Goal: Information Seeking & Learning: Learn about a topic

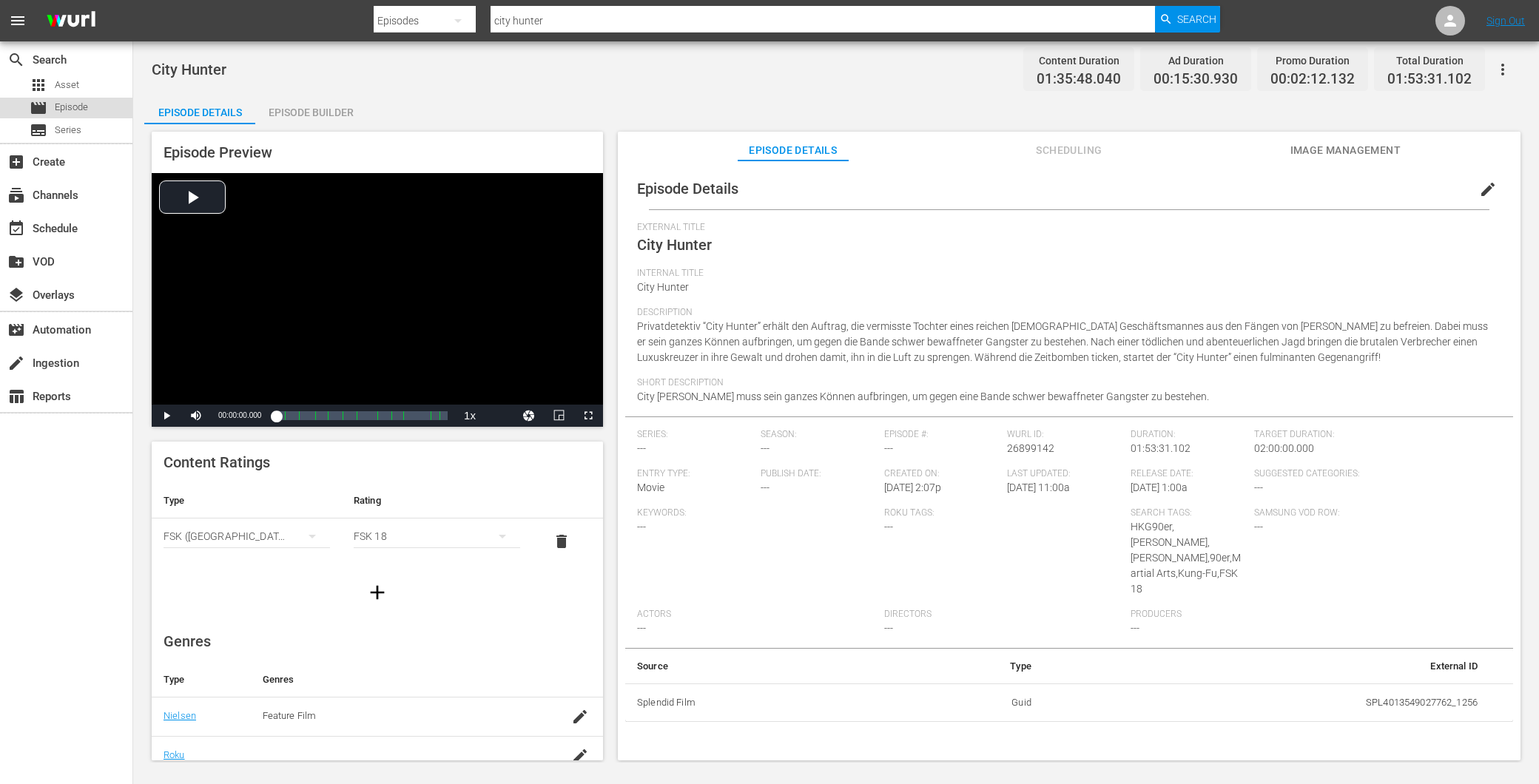
click at [83, 115] on div "movie Episode" at bounding box center [59, 108] width 58 height 21
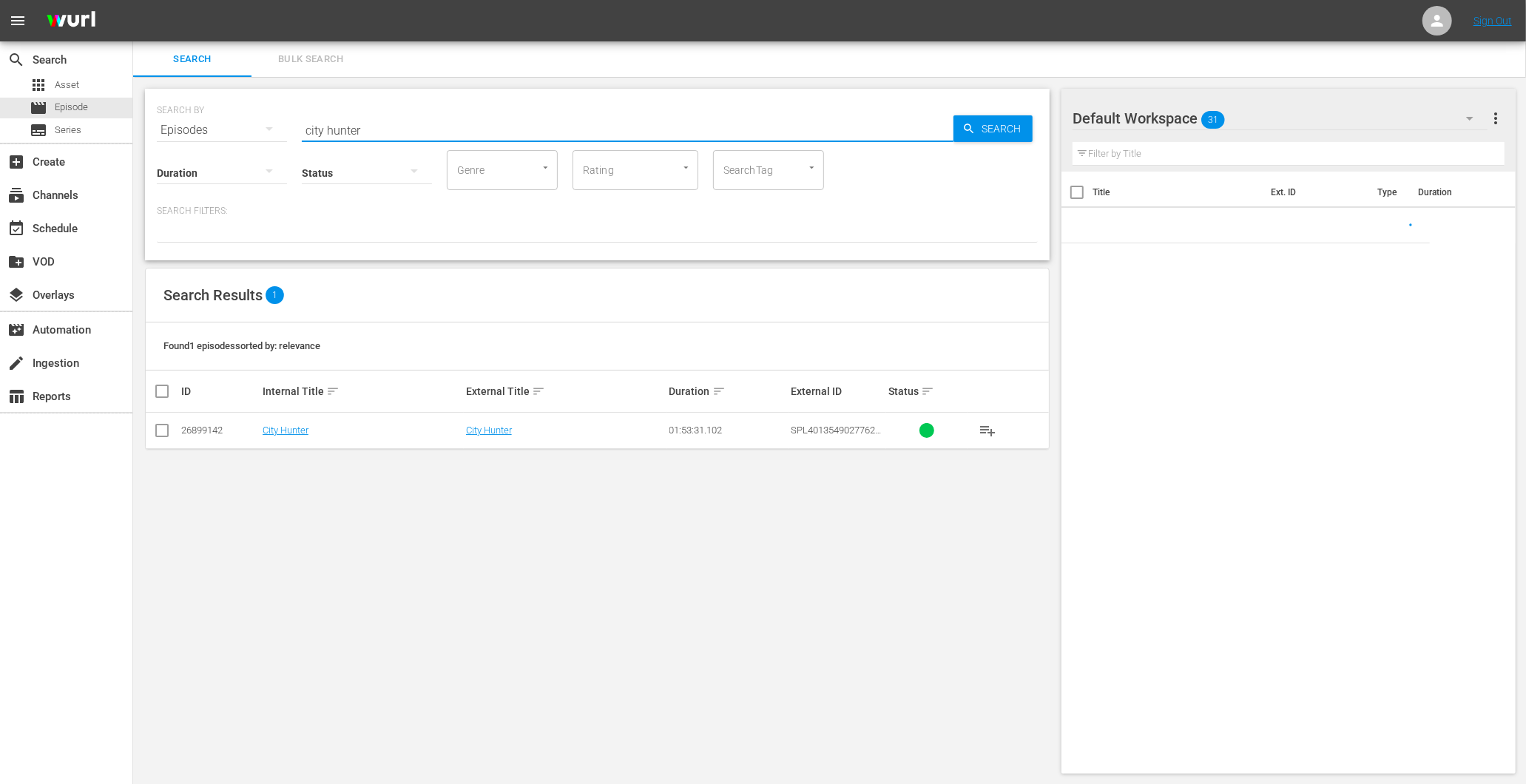
click at [419, 125] on input "city hunter" at bounding box center [627, 130] width 652 height 36
click at [419, 127] on input "city hunter" at bounding box center [627, 130] width 652 height 36
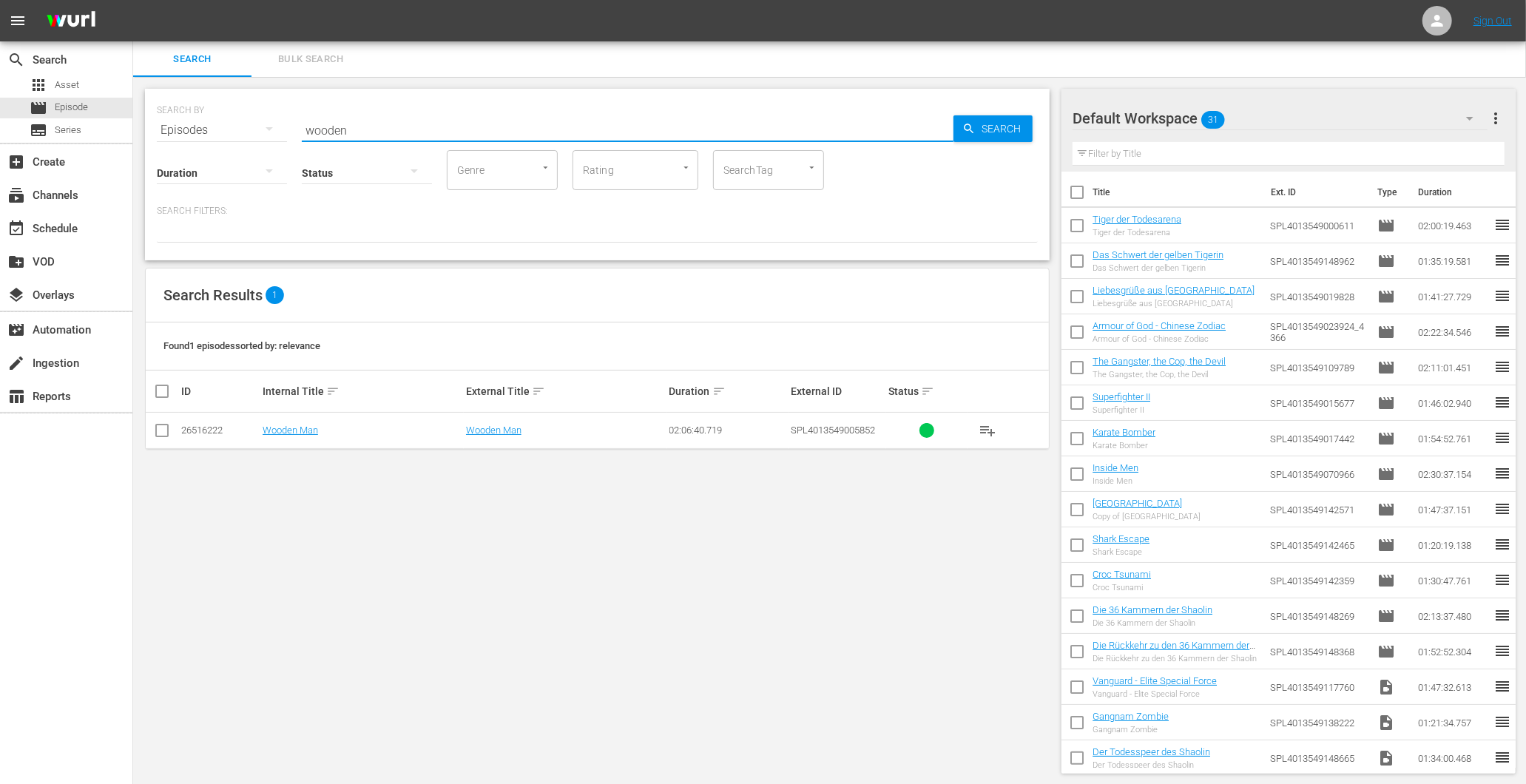
click at [424, 126] on input "wooden" at bounding box center [627, 130] width 652 height 36
click at [438, 131] on input "[PERSON_NAME]" at bounding box center [627, 130] width 652 height 36
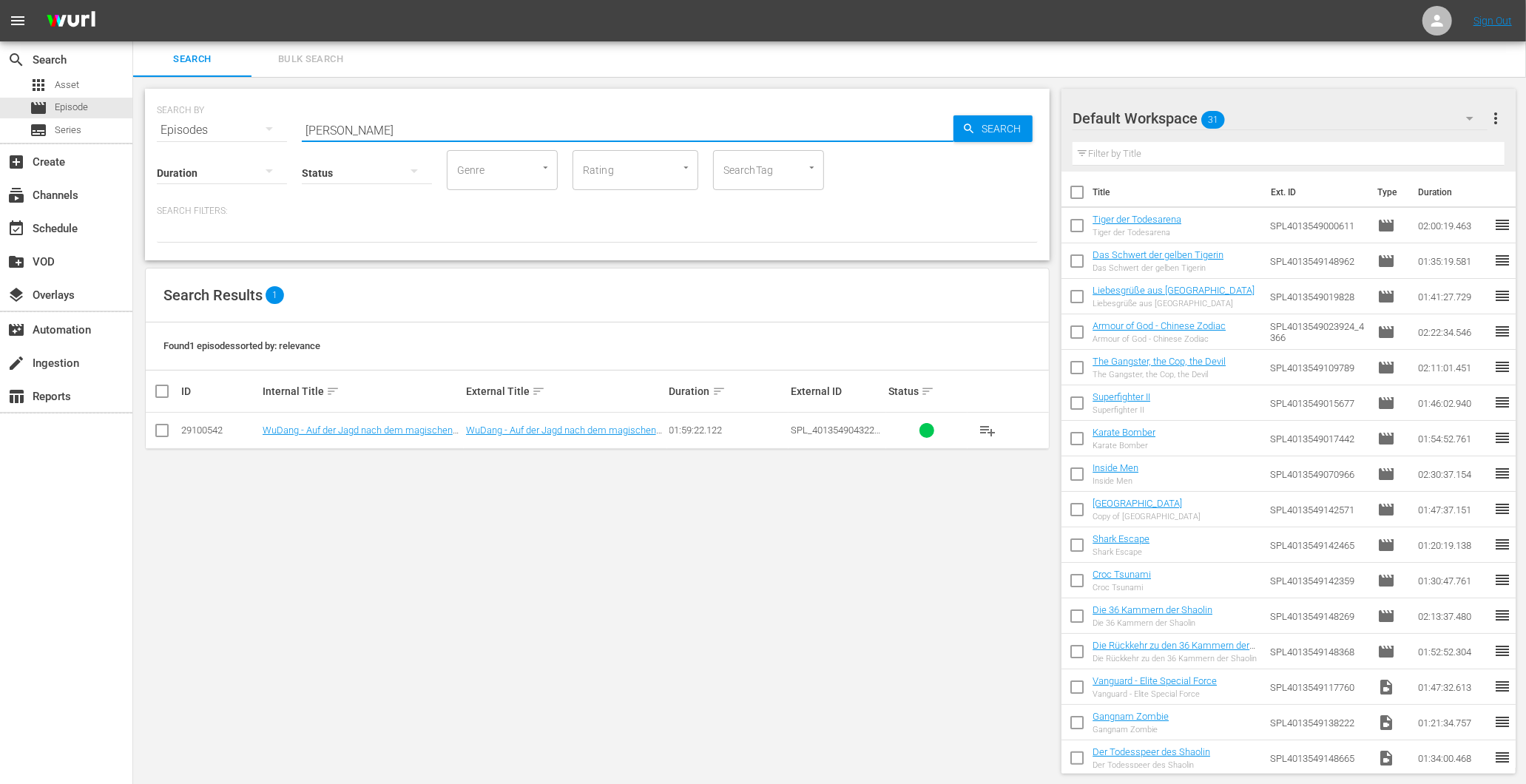
click at [438, 129] on input "[PERSON_NAME]" at bounding box center [627, 130] width 652 height 36
click at [375, 118] on input "White" at bounding box center [627, 130] width 652 height 36
click at [374, 120] on input "White" at bounding box center [627, 130] width 652 height 36
drag, startPoint x: 366, startPoint y: 128, endPoint x: 290, endPoint y: 129, distance: 76.0
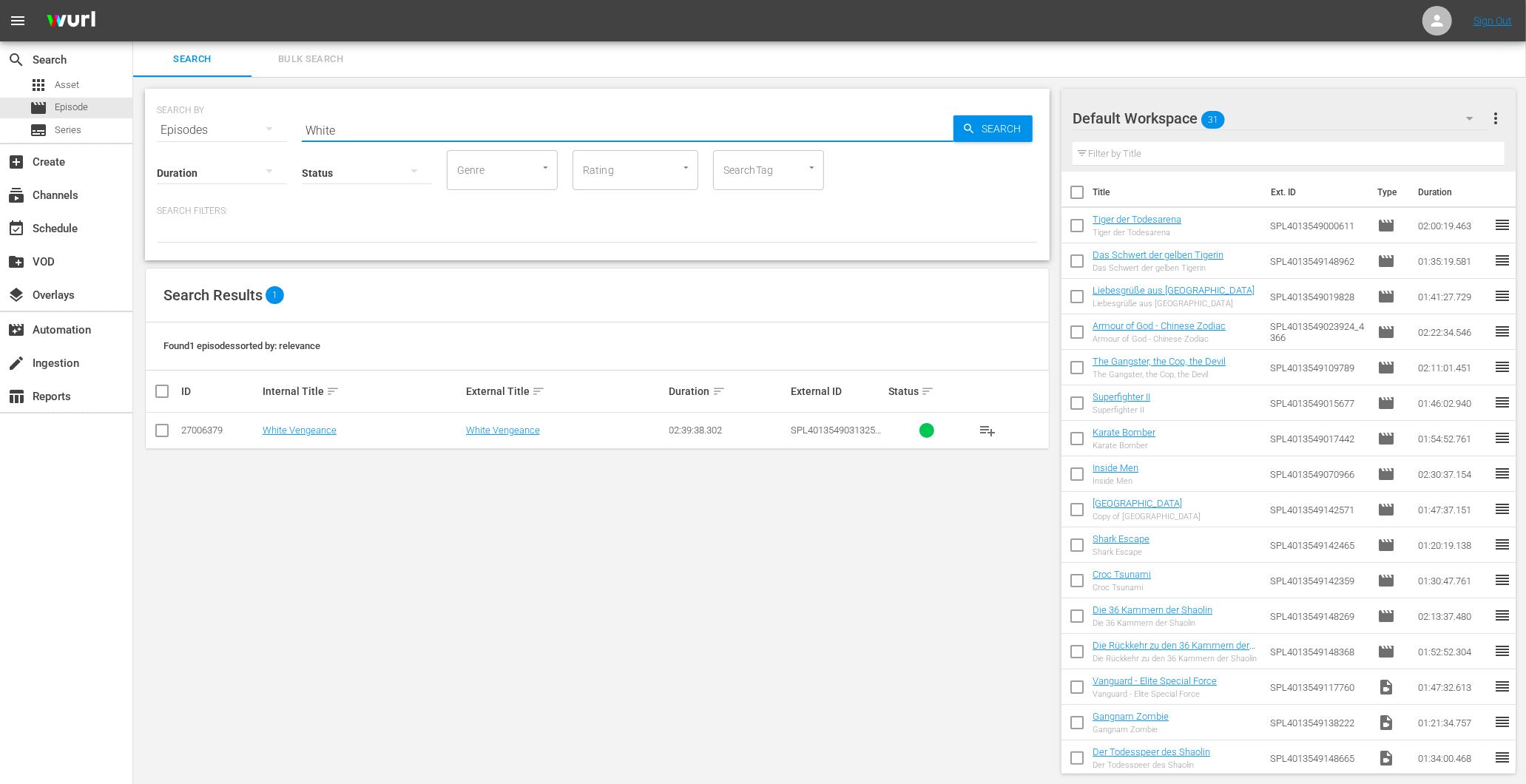
click at [291, 129] on div "SEARCH BY Search By Episodes Search ID, Title, Description, Keywords, or Catego…" at bounding box center [597, 121] width 881 height 53
paste input "ay of the Samurai"
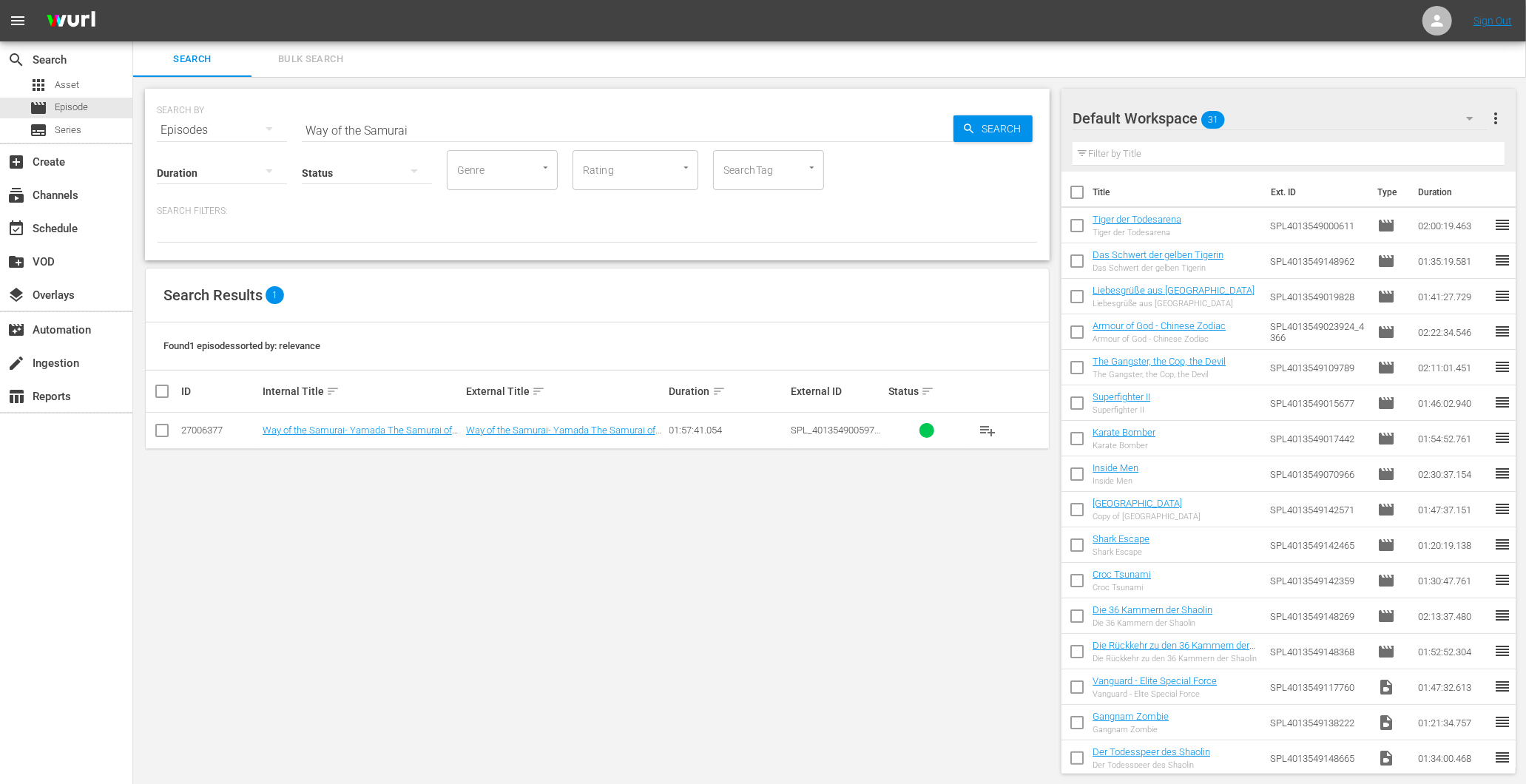
click at [389, 122] on input "Way of the Samurai" at bounding box center [627, 130] width 652 height 36
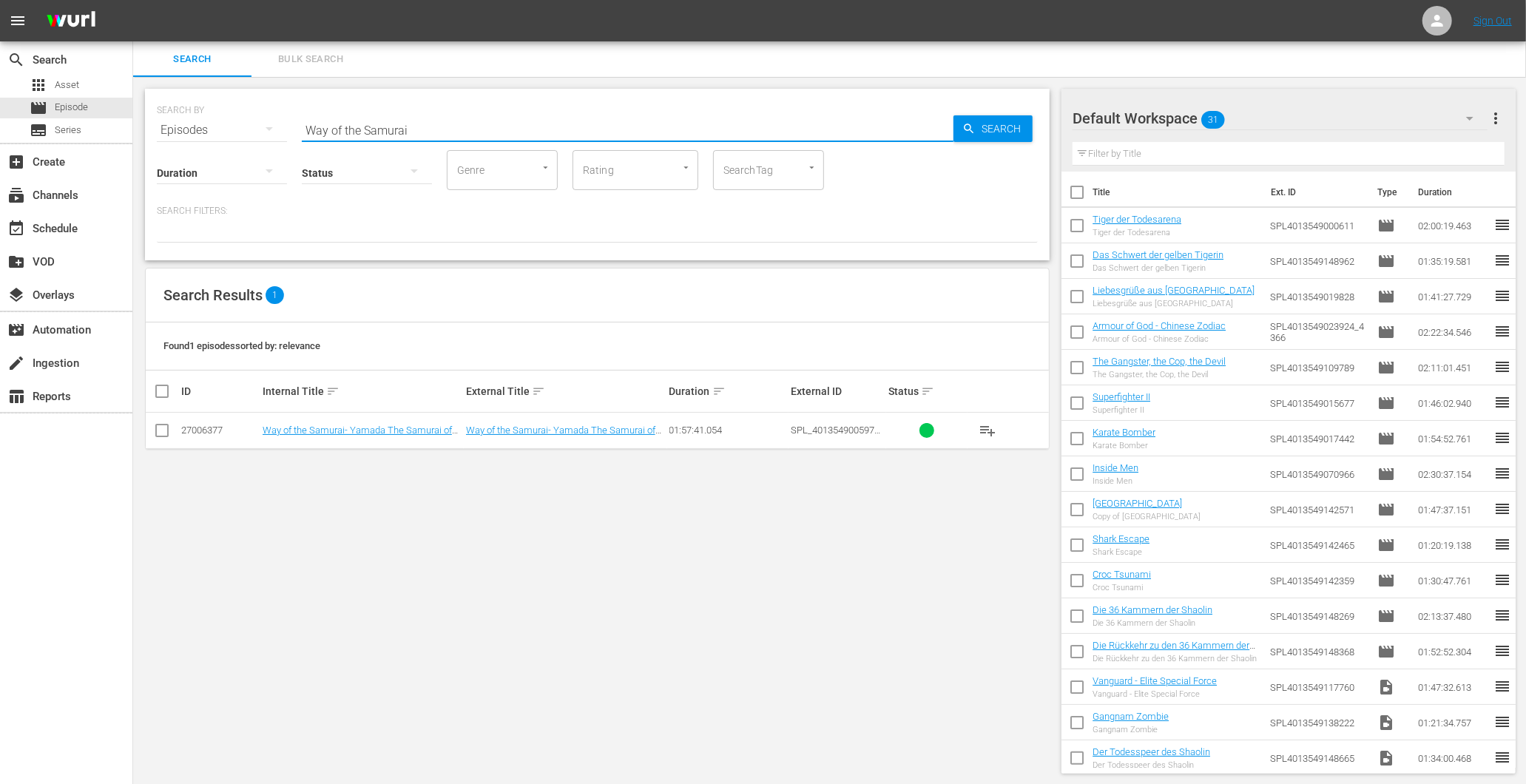
click at [389, 122] on input "Way of the Samurai" at bounding box center [627, 130] width 652 height 36
click at [312, 129] on input "tube" at bounding box center [627, 130] width 652 height 36
type input "t"
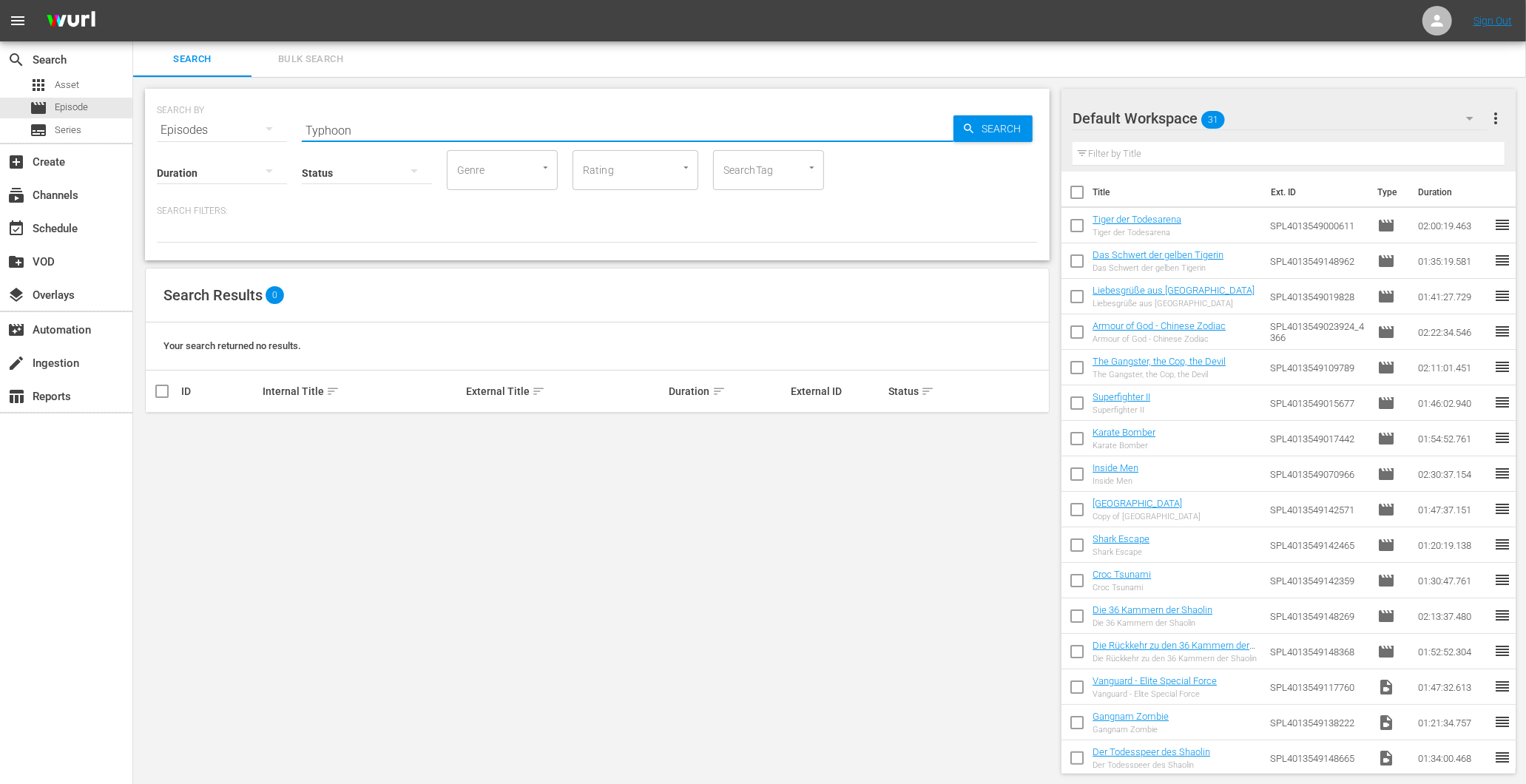
click at [390, 130] on input "Typhoon" at bounding box center [627, 130] width 652 height 36
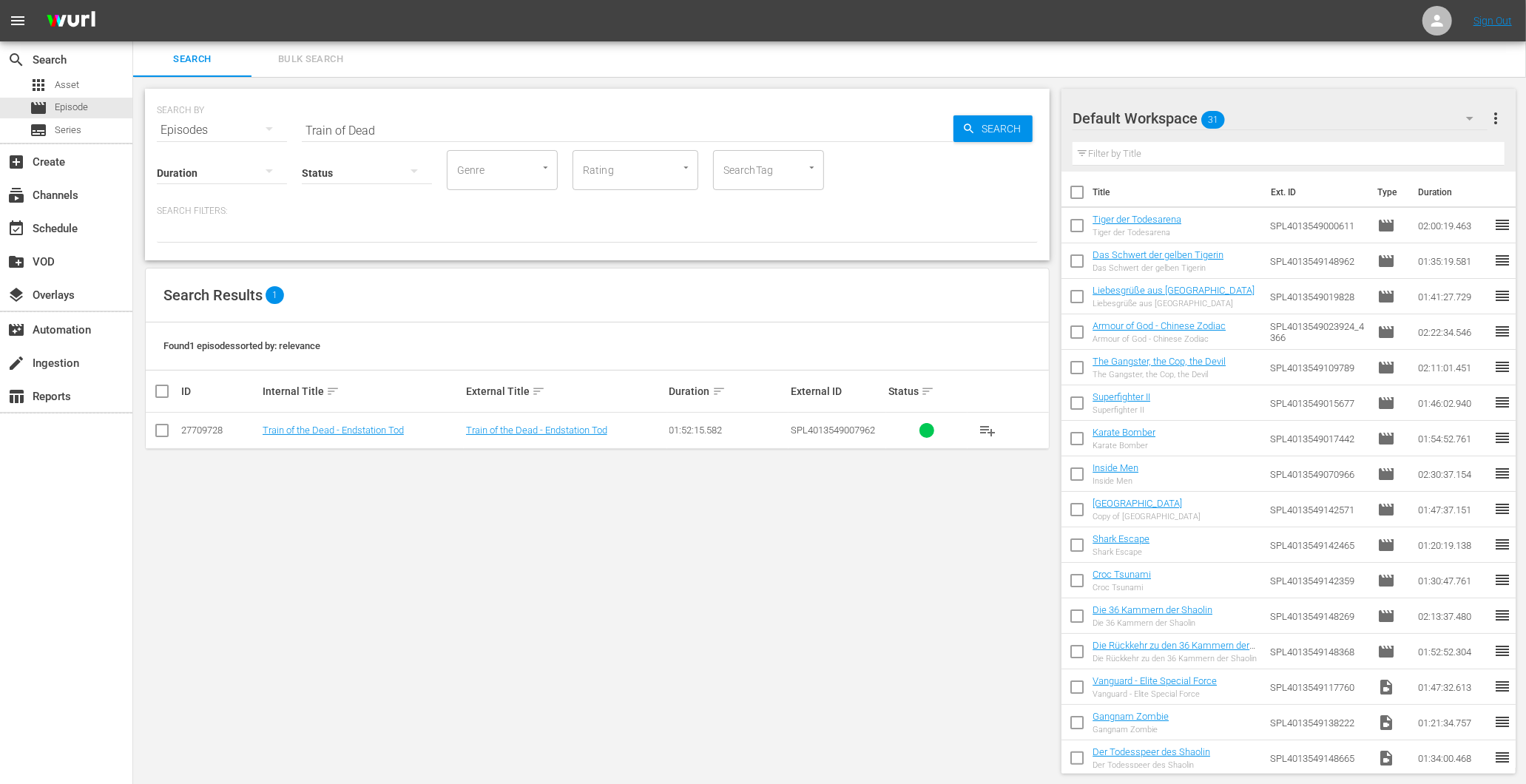
click at [368, 135] on input "Train of Dead" at bounding box center [627, 130] width 652 height 36
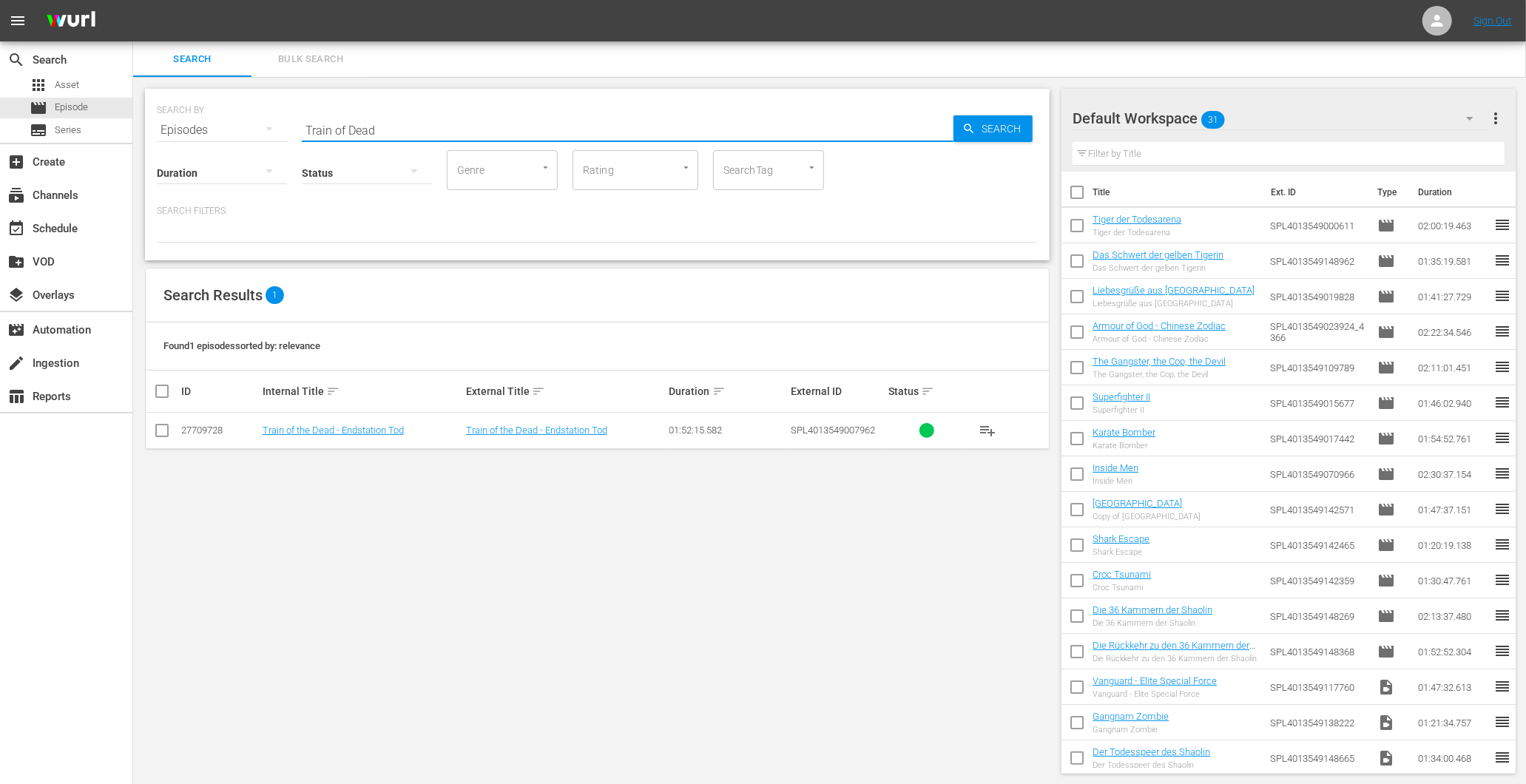
click at [368, 135] on input "Train of Dead" at bounding box center [627, 130] width 652 height 36
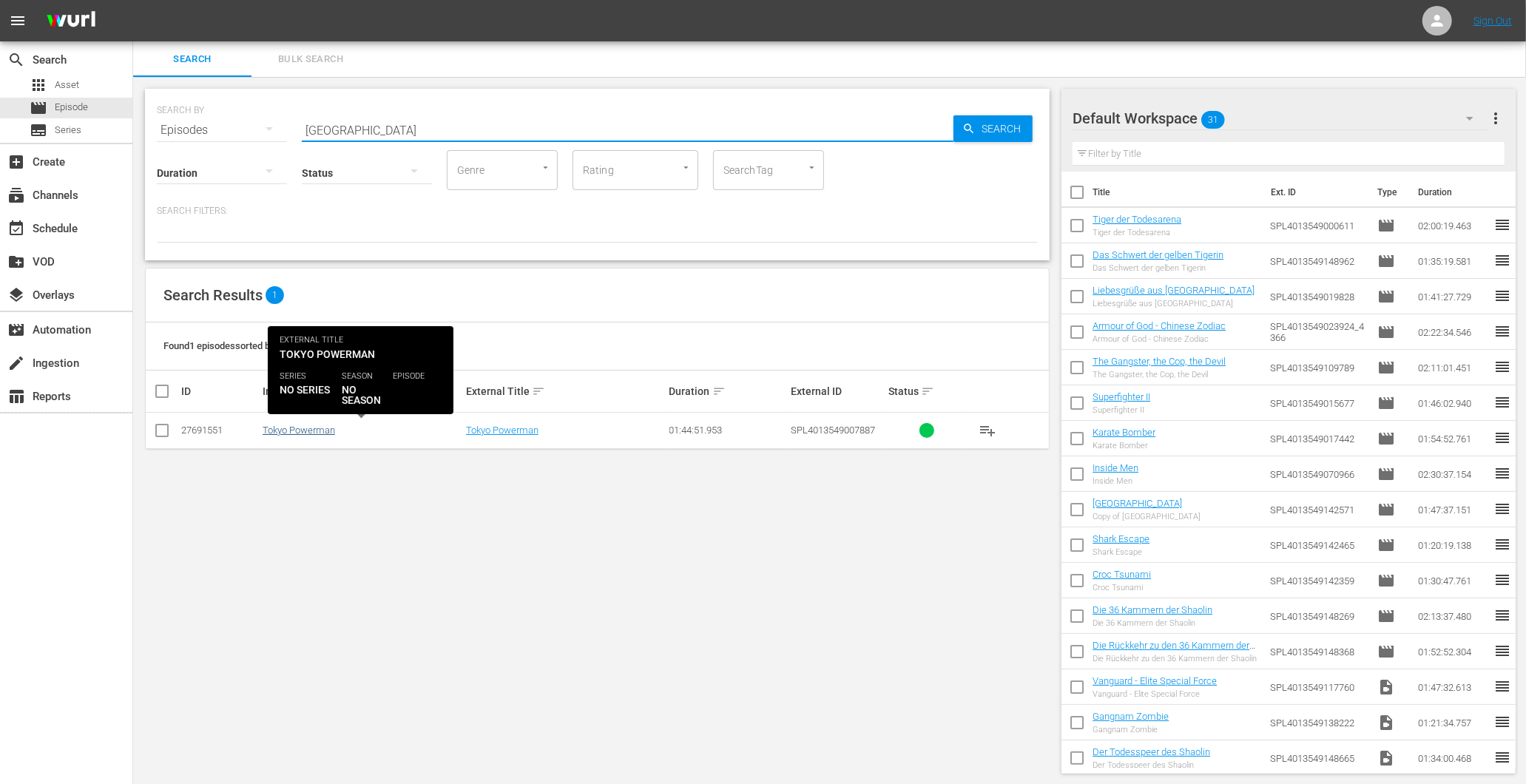
type input "[GEOGRAPHIC_DATA]"
click at [308, 428] on link "Tokyo Powerman" at bounding box center [298, 429] width 72 height 11
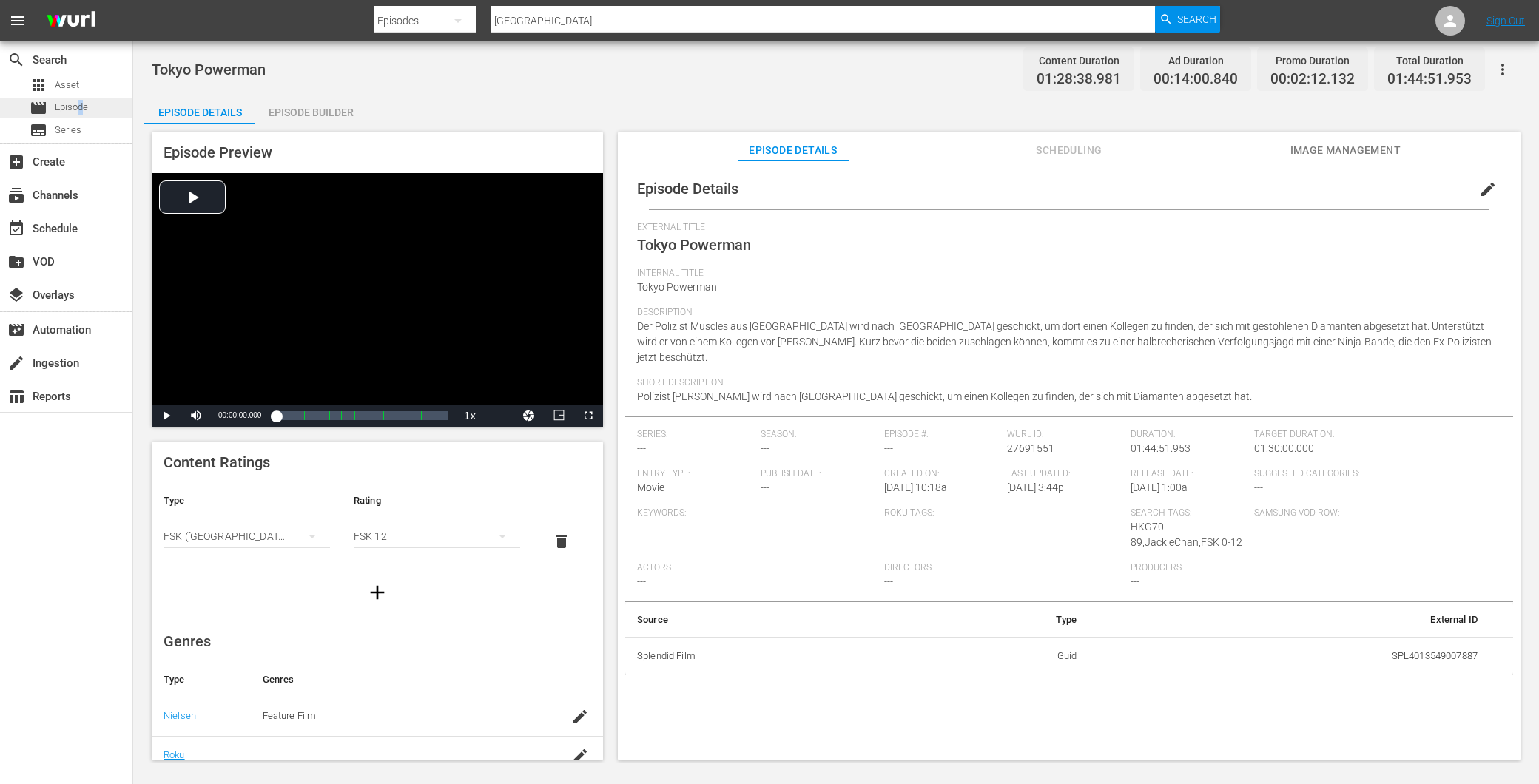
click at [82, 108] on span "Episode" at bounding box center [71, 107] width 33 height 15
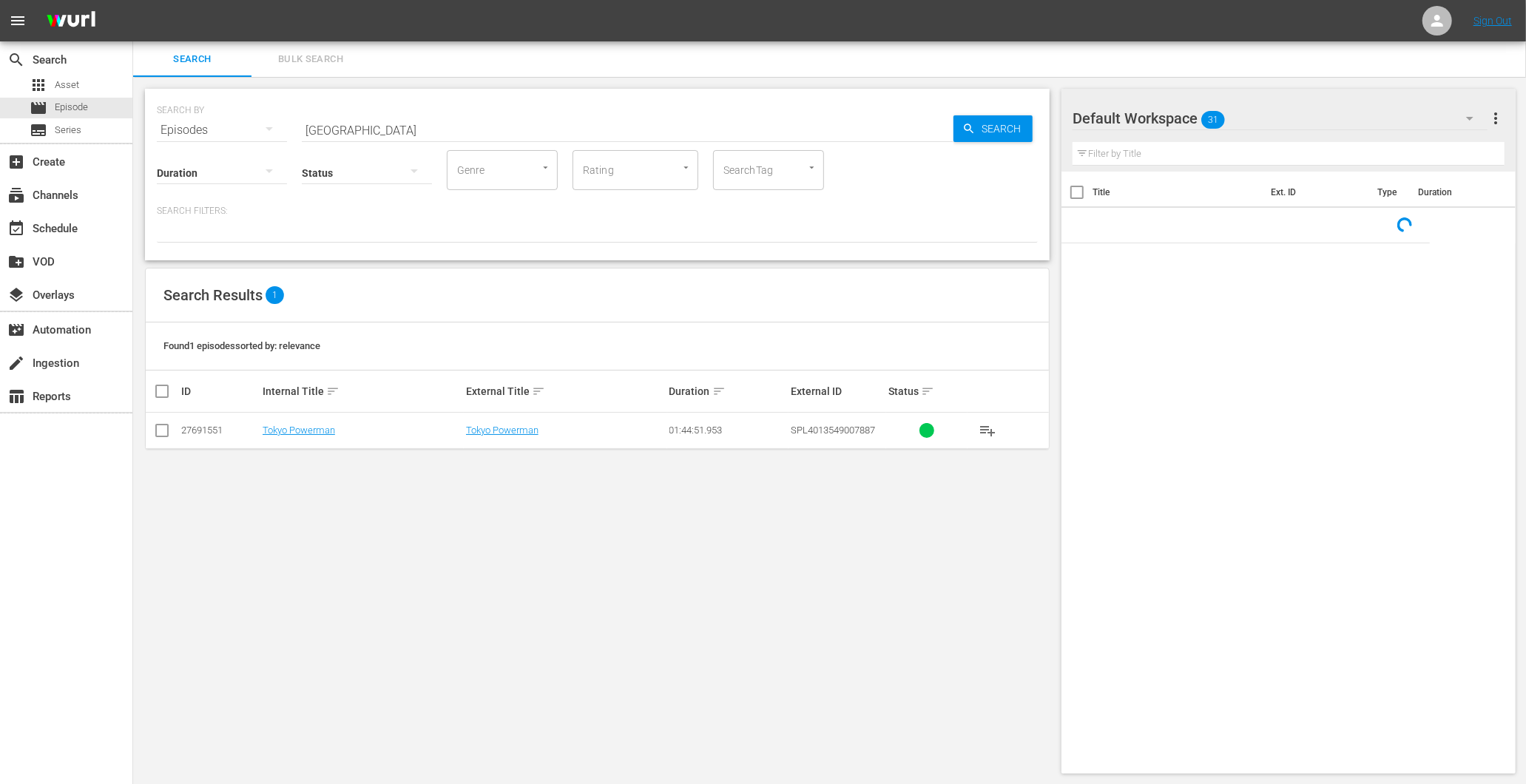
click at [366, 122] on input "[GEOGRAPHIC_DATA]" at bounding box center [627, 130] width 652 height 36
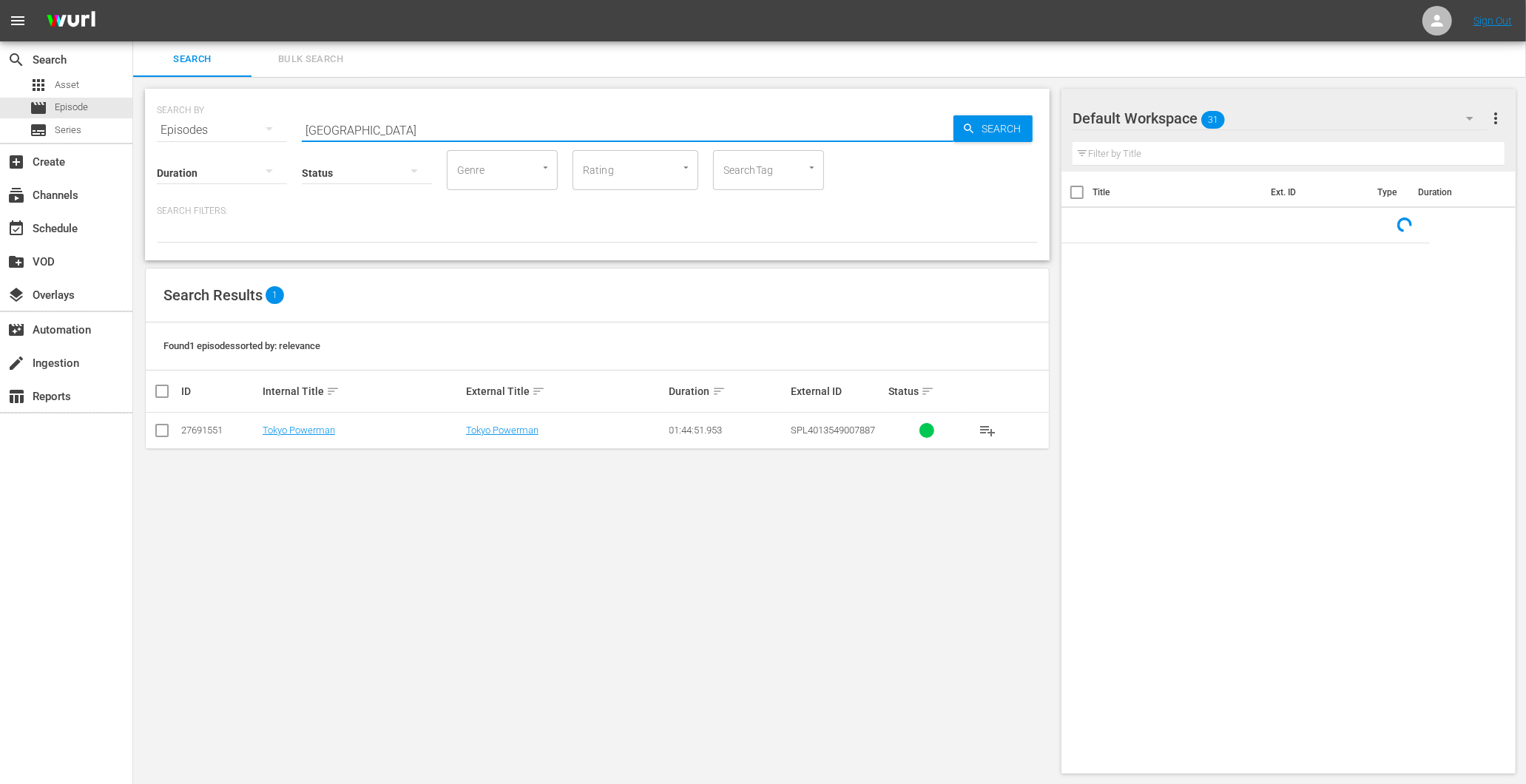
click at [366, 122] on input "[GEOGRAPHIC_DATA]" at bounding box center [627, 130] width 652 height 36
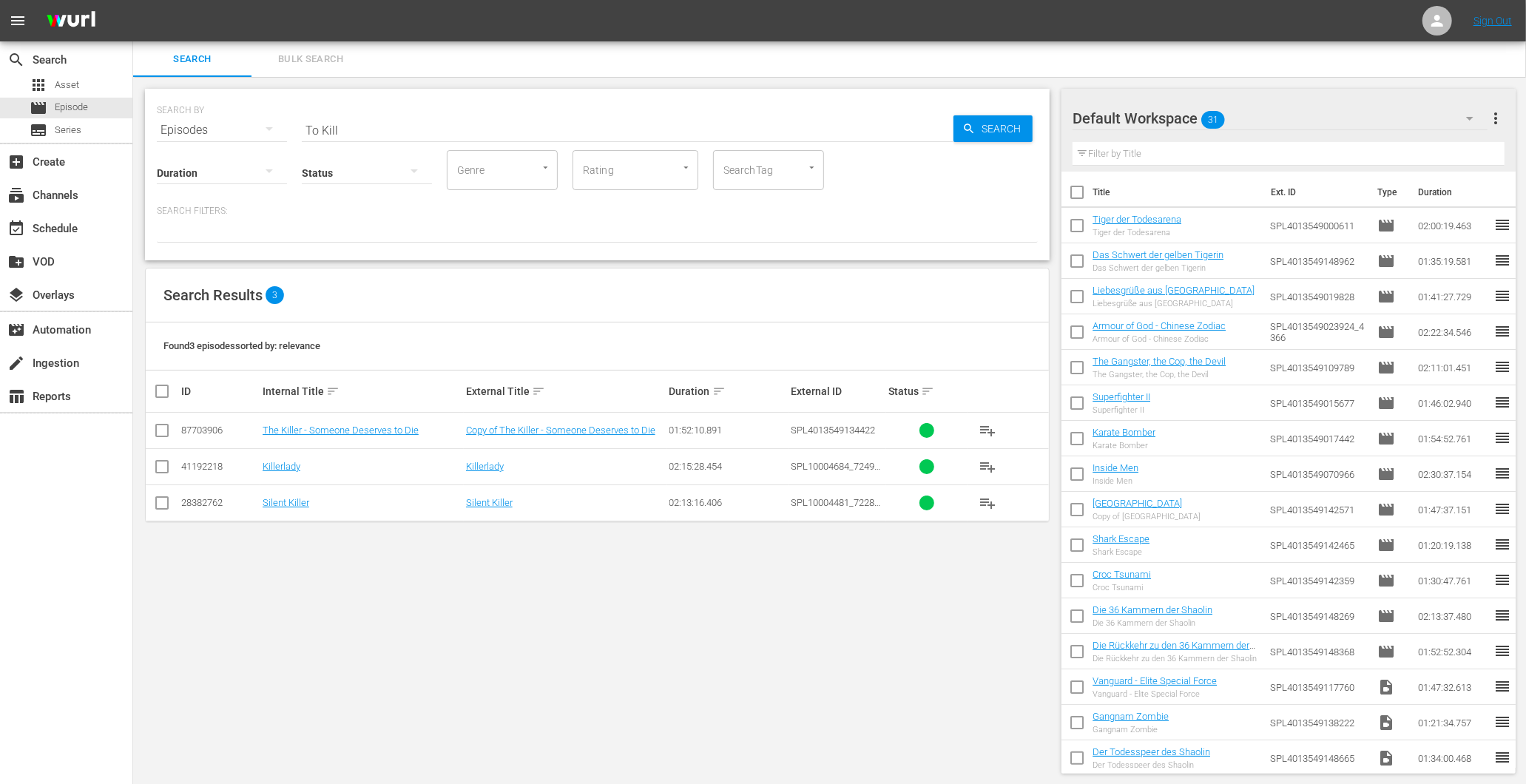
click at [402, 120] on input "To Kill" at bounding box center [627, 130] width 652 height 36
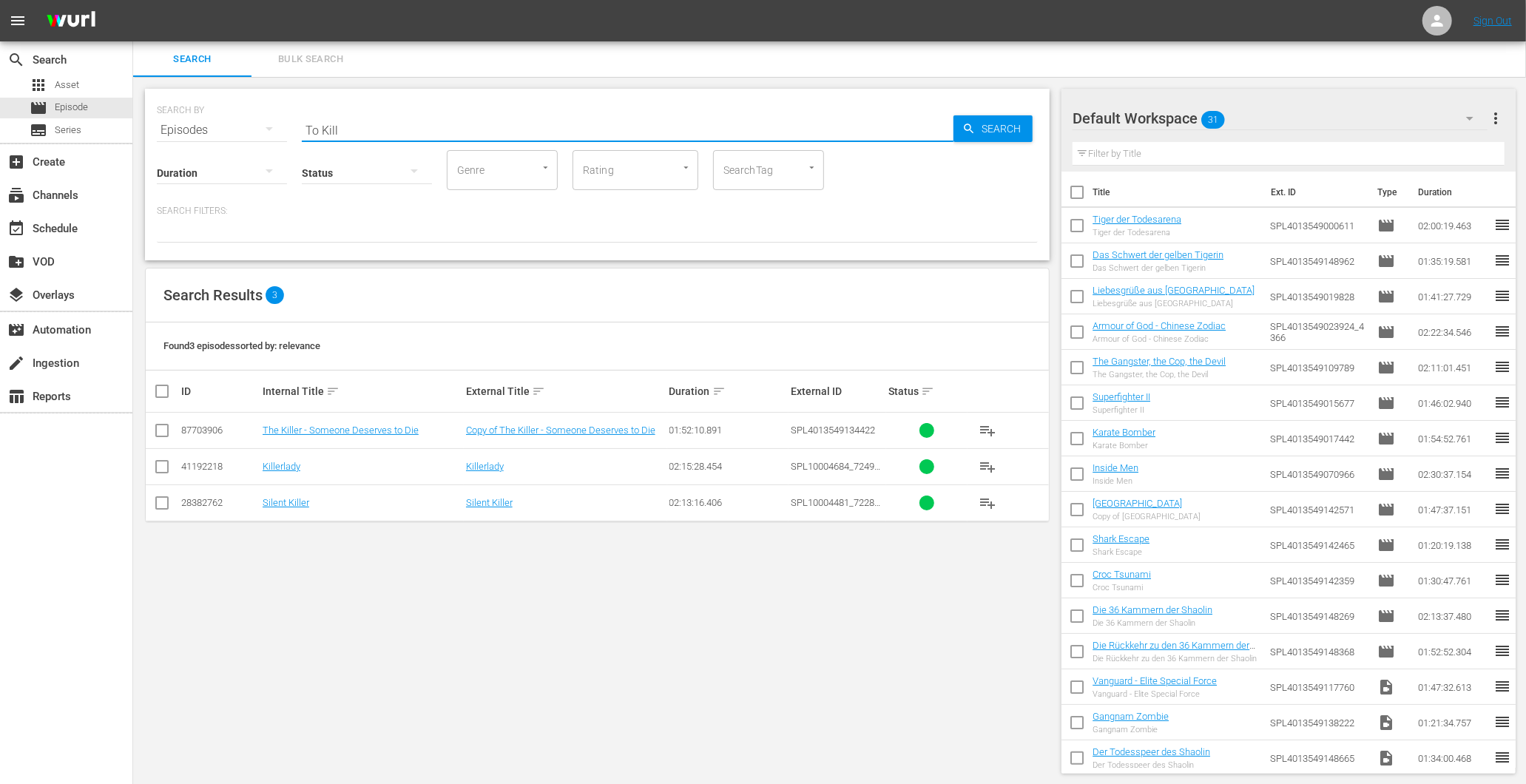
click at [401, 120] on input "To Kill" at bounding box center [627, 130] width 652 height 36
drag, startPoint x: 415, startPoint y: 127, endPoint x: 283, endPoint y: 127, distance: 132.0
click at [286, 128] on div "SEARCH BY Search By Episodes Search ID, Title, Description, Keywords, or Catego…" at bounding box center [597, 121] width 881 height 53
paste input "Rurouni Kenshin - The Legend Ends"
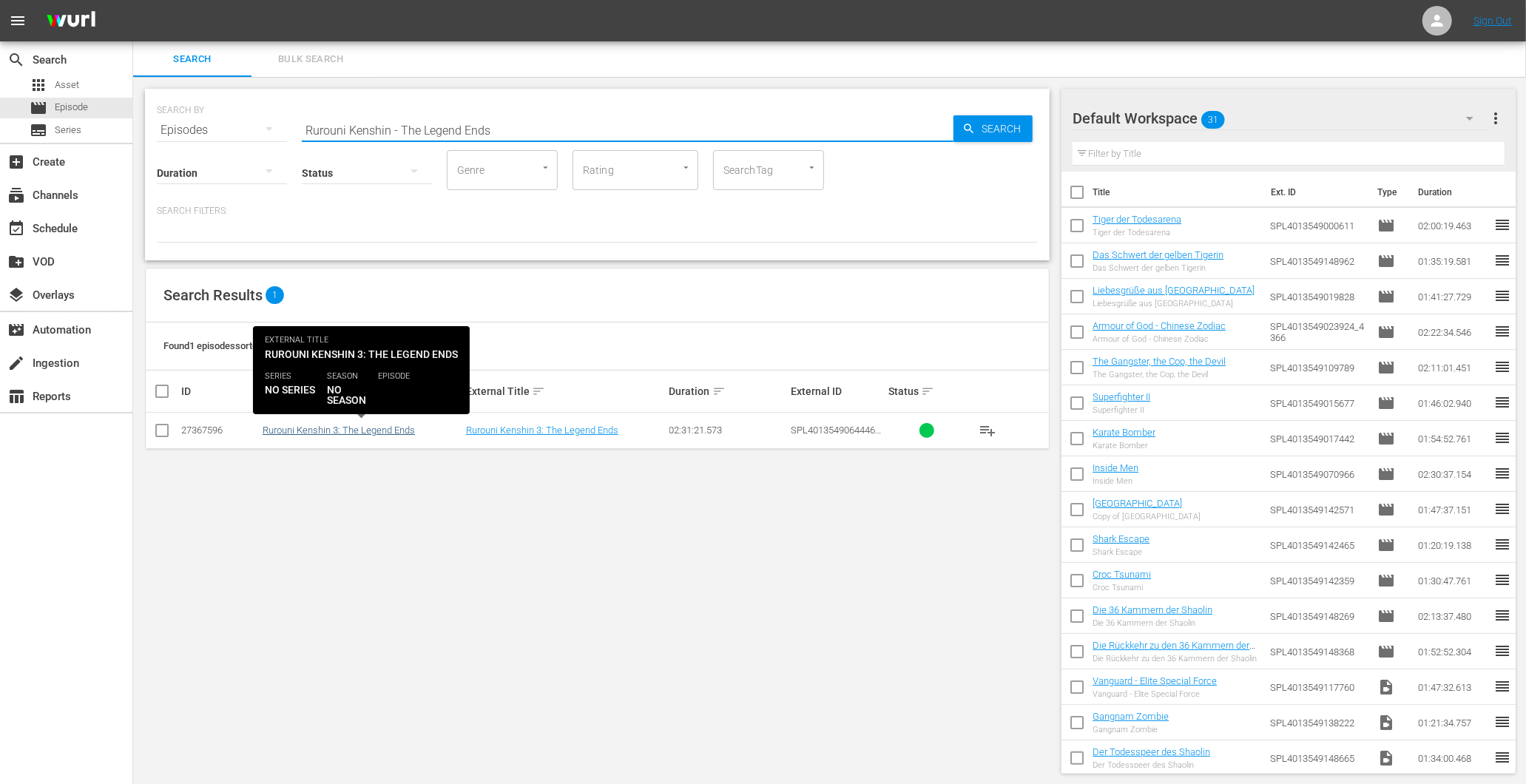
type input "Rurouni Kenshin - The Legend Ends"
click at [389, 431] on link "Rurouni Kenshin 3: The Legend Ends" at bounding box center [338, 429] width 152 height 11
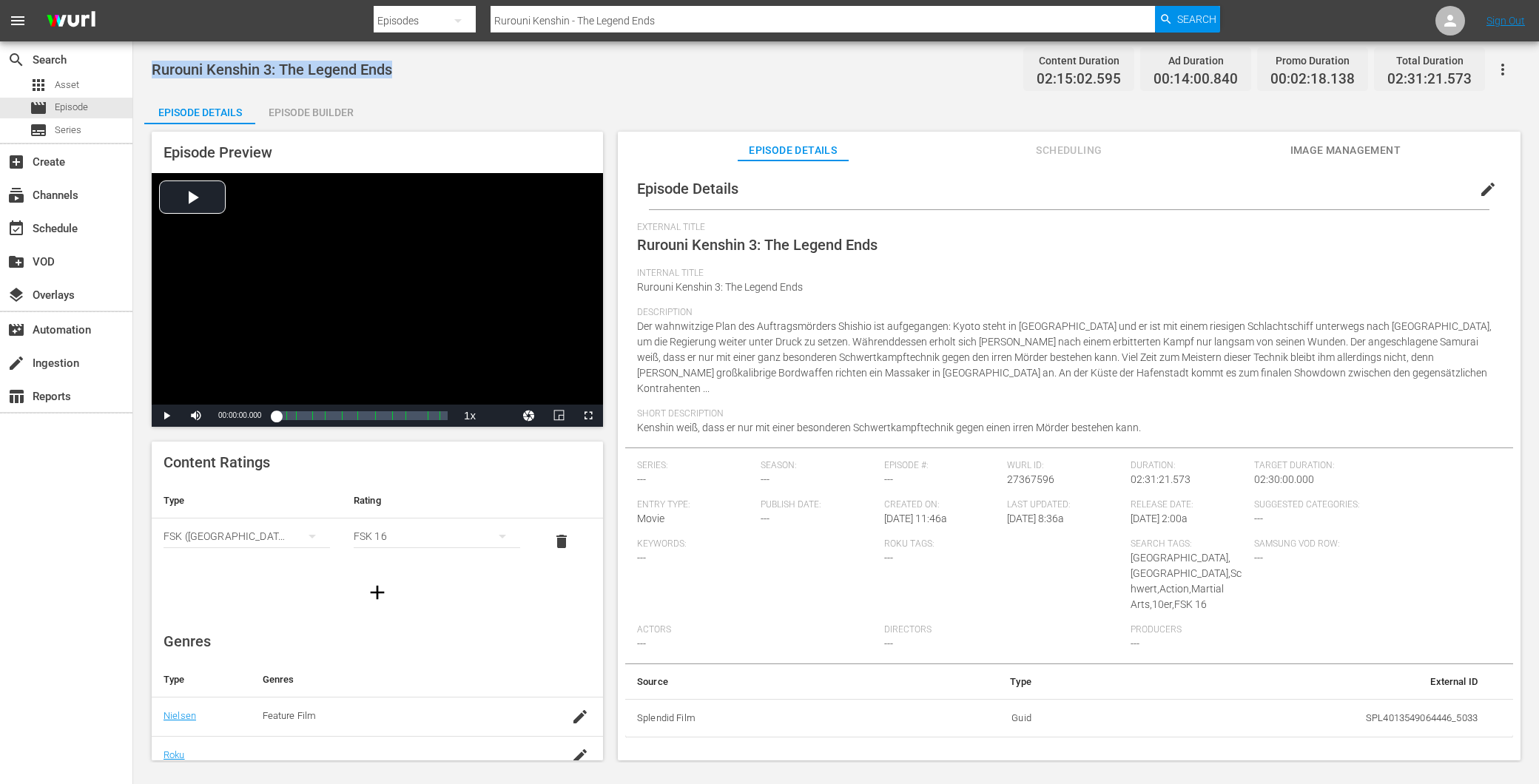
drag, startPoint x: 289, startPoint y: 45, endPoint x: 151, endPoint y: 74, distance: 141.0
click at [152, 74] on div "Rurouni Kenshin 3: The Legend Ends Content Duration 02:15:02.595 Ad Duration 00…" at bounding box center [836, 69] width 1369 height 33
copy span "Rurouni Kenshin 3: The Legend Ends"
click at [57, 96] on div "apps Asset movie Episode subtitles Series" at bounding box center [66, 107] width 132 height 66
click at [61, 105] on span "Episode" at bounding box center [71, 107] width 33 height 15
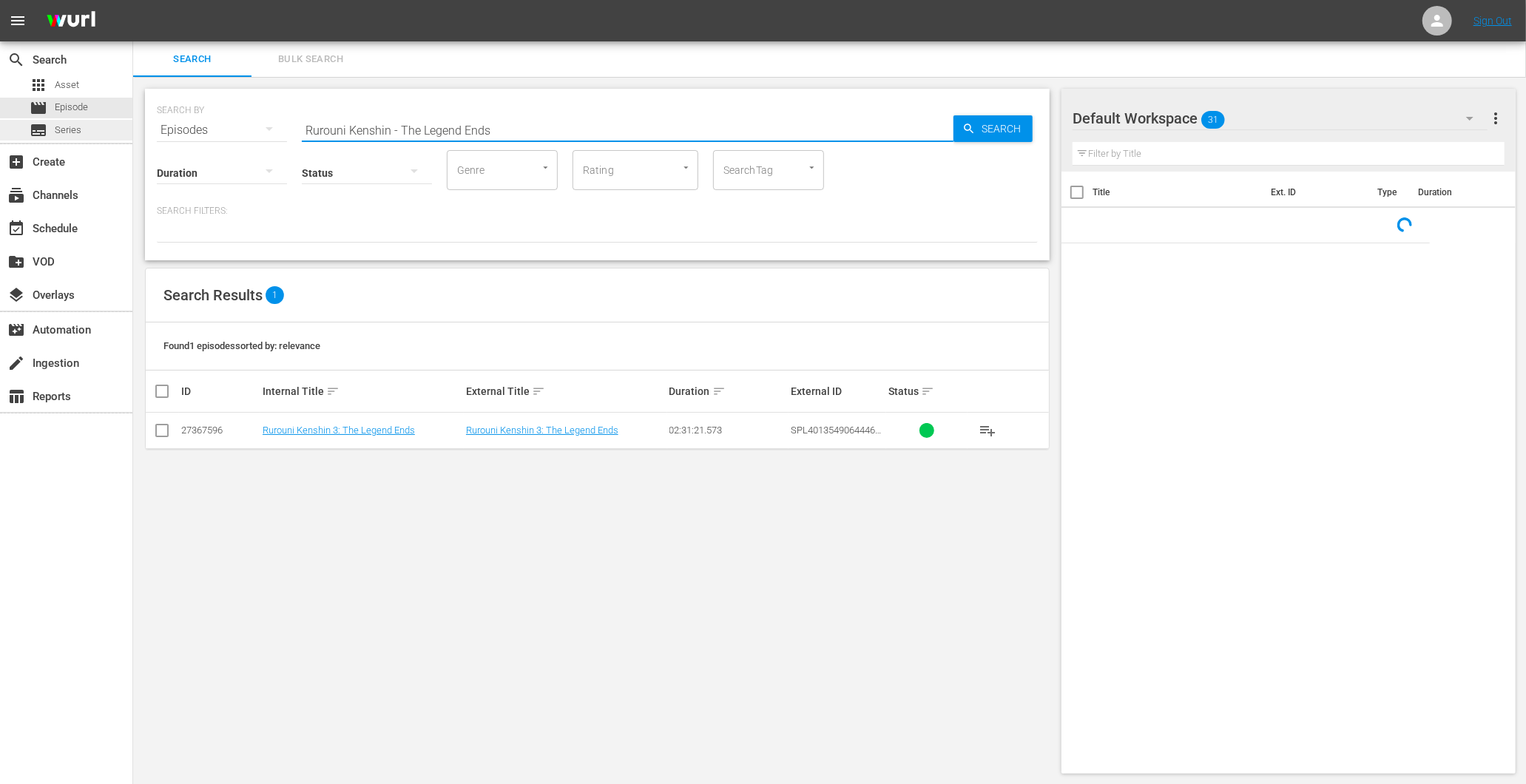
drag, startPoint x: 517, startPoint y: 131, endPoint x: 68, endPoint y: 135, distance: 449.0
click at [133, 0] on div "search Search apps Asset movie Episode subtitles Series add_box Create subscrip…" at bounding box center [829, 0] width 1393 height 0
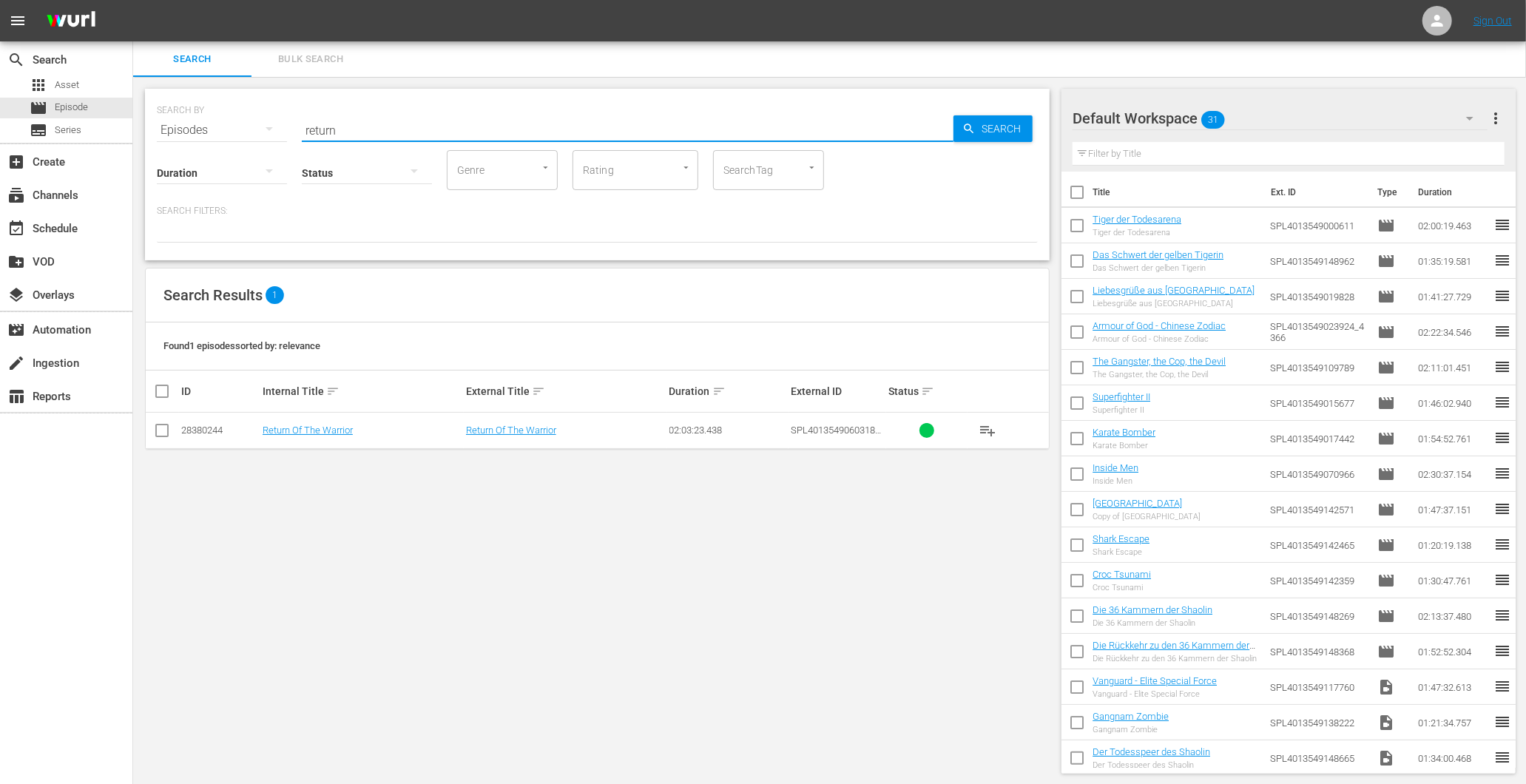
click at [375, 125] on input "return" at bounding box center [627, 130] width 652 height 36
click at [375, 125] on input "return" at bounding box center [627, 130] width 652 height 36
click at [374, 125] on input "return" at bounding box center [627, 130] width 652 height 36
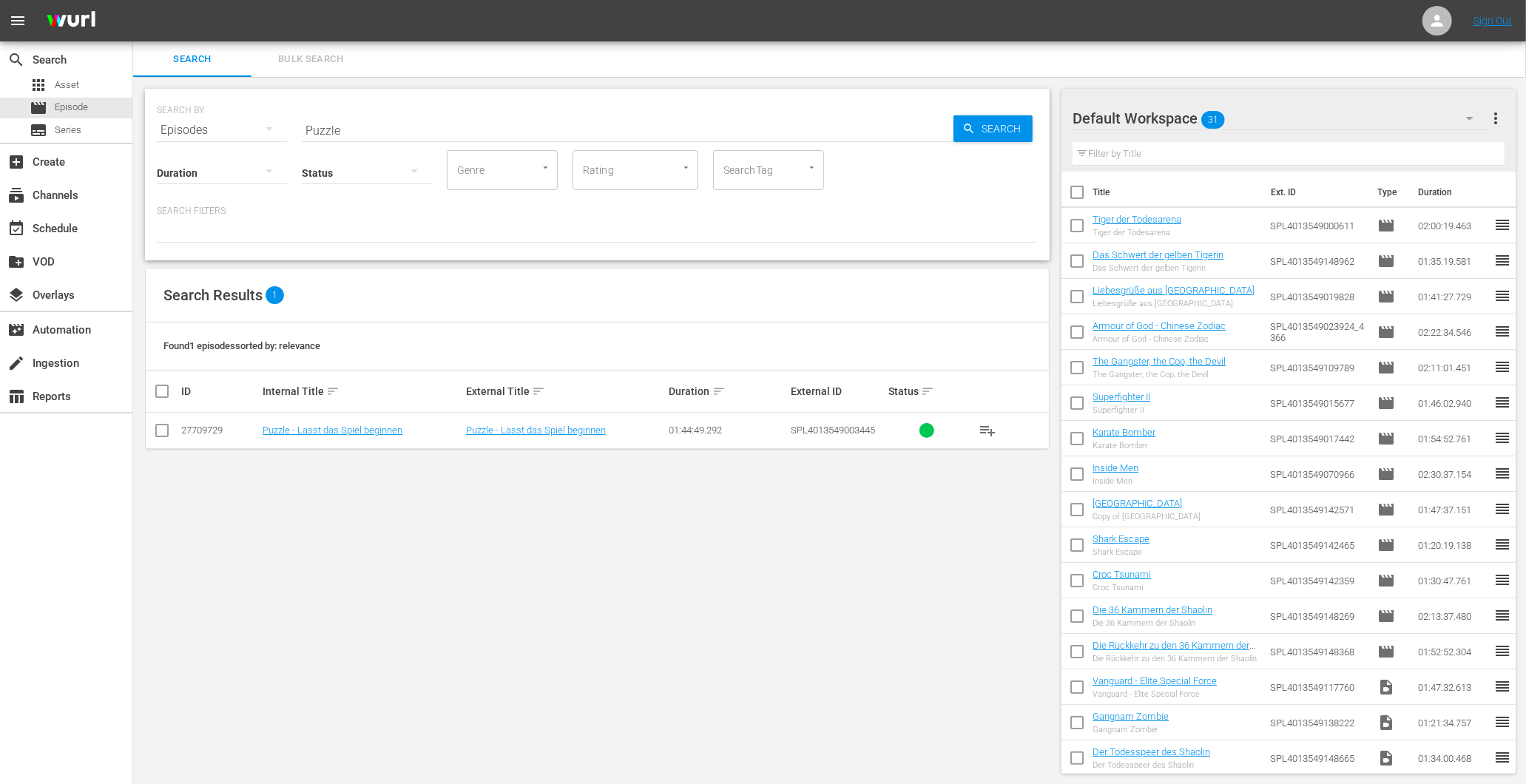
drag, startPoint x: 309, startPoint y: 121, endPoint x: 211, endPoint y: 132, distance: 98.6
click at [211, 132] on div "SEARCH BY Search By Episodes Search ID, Title, Description, Keywords, or Catego…" at bounding box center [597, 121] width 881 height 53
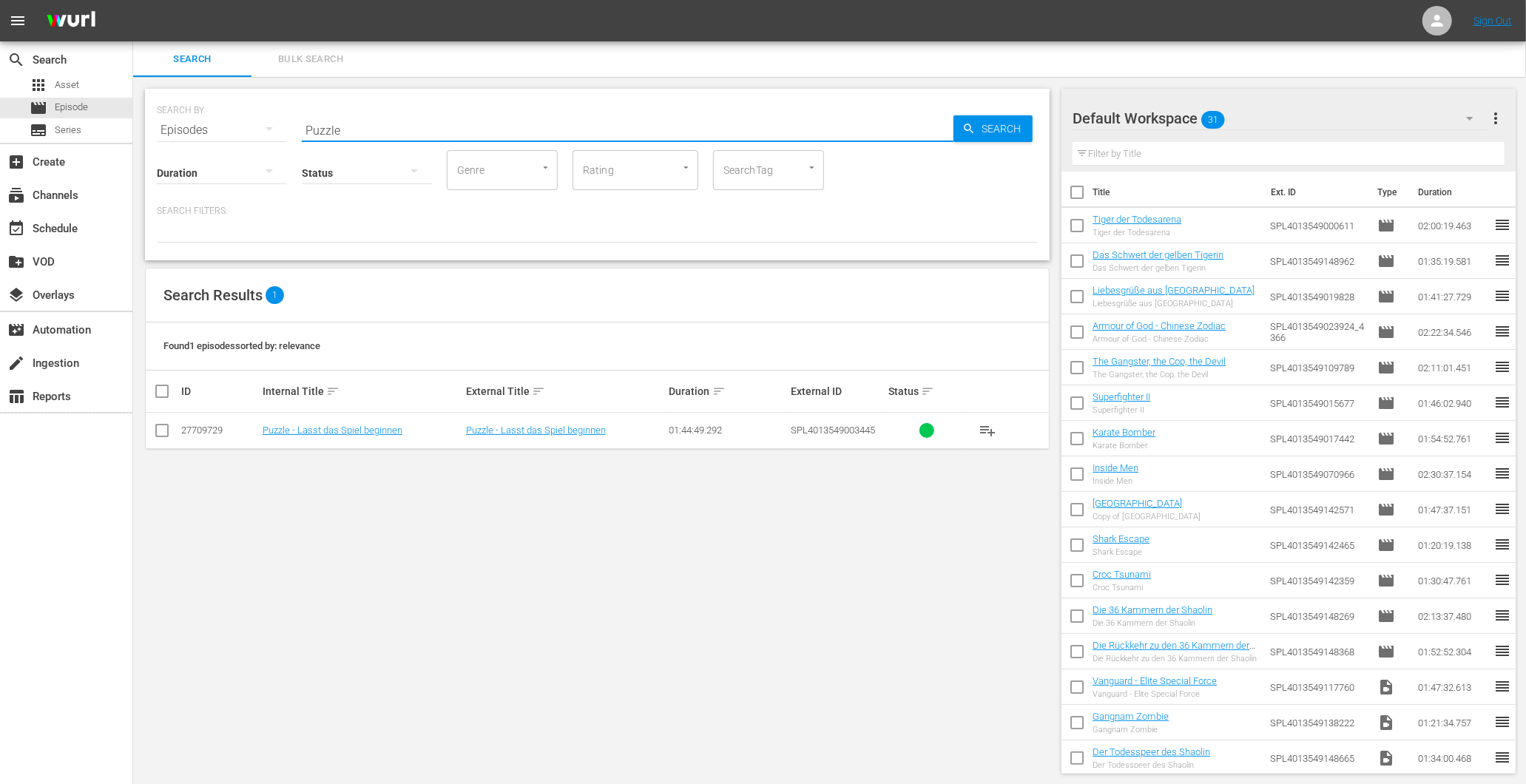
paste input "Operation Chromite"
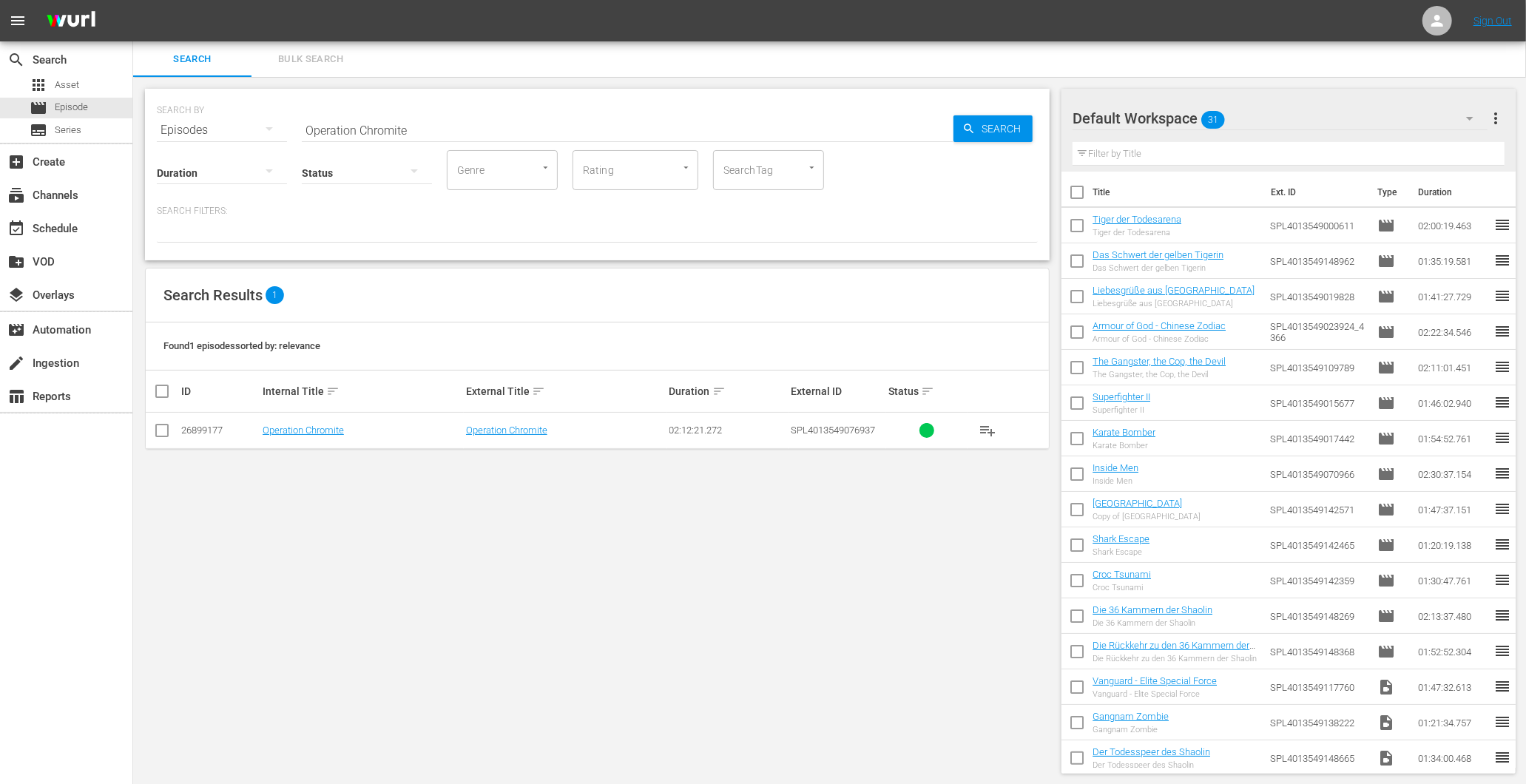
click at [494, 128] on input "Operation Chromite" at bounding box center [627, 130] width 652 height 36
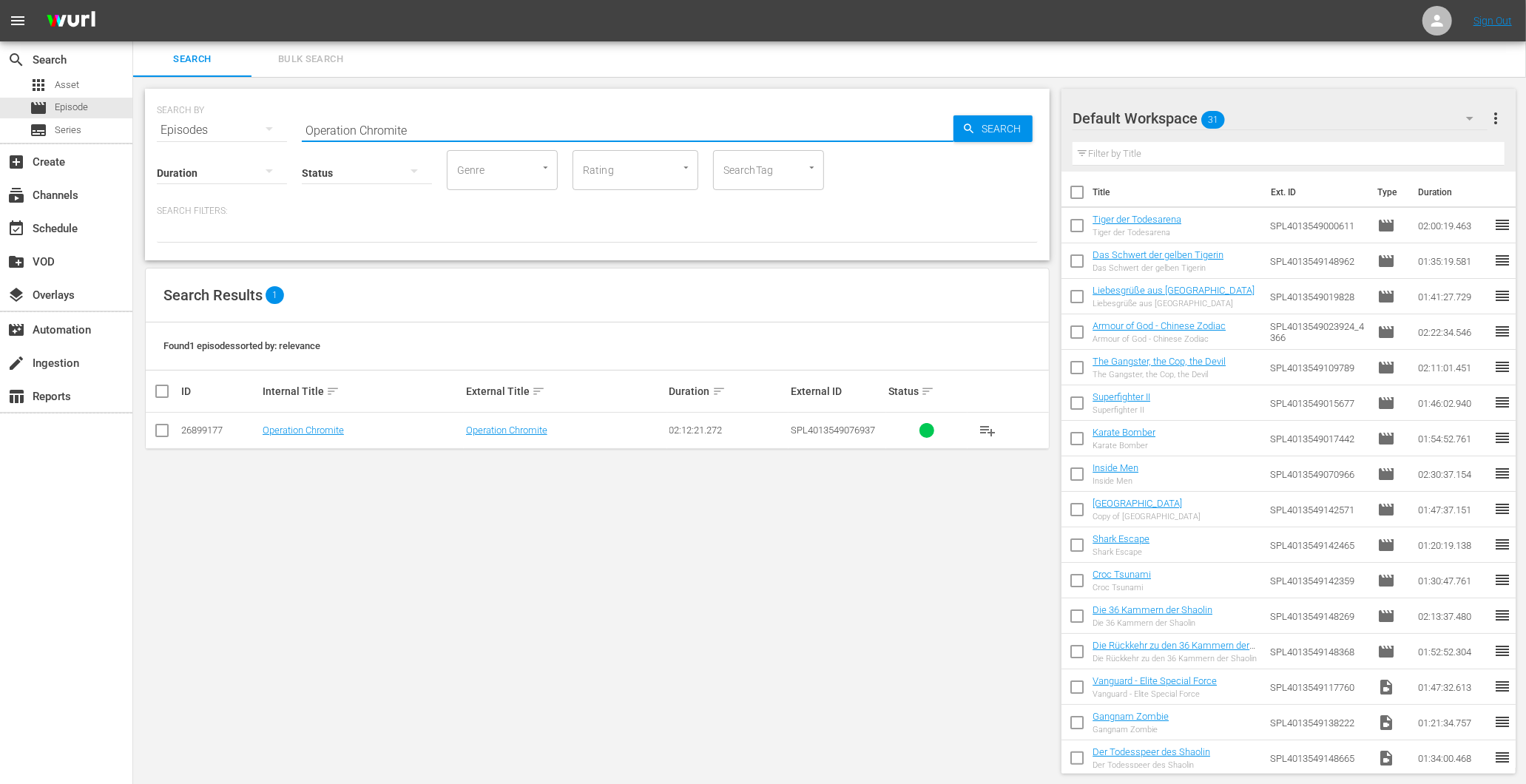
click at [493, 127] on input "Operation Chromite" at bounding box center [627, 130] width 652 height 36
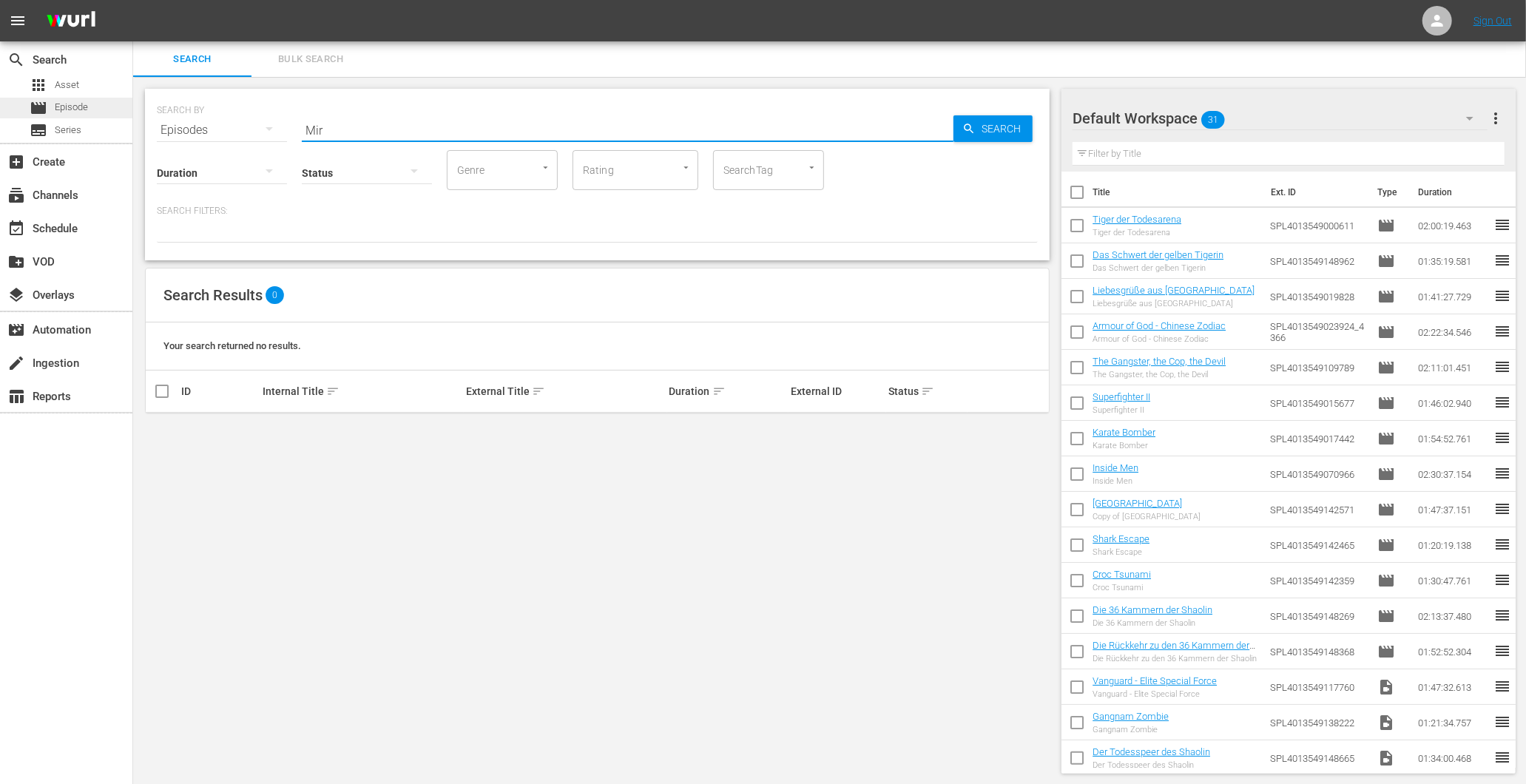
drag, startPoint x: 397, startPoint y: 125, endPoint x: 94, endPoint y: 107, distance: 303.5
click at [133, 0] on div "search Search apps Asset movie Episode subtitles Series add_box Create subscrip…" at bounding box center [829, 0] width 1393 height 0
paste input "acles"
drag, startPoint x: 439, startPoint y: 138, endPoint x: 258, endPoint y: 129, distance: 181.2
click at [258, 130] on div "SEARCH BY Search By Episodes Search ID, Title, Description, Keywords, or Catego…" at bounding box center [597, 121] width 881 height 53
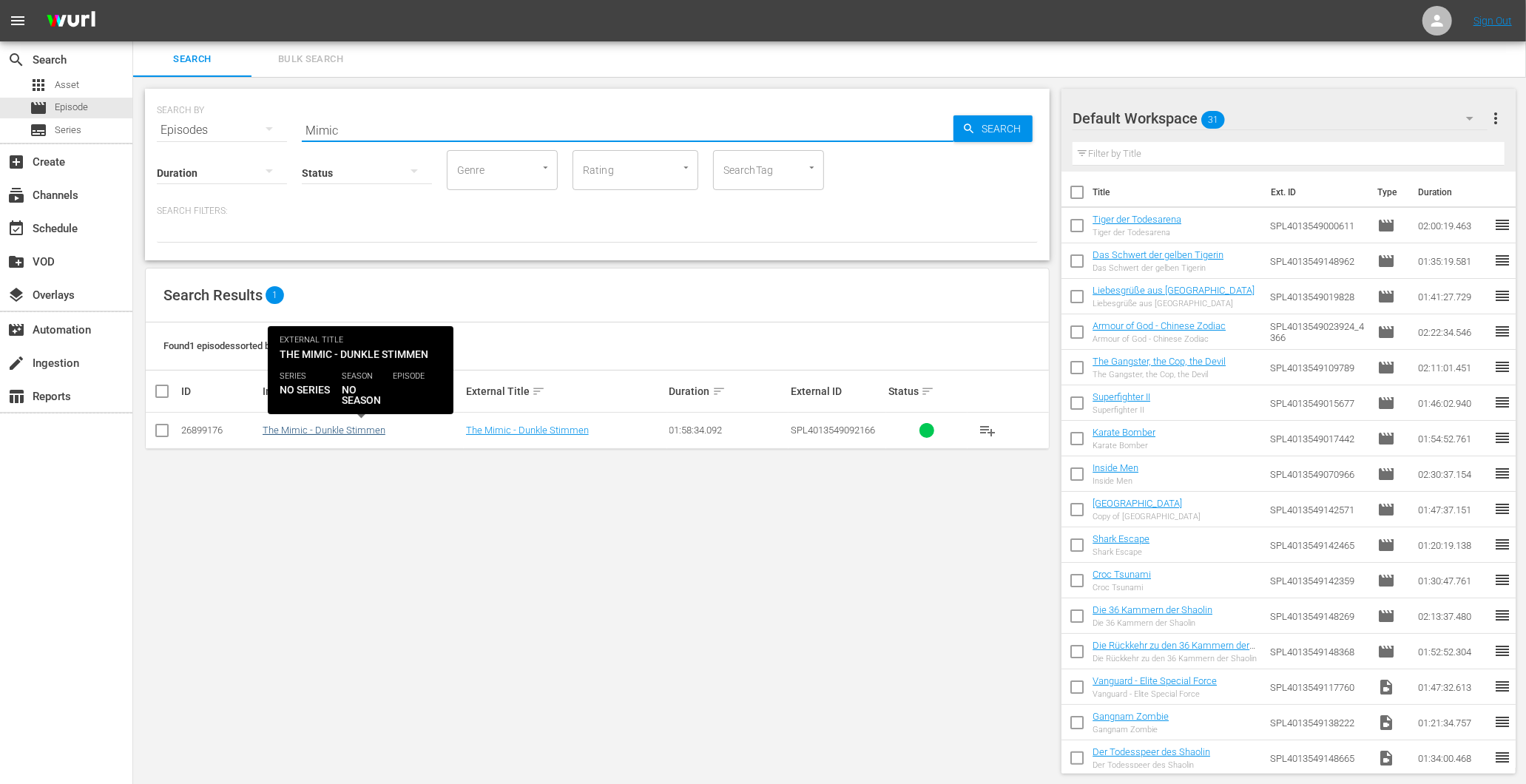
type input "Mimic"
click at [329, 428] on link "The Mimic - Dunkle Stimmen" at bounding box center [324, 429] width 123 height 11
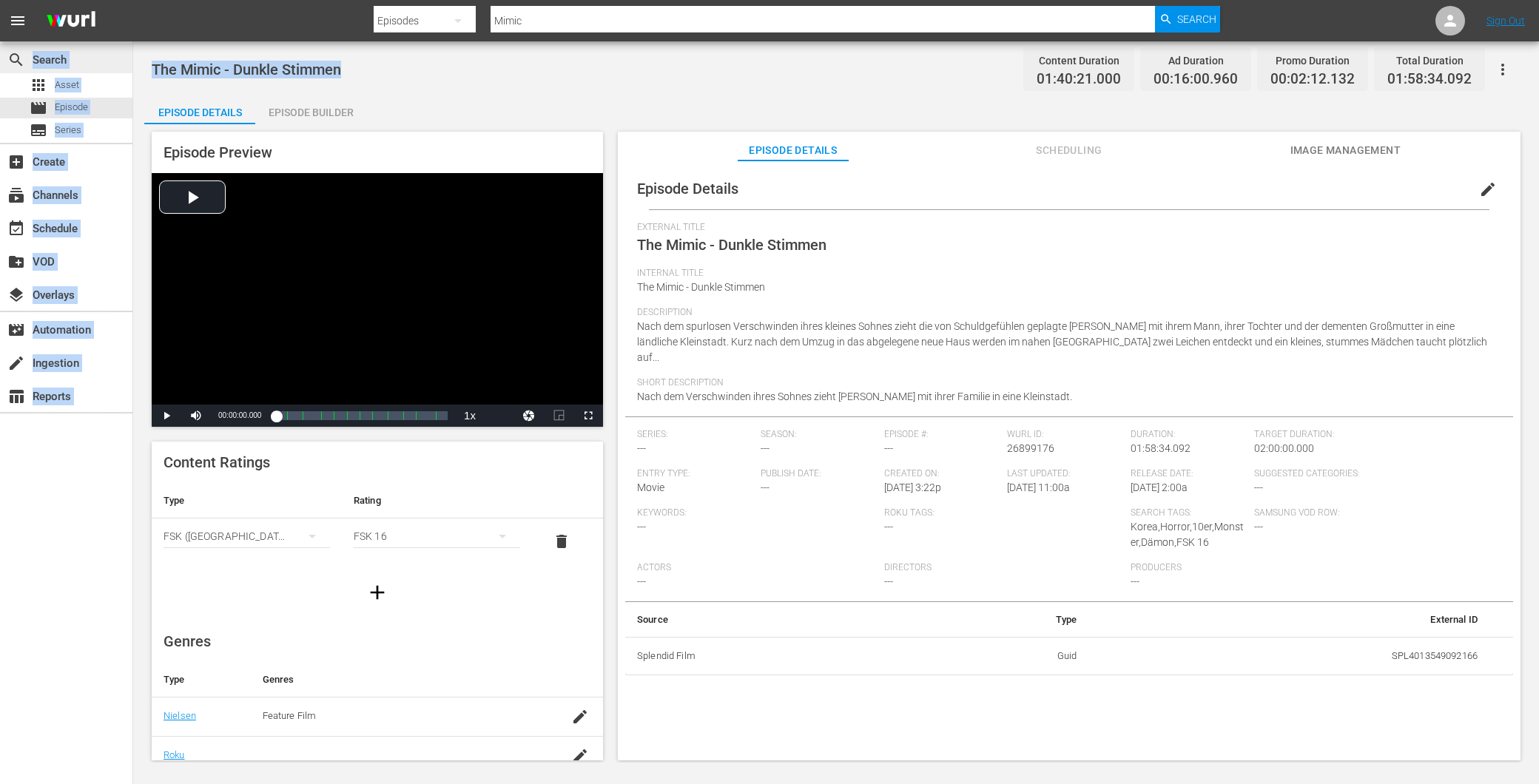
drag, startPoint x: 349, startPoint y: 62, endPoint x: 116, endPoint y: 55, distance: 233.1
click at [133, 0] on div "search Search apps Asset movie Episode subtitles Series add_box Create subscrip…" at bounding box center [836, 0] width 1406 height 0
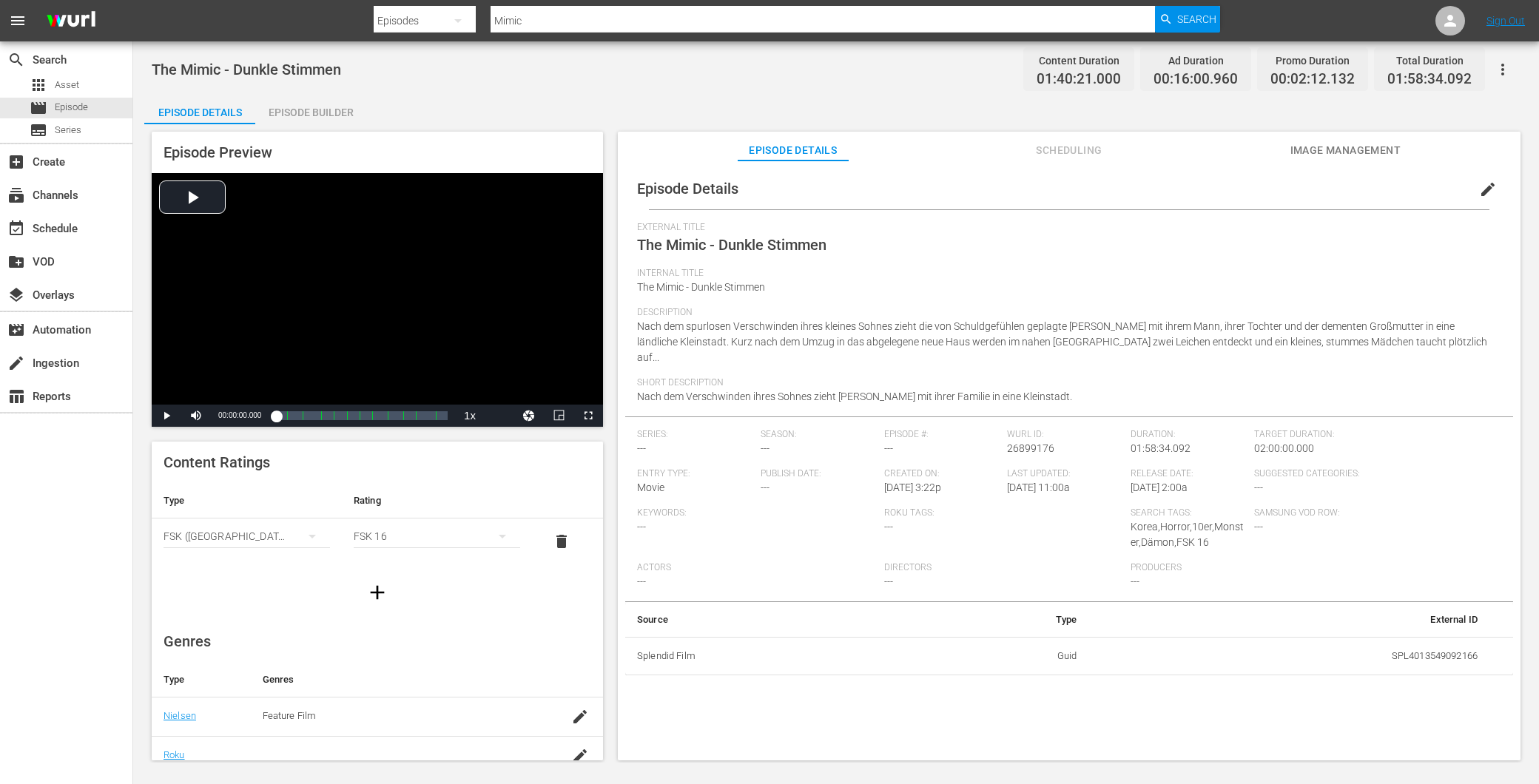
click at [432, 86] on div "The Mimic - Dunkle Stimmen Content Duration 01:40:21.000 Ad Duration 00:16:00.9…" at bounding box center [836, 402] width 1406 height 721
drag, startPoint x: 375, startPoint y: 72, endPoint x: 150, endPoint y: 62, distance: 225.2
click at [150, 62] on div "The Mimic - Dunkle Stimmen Content Duration 01:40:21.000 Ad Duration 00:16:00.9…" at bounding box center [836, 402] width 1406 height 721
copy span "The Mimic - Dunkle Stimmen"
click at [60, 105] on span "Episode" at bounding box center [71, 107] width 33 height 15
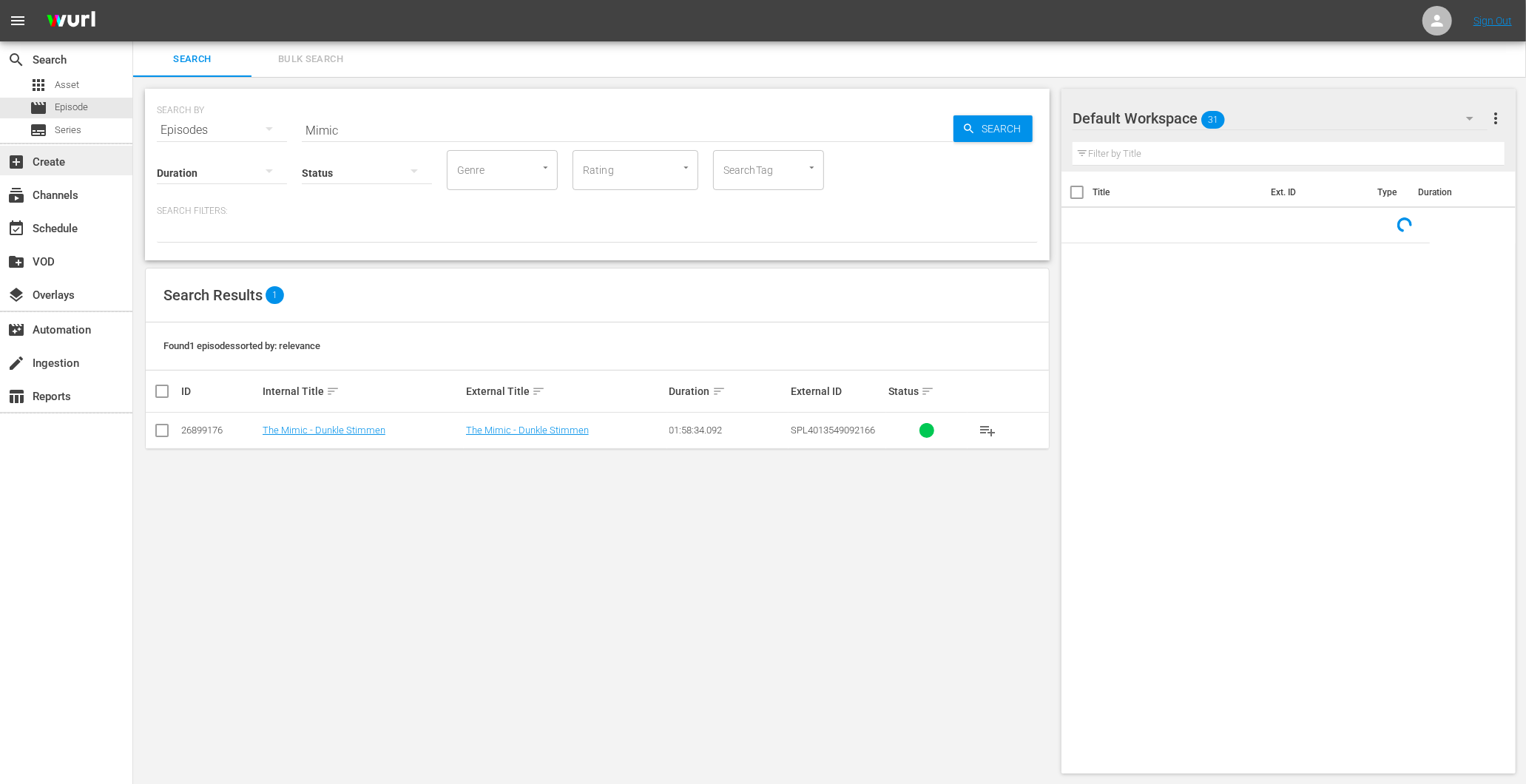
drag, startPoint x: -3, startPoint y: 151, endPoint x: 17, endPoint y: 151, distance: 20.0
click at [133, 0] on div "search Search apps Asset movie Episode subtitles Series add_box Create subscrip…" at bounding box center [829, 0] width 1393 height 0
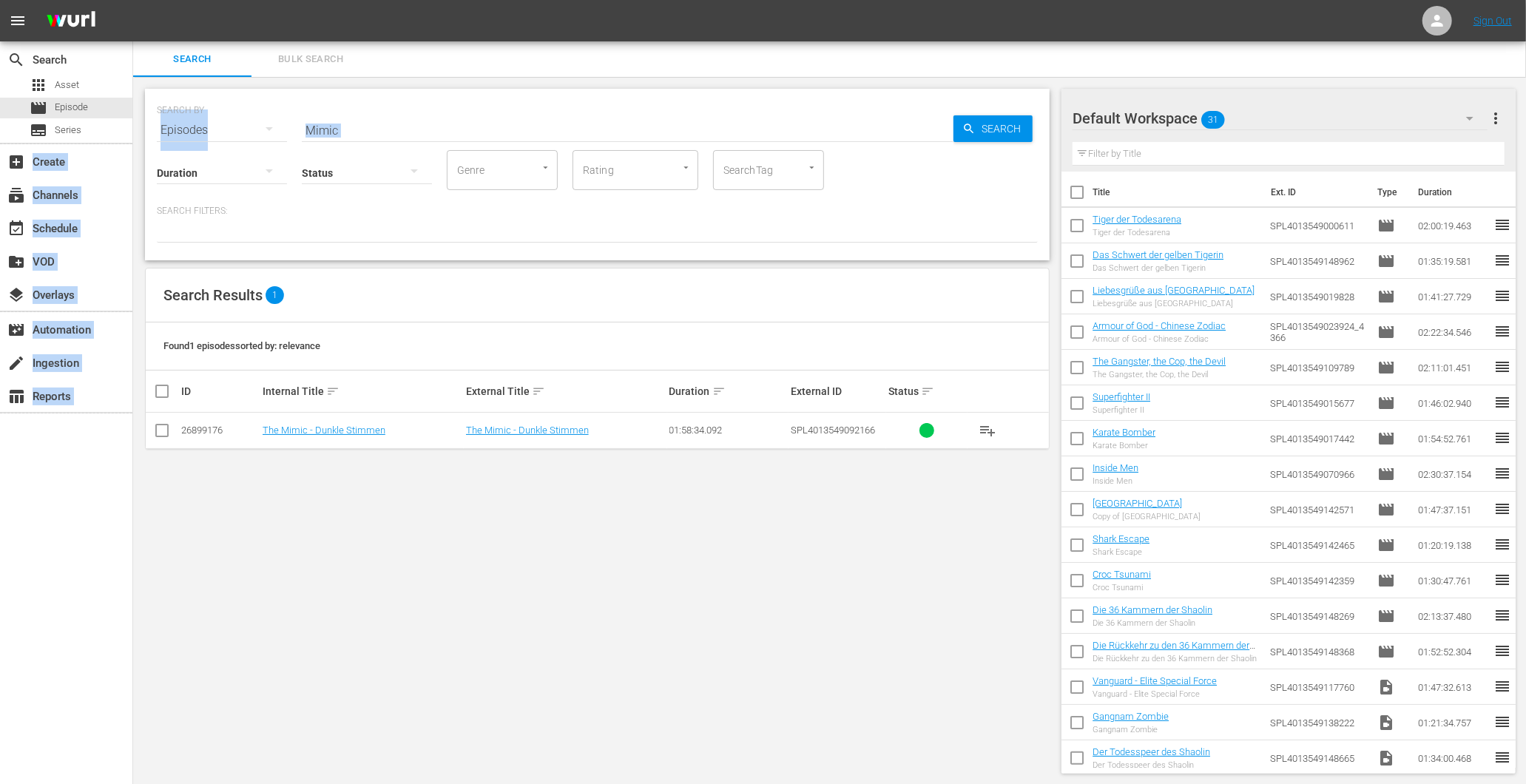
click at [394, 135] on input "Mimic" at bounding box center [627, 130] width 652 height 36
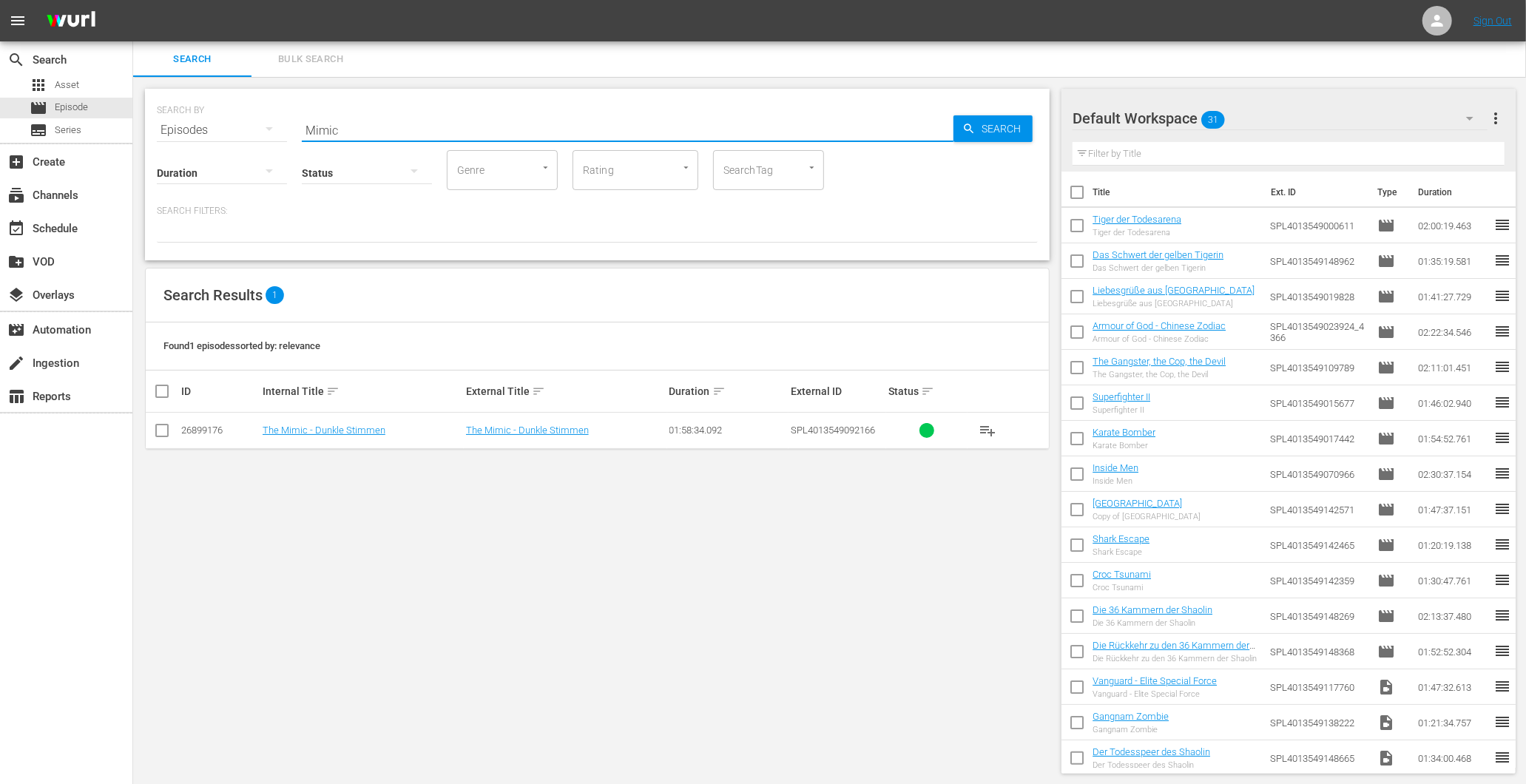
click at [389, 132] on input "Mimic" at bounding box center [627, 130] width 652 height 36
paste input "eister aller Klassen 3"
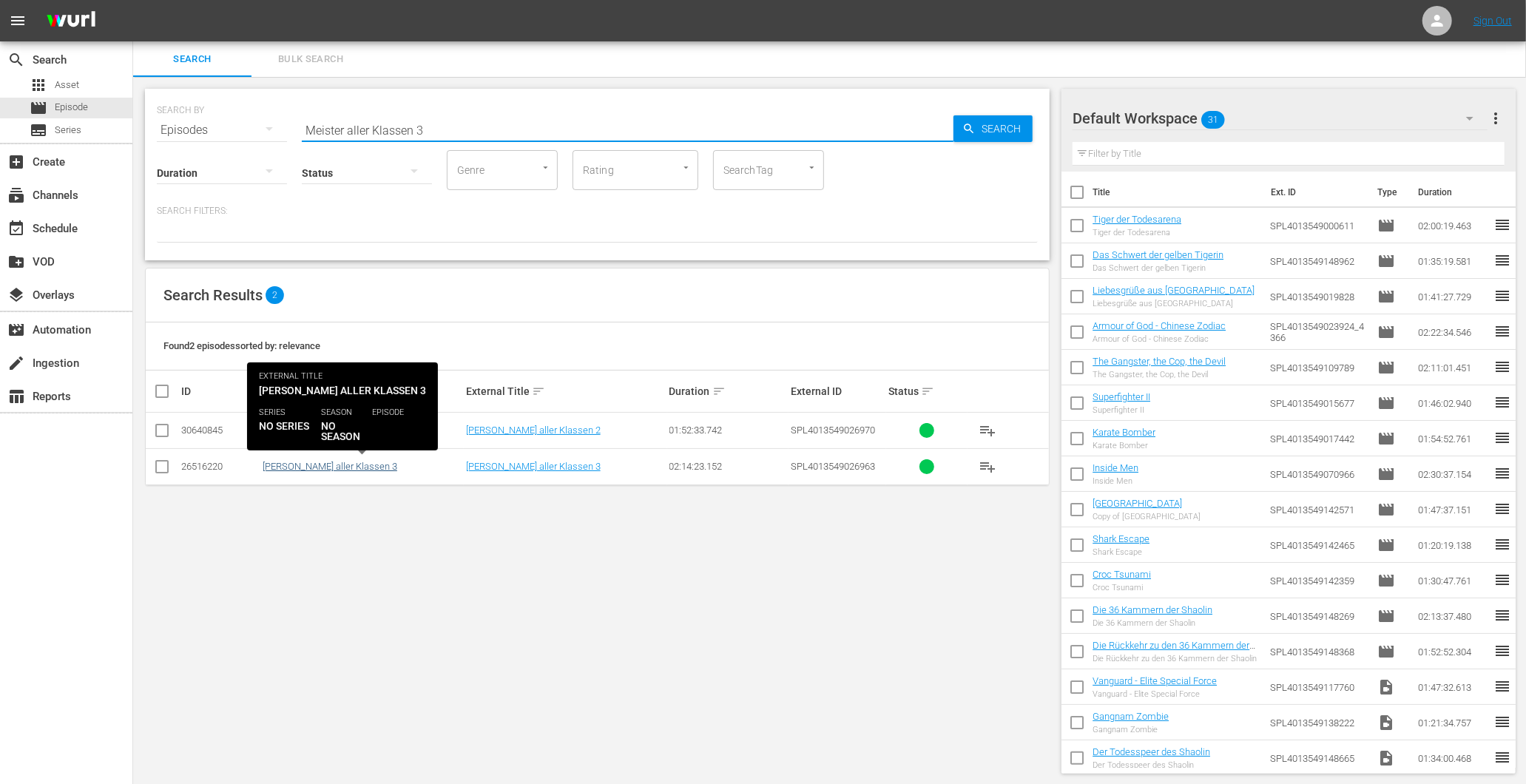
type input "Meister aller Klassen 3"
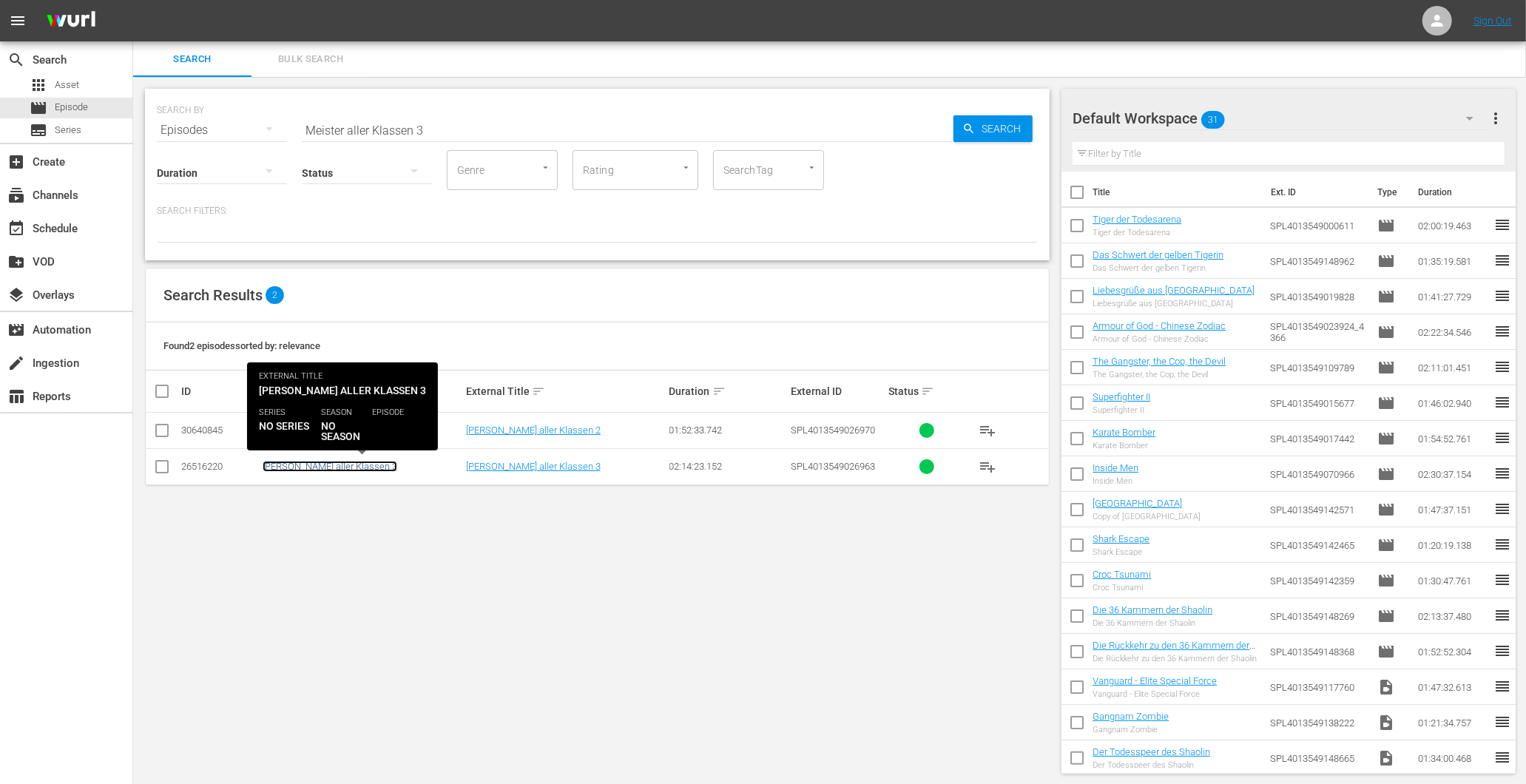
click at [326, 469] on link "[PERSON_NAME] aller Klassen 3" at bounding box center [330, 466] width 135 height 11
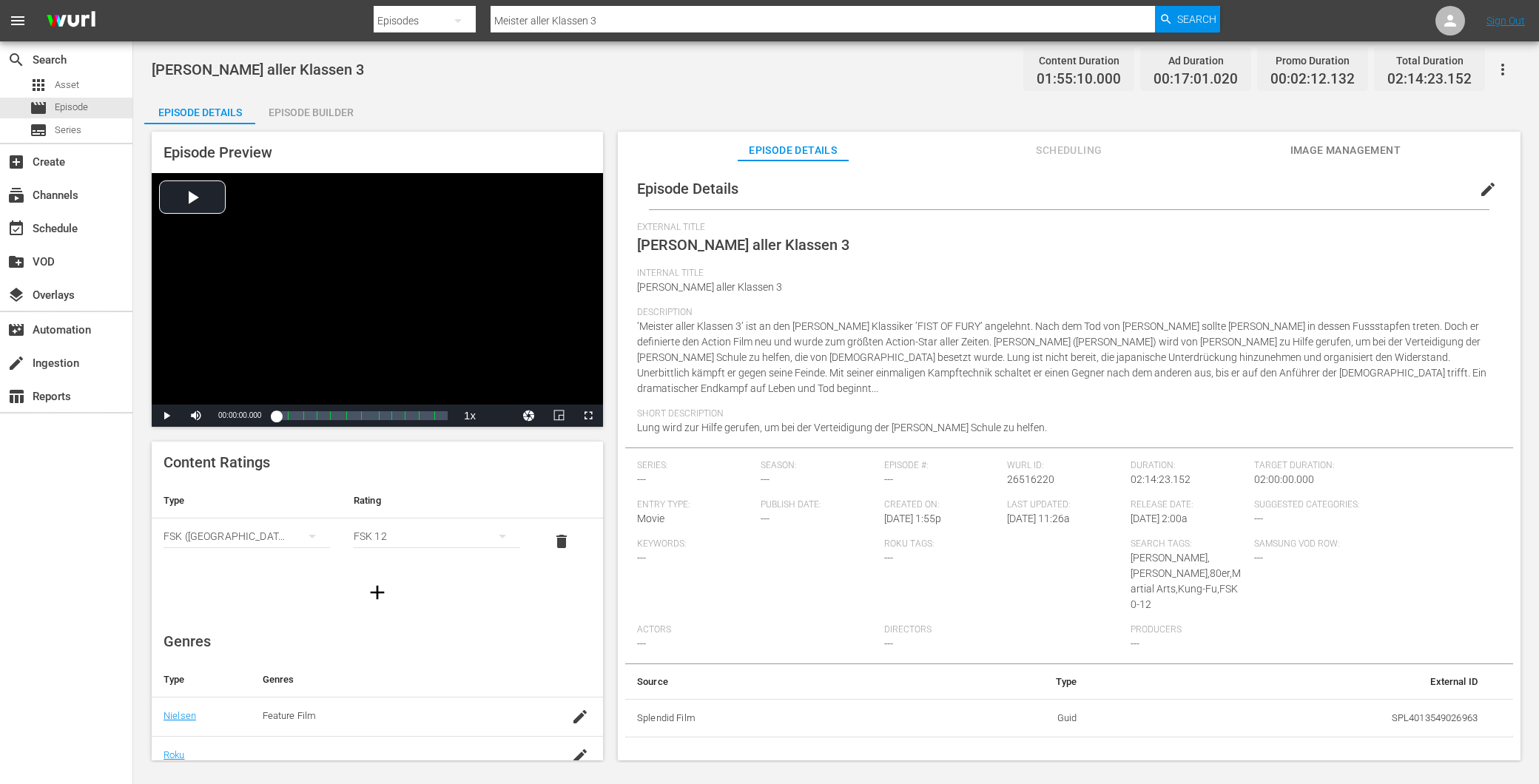
drag, startPoint x: 422, startPoint y: 65, endPoint x: 155, endPoint y: 78, distance: 267.3
click at [155, 78] on div "[PERSON_NAME] aller Klassen 3 Content Duration 01:55:10.000 Ad Duration 00:17:0…" at bounding box center [836, 69] width 1369 height 33
copy span "[PERSON_NAME] aller Klassen 3"
click at [64, 105] on span "Episode" at bounding box center [71, 107] width 33 height 15
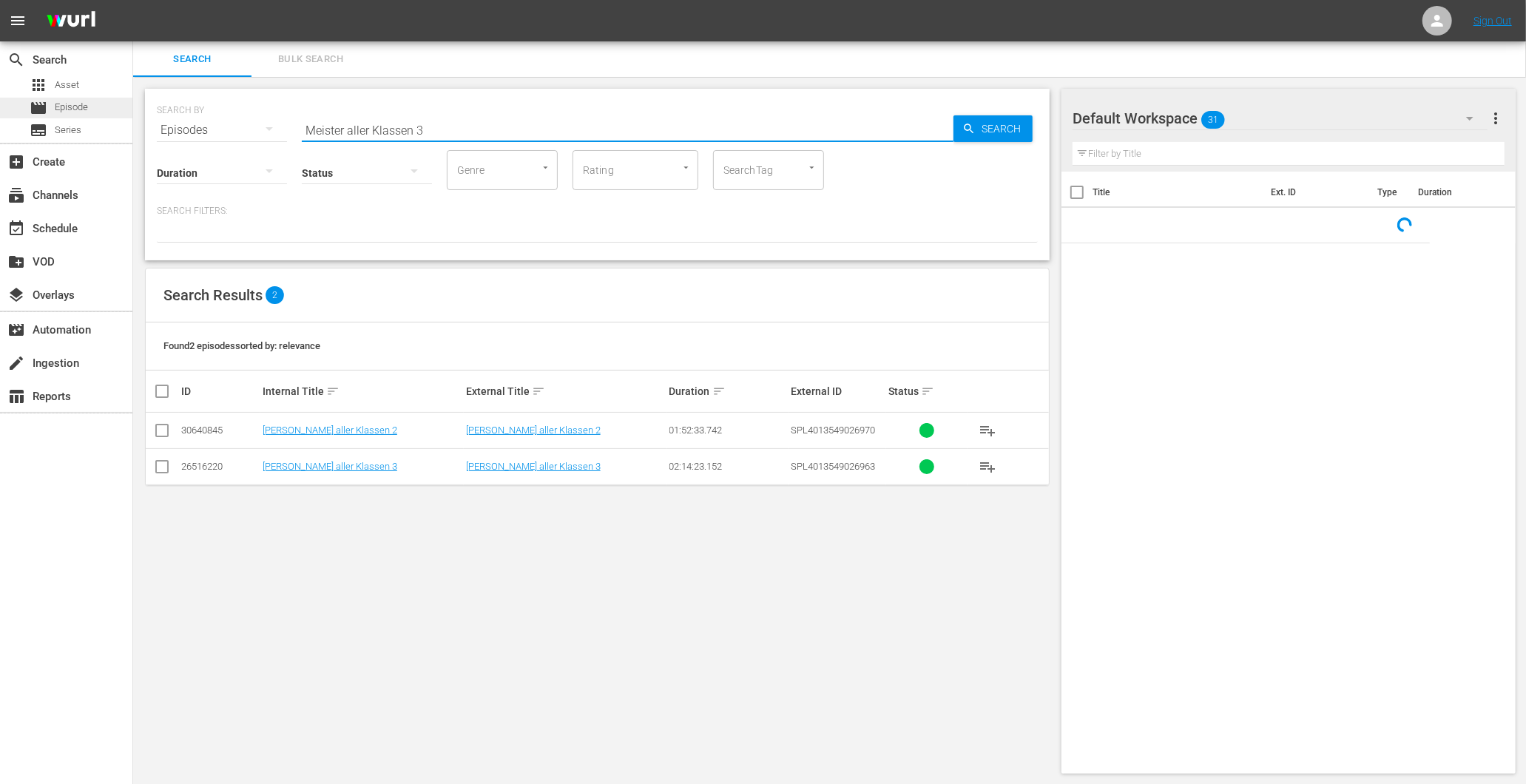
drag, startPoint x: 459, startPoint y: 127, endPoint x: 105, endPoint y: 102, distance: 354.9
click at [133, 0] on div "search Search apps Asset movie Episode subtitles Series add_box Create subscrip…" at bounding box center [829, 0] width 1393 height 0
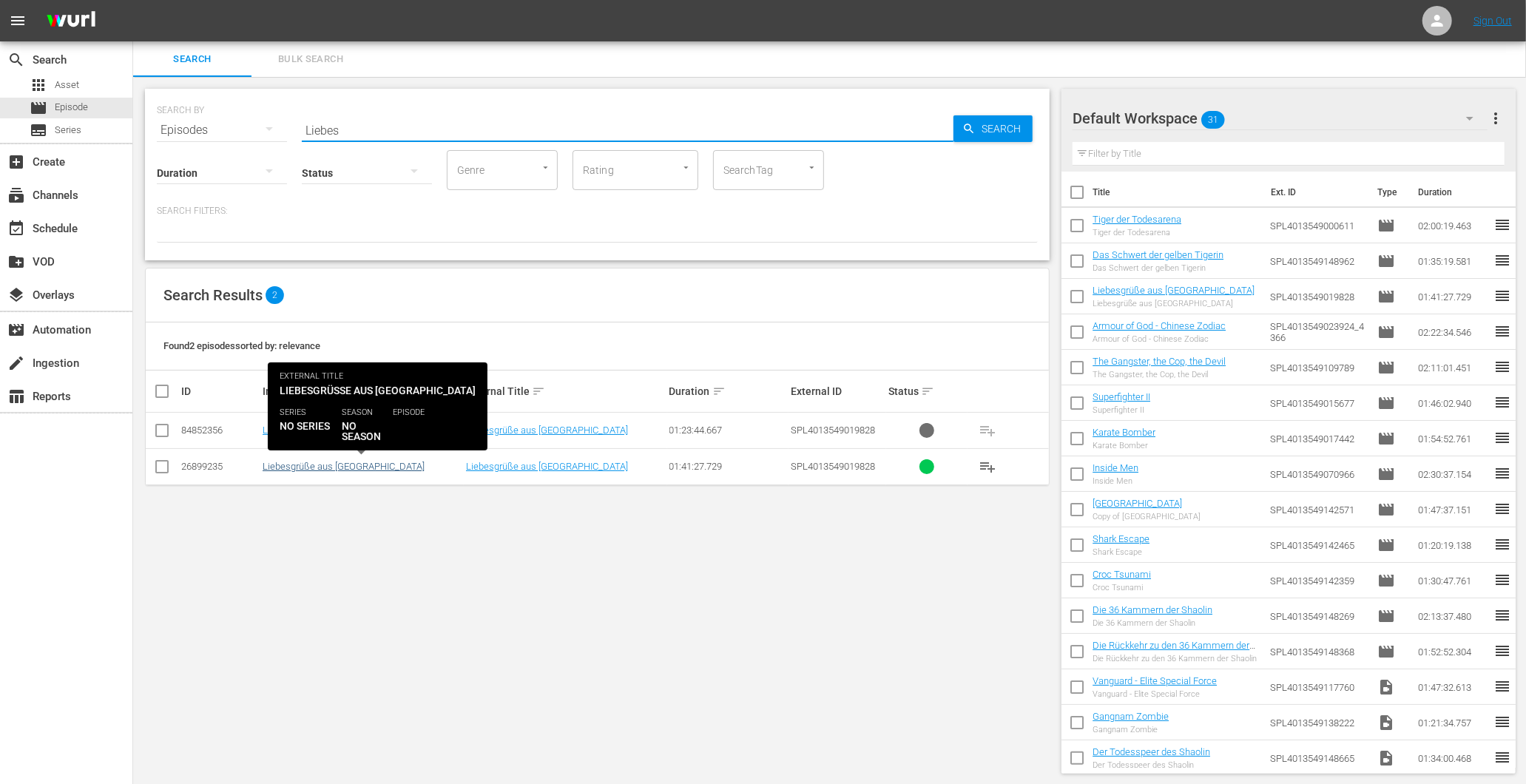
type input "Liebes"
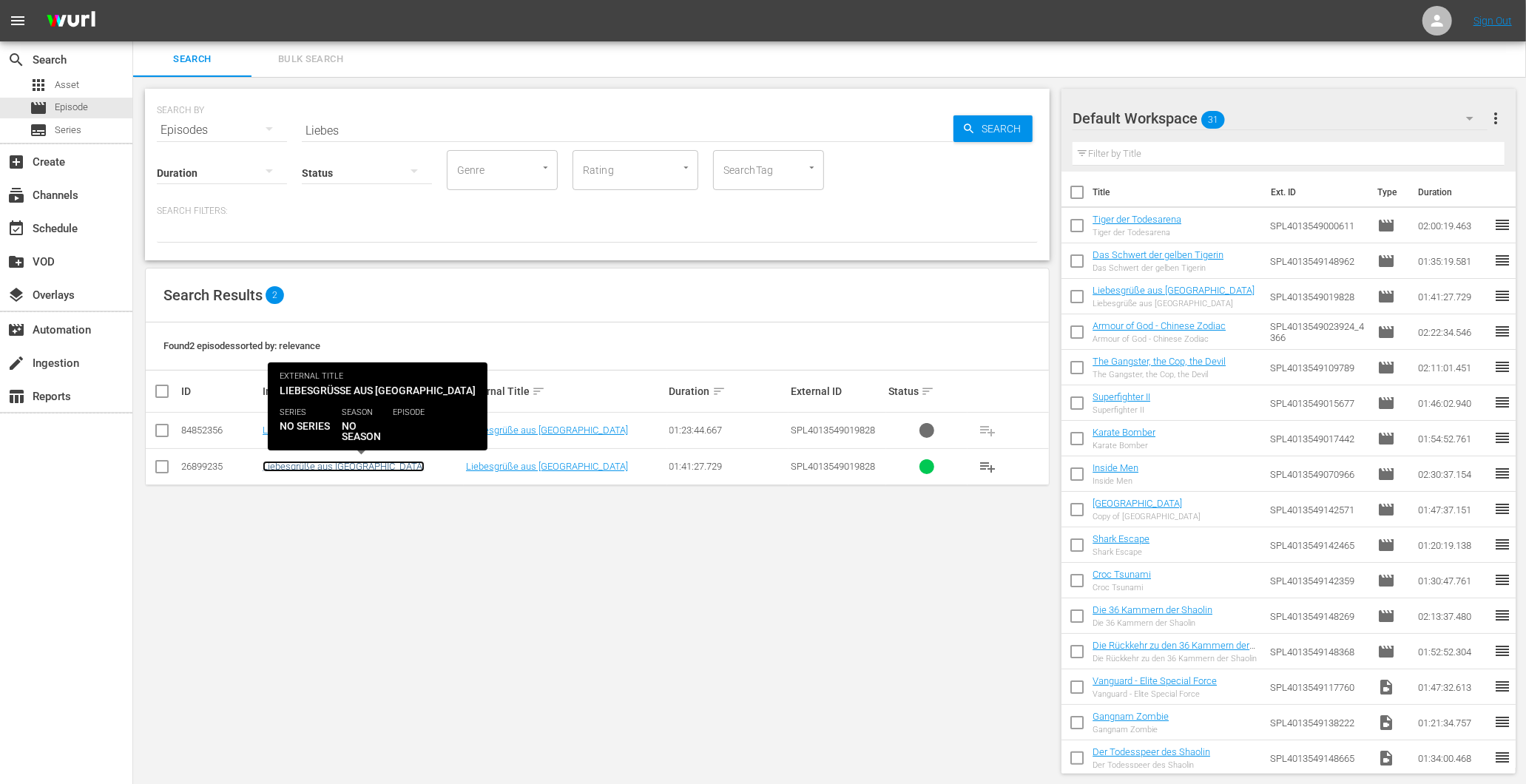
click at [309, 467] on link "Liebesgrüße aus [GEOGRAPHIC_DATA]" at bounding box center [343, 466] width 162 height 11
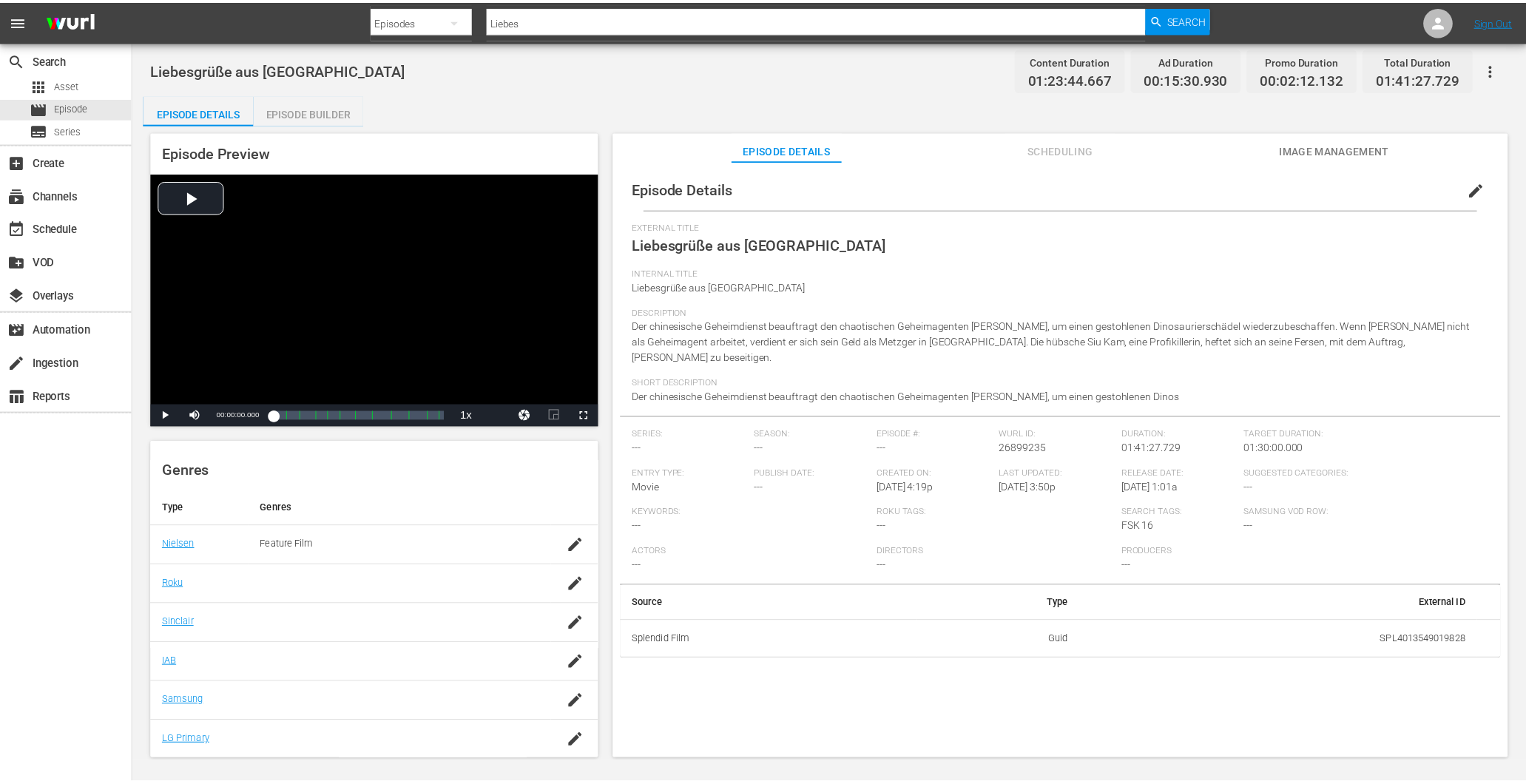
scroll to position [211, 0]
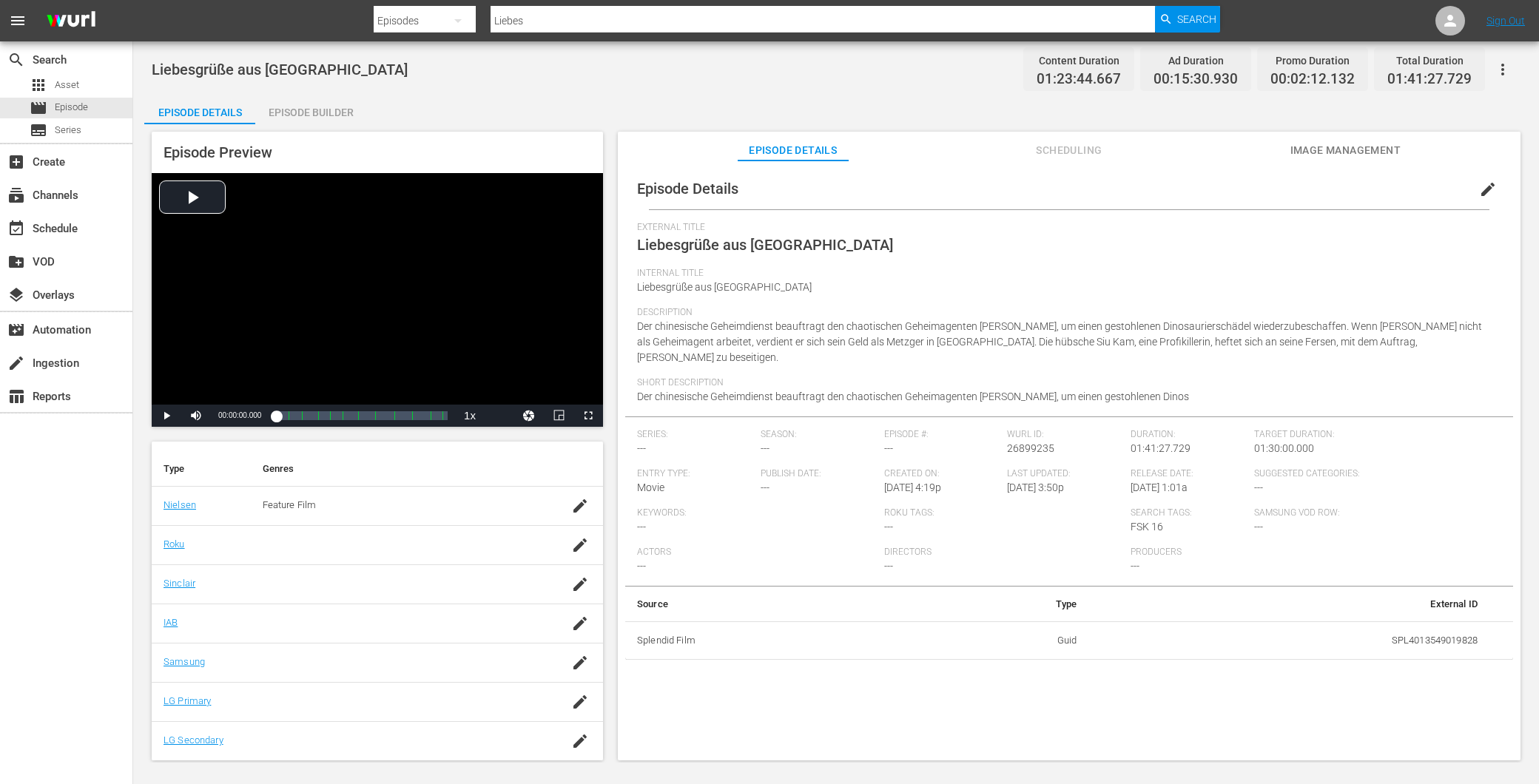
click at [293, 120] on div "Episode Builder" at bounding box center [311, 112] width 111 height 36
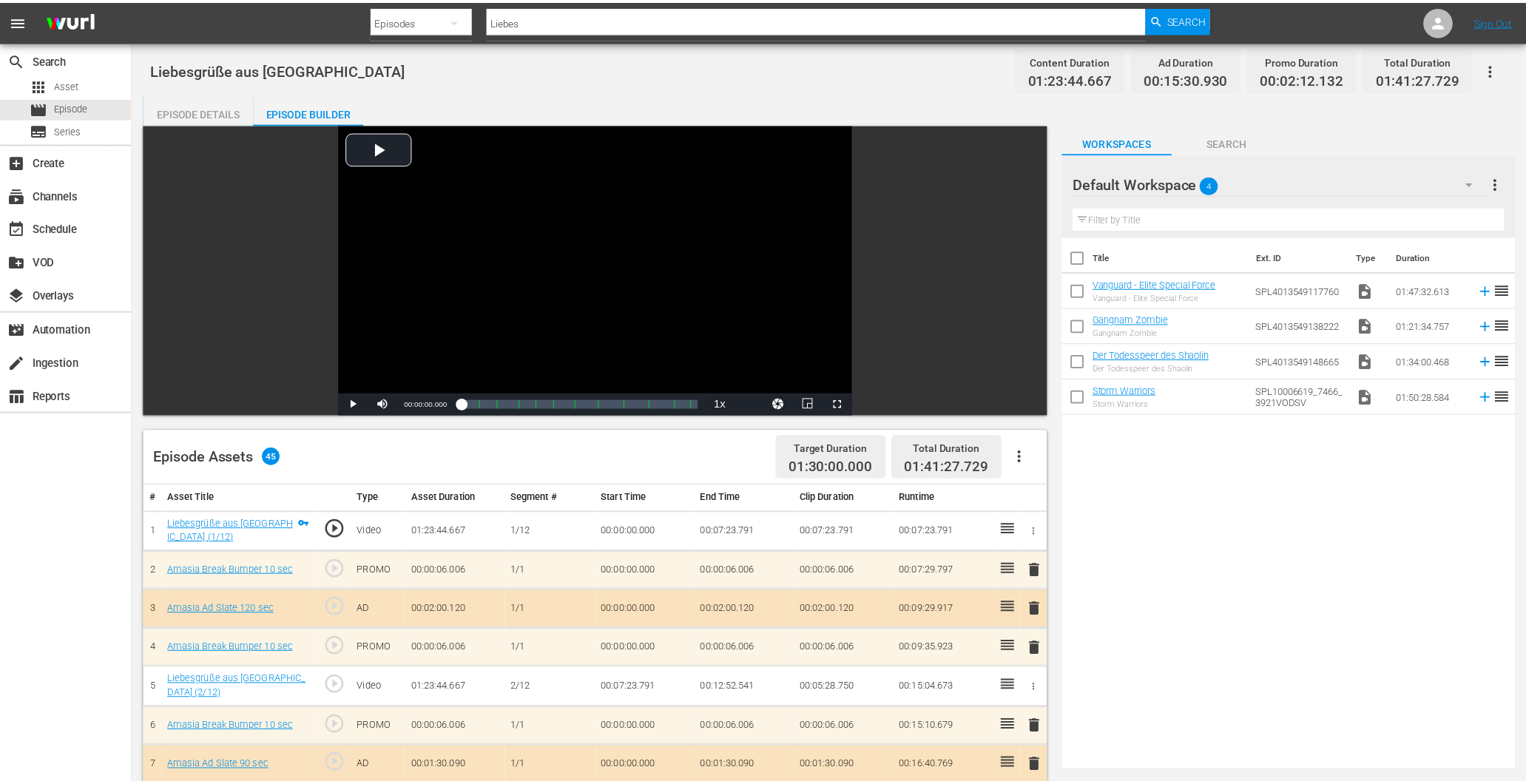
scroll to position [211, 0]
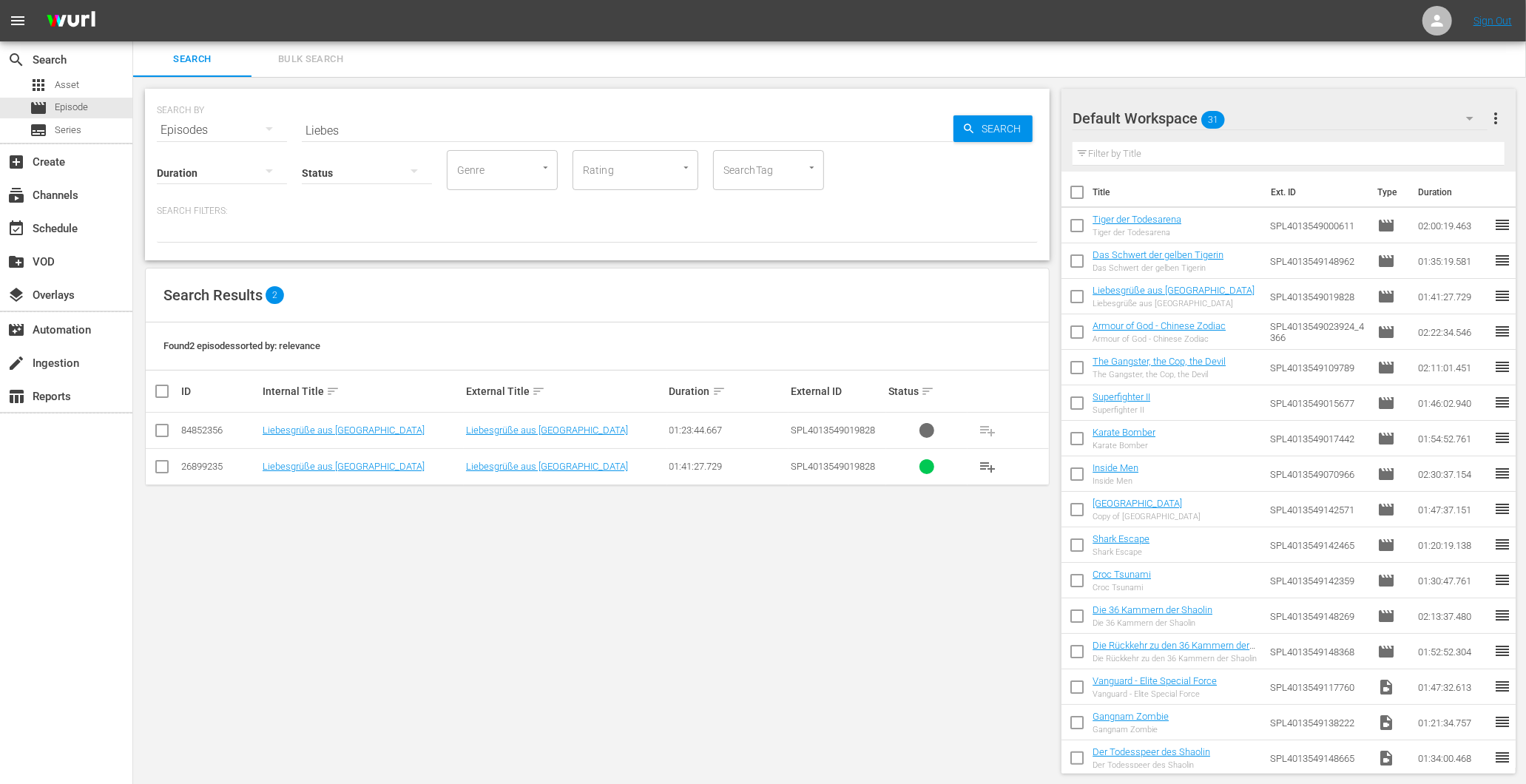
click at [686, 468] on div "01:41:27.729" at bounding box center [729, 466] width 118 height 11
drag, startPoint x: 351, startPoint y: 137, endPoint x: 293, endPoint y: 125, distance: 59.2
click at [293, 125] on div "SEARCH BY Search By Episodes Search ID, Title, Description, Keywords, or Catego…" at bounding box center [597, 174] width 905 height 172
drag, startPoint x: 293, startPoint y: 125, endPoint x: 593, endPoint y: 108, distance: 300.5
click at [619, 99] on div "SEARCH BY Search By Episodes Search ID, Title, Description, Keywords, or Catego…" at bounding box center [597, 121] width 881 height 53
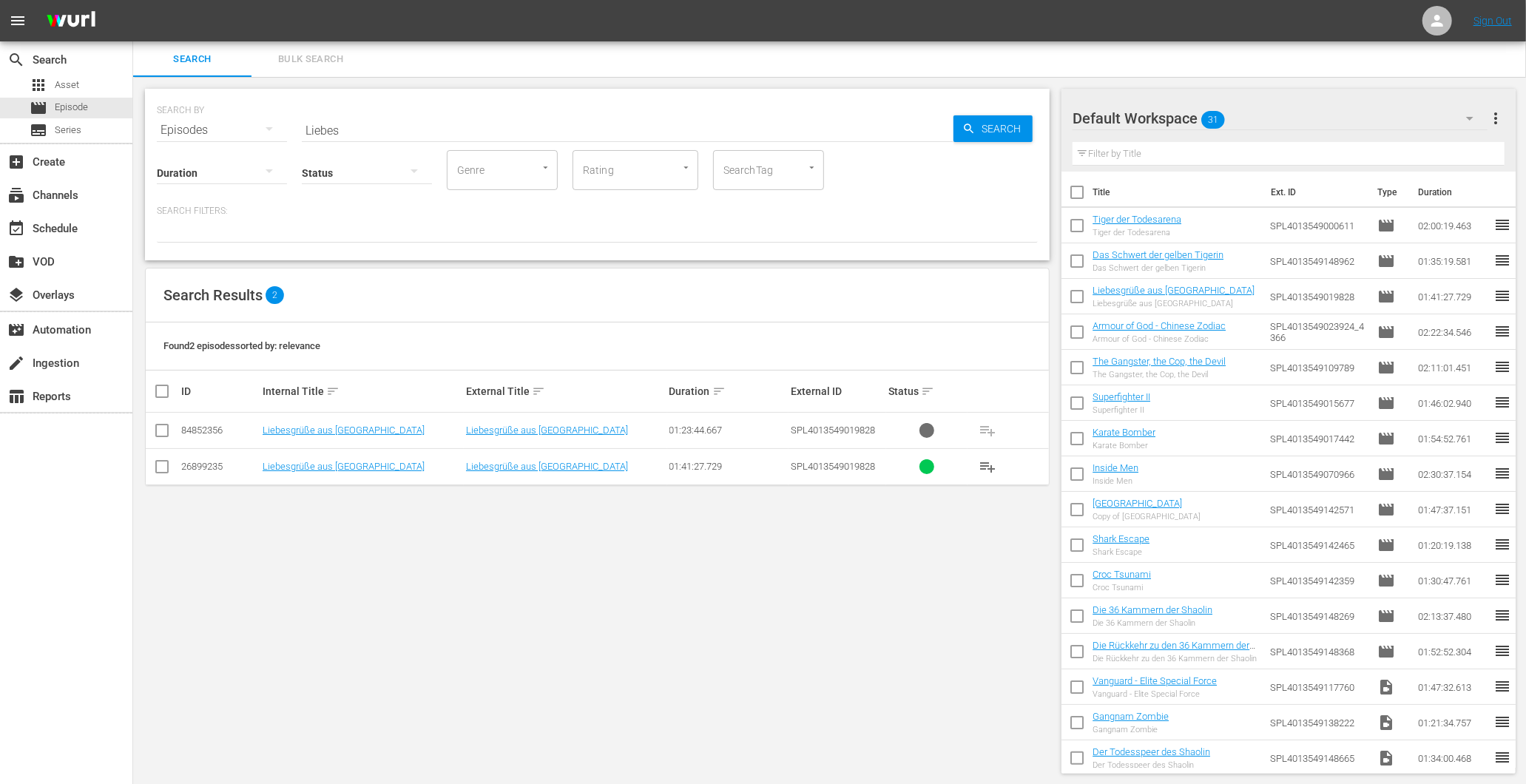
click at [409, 128] on input "Liebes" at bounding box center [627, 130] width 652 height 36
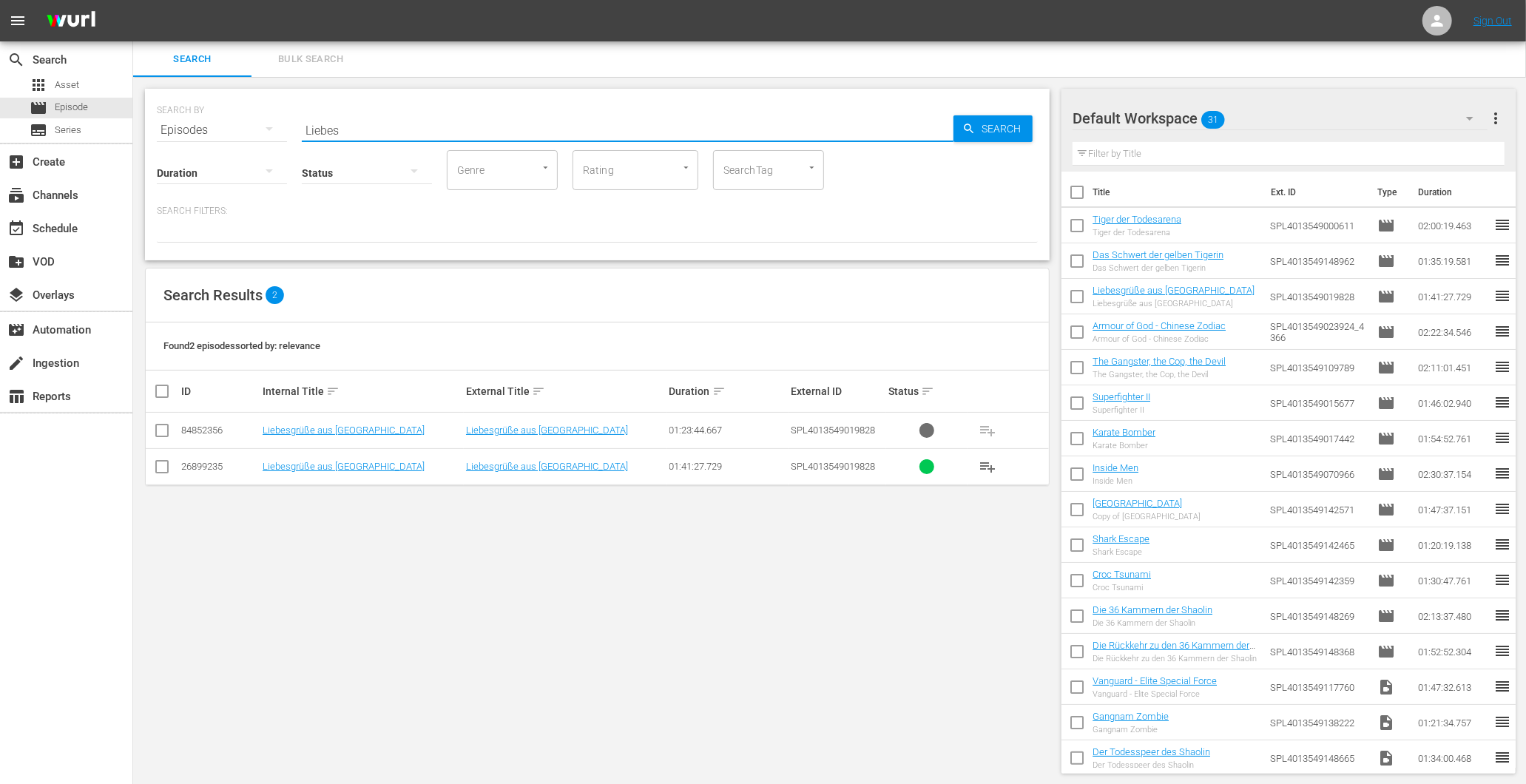
click at [409, 128] on input "Liebes" at bounding box center [627, 130] width 652 height 36
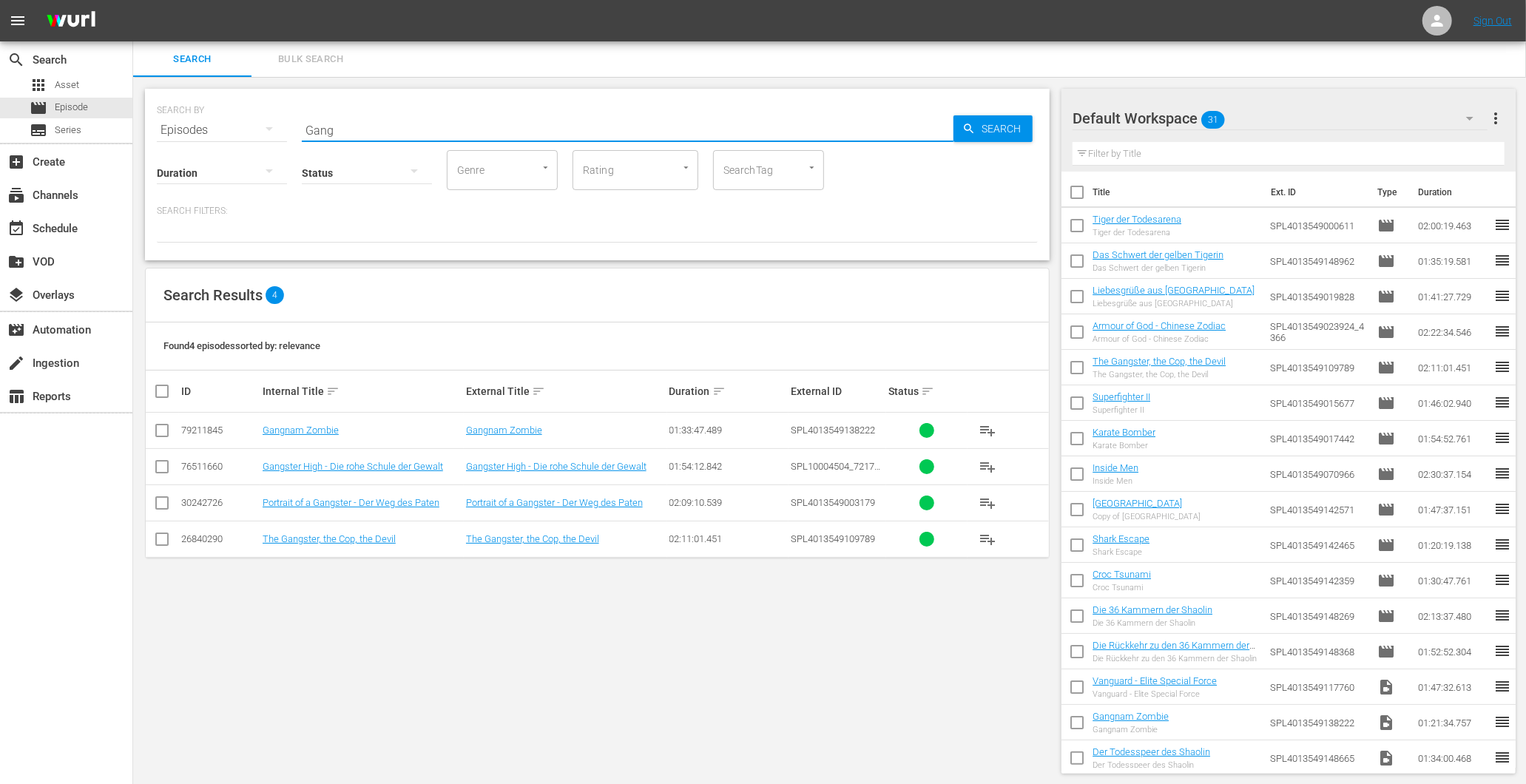
drag, startPoint x: 388, startPoint y: 127, endPoint x: 307, endPoint y: 127, distance: 81.0
click at [311, 127] on input "Gang" at bounding box center [627, 130] width 652 height 36
type input "G"
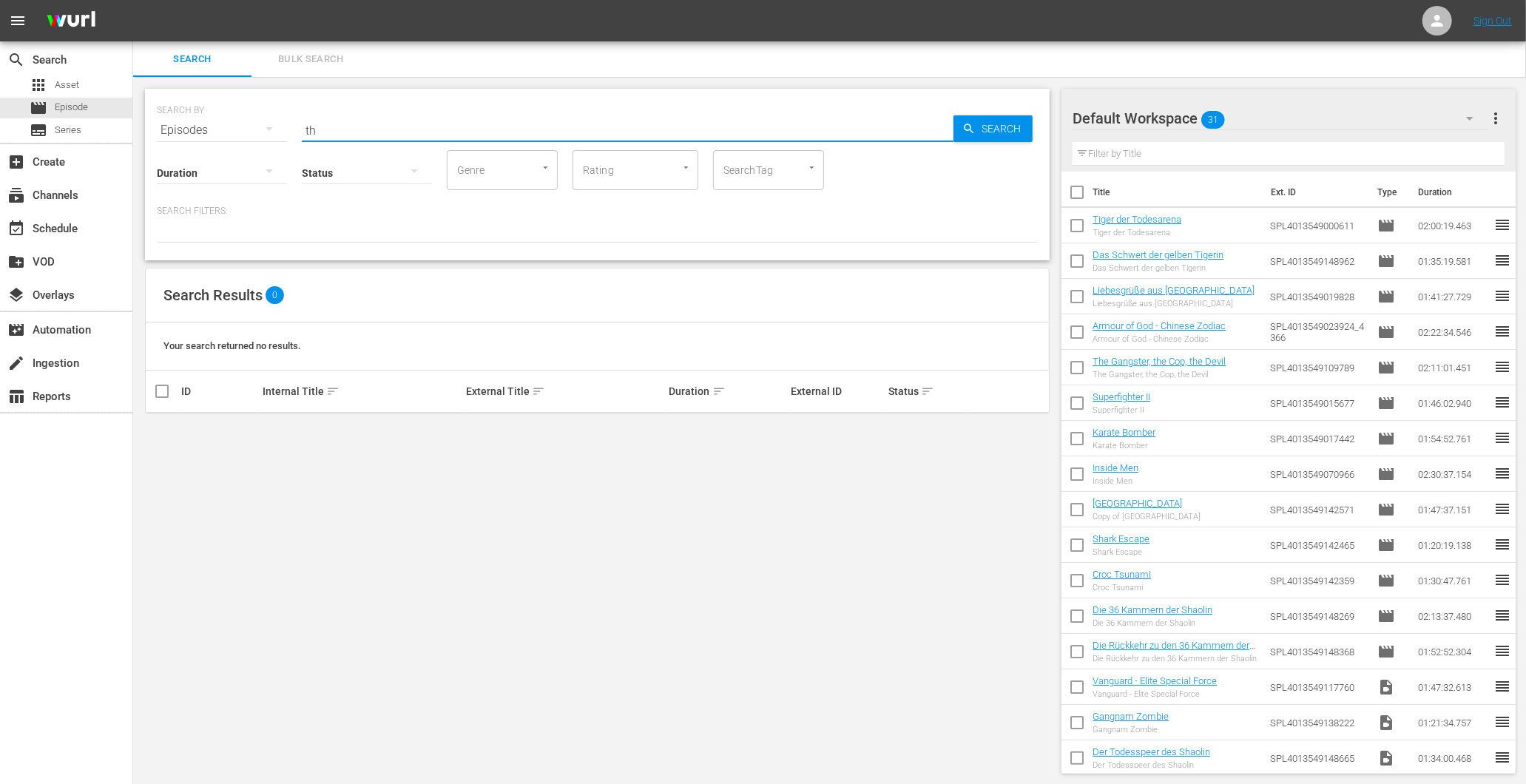
type input "t"
drag, startPoint x: 385, startPoint y: 131, endPoint x: 115, endPoint y: 111, distance: 270.7
click at [133, 0] on div "search Search apps Asset movie Episode subtitles Series add_box Create subscrip…" at bounding box center [829, 0] width 1393 height 0
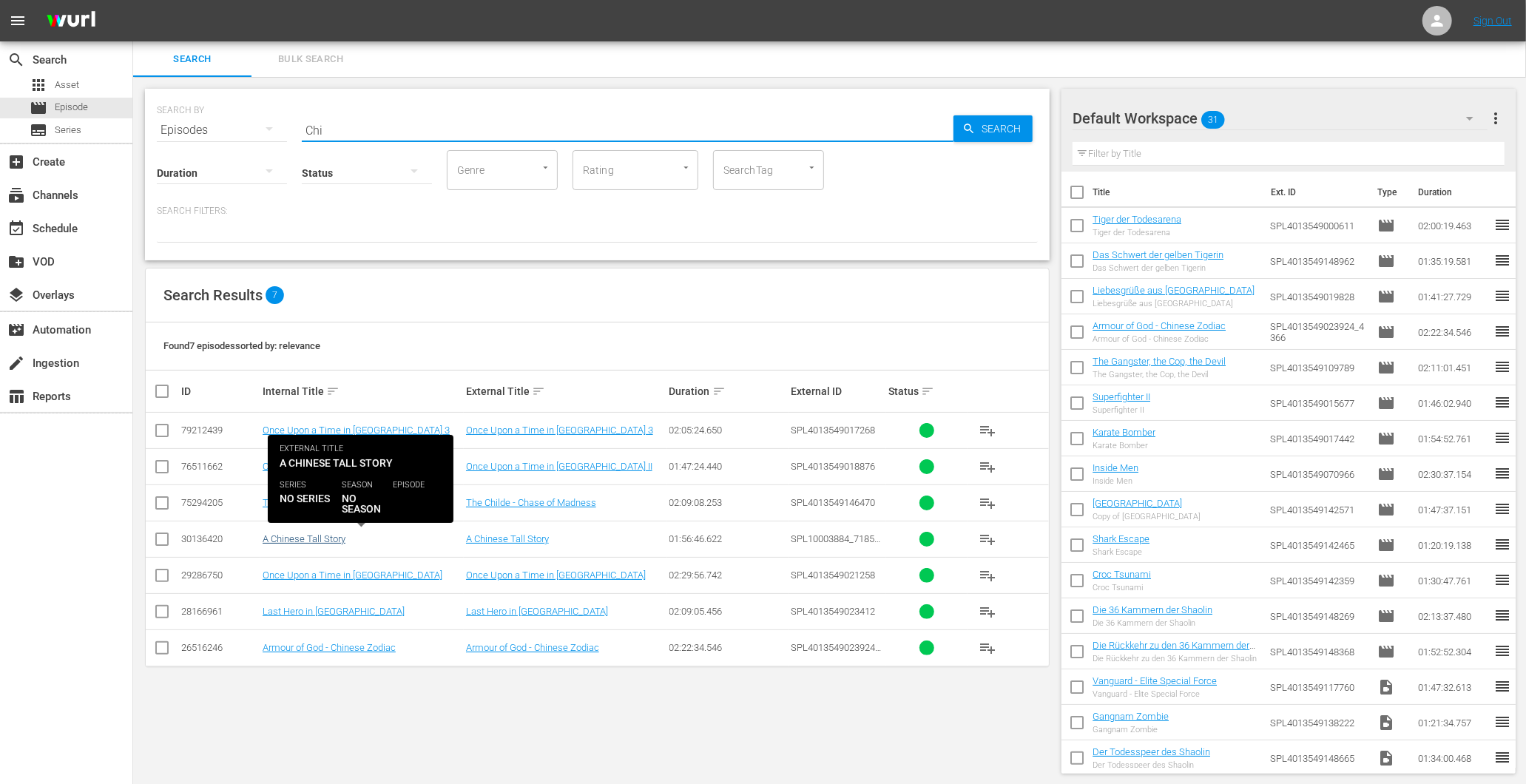
type input "Chi"
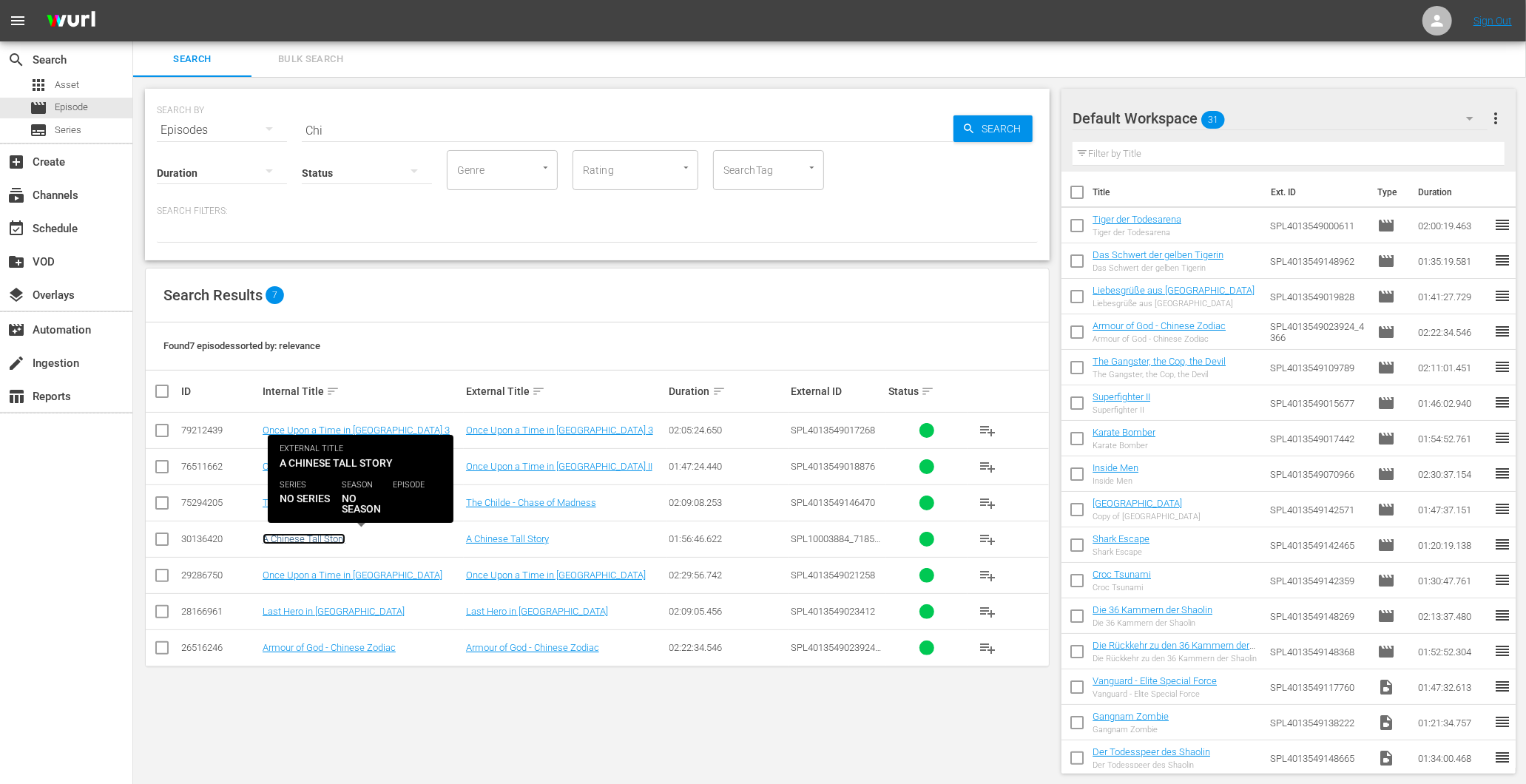
click at [334, 536] on link "A Chinese Tall Story" at bounding box center [304, 538] width 83 height 11
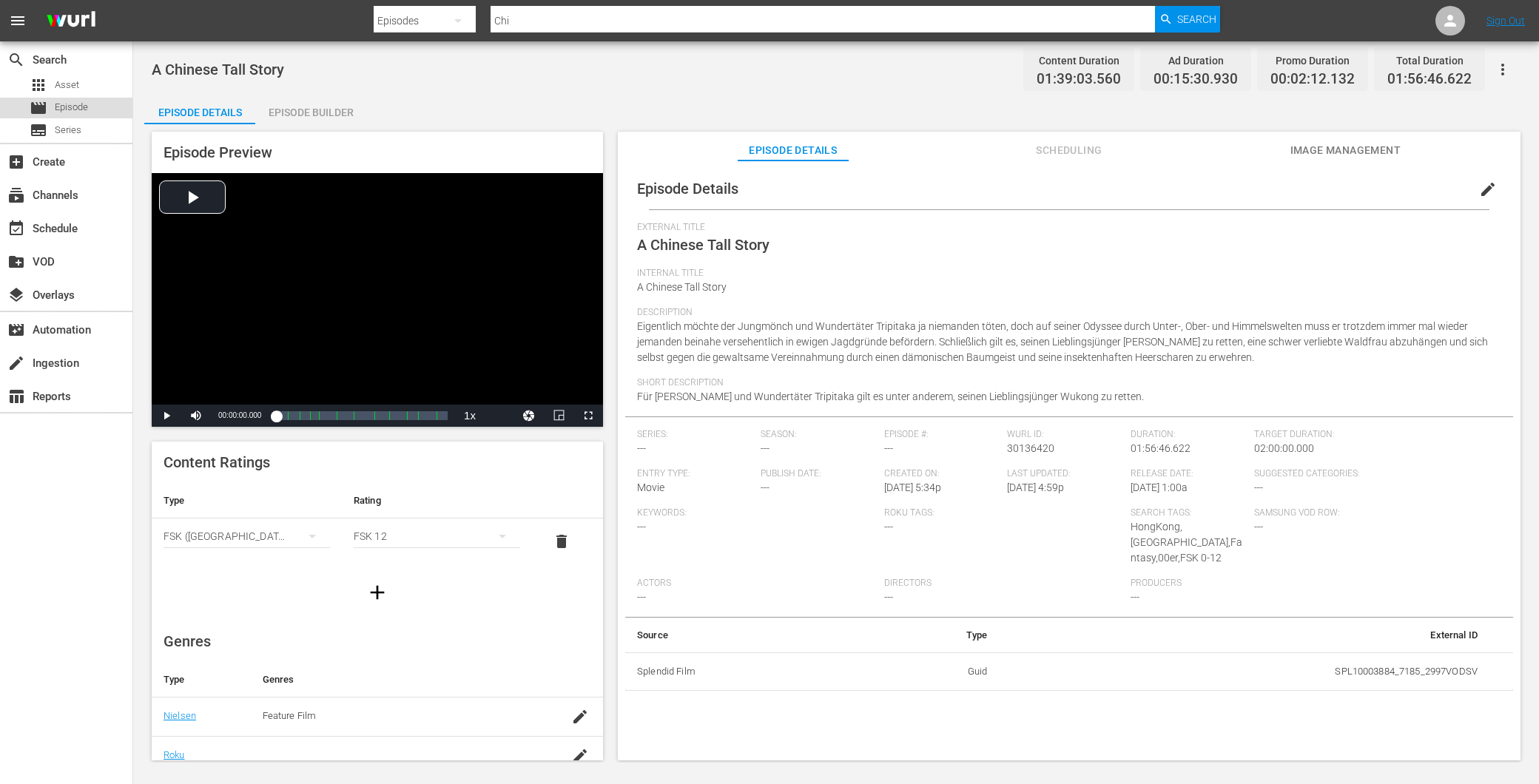
click at [62, 98] on div "movie Episode" at bounding box center [59, 108] width 58 height 21
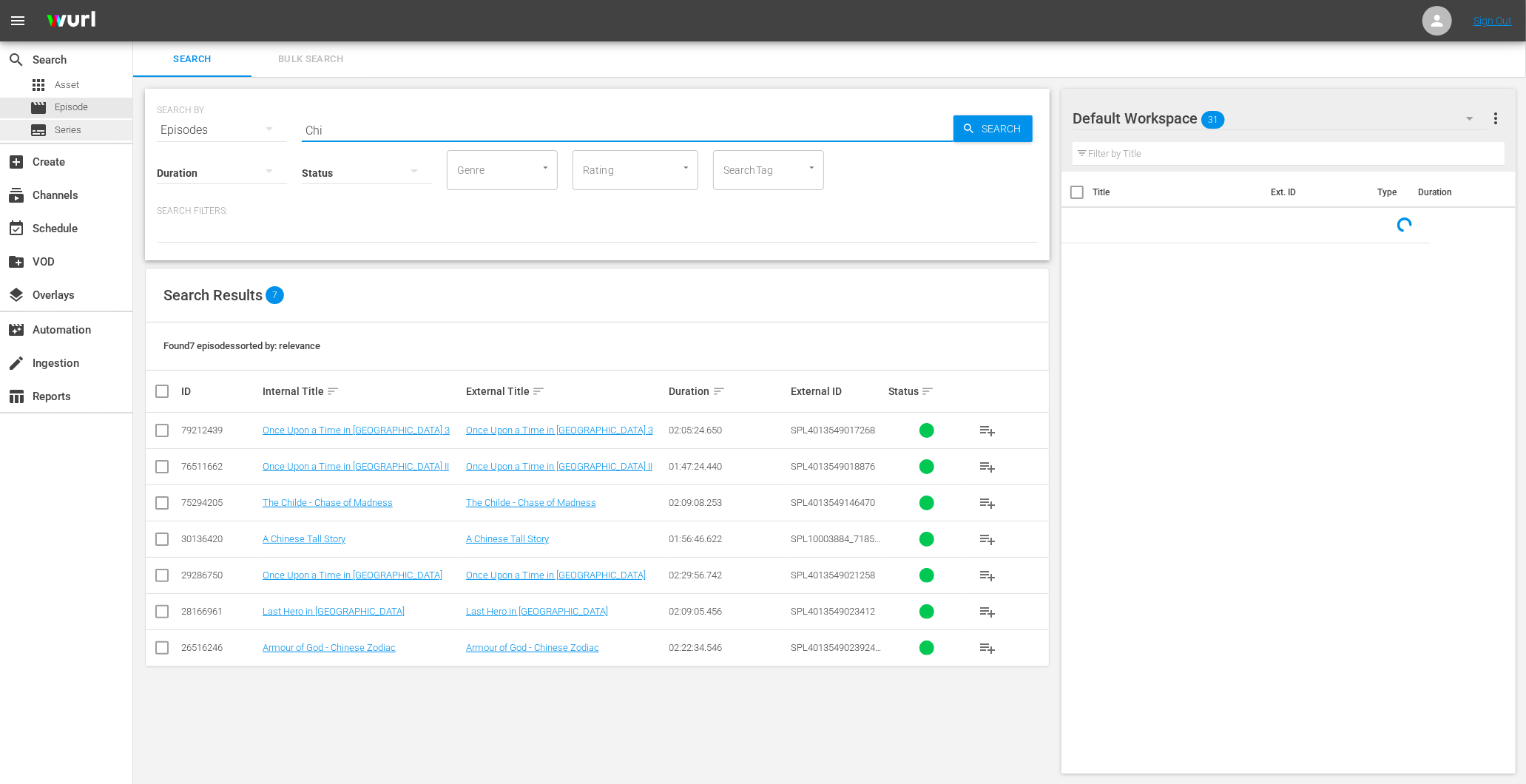
drag, startPoint x: 370, startPoint y: 125, endPoint x: 130, endPoint y: 130, distance: 240.1
click at [133, 129] on div "SEARCH BY Search By Episodes Search ID, Title, Description, Keywords, or Catego…" at bounding box center [597, 431] width 929 height 708
paste input "Bodyguards and Assassins"
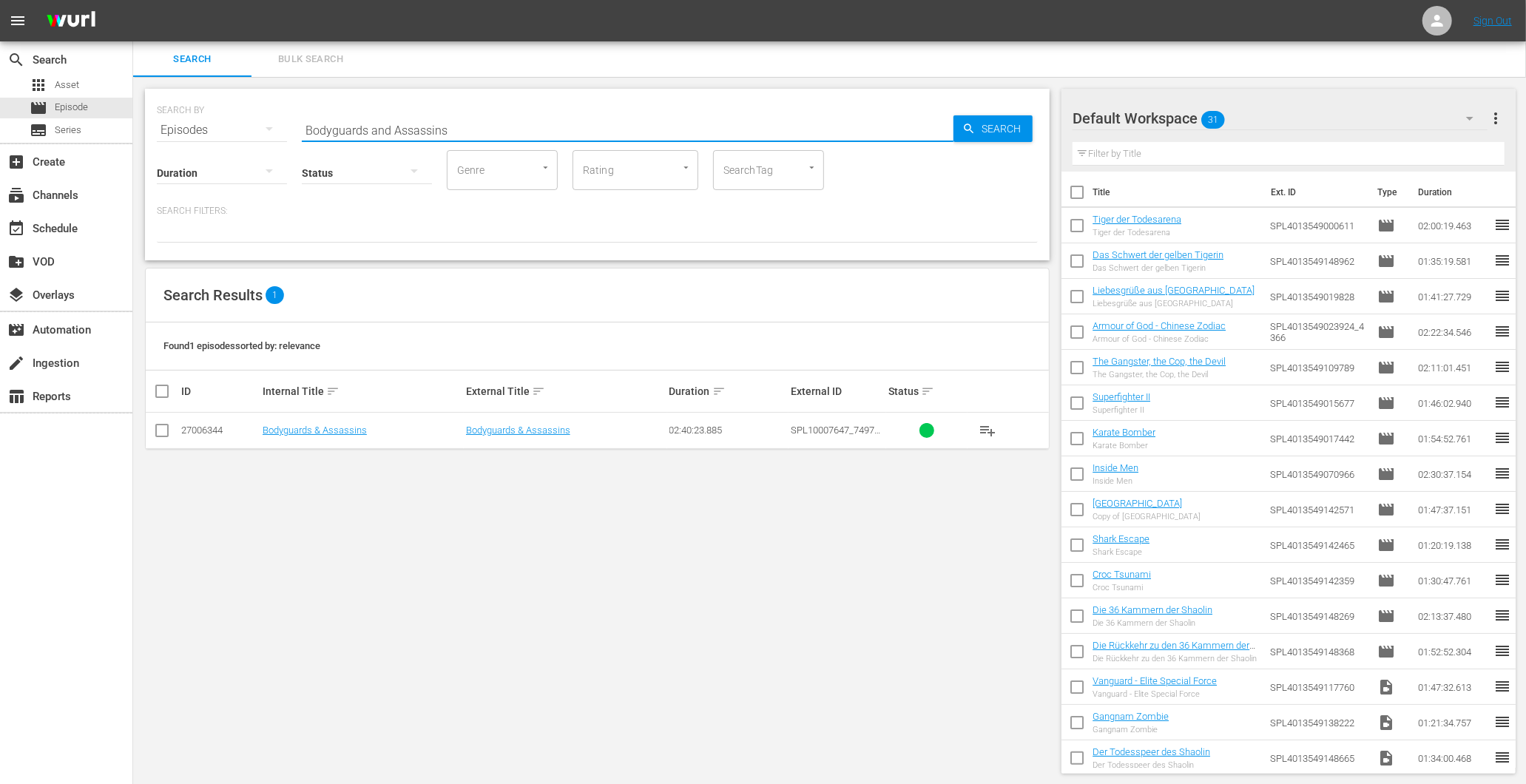
drag, startPoint x: 428, startPoint y: 126, endPoint x: 205, endPoint y: 125, distance: 223.0
click at [205, 125] on div "SEARCH BY Search By Episodes Search ID, Title, Description, Keywords, or Catego…" at bounding box center [597, 121] width 881 height 53
click at [351, 131] on input "Arahan" at bounding box center [627, 130] width 652 height 36
type input "Arahan"
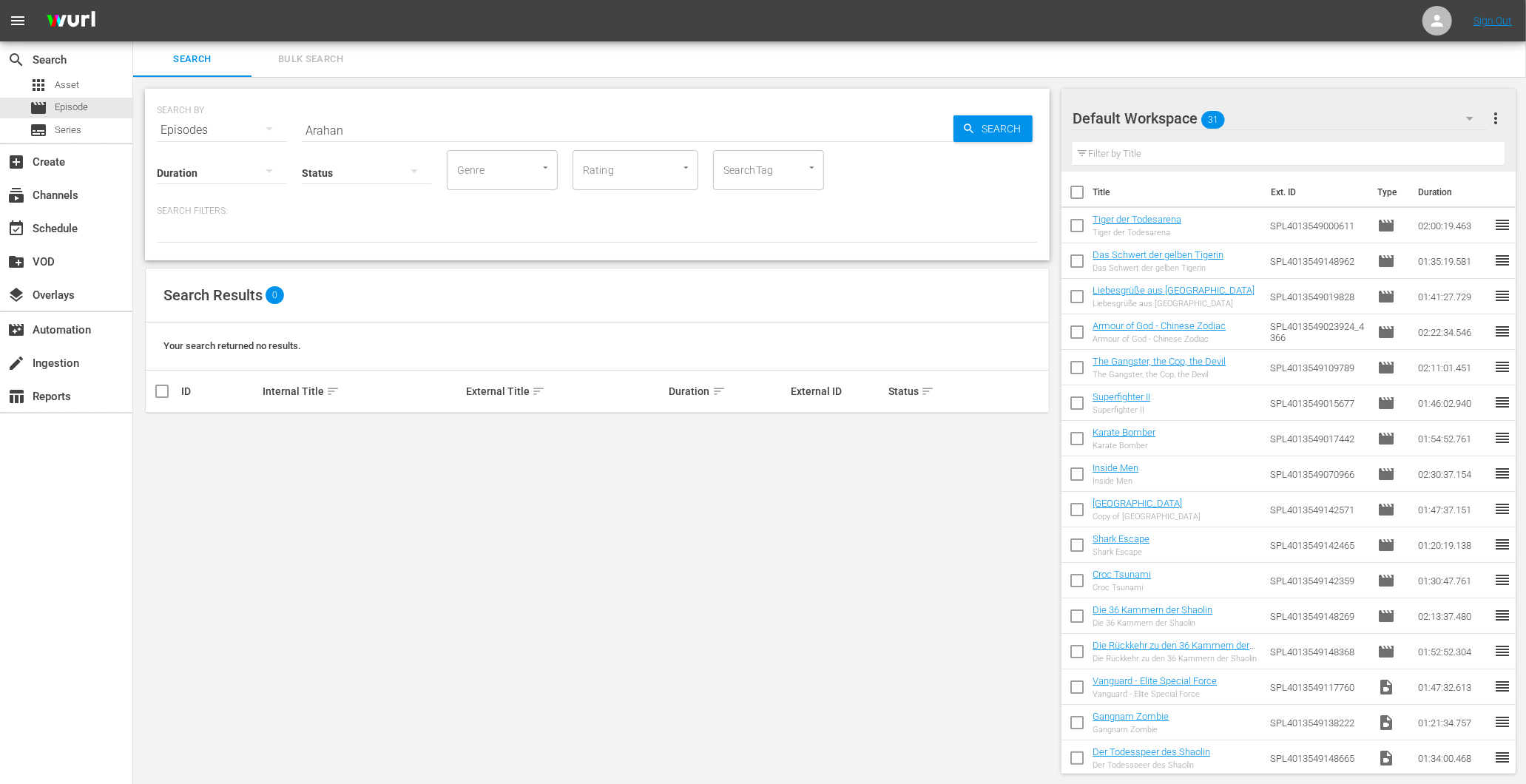
click at [300, 109] on div "SEARCH BY Search By Episodes Search ID, Title, Description, Keywords, or Catego…" at bounding box center [597, 121] width 881 height 53
click at [319, 122] on input "Arahan" at bounding box center [627, 130] width 652 height 36
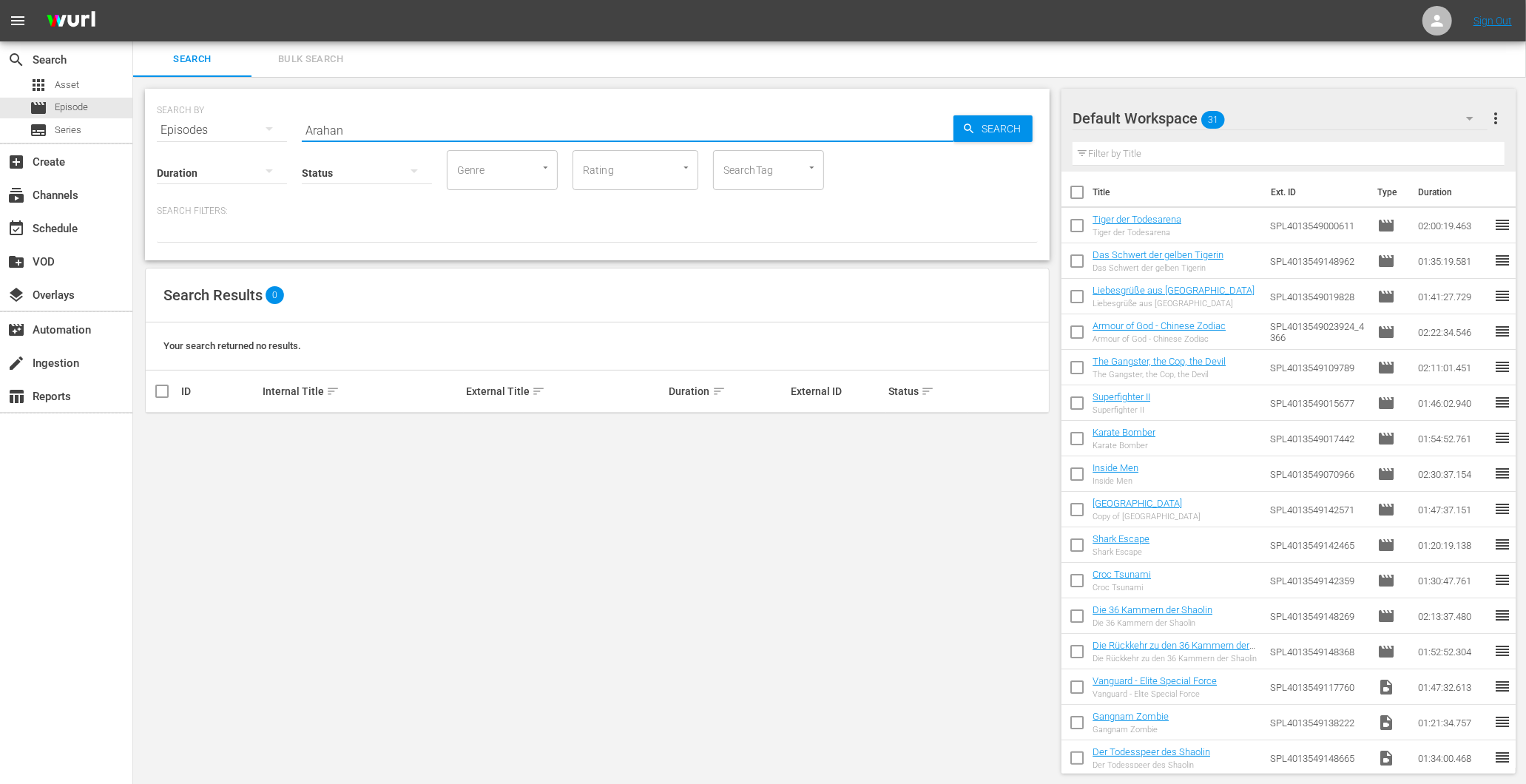
drag, startPoint x: 356, startPoint y: 121, endPoint x: 316, endPoint y: 126, distance: 40.3
click at [296, 120] on div "SEARCH BY Search By Episodes Search ID, Title, Description, Keywords, or Catego…" at bounding box center [597, 121] width 881 height 53
click at [401, 120] on input "Arahan" at bounding box center [627, 130] width 652 height 36
drag, startPoint x: 361, startPoint y: 130, endPoint x: 261, endPoint y: 125, distance: 100.1
click at [263, 125] on div "SEARCH BY Search By Episodes Search ID, Title, Description, Keywords, or Catego…" at bounding box center [597, 121] width 881 height 53
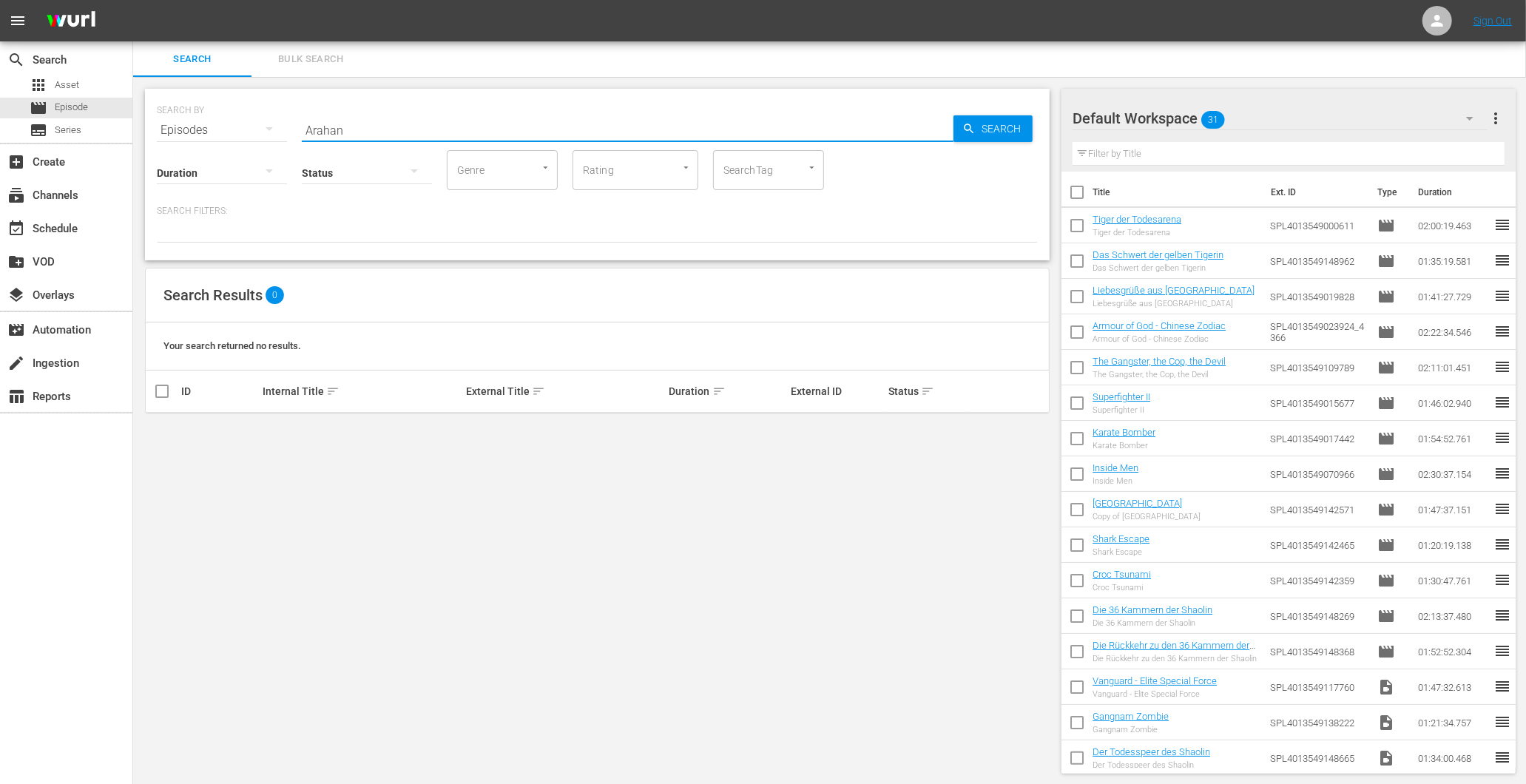
drag, startPoint x: 415, startPoint y: 622, endPoint x: 363, endPoint y: 586, distance: 63.2
click at [411, 622] on div "SEARCH BY Search By Episodes Search ID, Title, Description, Keywords, or Catego…" at bounding box center [597, 431] width 929 height 708
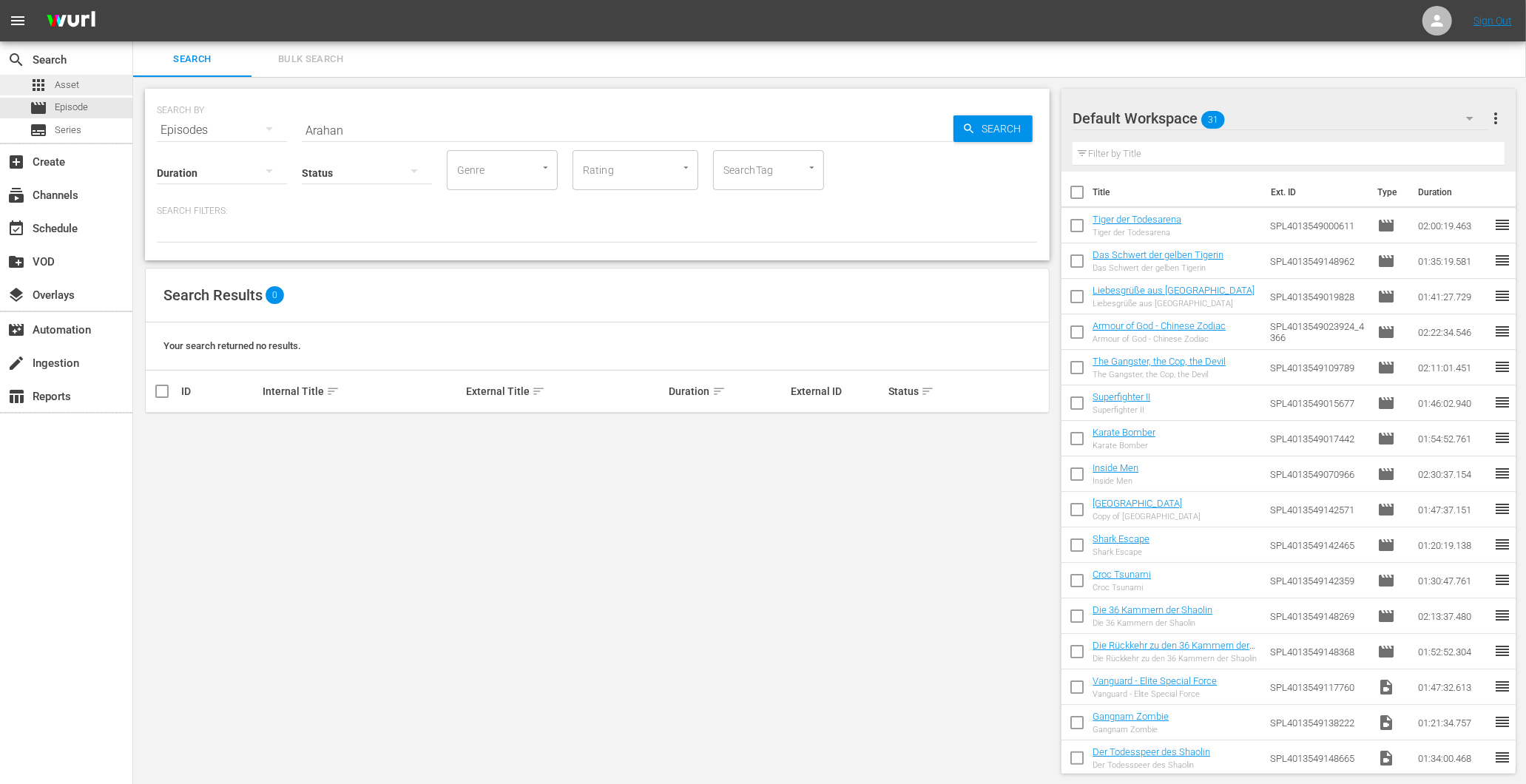
click at [84, 85] on div "apps Asset" at bounding box center [66, 85] width 132 height 21
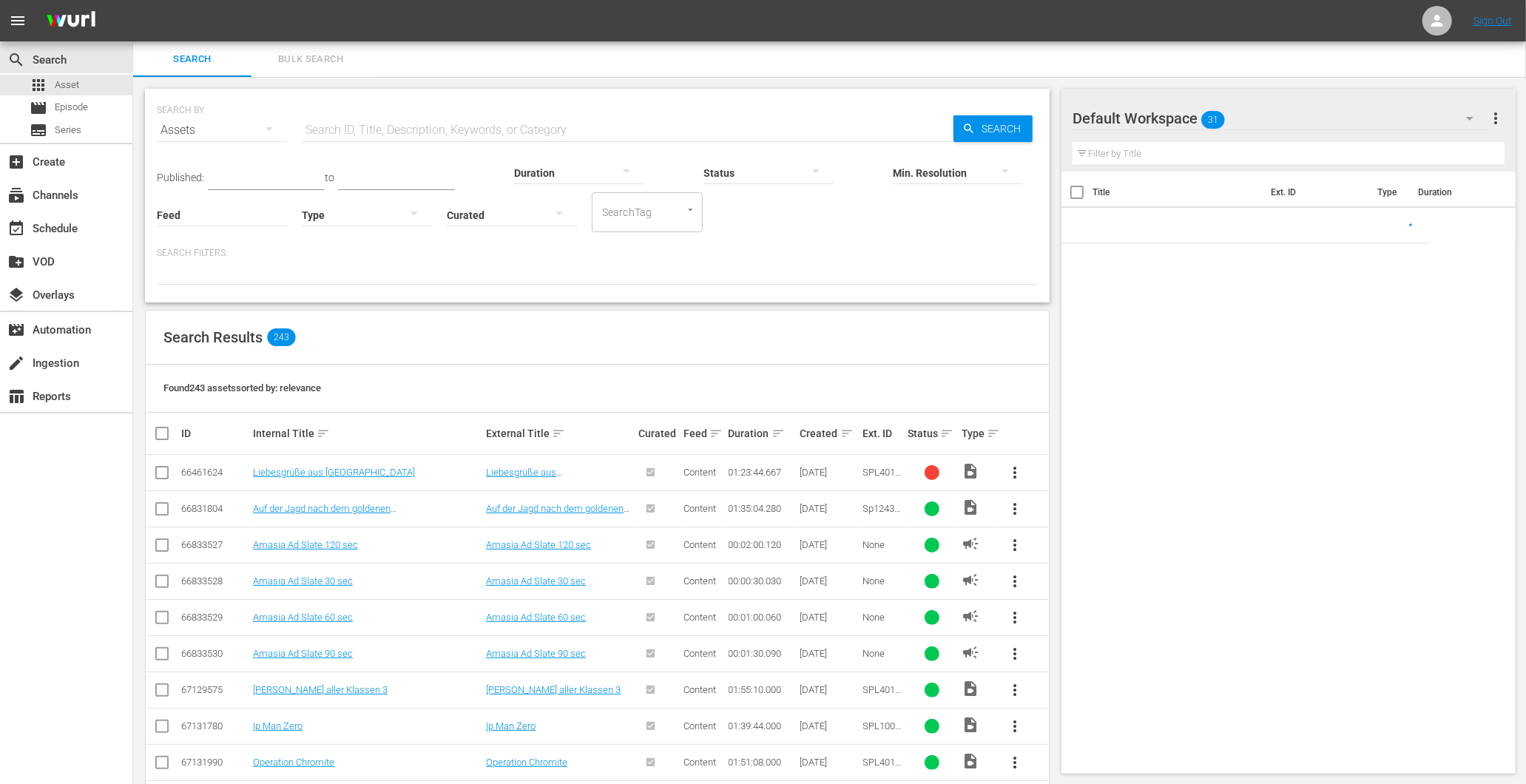
click at [386, 133] on input "text" at bounding box center [627, 130] width 652 height 36
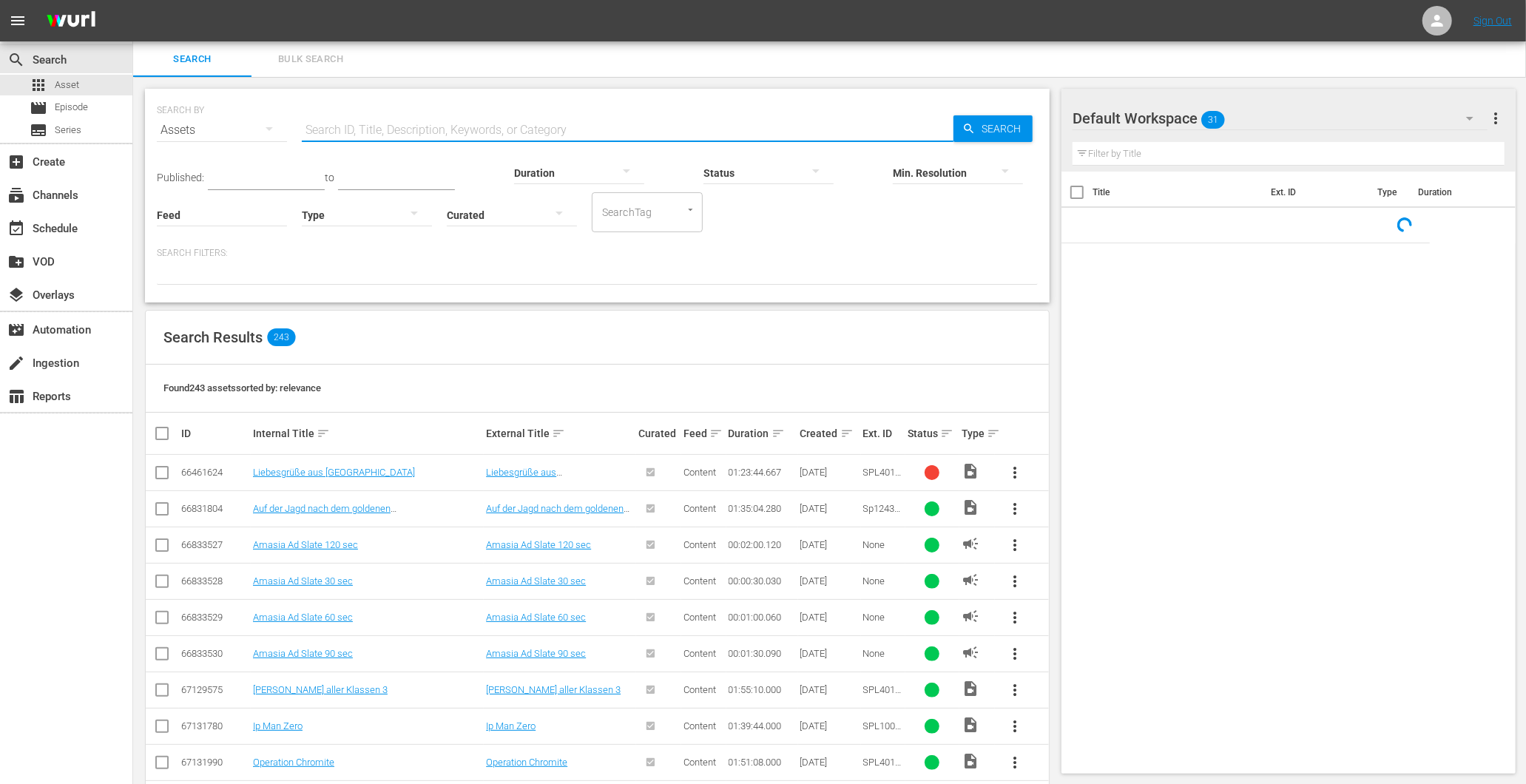
paste input "Arahan"
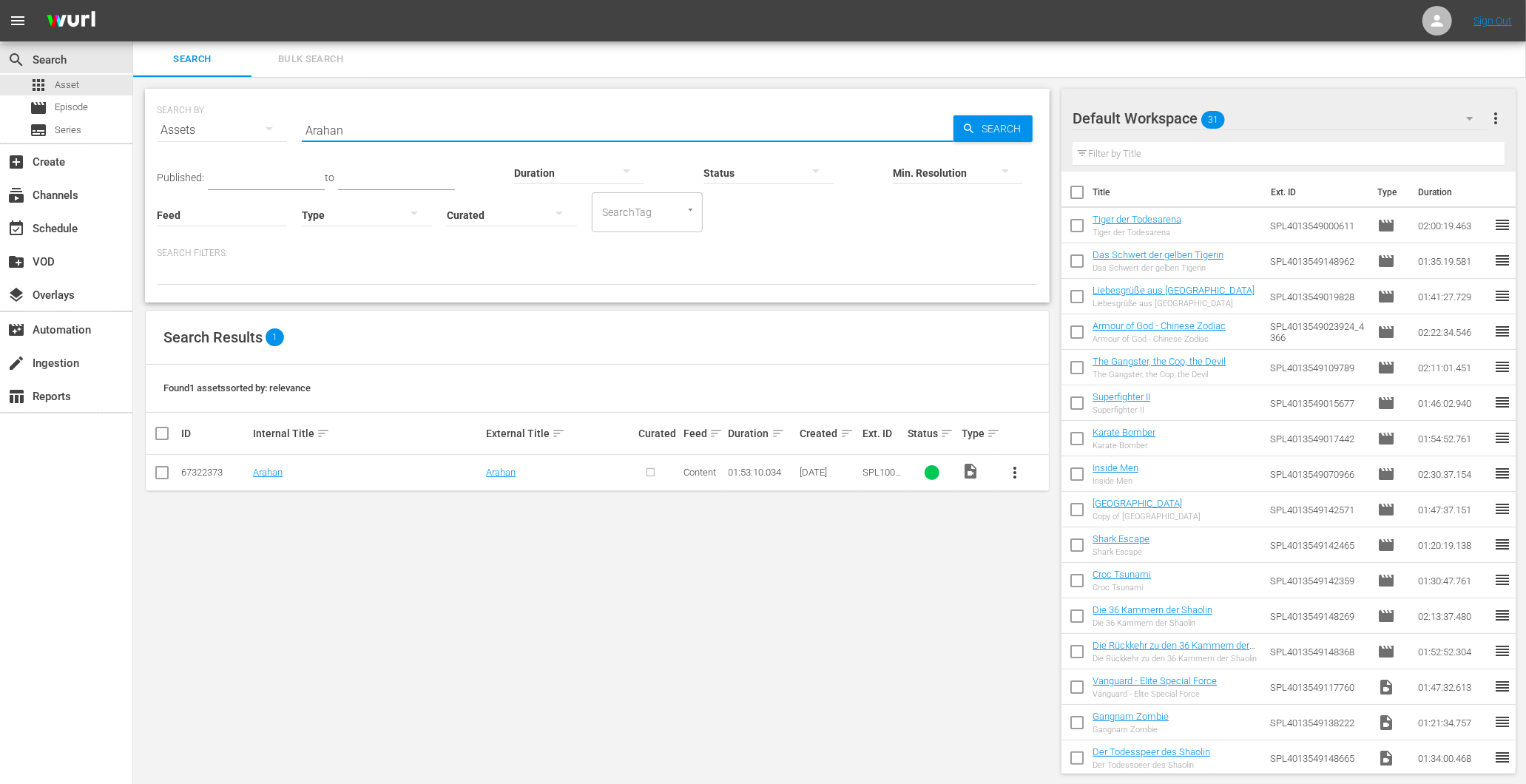
type input "Arahan"
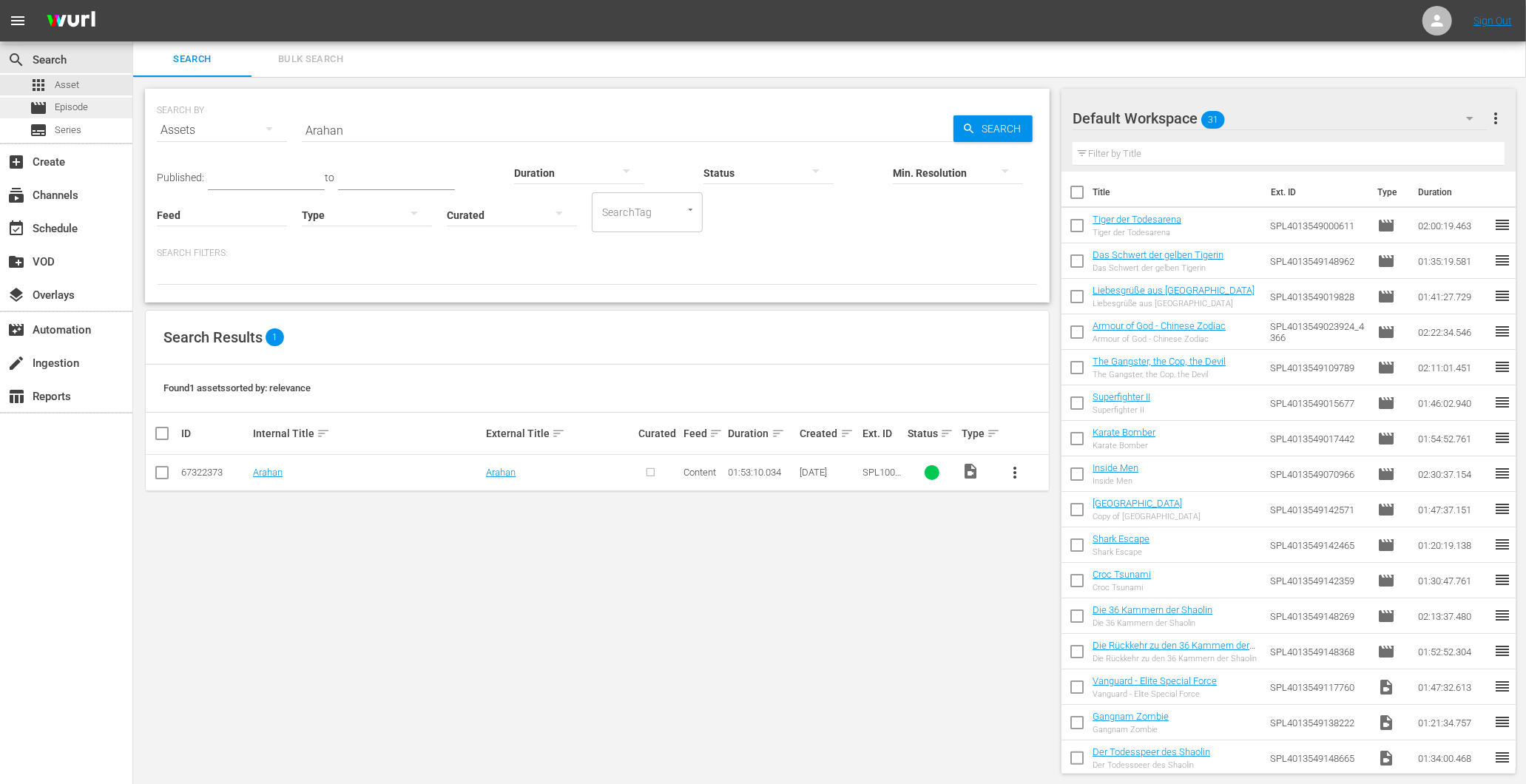
click at [76, 105] on span "Episode" at bounding box center [71, 107] width 33 height 15
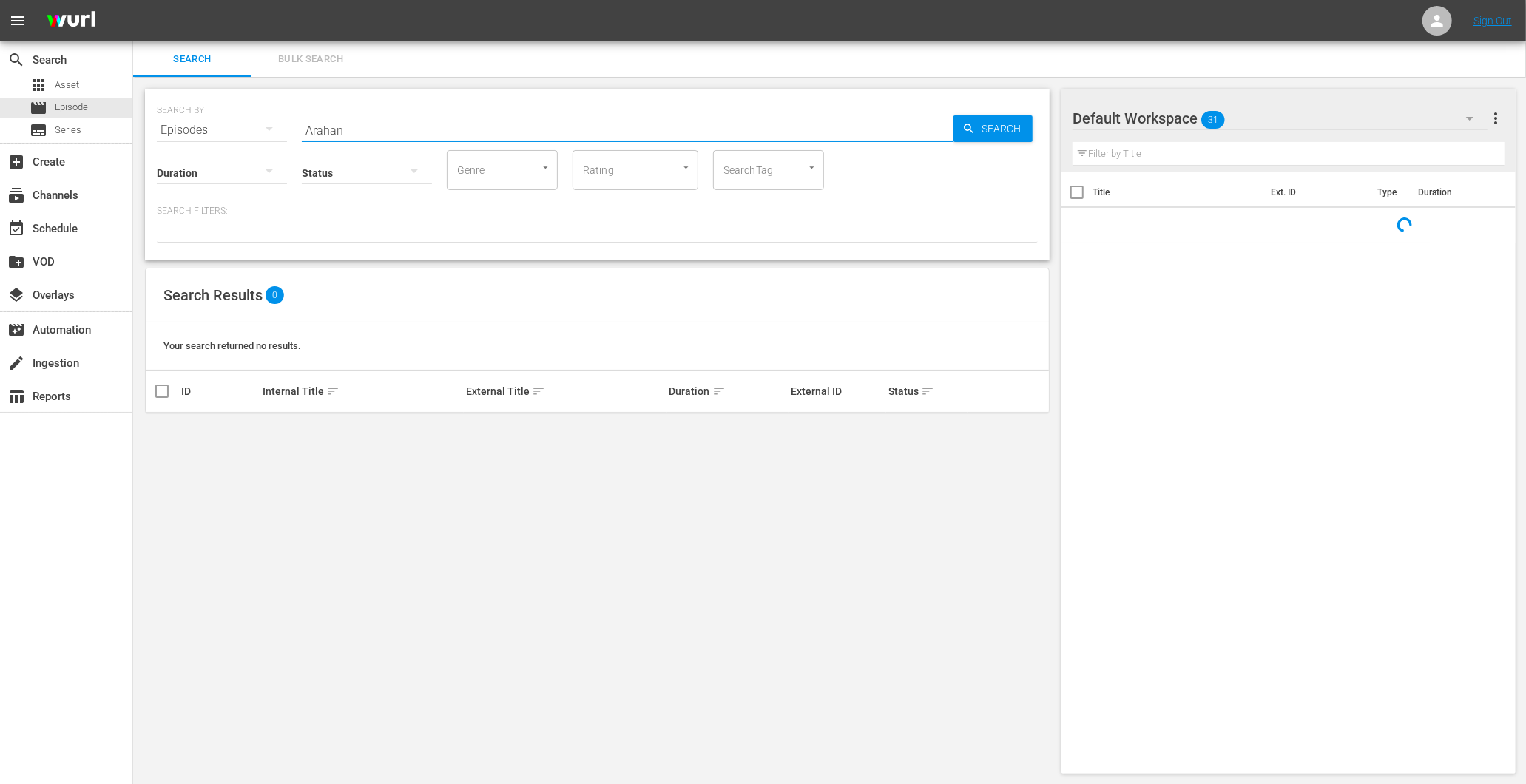
drag, startPoint x: 382, startPoint y: 123, endPoint x: 229, endPoint y: 111, distance: 153.5
click at [229, 111] on div "SEARCH BY Search By Episodes Search ID, Title, Description, Keywords, or Catego…" at bounding box center [597, 121] width 881 height 53
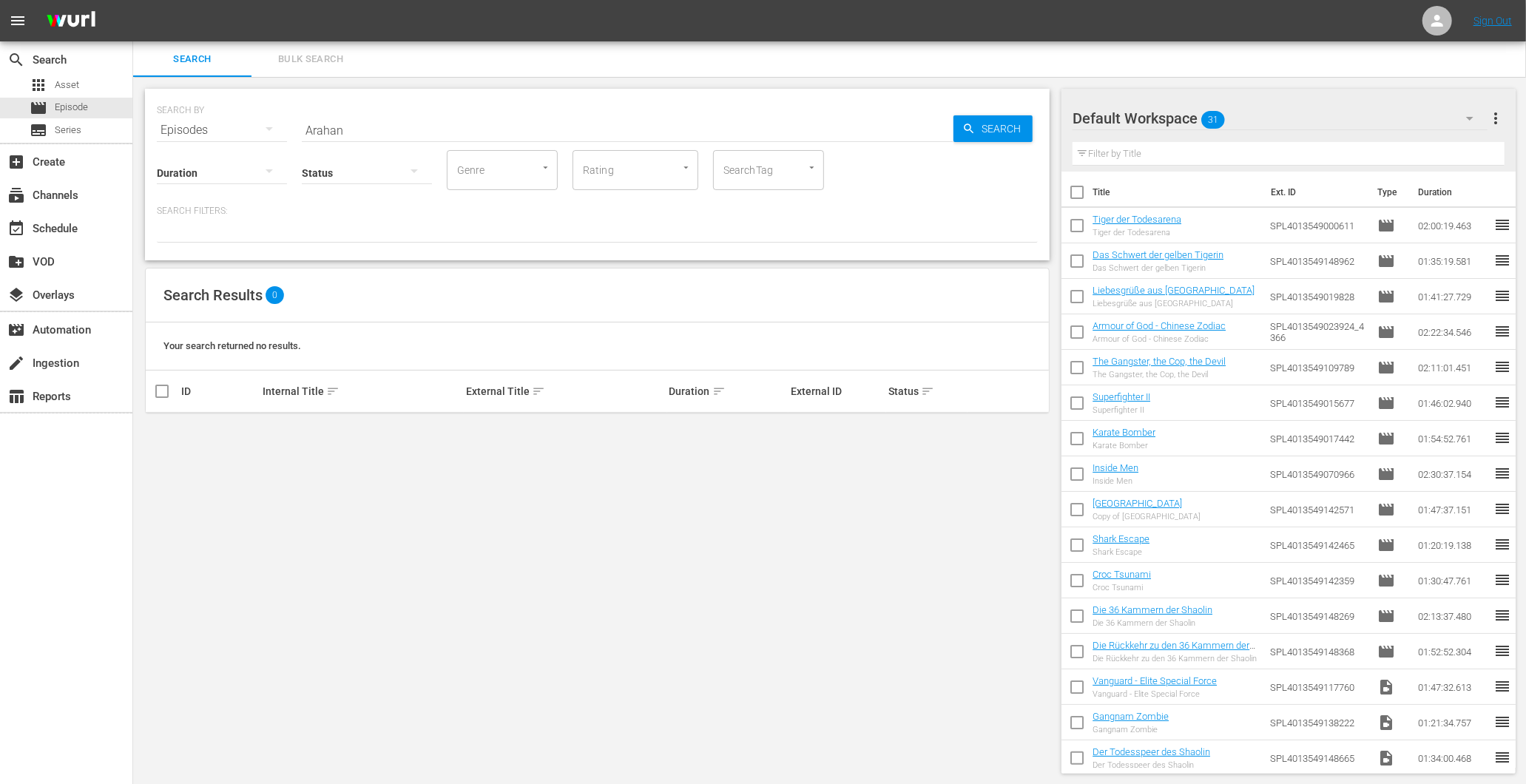
click at [532, 476] on div "SEARCH BY Search By Episodes Search ID, Title, Description, Keywords, or Catego…" at bounding box center [597, 431] width 929 height 708
click at [269, 149] on div "SEARCH BY Search By Episodes Search ID, Title, Description, Keywords, or Catego…" at bounding box center [597, 174] width 905 height 172
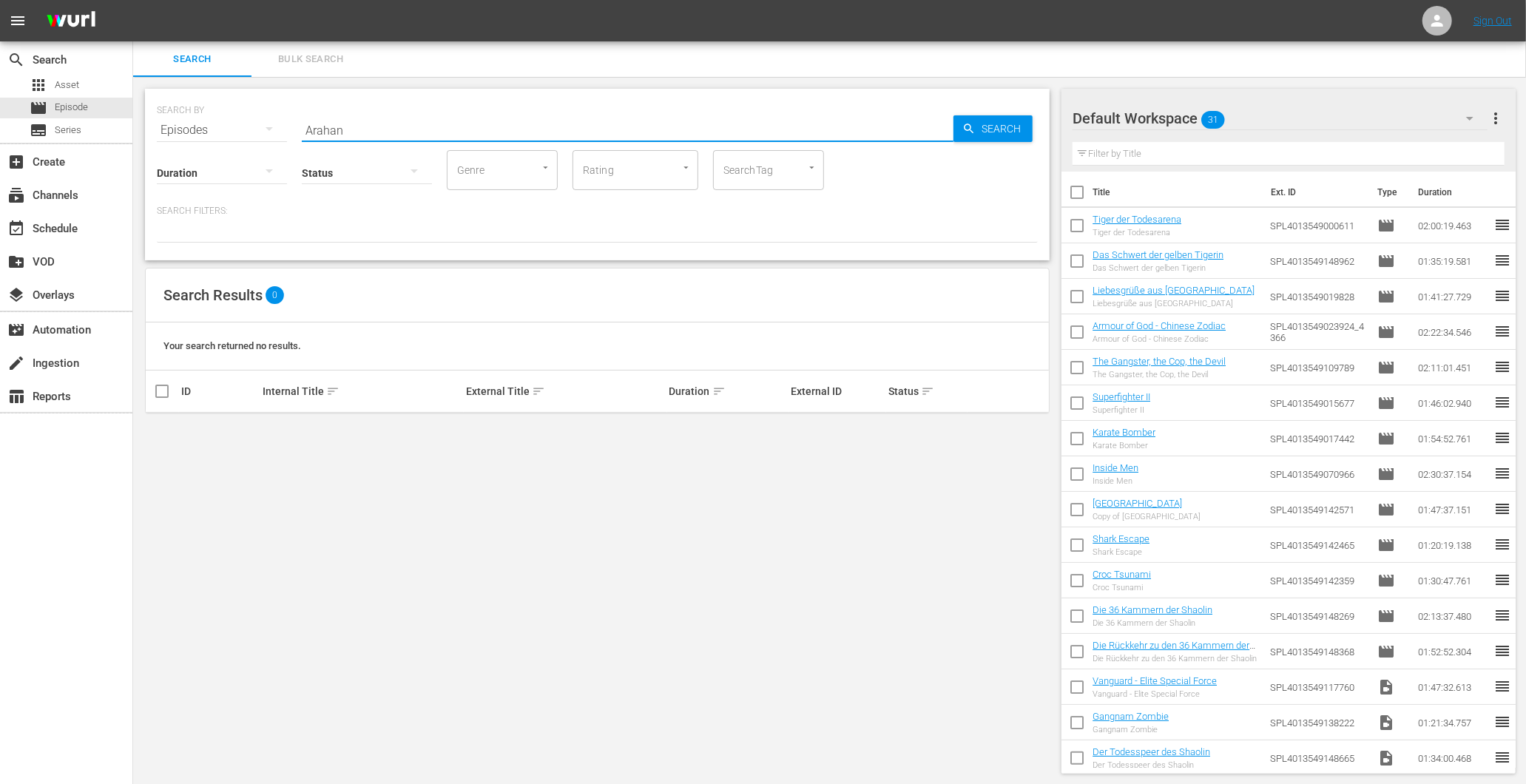
paste input "Bittersweet Life"
drag, startPoint x: 449, startPoint y: 128, endPoint x: 226, endPoint y: 104, distance: 224.3
click at [232, 105] on div "SEARCH BY Search By Episodes Search ID, Title, Description, Keywords, or Catego…" at bounding box center [597, 121] width 881 height 53
drag, startPoint x: 440, startPoint y: 130, endPoint x: 235, endPoint y: 105, distance: 206.5
click at [235, 105] on div "SEARCH BY Search By Episodes Search ID, Title, Description, Keywords, or Catego…" at bounding box center [597, 121] width 881 height 53
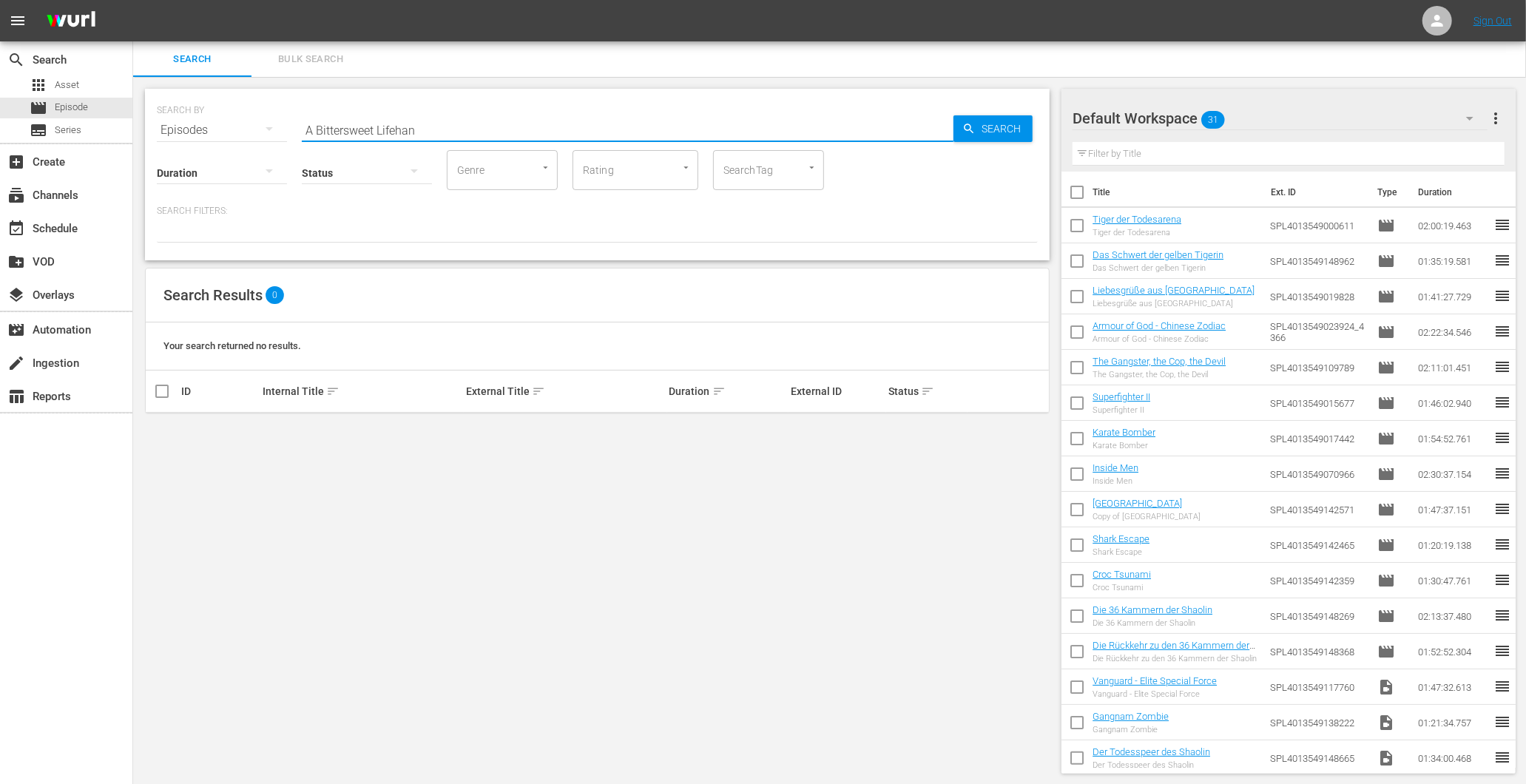
paste input "text"
click at [444, 125] on input "A Bittersweet Lifehan" at bounding box center [627, 130] width 652 height 36
type input "A Bittersweet Life"
click at [502, 423] on td "A Bittersweet Life" at bounding box center [565, 431] width 204 height 37
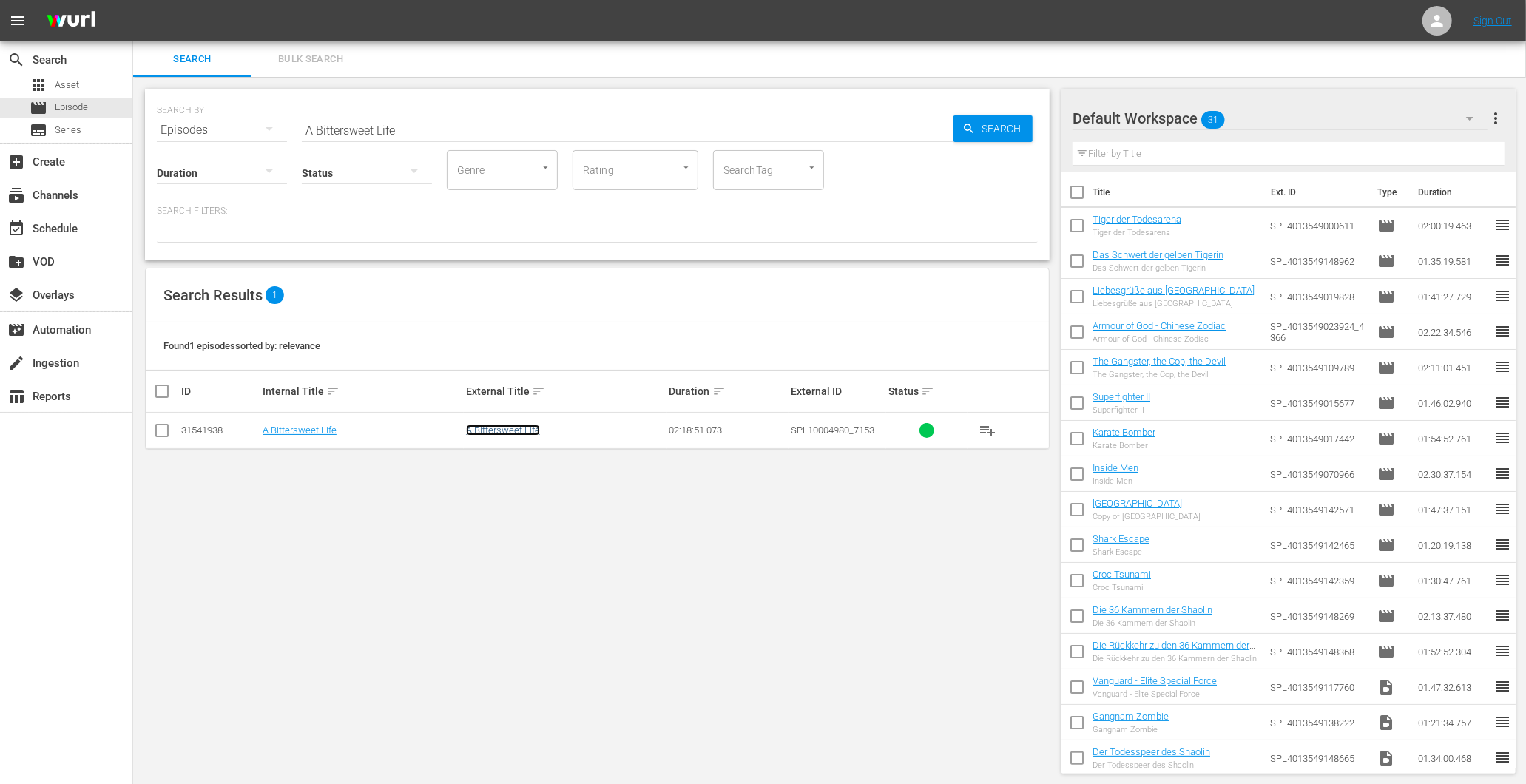
click at [508, 430] on link "A Bittersweet Life" at bounding box center [503, 429] width 74 height 11
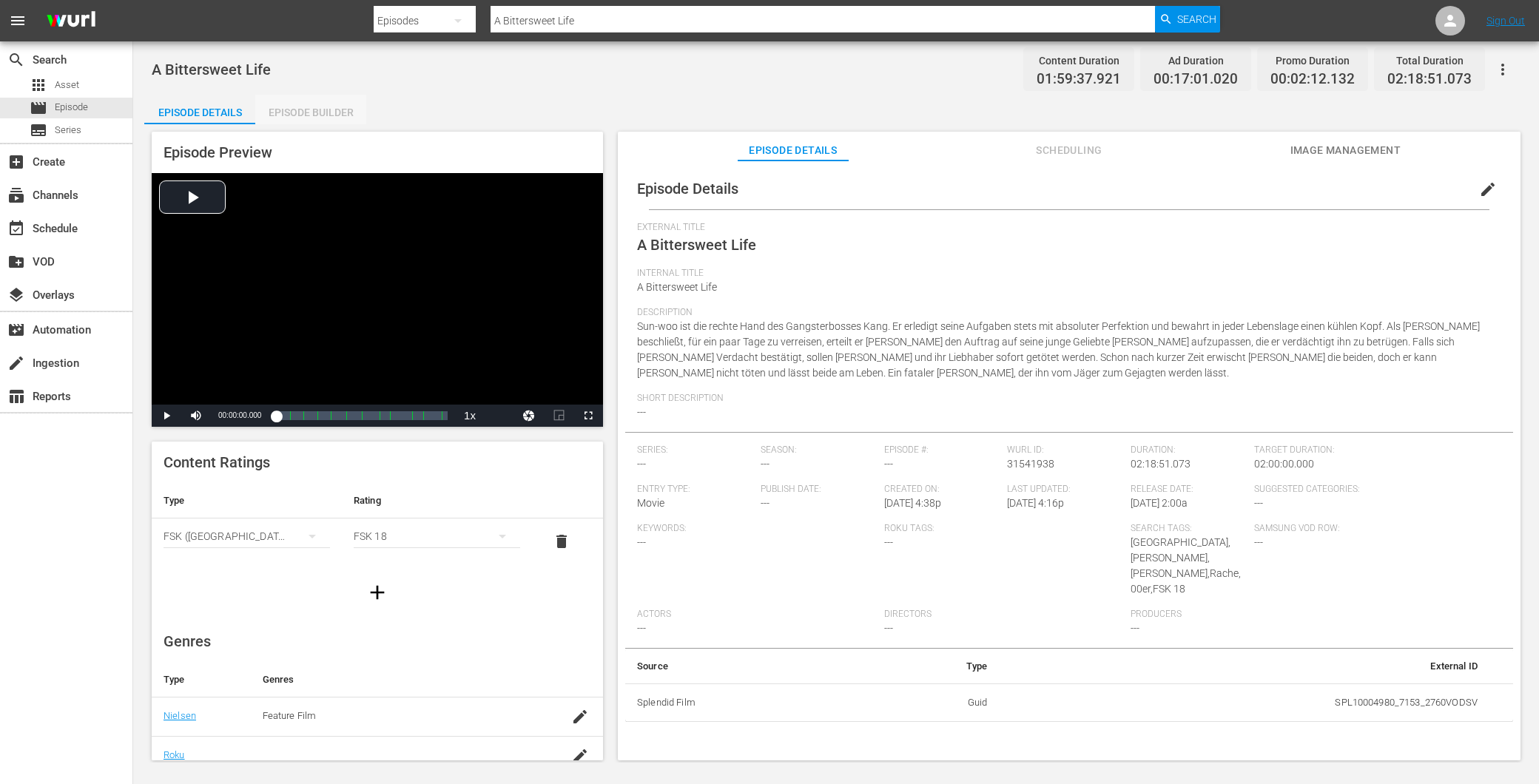
click at [298, 113] on div "Episode Builder" at bounding box center [311, 112] width 111 height 36
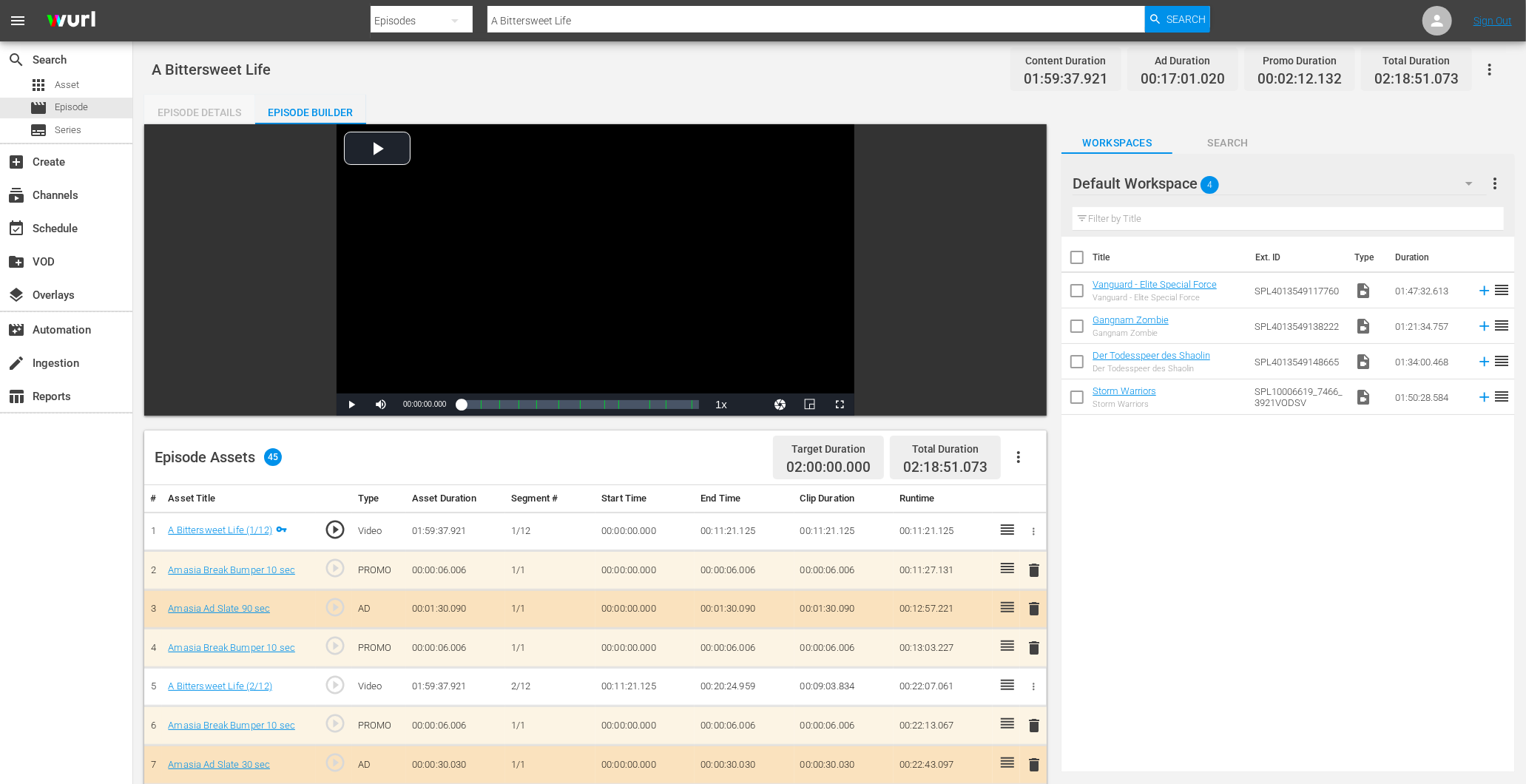
drag, startPoint x: 197, startPoint y: 115, endPoint x: 164, endPoint y: 100, distance: 36.2
click at [194, 112] on div "Episode Details" at bounding box center [200, 112] width 111 height 36
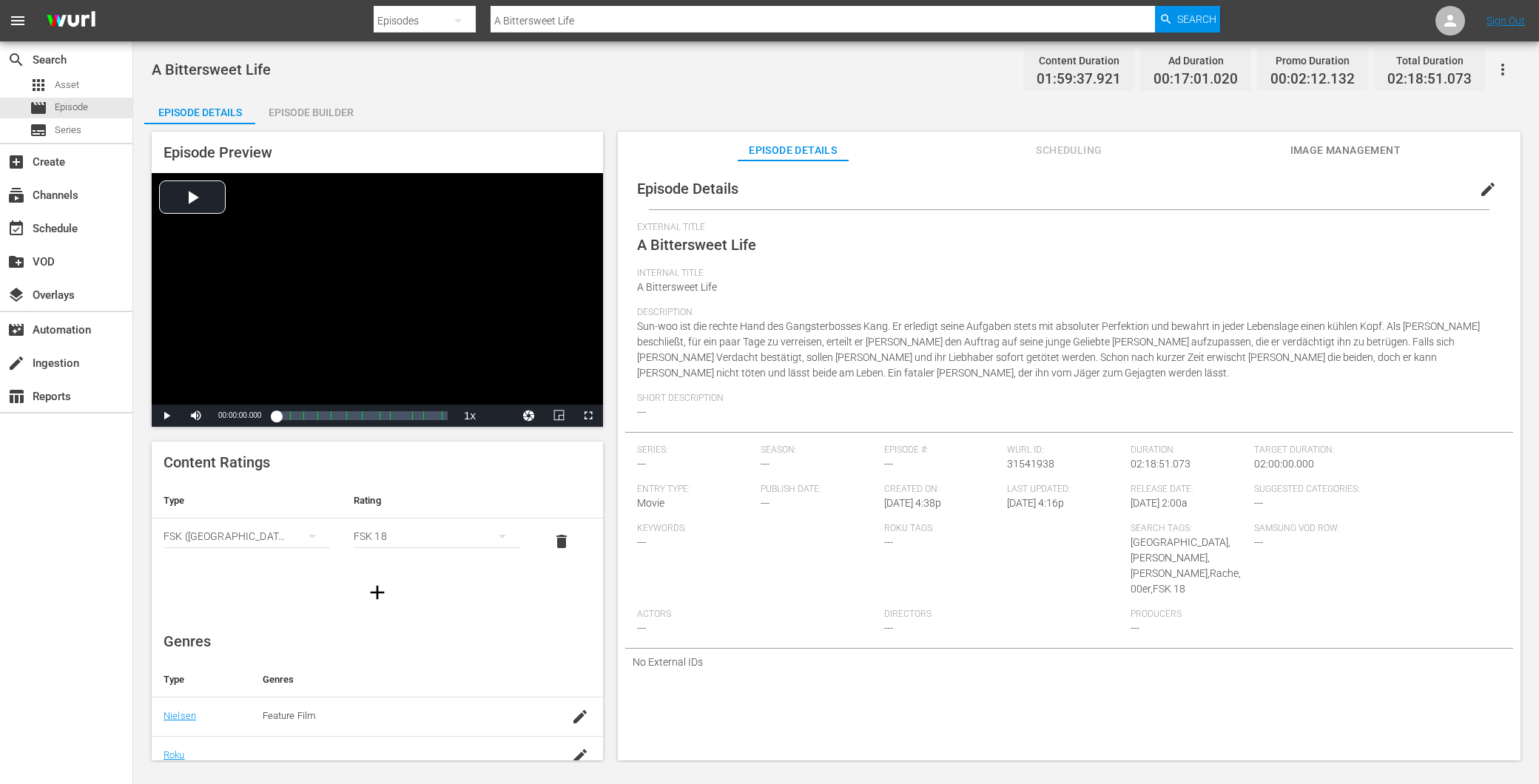
drag, startPoint x: 328, startPoint y: 117, endPoint x: 327, endPoint y: 102, distance: 15.0
click at [328, 116] on div "Episode Builder" at bounding box center [311, 112] width 111 height 36
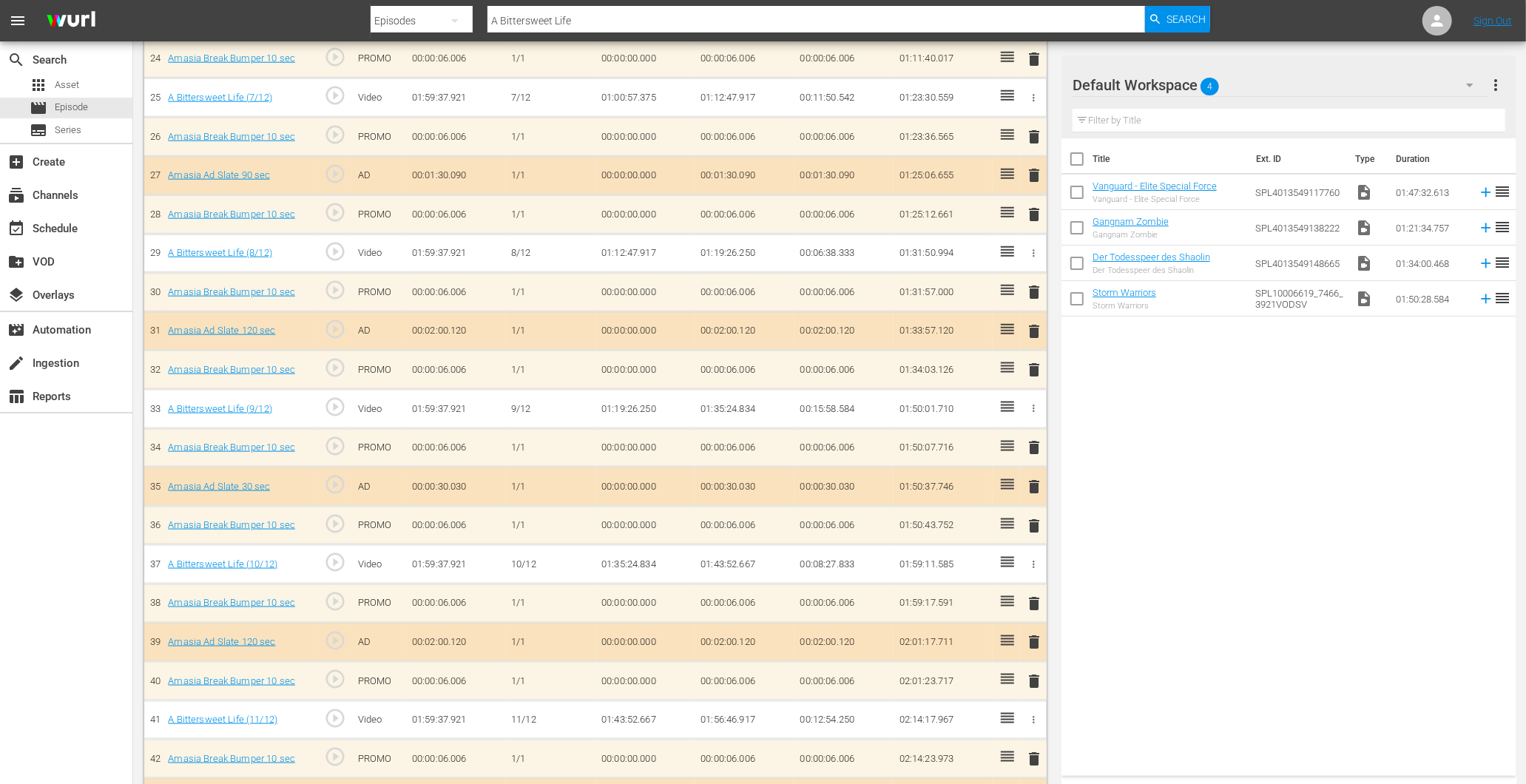
scroll to position [1482, 0]
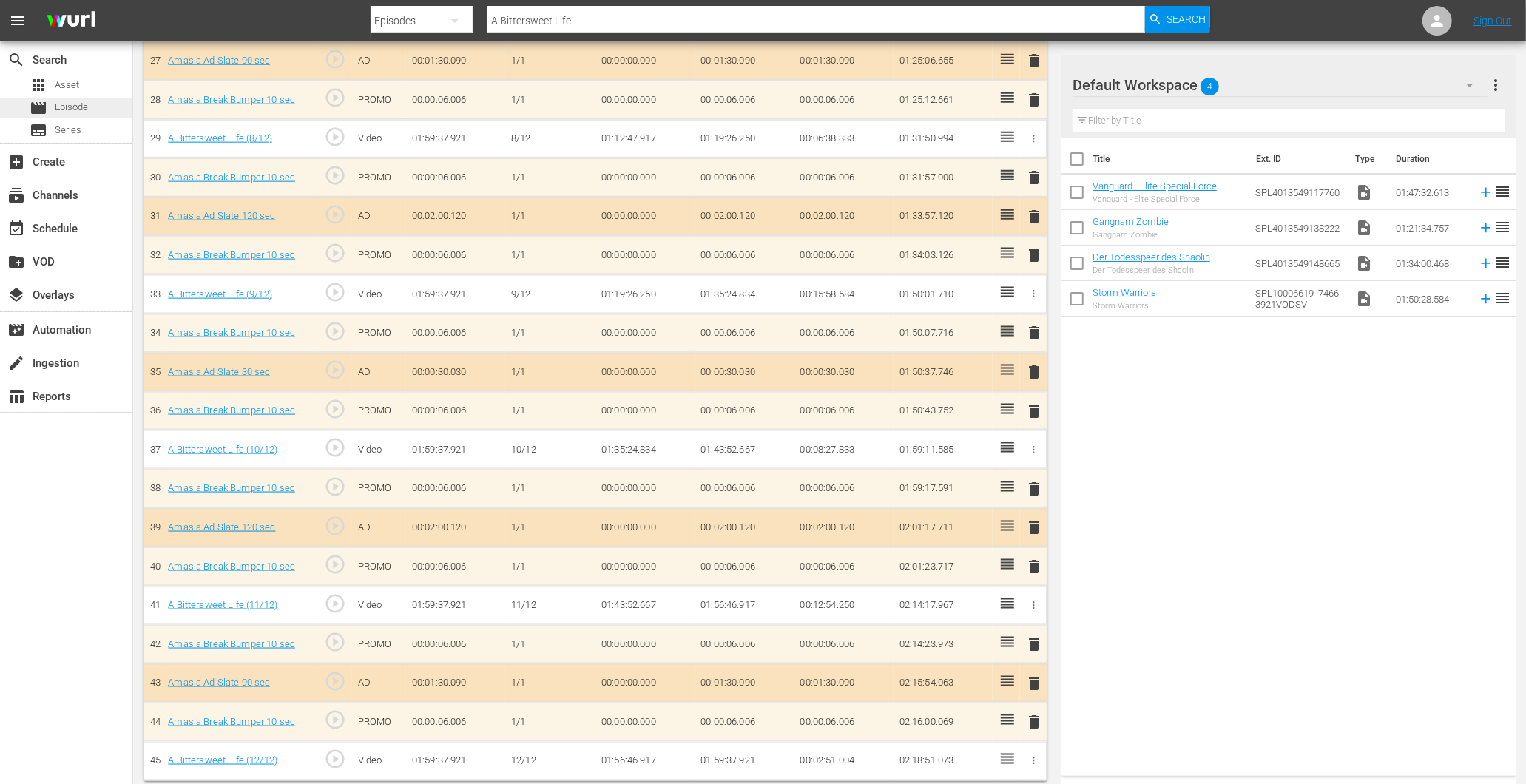
click at [64, 101] on span "Episode" at bounding box center [71, 107] width 33 height 15
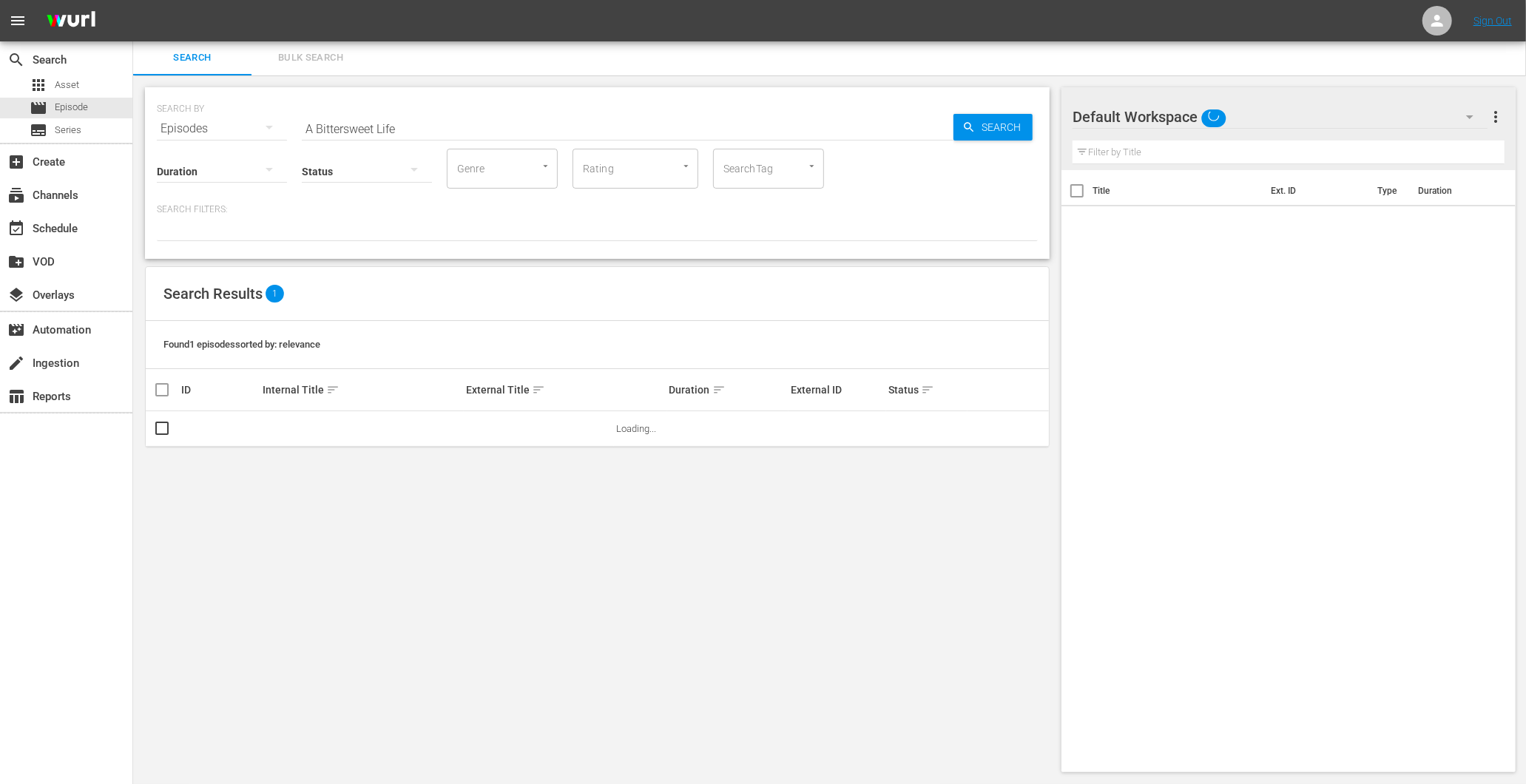
scroll to position [2, 0]
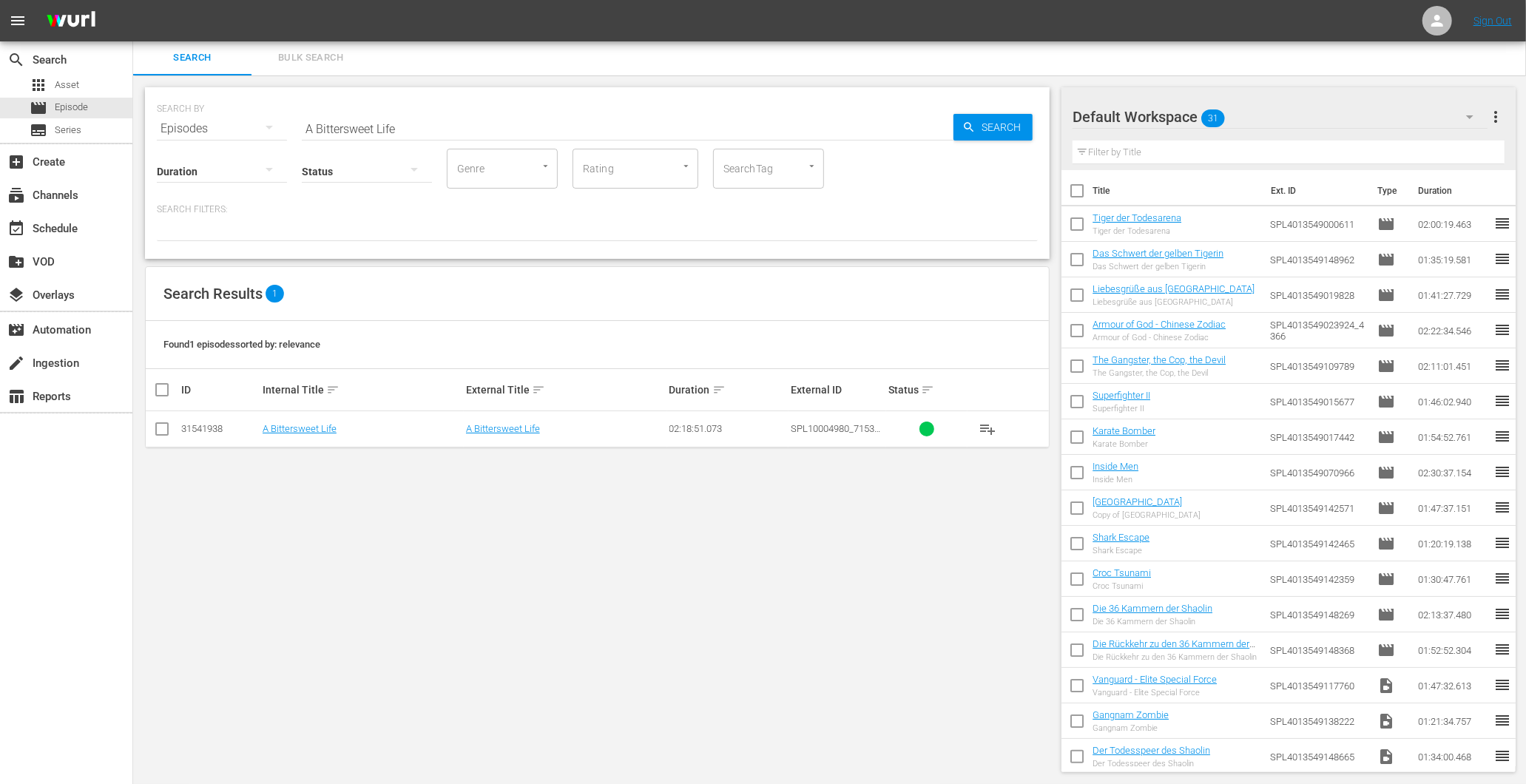
drag, startPoint x: 435, startPoint y: 127, endPoint x: 216, endPoint y: 105, distance: 220.1
click at [216, 105] on div "SEARCH BY Search By Episodes Search ID, Title, Description, Keywords, or Catego…" at bounding box center [597, 120] width 881 height 53
paste input "nother Public Enemy"
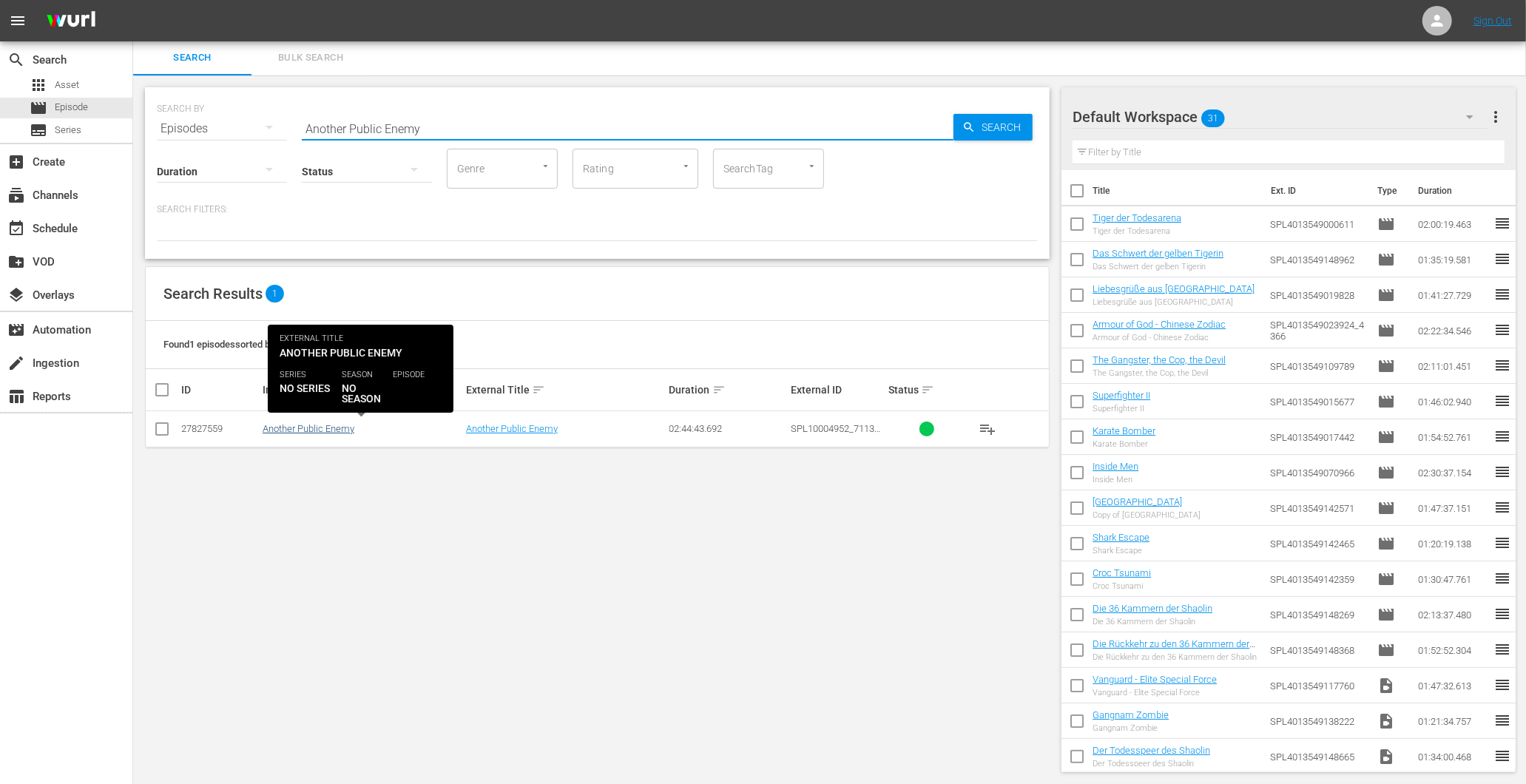
type input "Another Public Enemy"
click at [315, 430] on link "Another Public Enemy" at bounding box center [308, 428] width 91 height 11
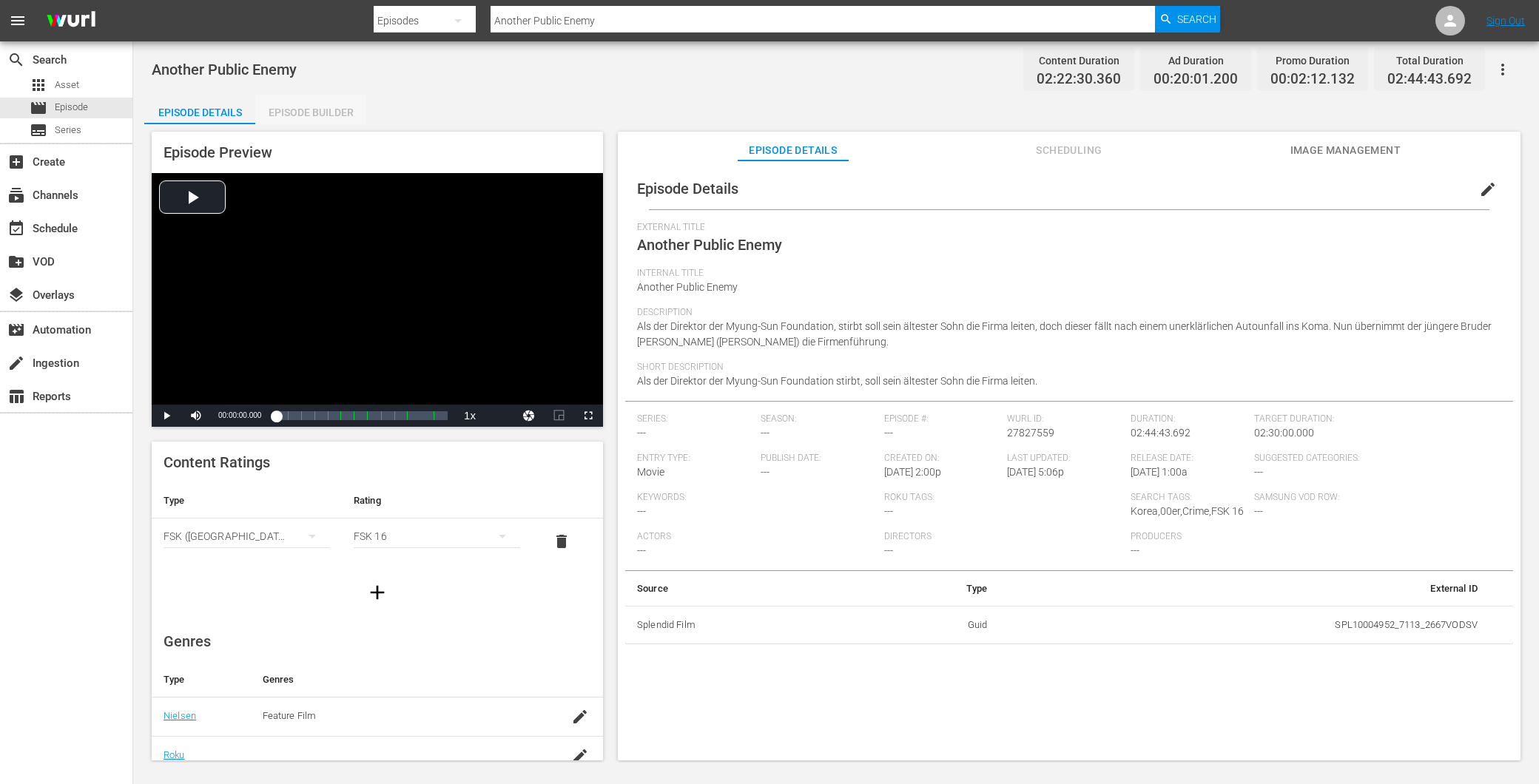
drag, startPoint x: 307, startPoint y: 110, endPoint x: 304, endPoint y: 125, distance: 15.3
click at [307, 111] on div "Episode Builder" at bounding box center [311, 112] width 111 height 36
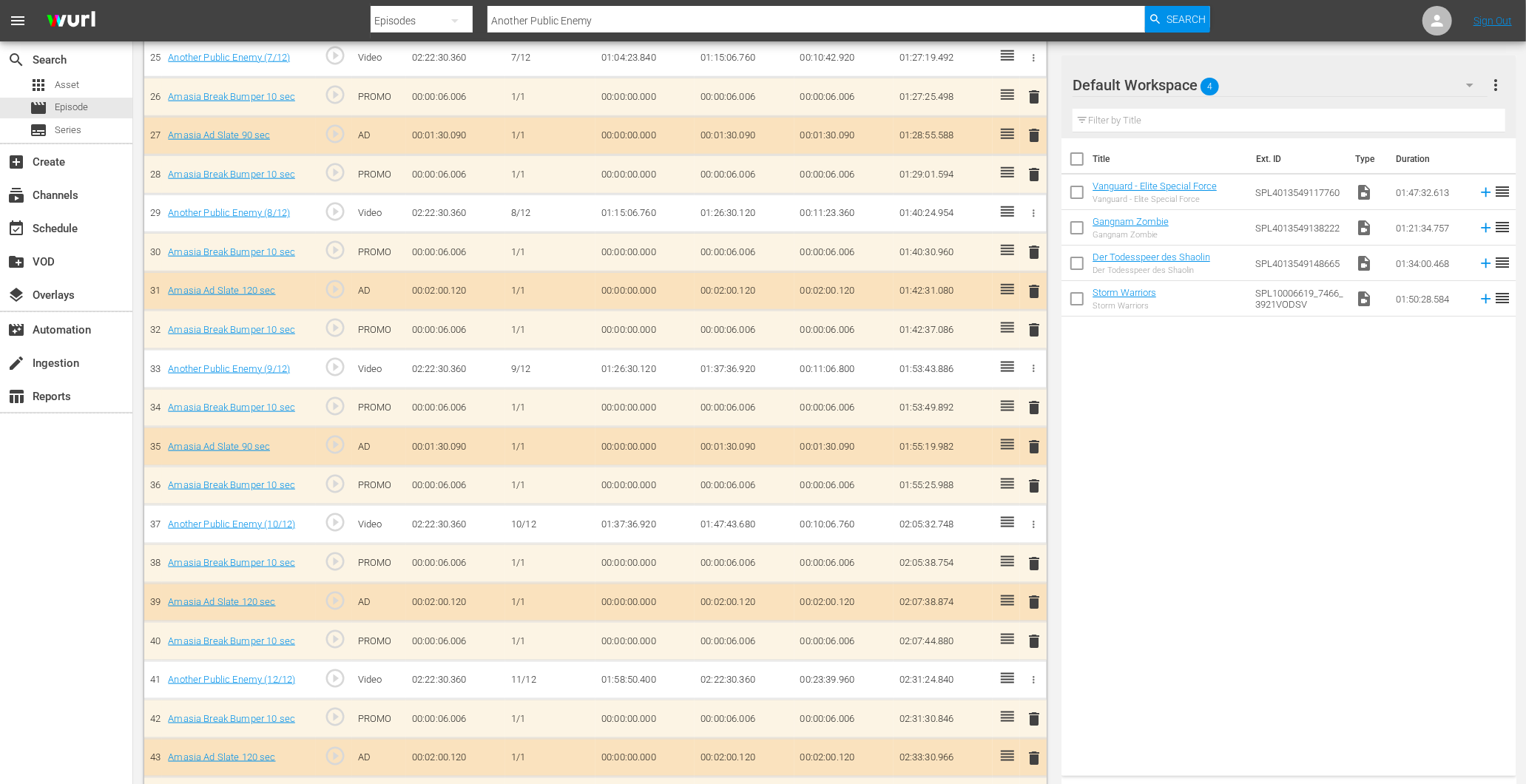
scroll to position [1482, 0]
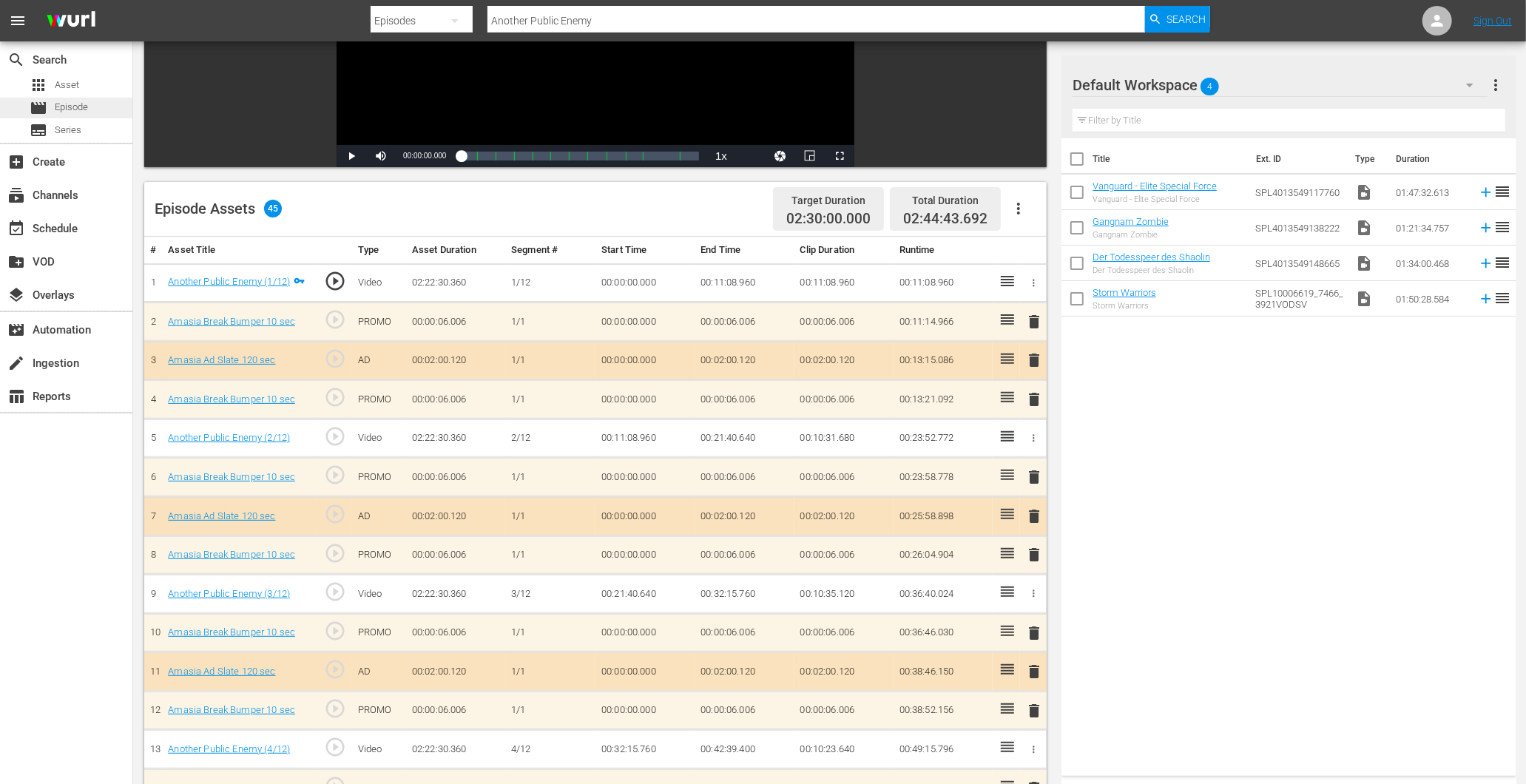
click at [65, 111] on span "Episode" at bounding box center [71, 107] width 33 height 15
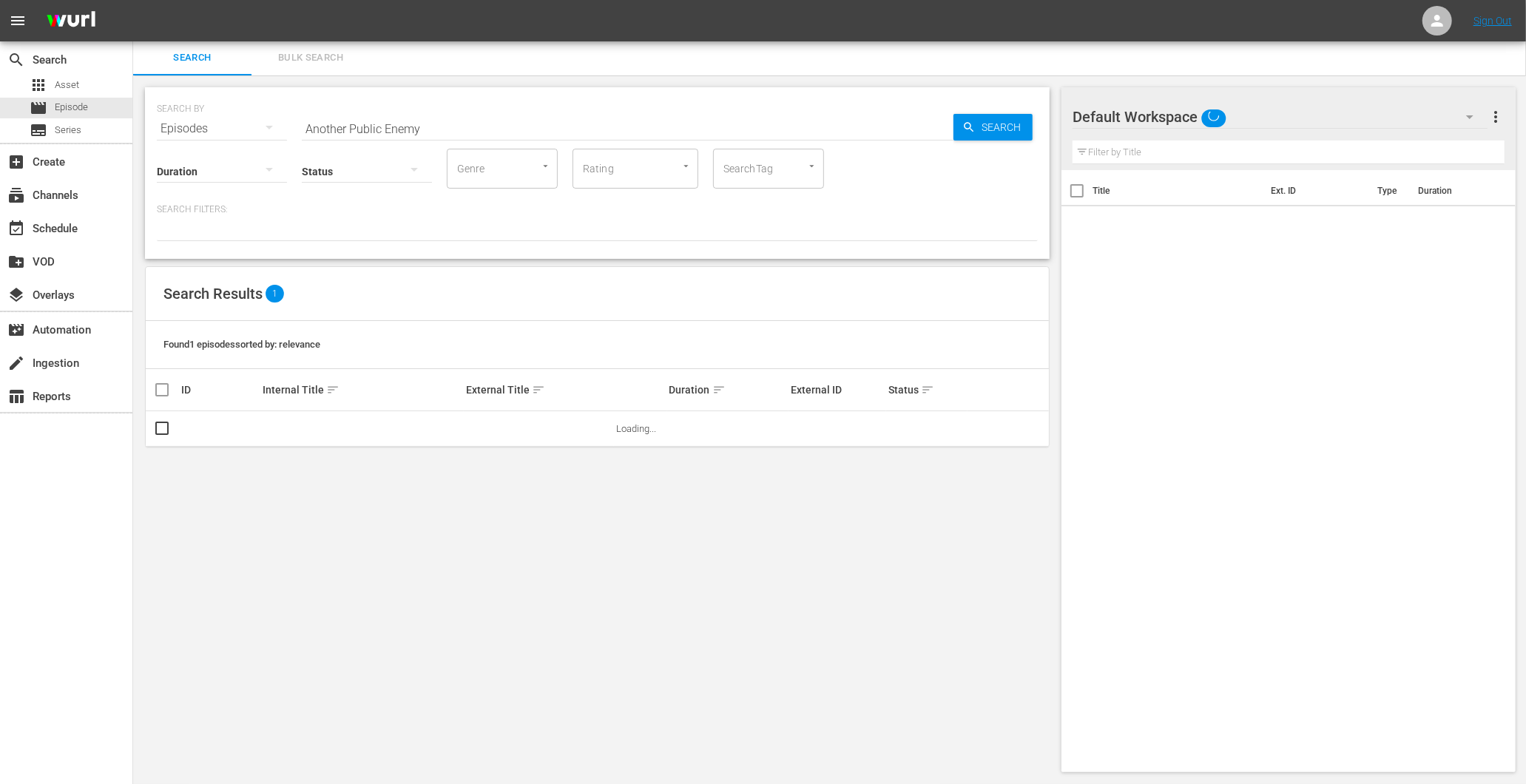
scroll to position [2, 0]
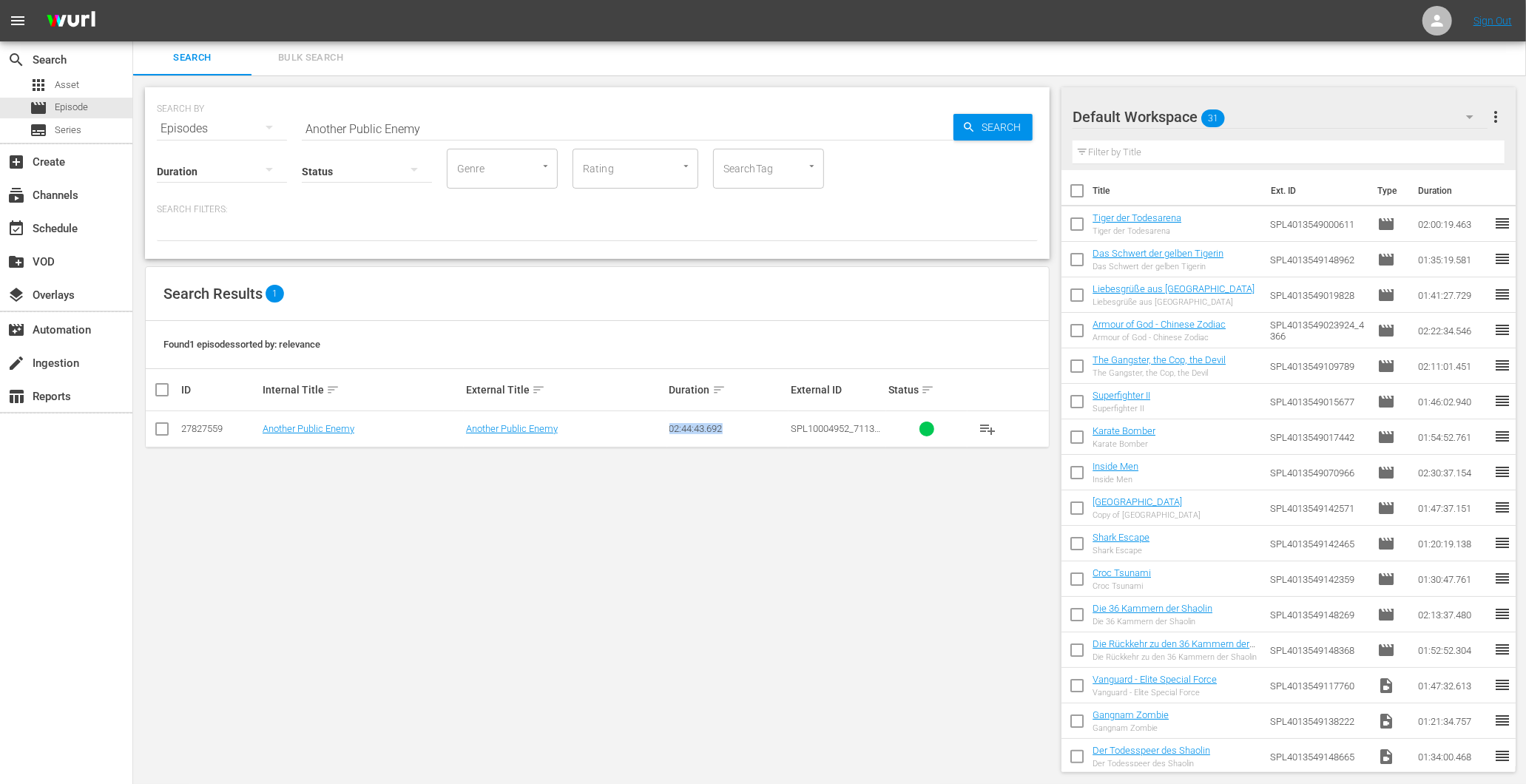
drag, startPoint x: 683, startPoint y: 428, endPoint x: 726, endPoint y: 424, distance: 43.2
click at [726, 424] on td "02:44:43.692" at bounding box center [728, 429] width 122 height 37
drag, startPoint x: 449, startPoint y: 120, endPoint x: 279, endPoint y: 127, distance: 170.1
click at [282, 132] on div "SEARCH BY Search By Episodes Search ID, Title, Description, Keywords, or Catego…" at bounding box center [597, 120] width 881 height 53
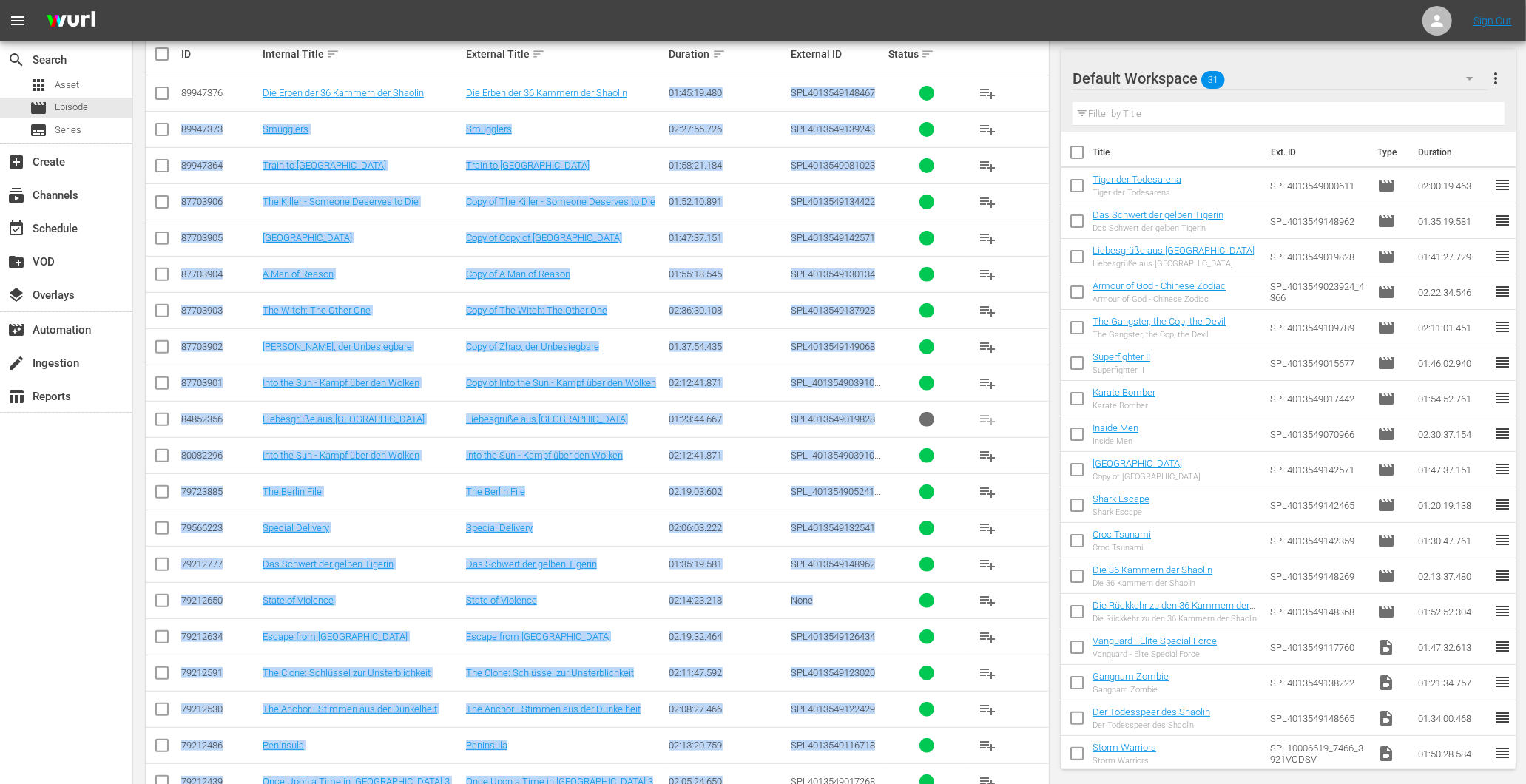
scroll to position [417, 0]
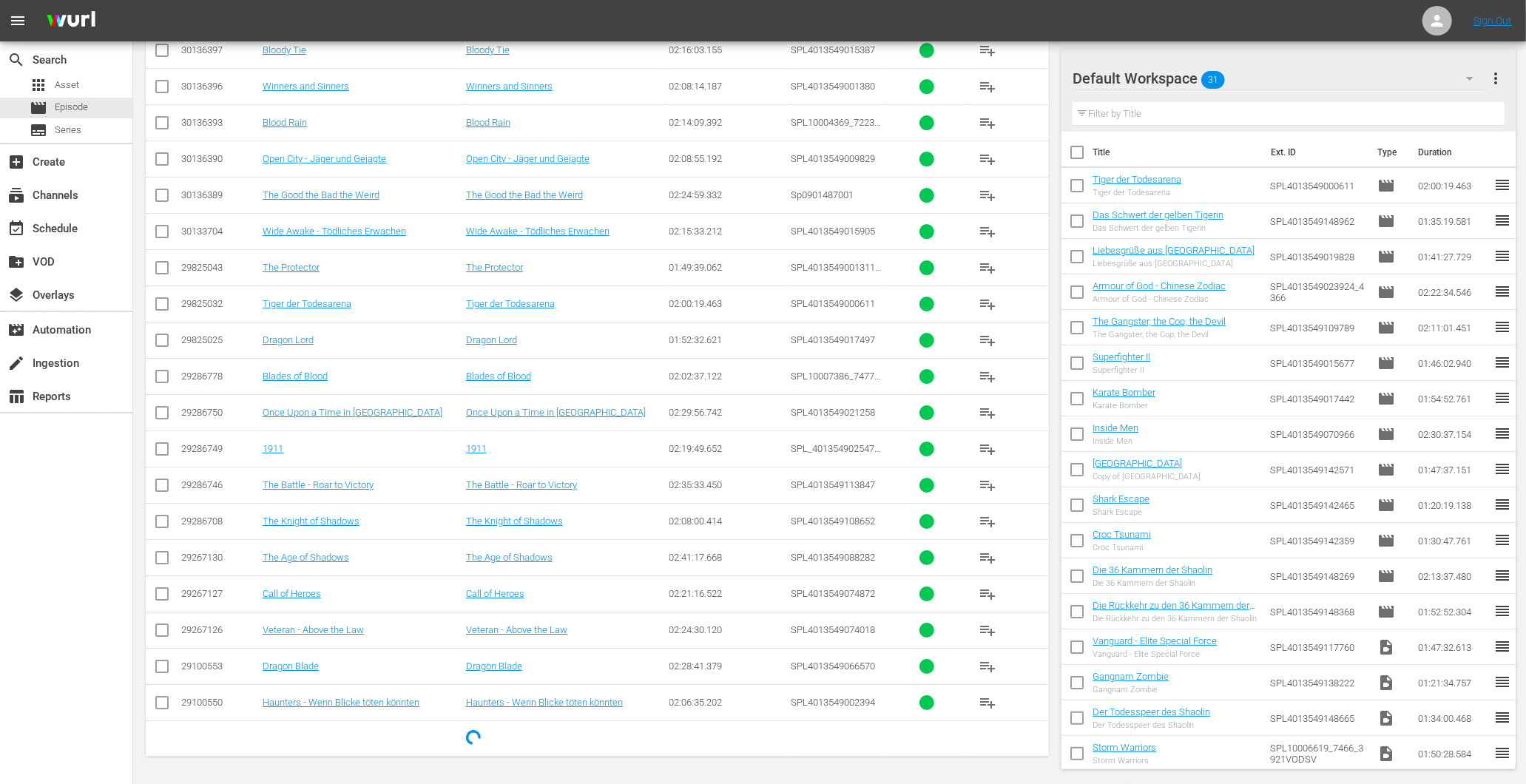
drag, startPoint x: 726, startPoint y: 664, endPoint x: 672, endPoint y: 640, distance: 59.1
click at [684, 654] on td "02:28:41.379" at bounding box center [728, 666] width 122 height 37
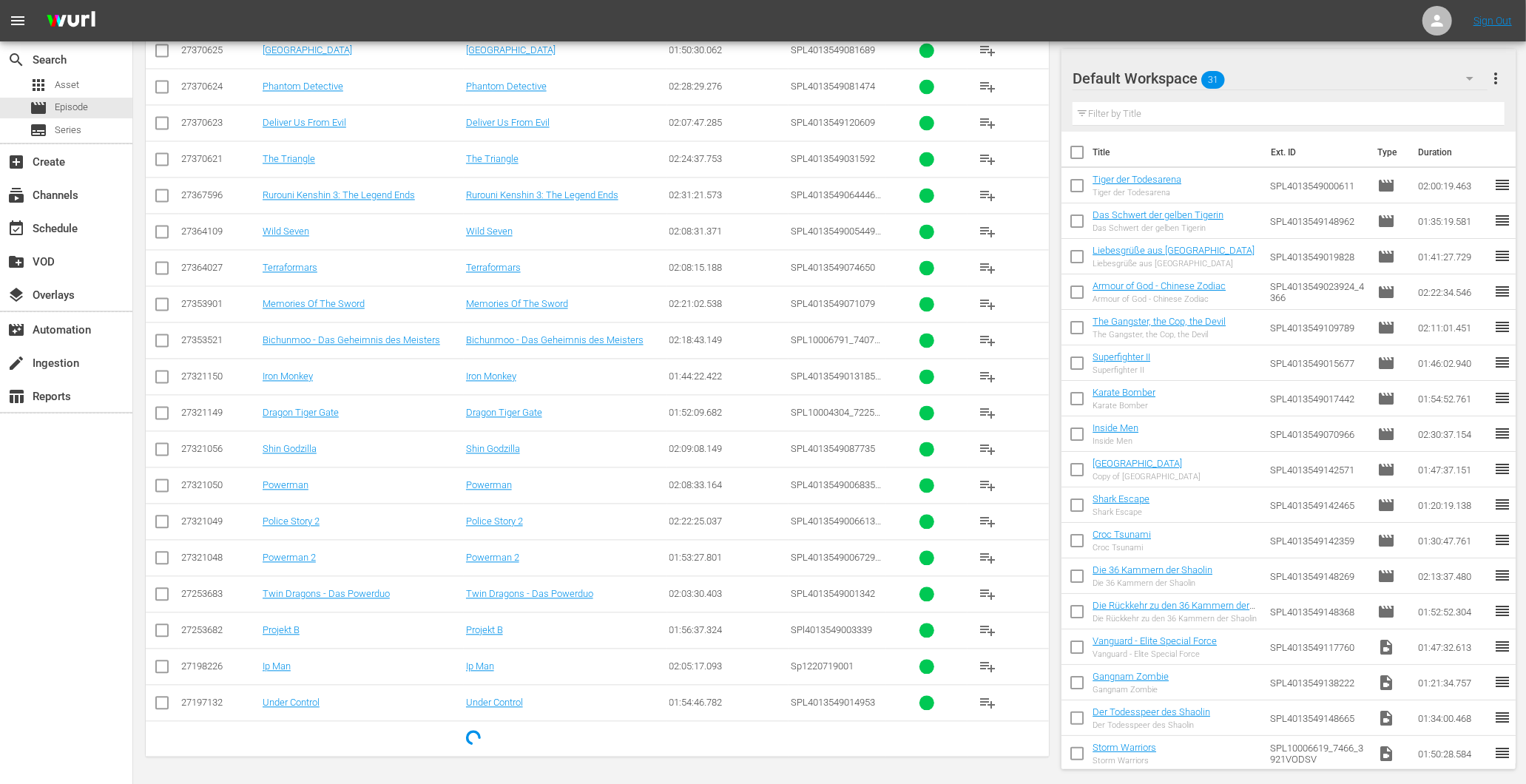
scroll to position [6789, 0]
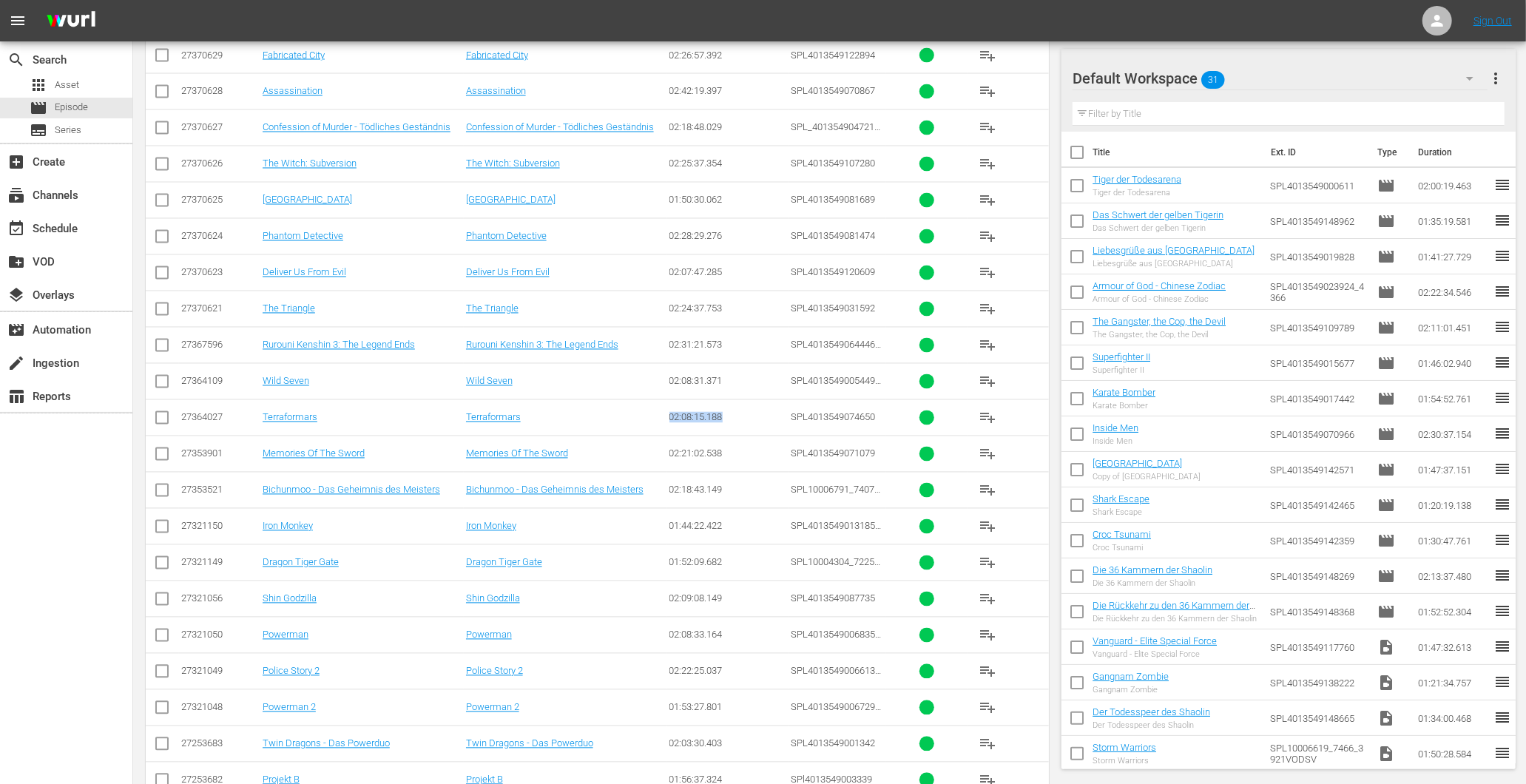
drag, startPoint x: 728, startPoint y: 426, endPoint x: 661, endPoint y: 434, distance: 67.5
click at [661, 434] on tr "27364027 Terraformars Terraformars 02:08:15.188 SPL4013549074650 playlist_add" at bounding box center [596, 418] width 903 height 37
drag, startPoint x: 661, startPoint y: 434, endPoint x: 692, endPoint y: 431, distance: 31.1
click at [696, 423] on div "02:08:15.188" at bounding box center [729, 417] width 118 height 11
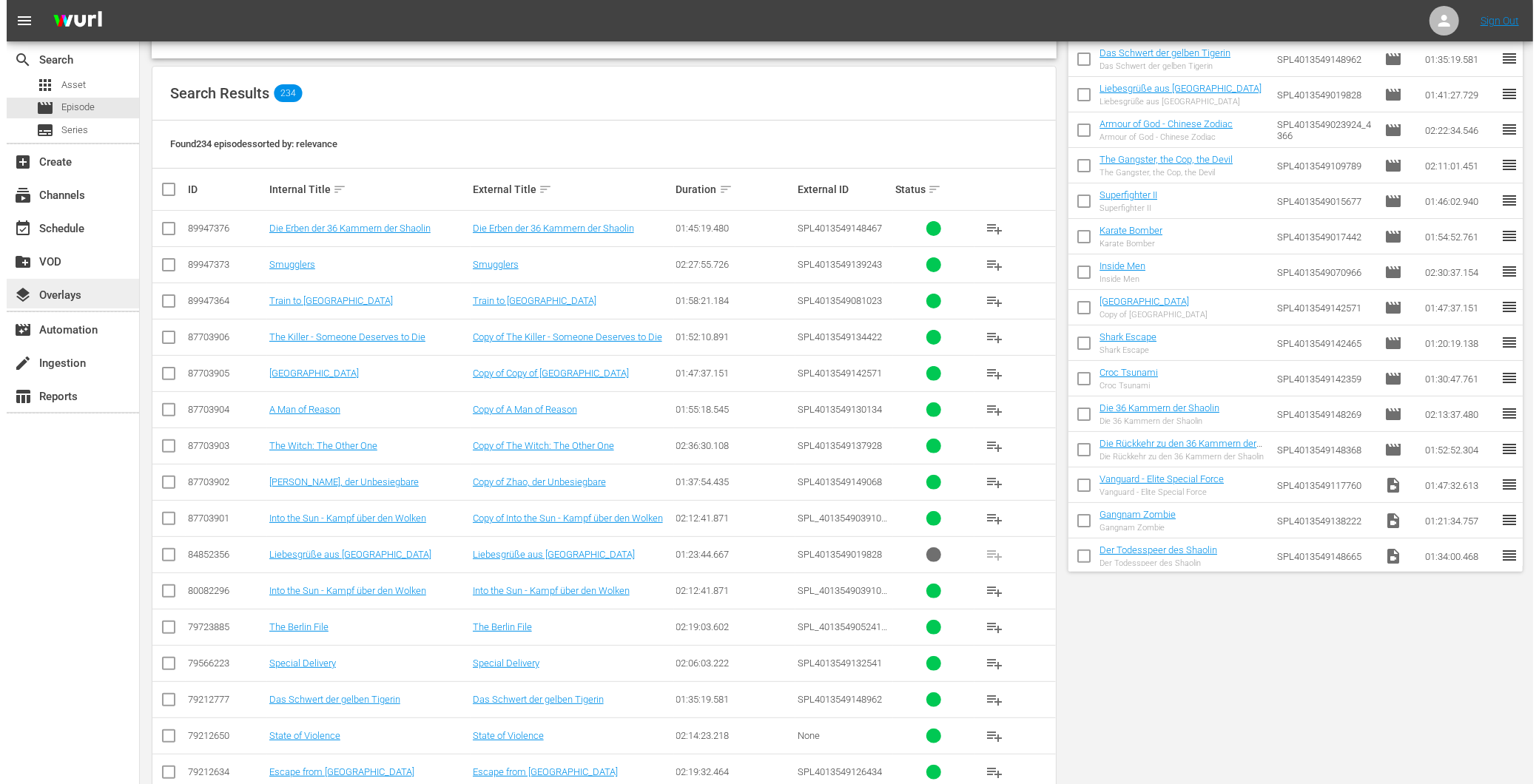
scroll to position [0, 0]
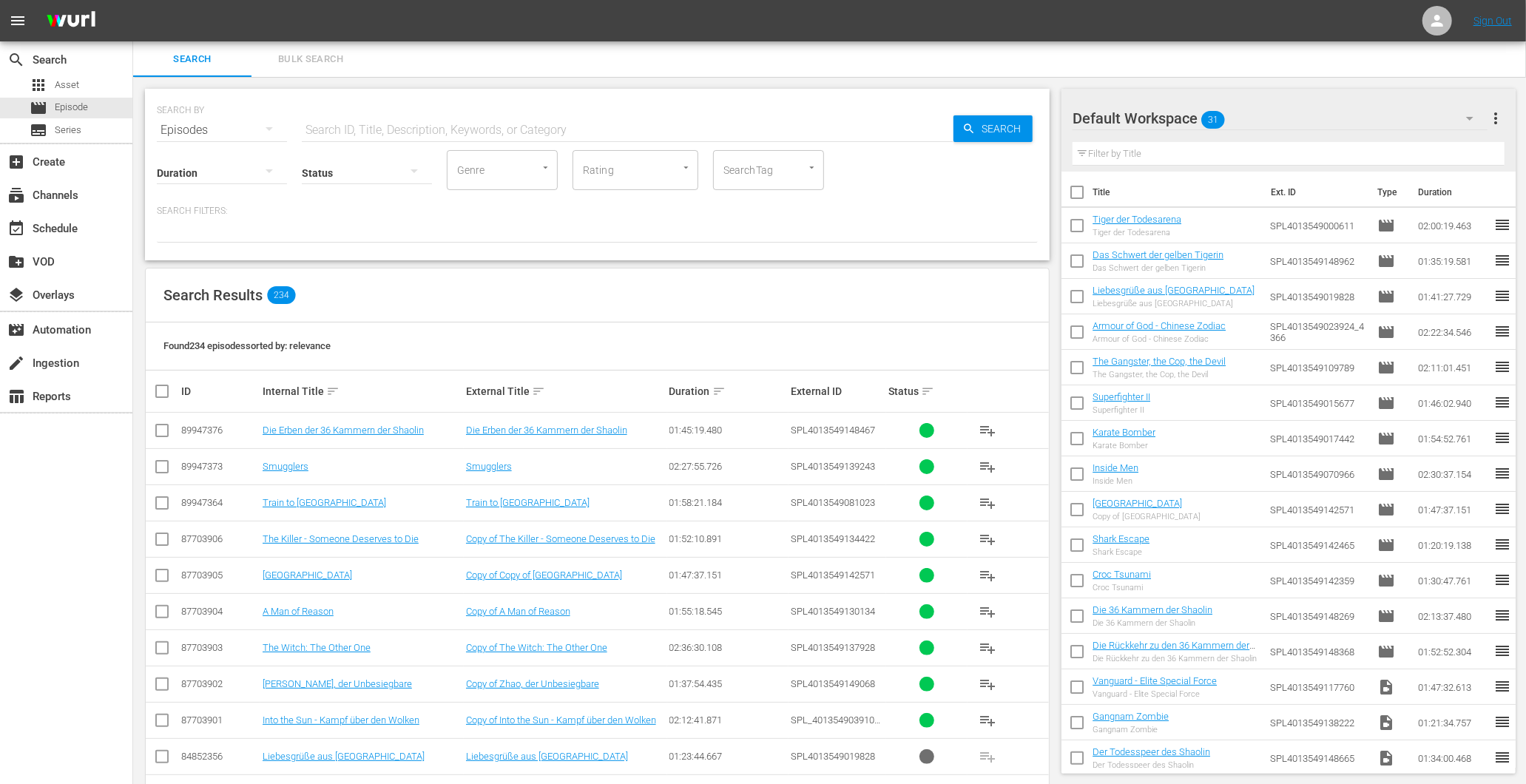
click at [365, 124] on input "text" at bounding box center [627, 130] width 652 height 36
type input "traingle"
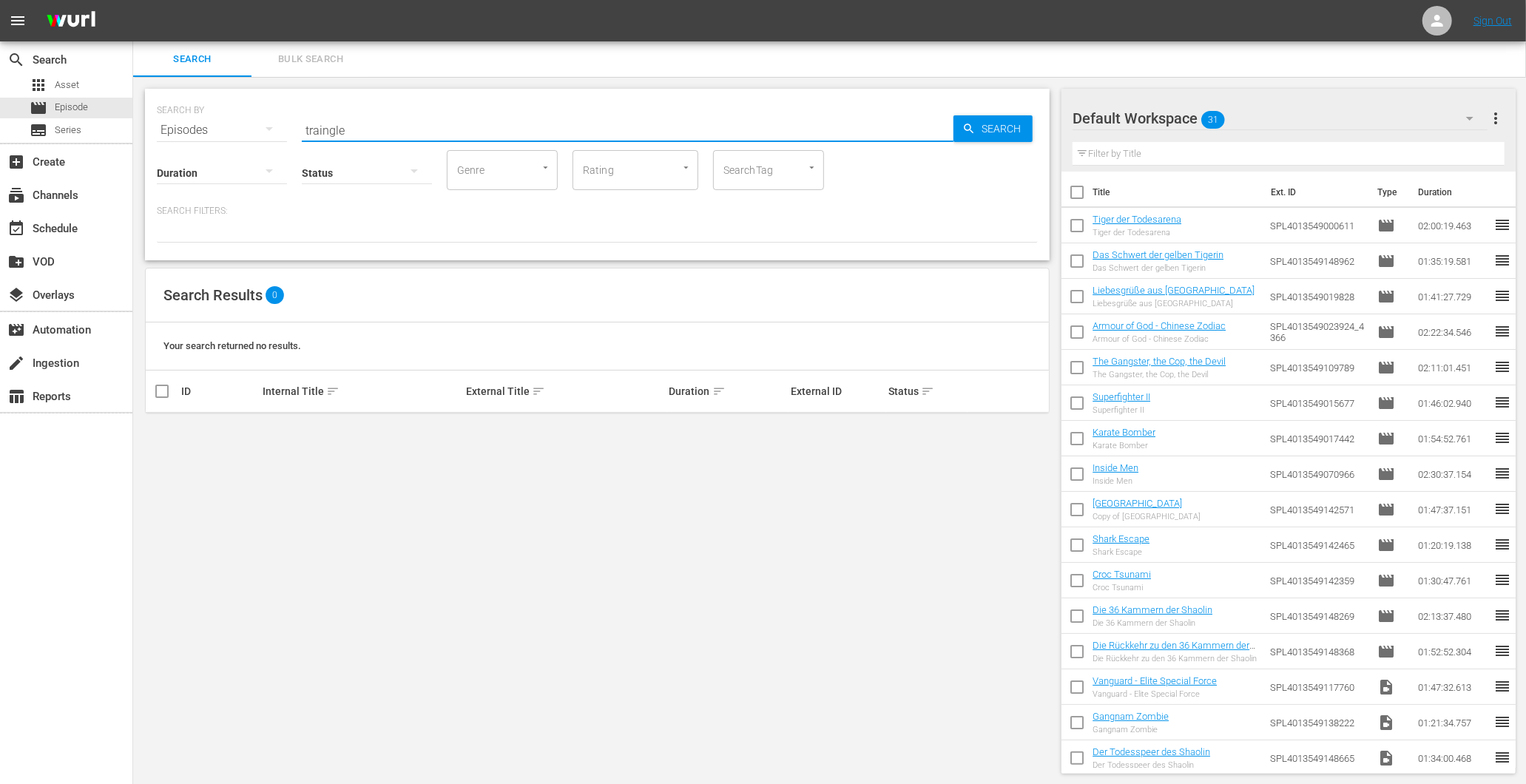
drag, startPoint x: 364, startPoint y: 129, endPoint x: 213, endPoint y: 130, distance: 151.0
click at [213, 130] on div "SEARCH BY Search By Episodes Search ID, Title, Description, Keywords, or Catego…" at bounding box center [597, 121] width 881 height 53
type input "Triangle"
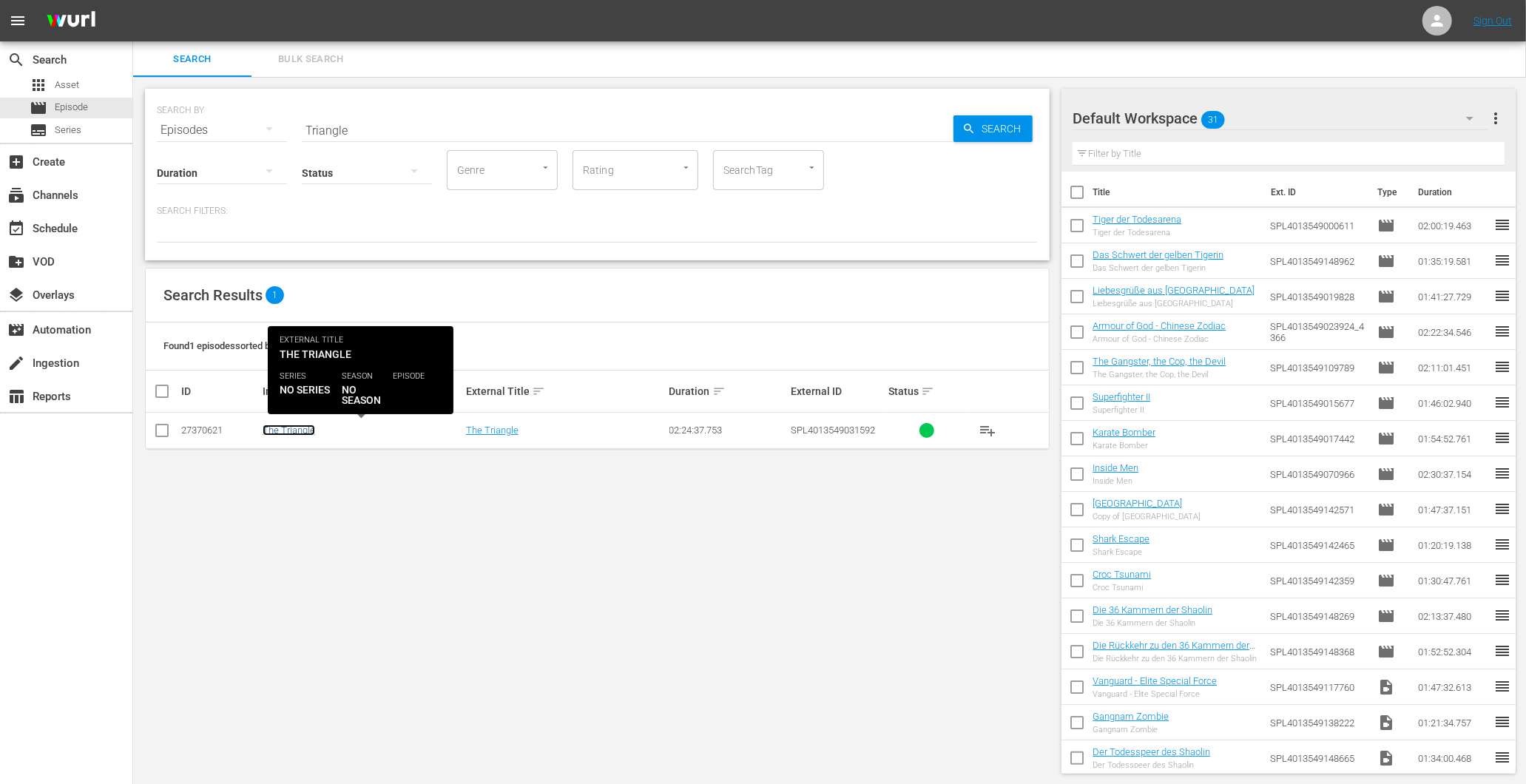
click at [288, 433] on link "The Triangle" at bounding box center [288, 429] width 52 height 11
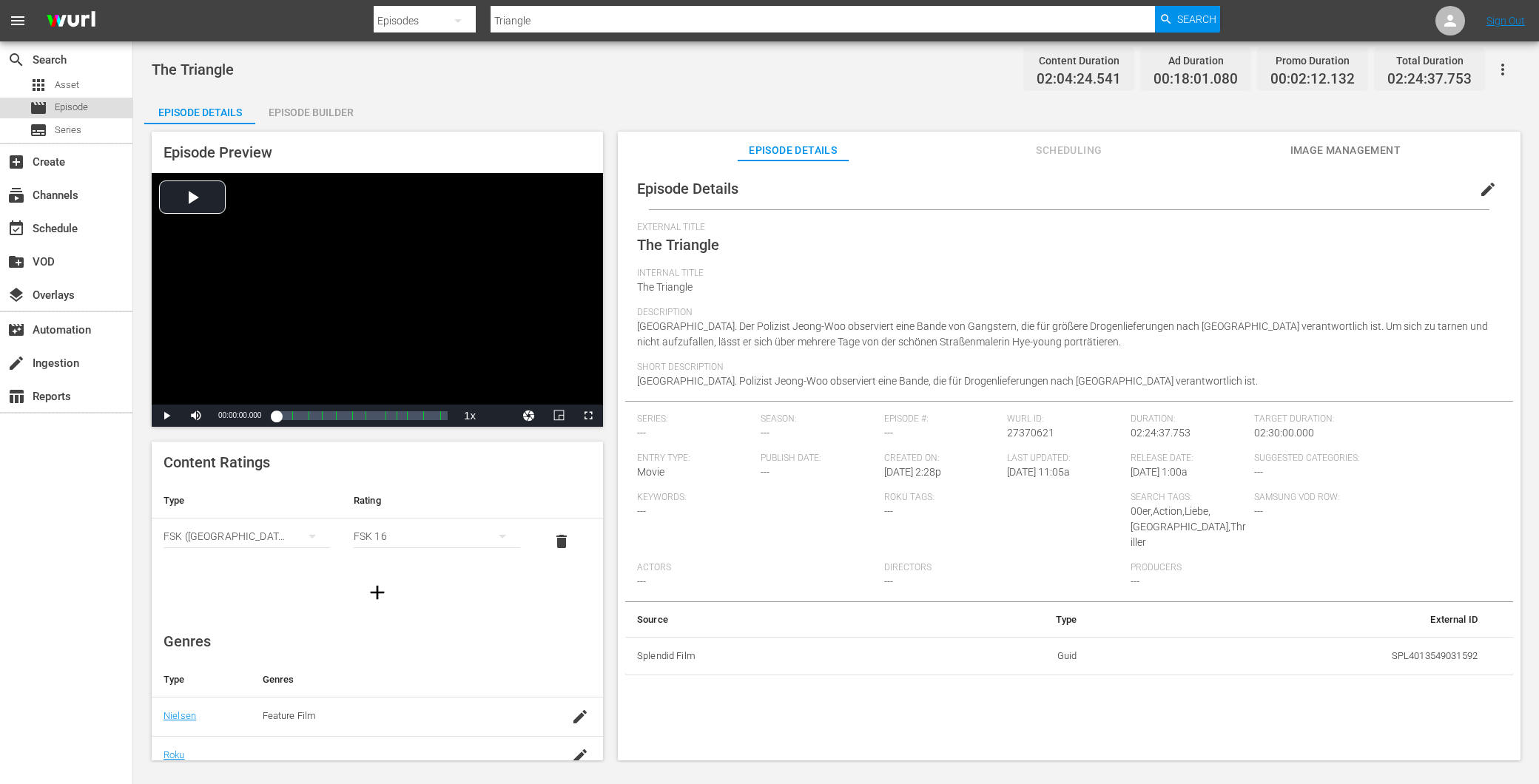
click at [66, 101] on span "Episode" at bounding box center [71, 107] width 33 height 15
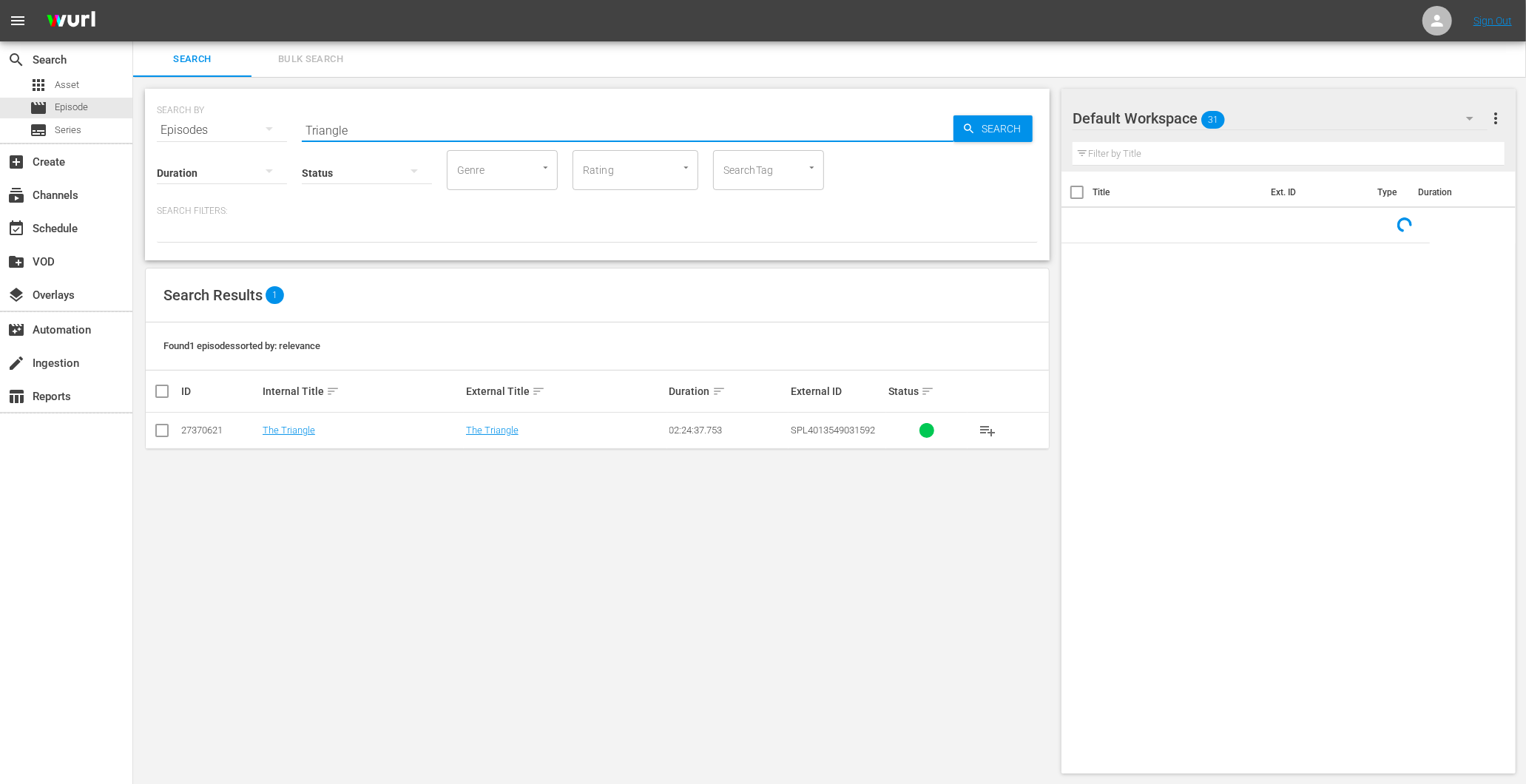
drag, startPoint x: 405, startPoint y: 130, endPoint x: 194, endPoint y: 138, distance: 211.2
click at [194, 138] on div "SEARCH BY Search By Episodes Search ID, Title, Description, Keywords, or Catego…" at bounding box center [597, 174] width 905 height 172
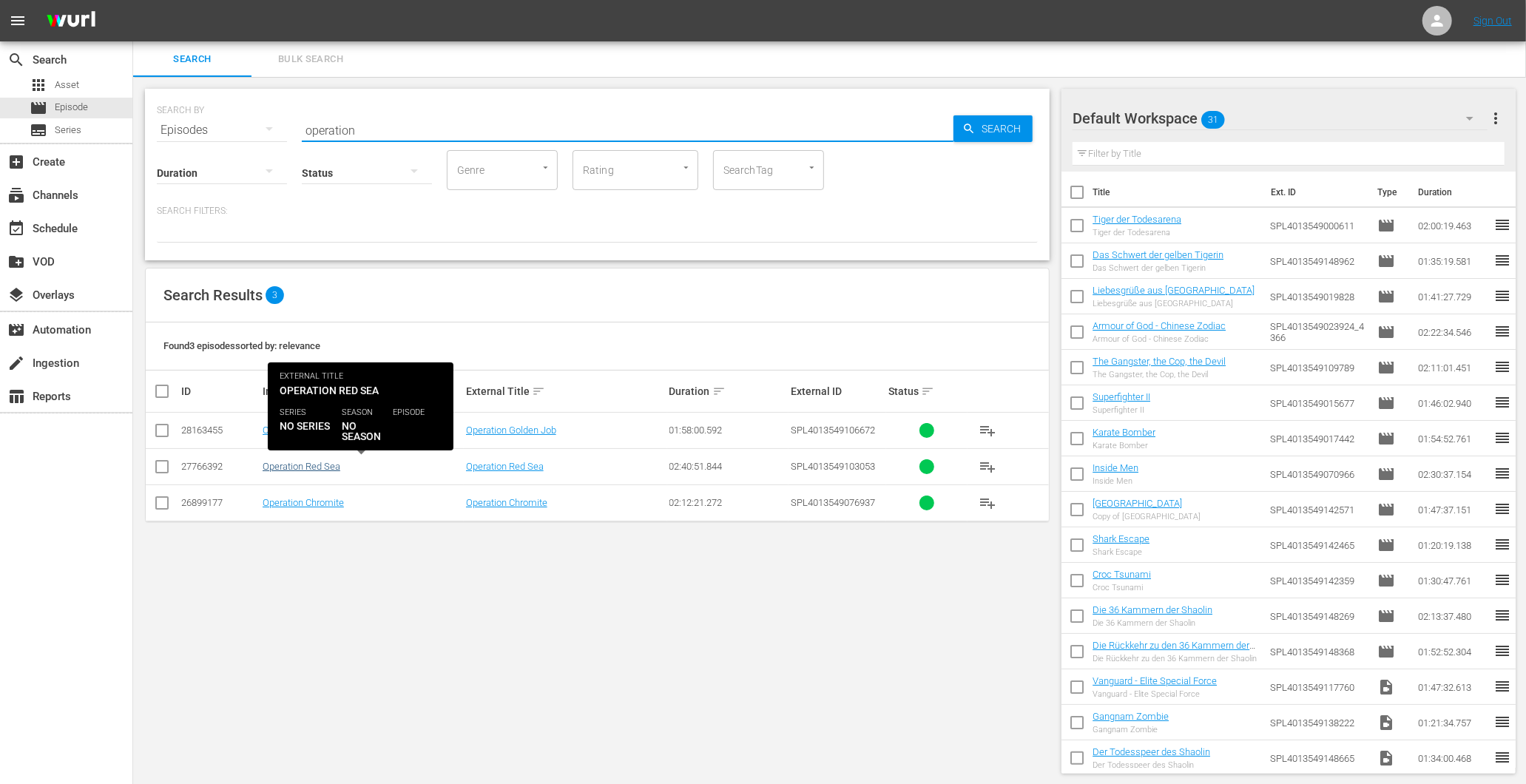
type input "operation"
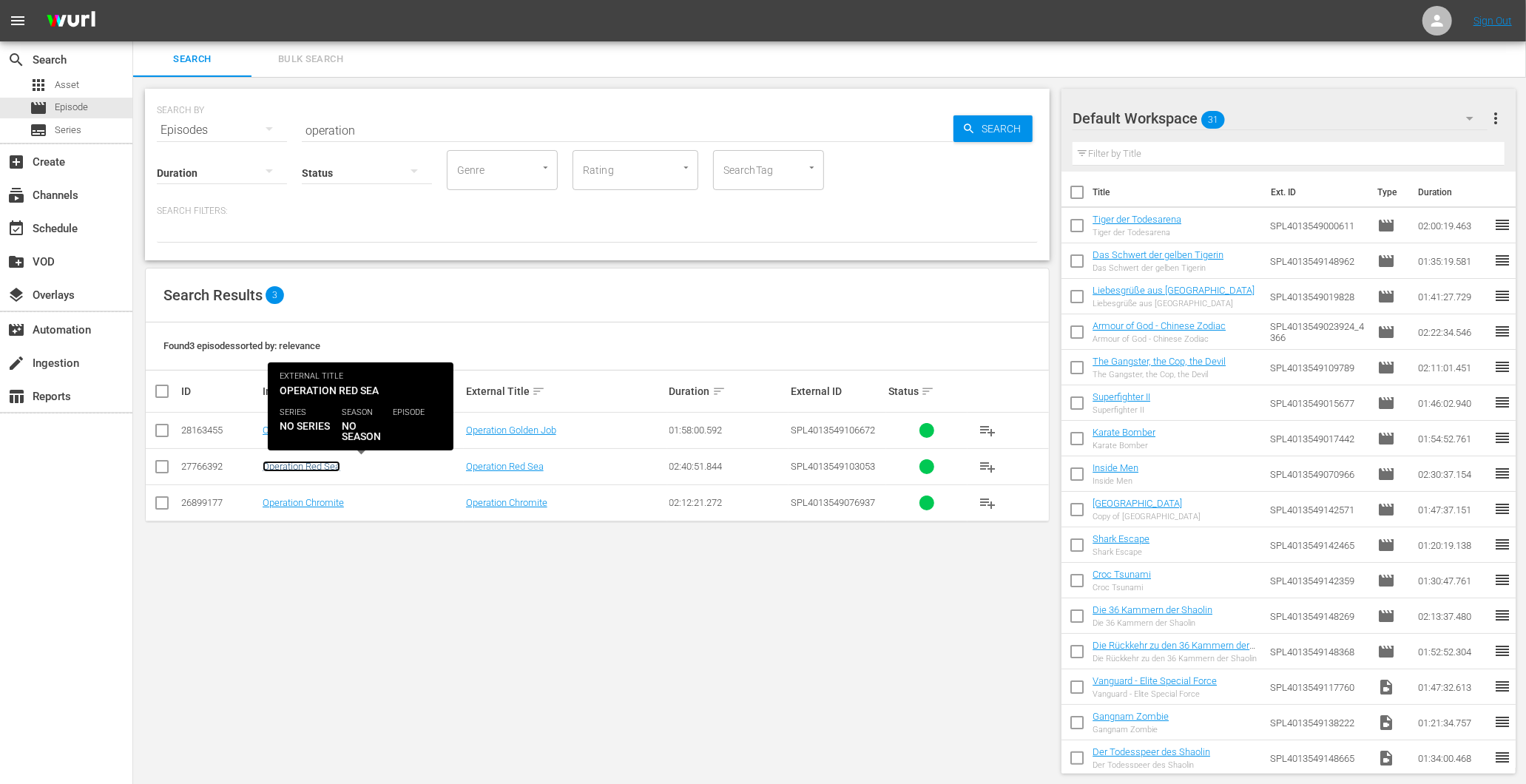
click at [307, 469] on link "Operation Red Sea" at bounding box center [302, 466] width 78 height 11
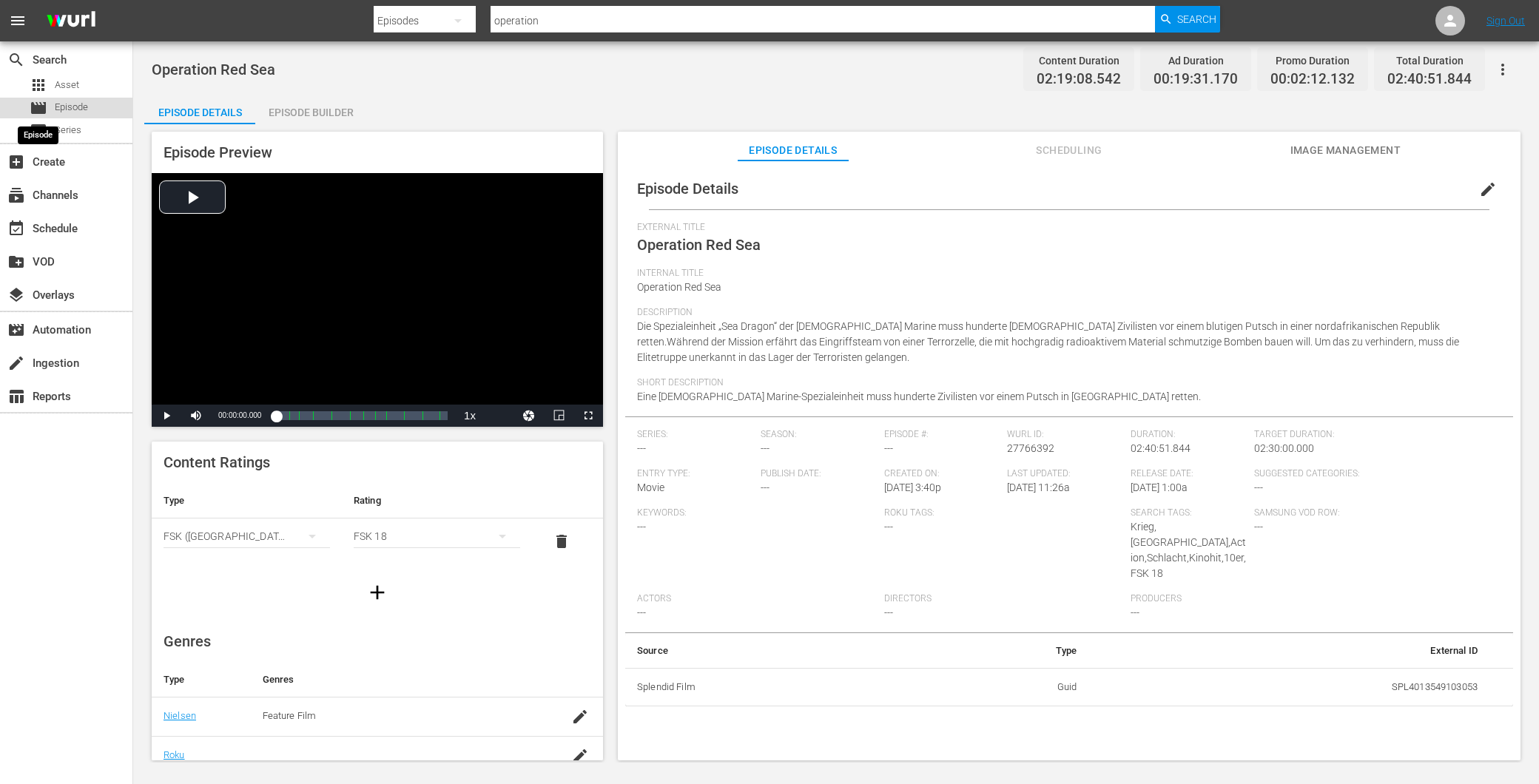
click at [42, 110] on span "movie" at bounding box center [38, 107] width 17 height 17
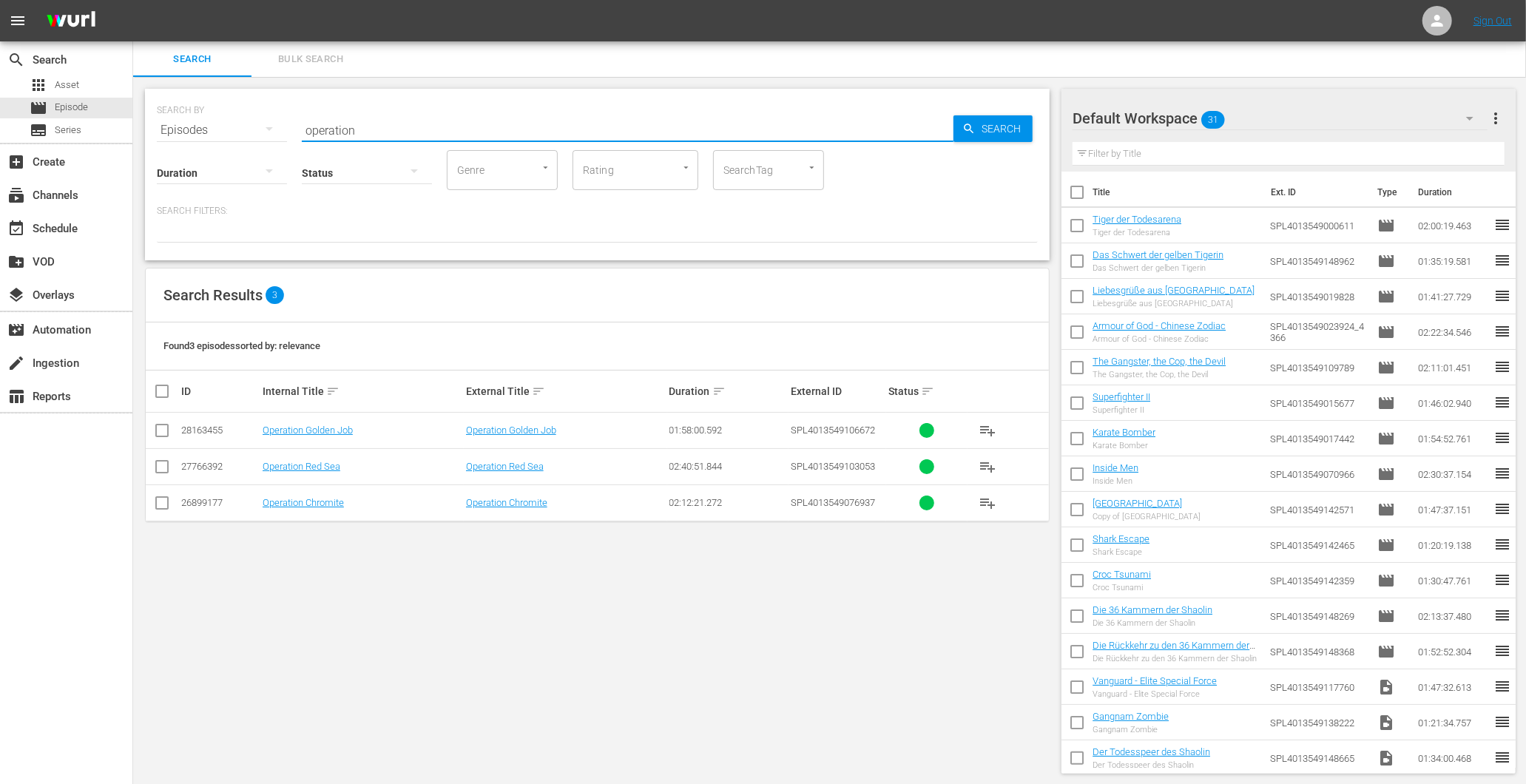
drag, startPoint x: 373, startPoint y: 128, endPoint x: 218, endPoint y: 133, distance: 155.1
click at [211, 133] on div "SEARCH BY Search By Episodes Search ID, Title, Description, Keywords, or Catego…" at bounding box center [597, 121] width 881 height 53
paste input "The Master"
drag, startPoint x: 405, startPoint y: 134, endPoint x: 0, endPoint y: 510, distance: 552.6
click at [133, 0] on div "search Search apps Asset movie Episode subtitles Series add_box Create subscrip…" at bounding box center [829, 0] width 1393 height 0
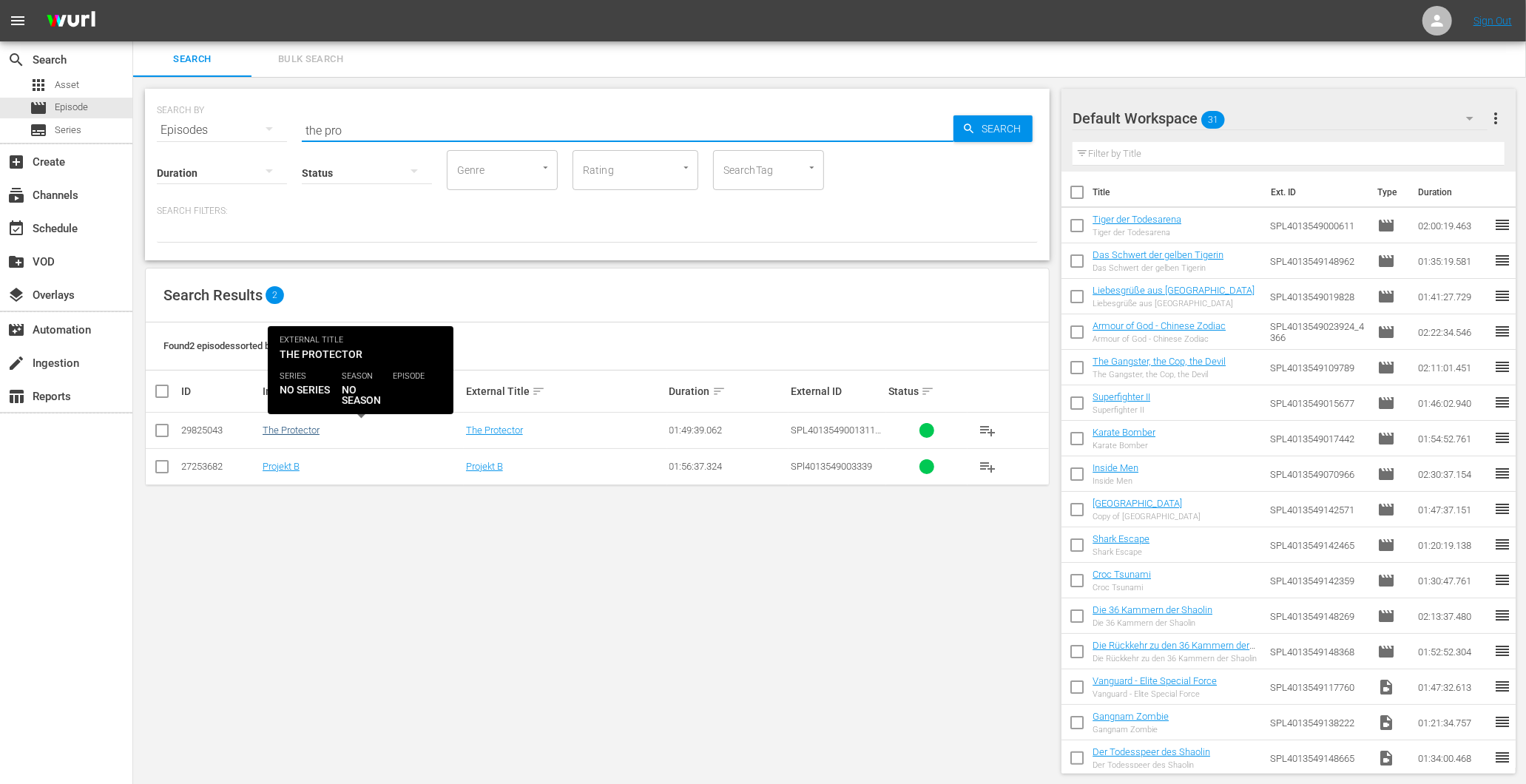
type input "the pro"
click at [297, 431] on link "The Protector" at bounding box center [291, 429] width 57 height 11
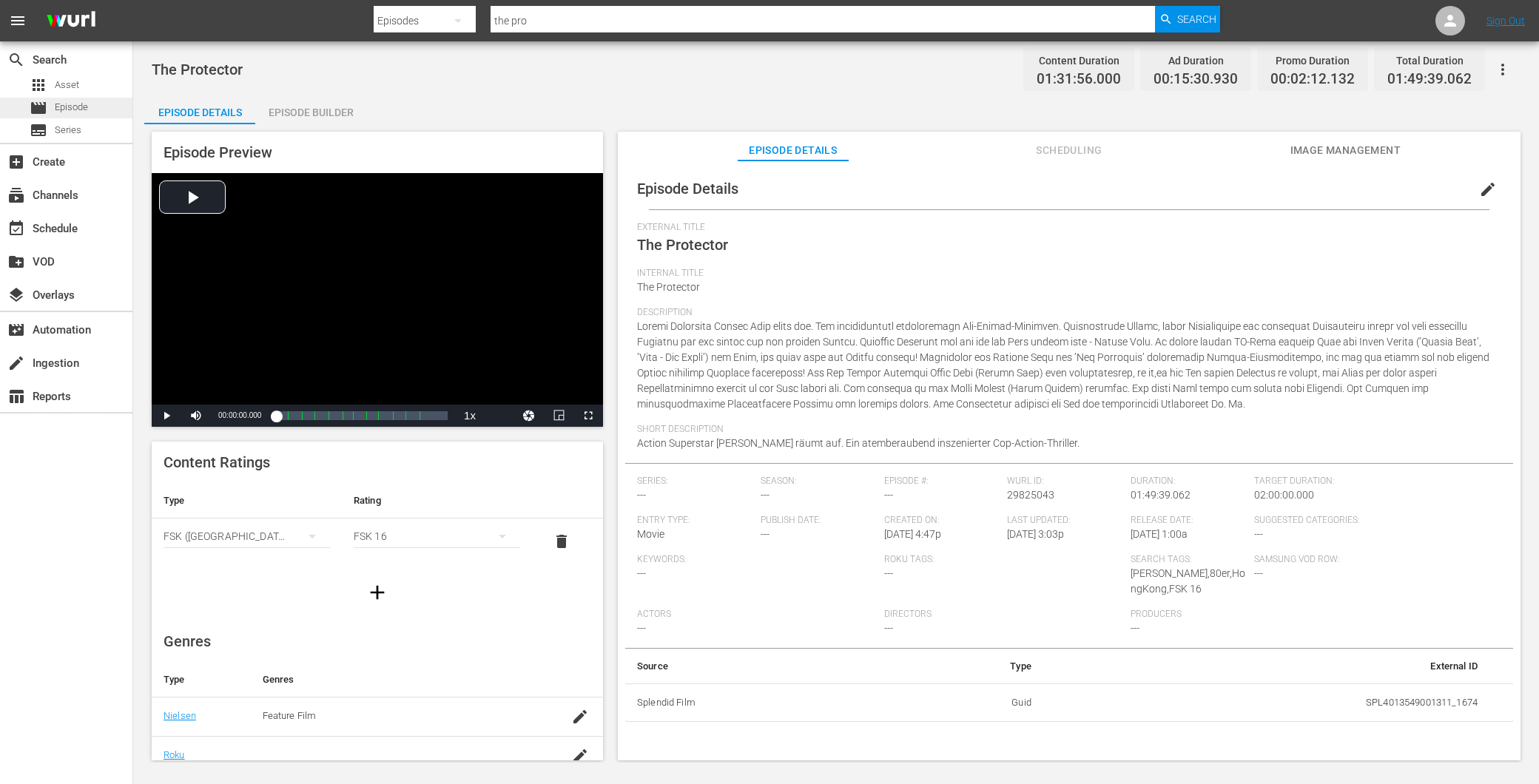
click at [84, 104] on span "Episode" at bounding box center [71, 107] width 33 height 15
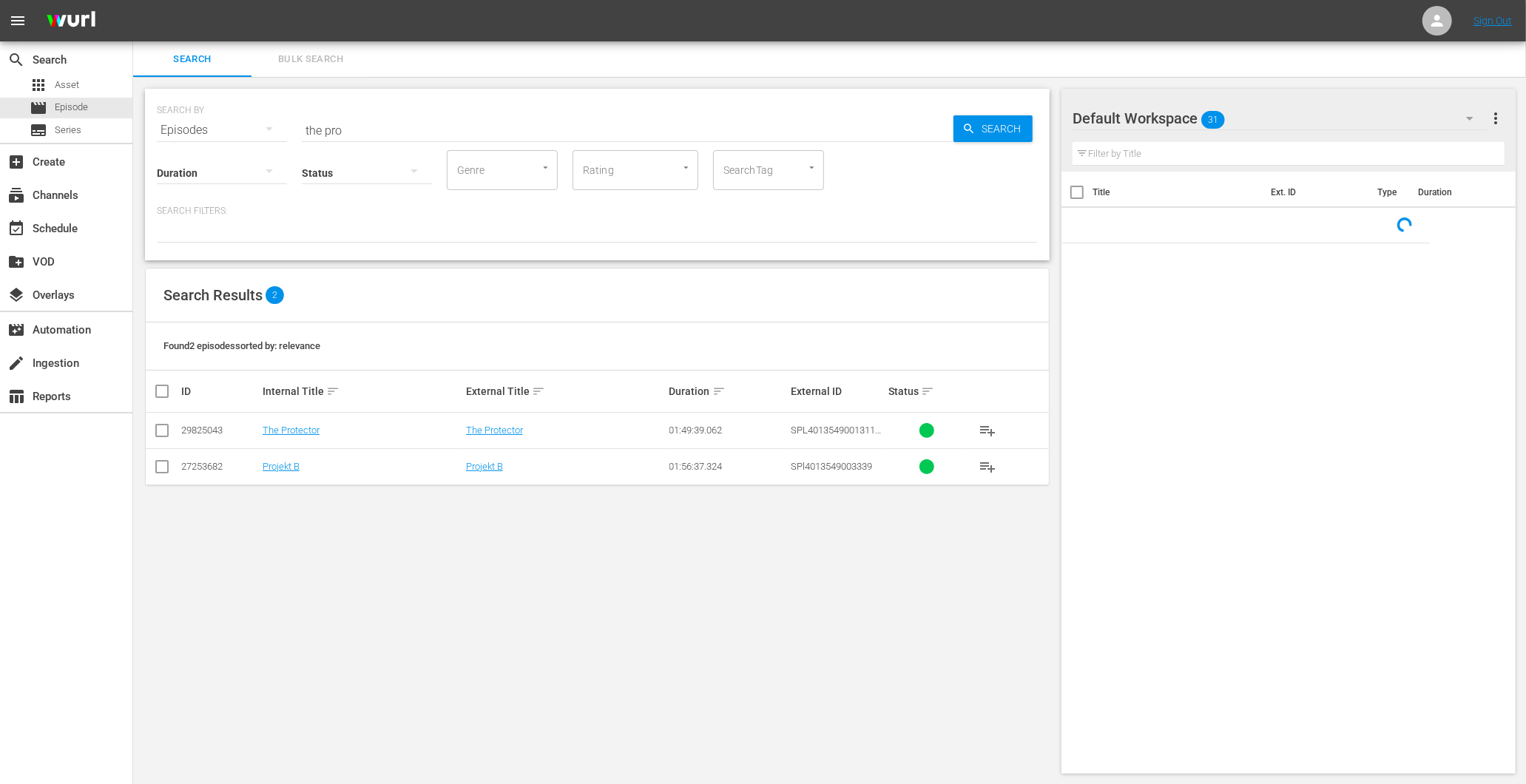
drag, startPoint x: 390, startPoint y: 124, endPoint x: 155, endPoint y: 142, distance: 235.7
click at [155, 142] on div "SEARCH BY Search By Episodes Search ID, Title, Description, Keywords, or Catego…" at bounding box center [597, 174] width 905 height 172
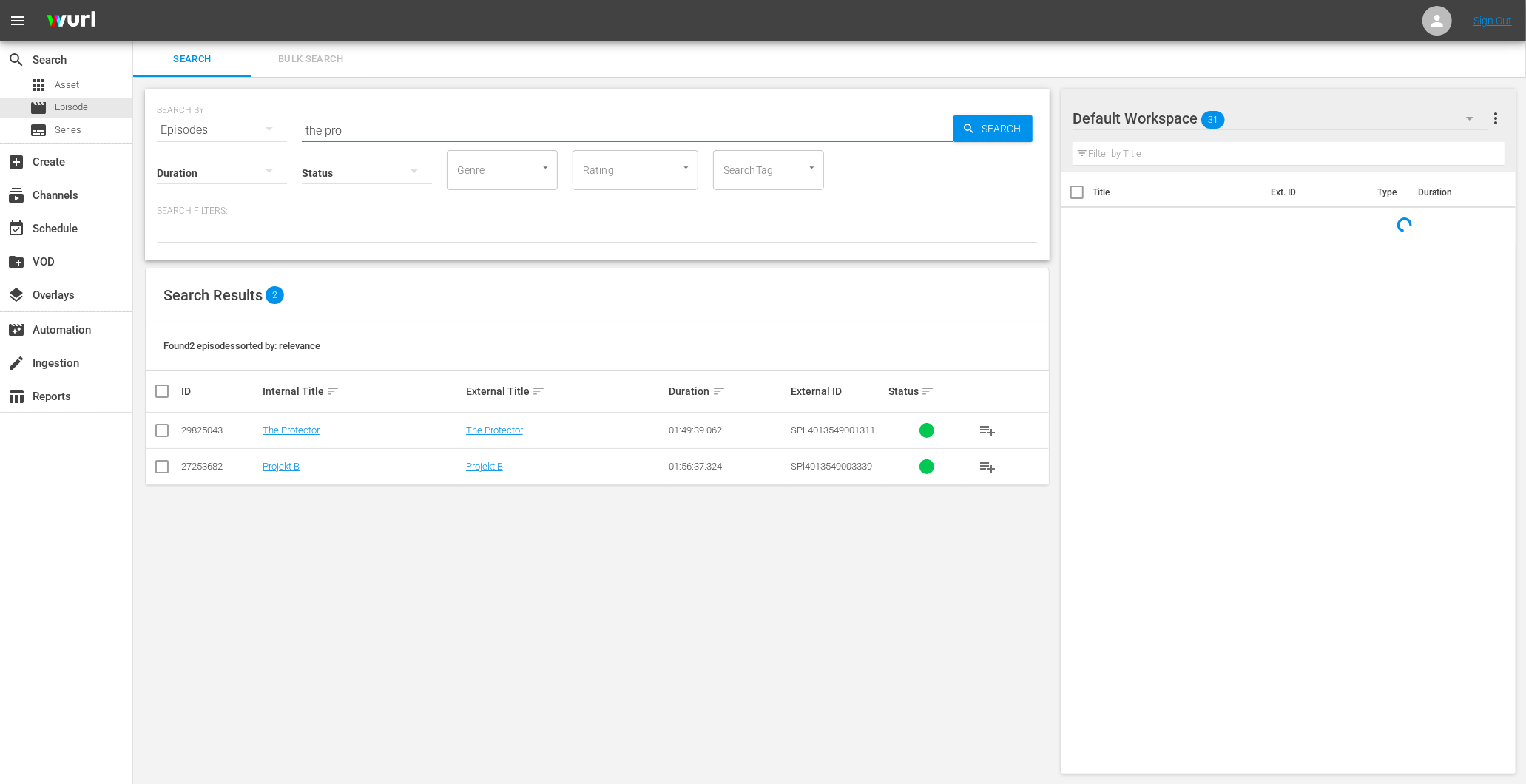
paste input "The Good the Bad the Weird"
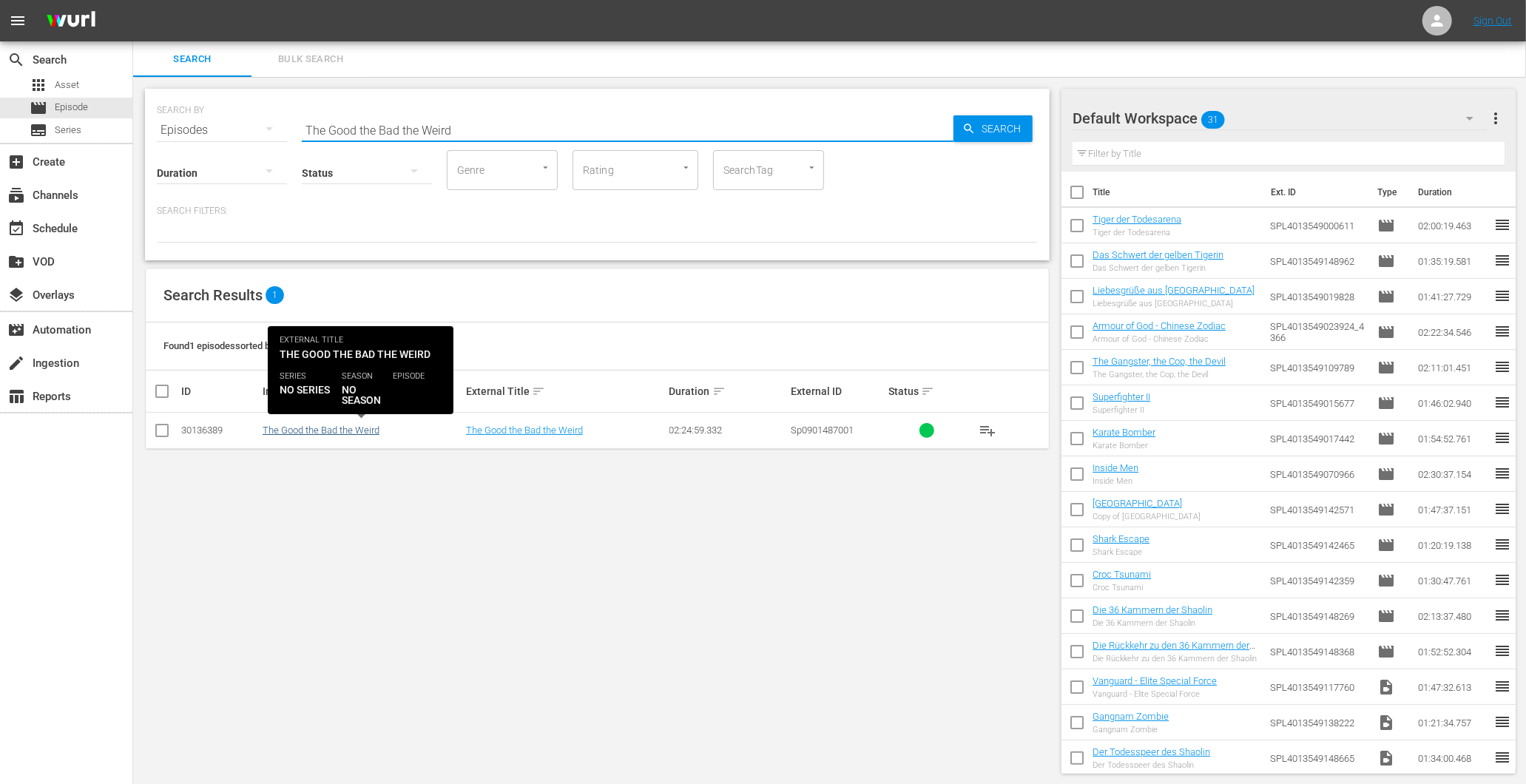
type input "The Good the Bad the Weird"
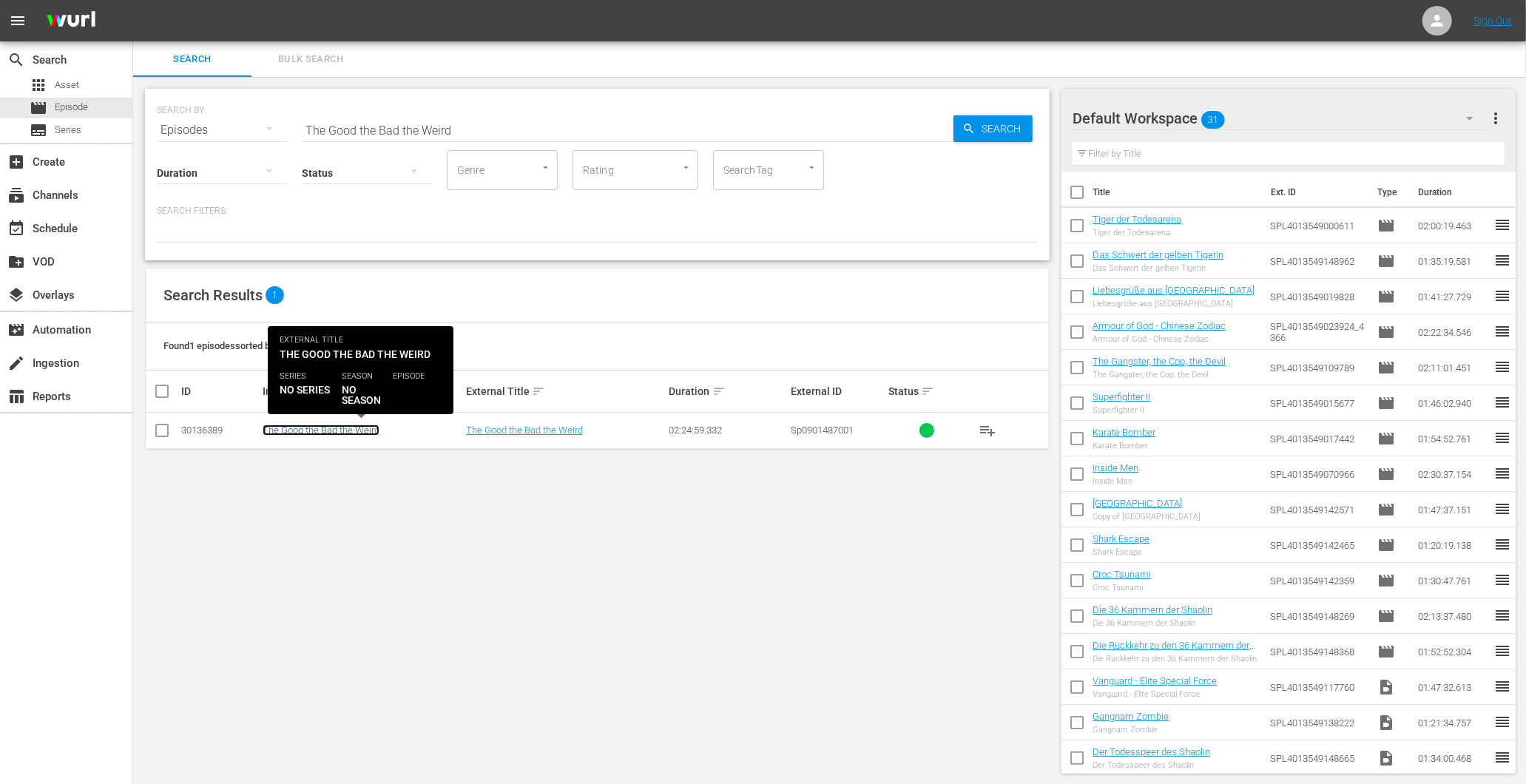
click at [331, 432] on link "The Good the Bad the Weird" at bounding box center [321, 429] width 117 height 11
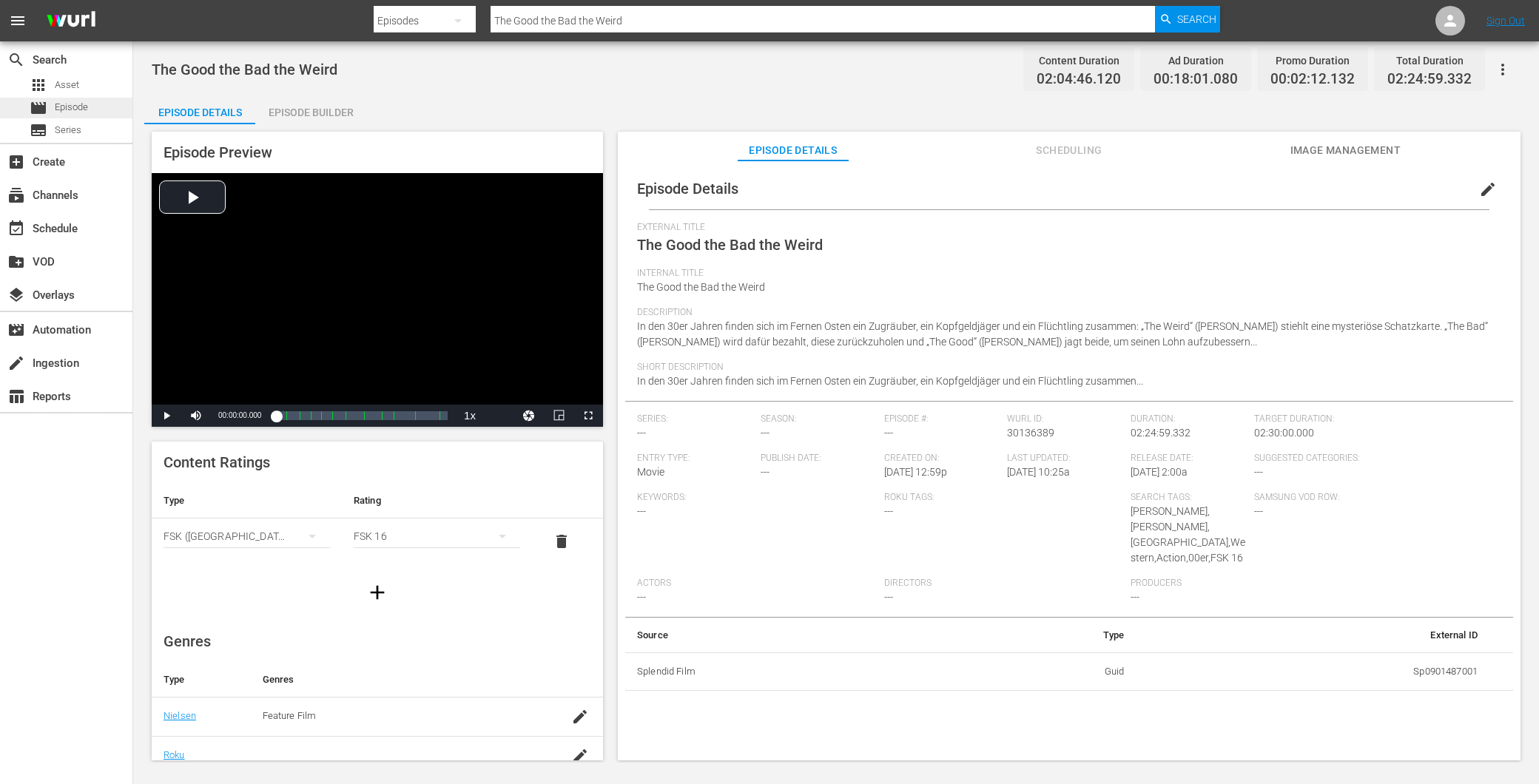
click at [68, 107] on span "Episode" at bounding box center [71, 107] width 33 height 15
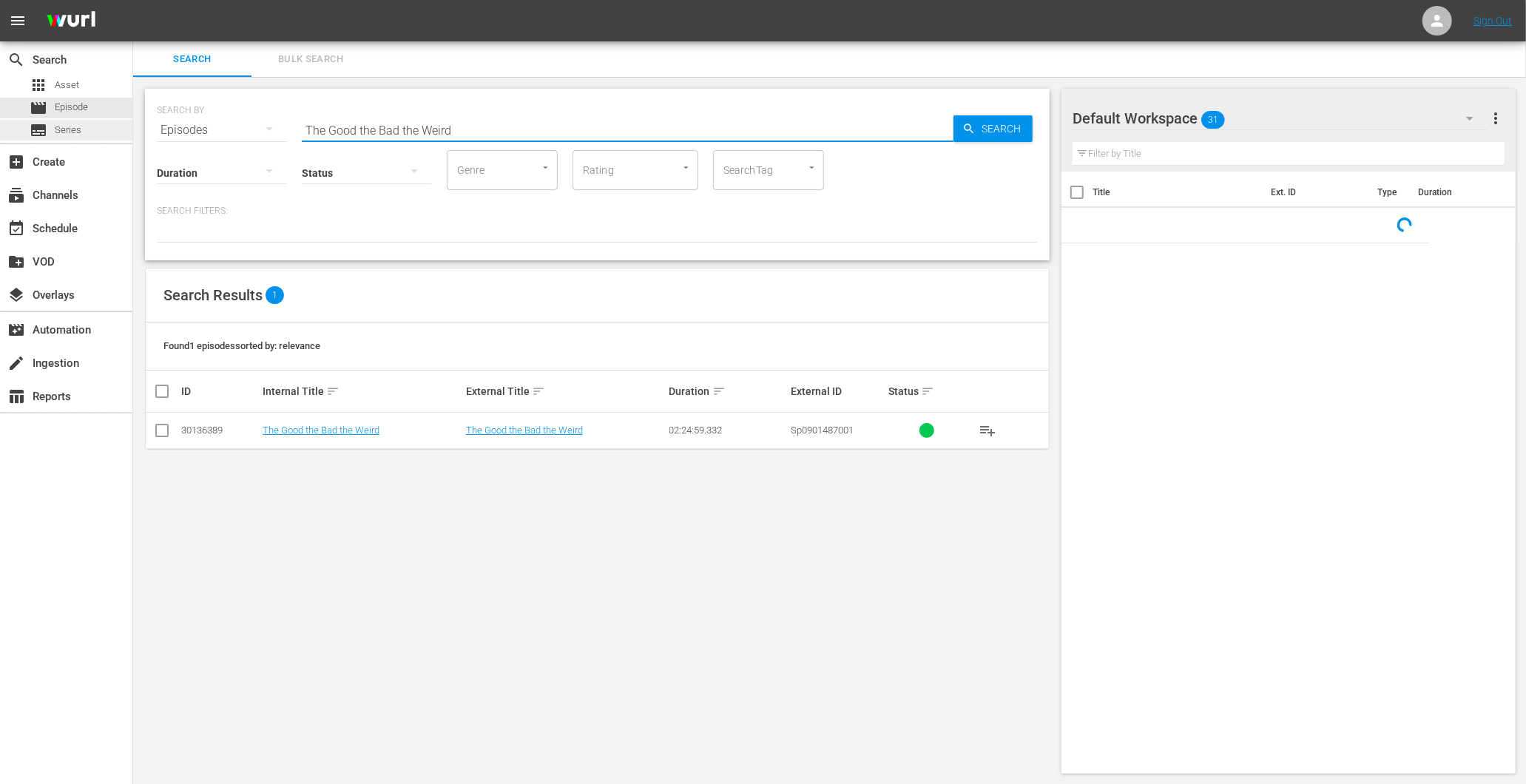
drag, startPoint x: 454, startPoint y: 123, endPoint x: 55, endPoint y: 120, distance: 399.0
click at [133, 0] on div "search Search apps Asset movie Episode subtitles Series add_box Create subscrip…" at bounding box center [829, 0] width 1393 height 0
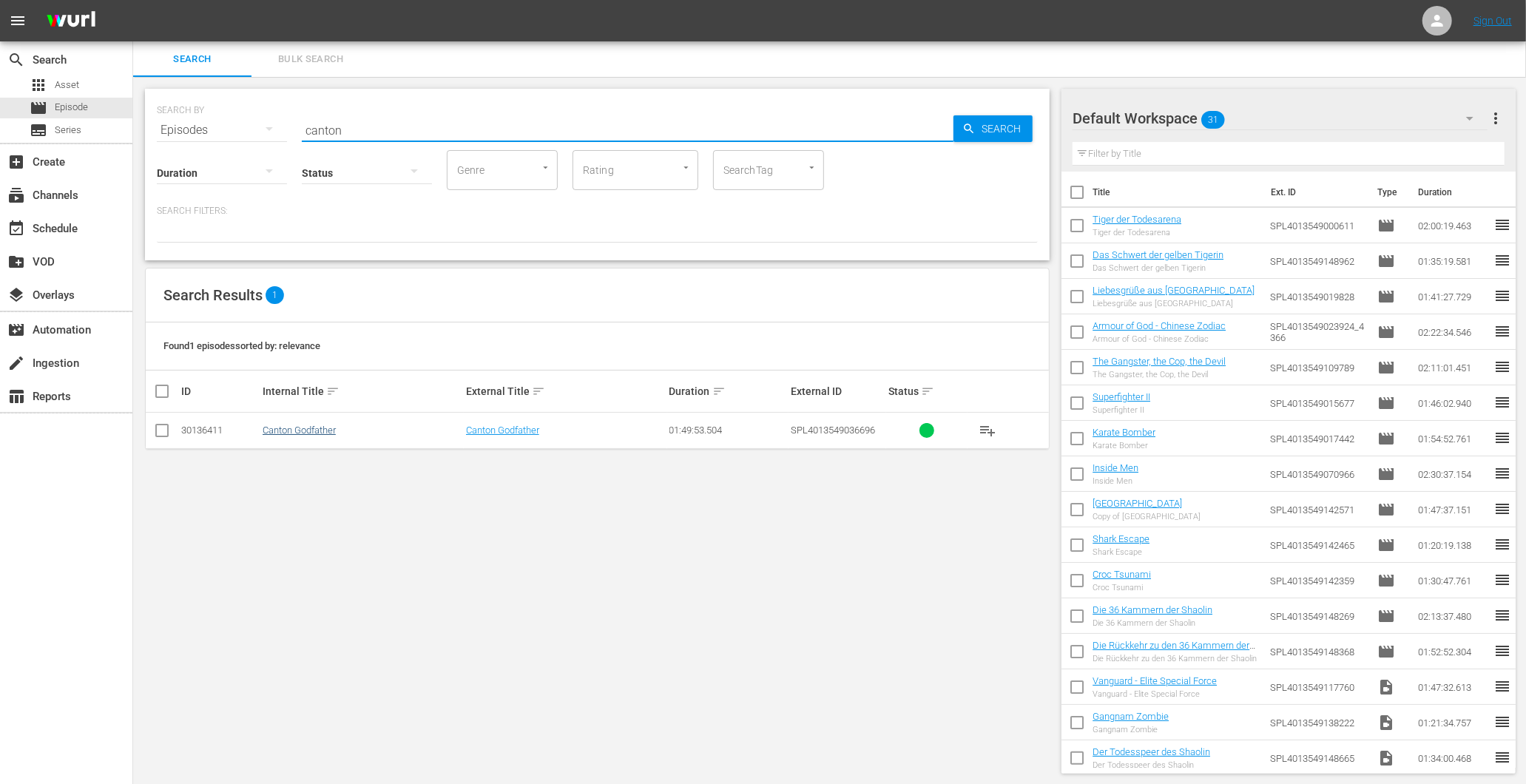
type input "canton"
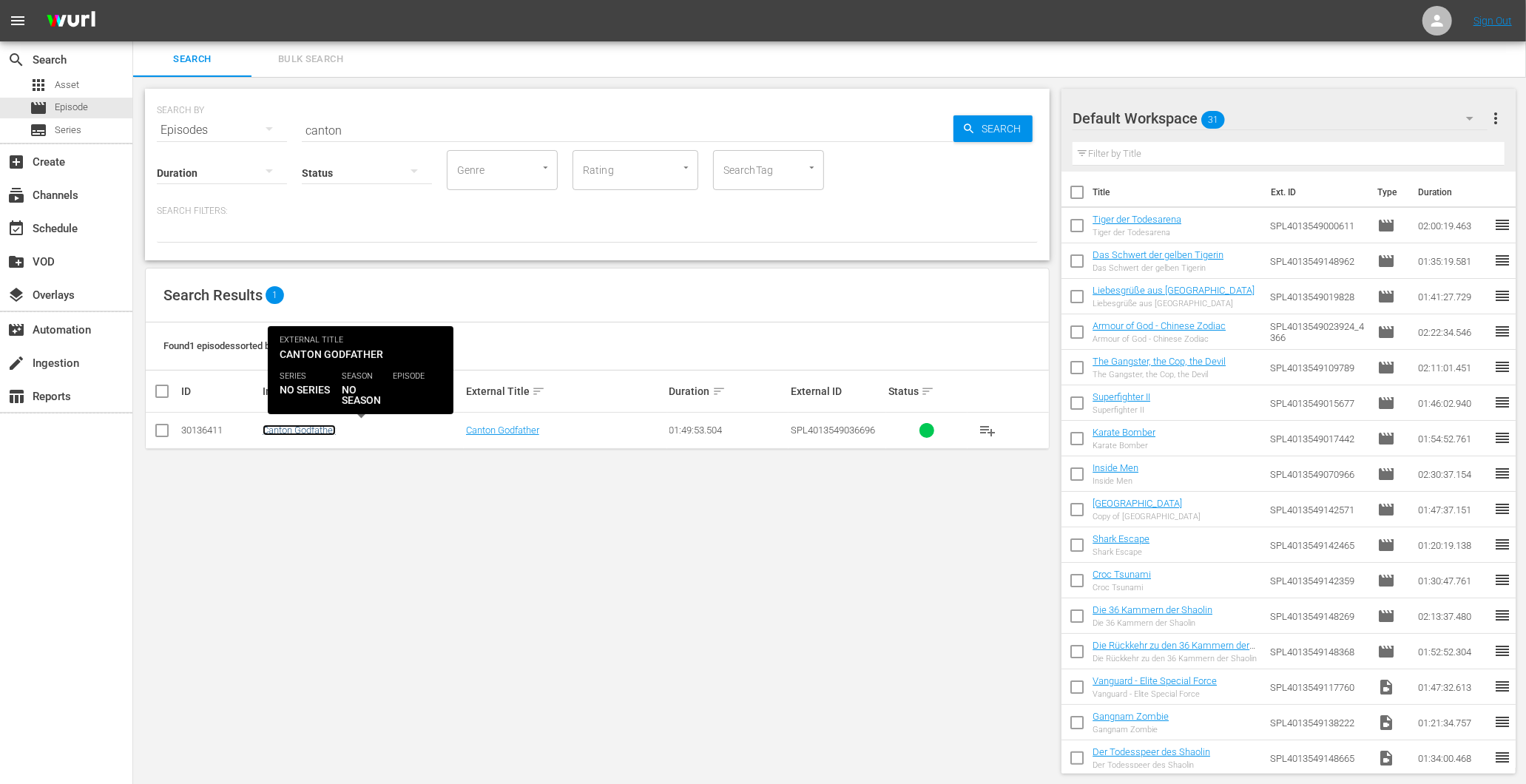
click at [301, 434] on link "Canton Godfather" at bounding box center [299, 429] width 73 height 11
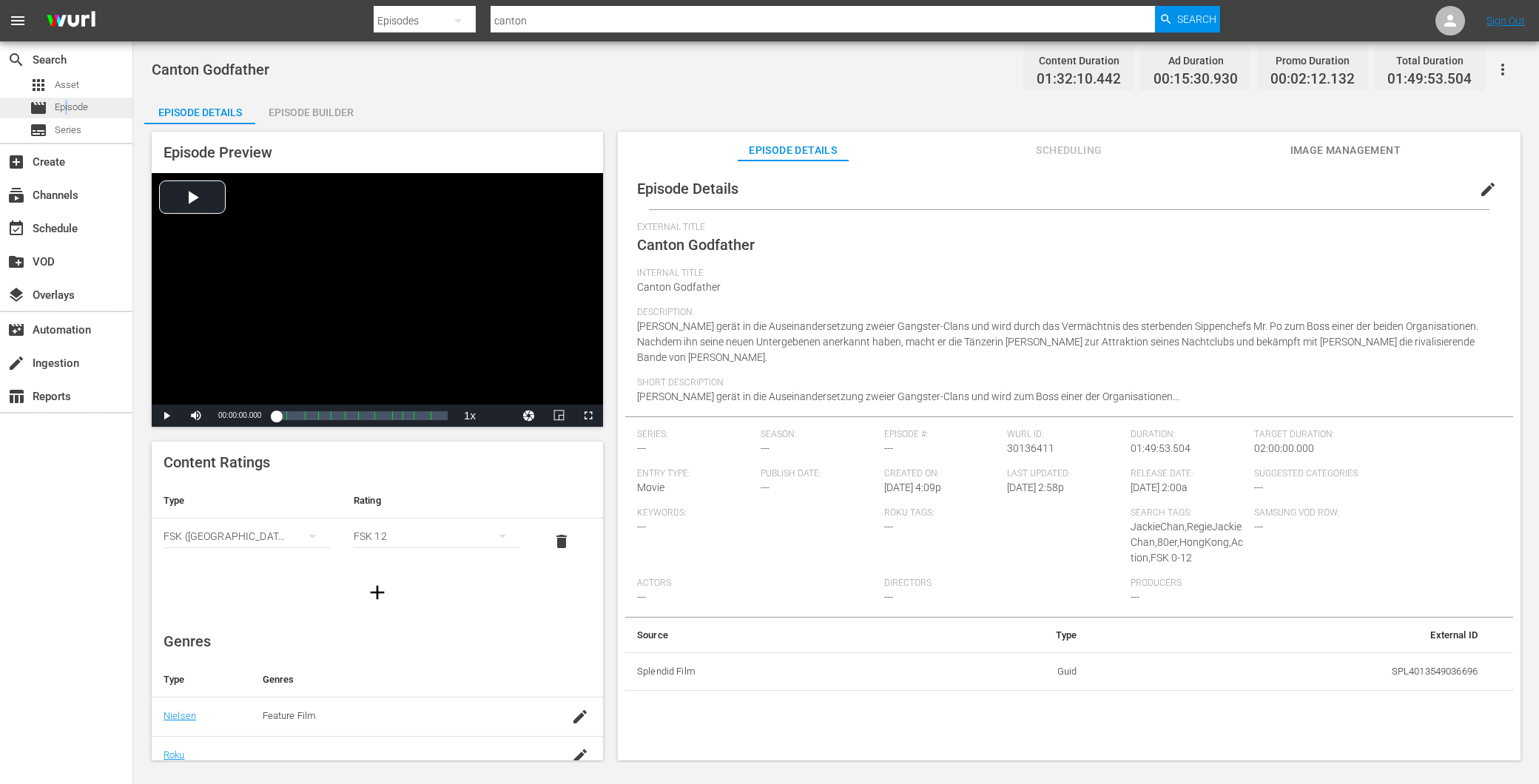
click at [67, 107] on span "Episode" at bounding box center [71, 107] width 33 height 15
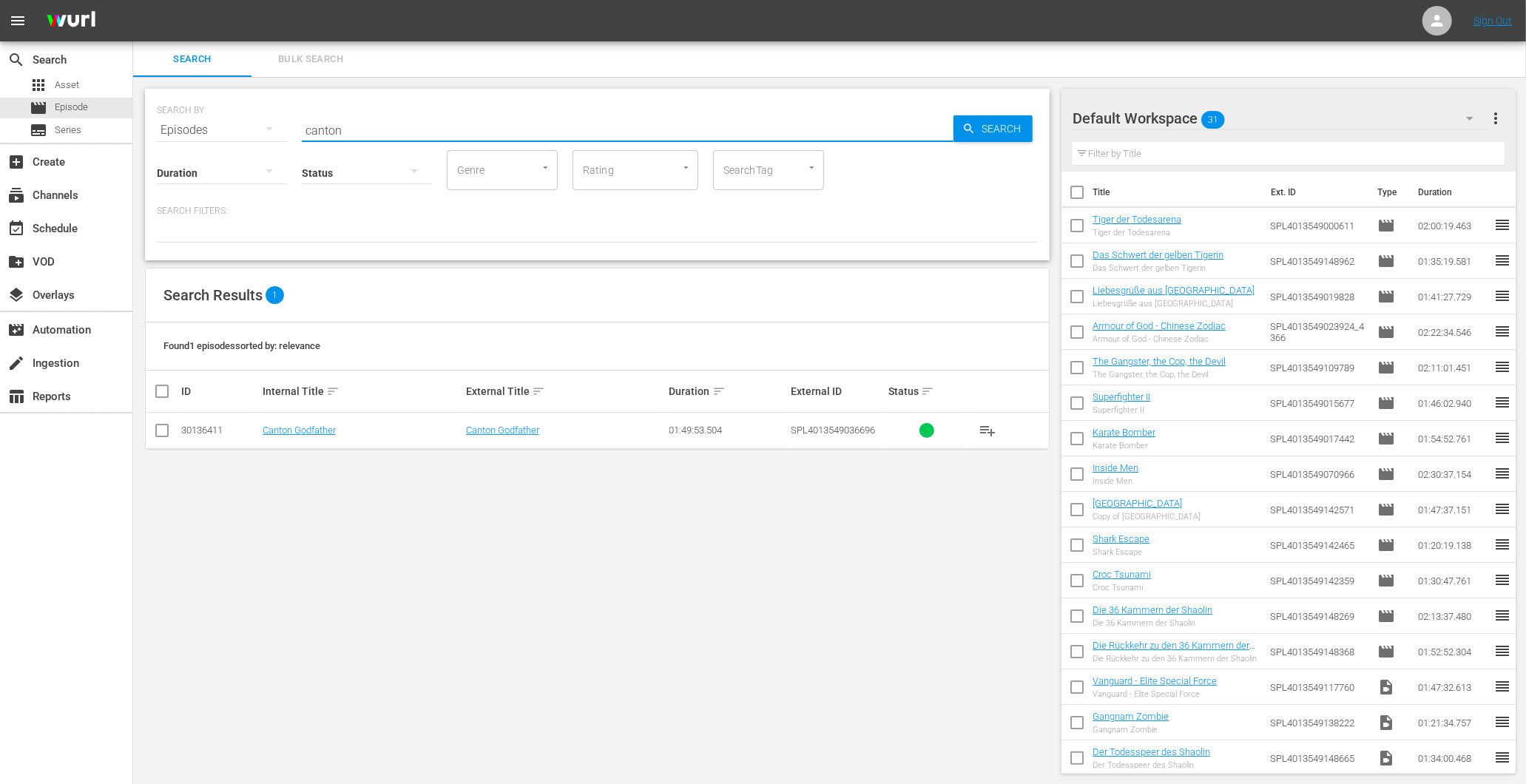
drag, startPoint x: 272, startPoint y: 120, endPoint x: 166, endPoint y: 120, distance: 106.0
click at [157, 119] on div "SEARCH BY Search By Episodes Search ID, Title, Description, Keywords, or Catego…" at bounding box center [597, 121] width 881 height 53
type input "the childe"
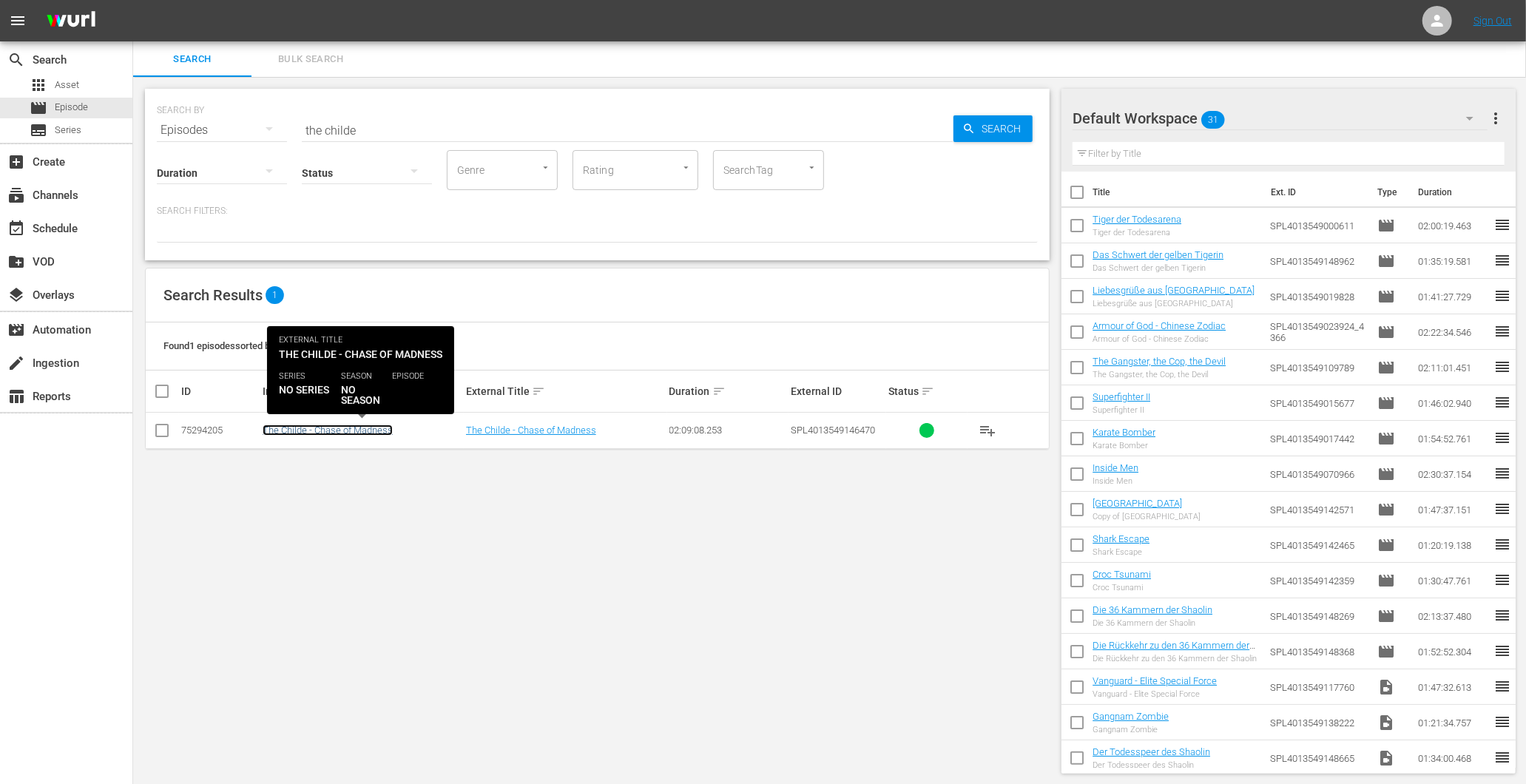
click at [307, 429] on link "The Childe - Chase of Madness" at bounding box center [327, 429] width 130 height 11
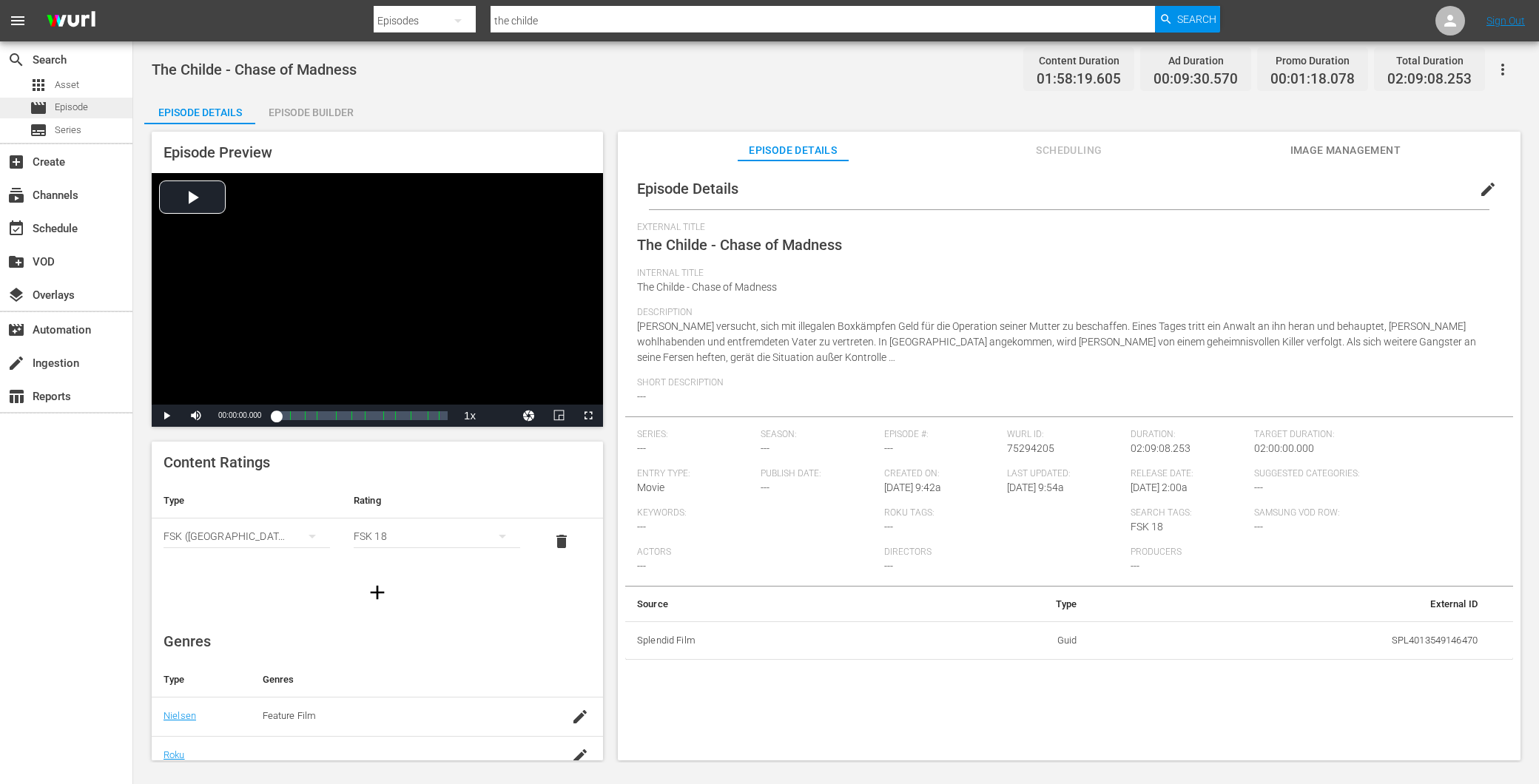
click at [96, 109] on div "movie Episode" at bounding box center [66, 108] width 132 height 21
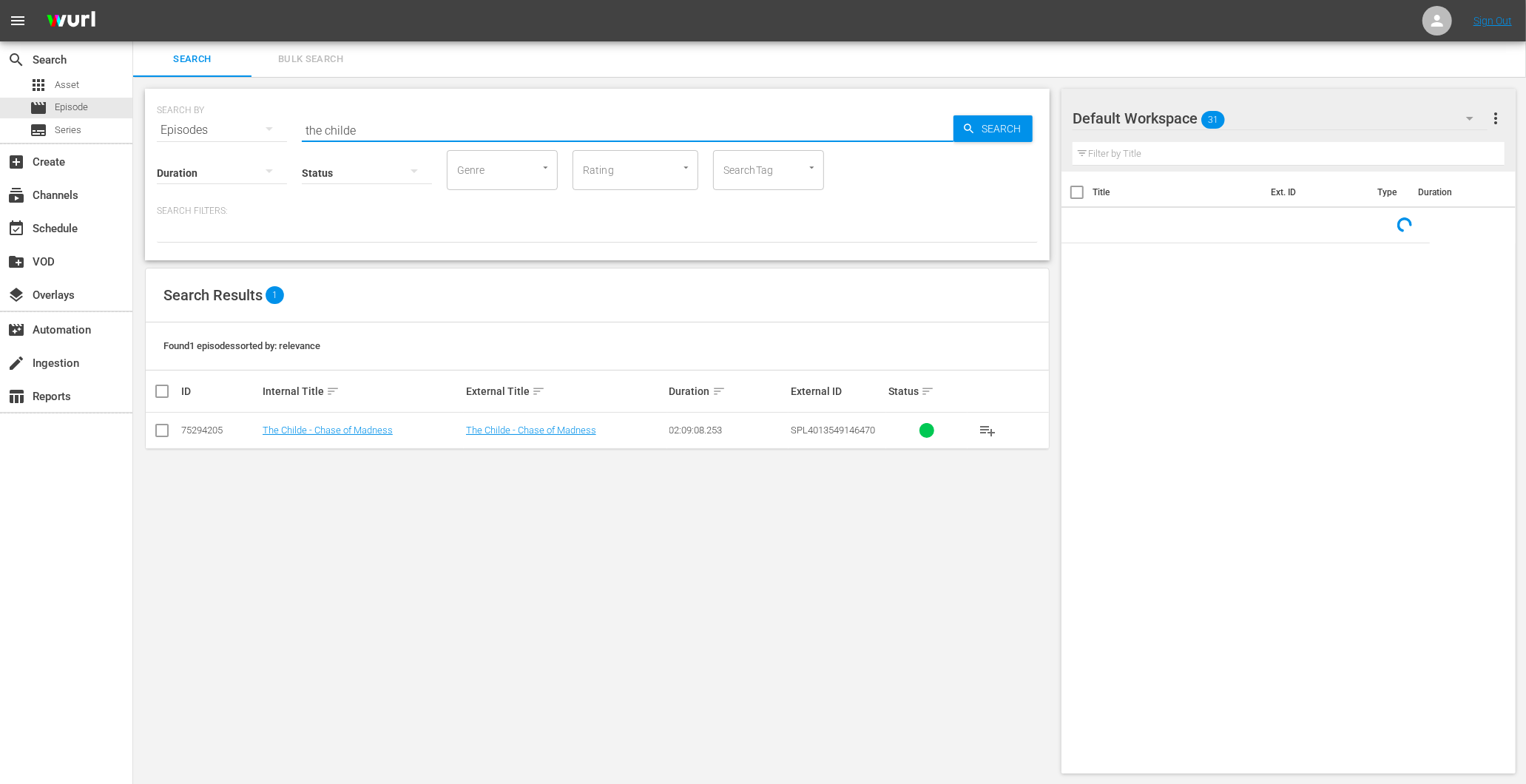
drag, startPoint x: 318, startPoint y: 116, endPoint x: 288, endPoint y: 104, distance: 32.3
click at [292, 119] on div "SEARCH BY Search By Episodes Search ID, Title, Description, Keywords, or Catego…" at bounding box center [597, 121] width 881 height 53
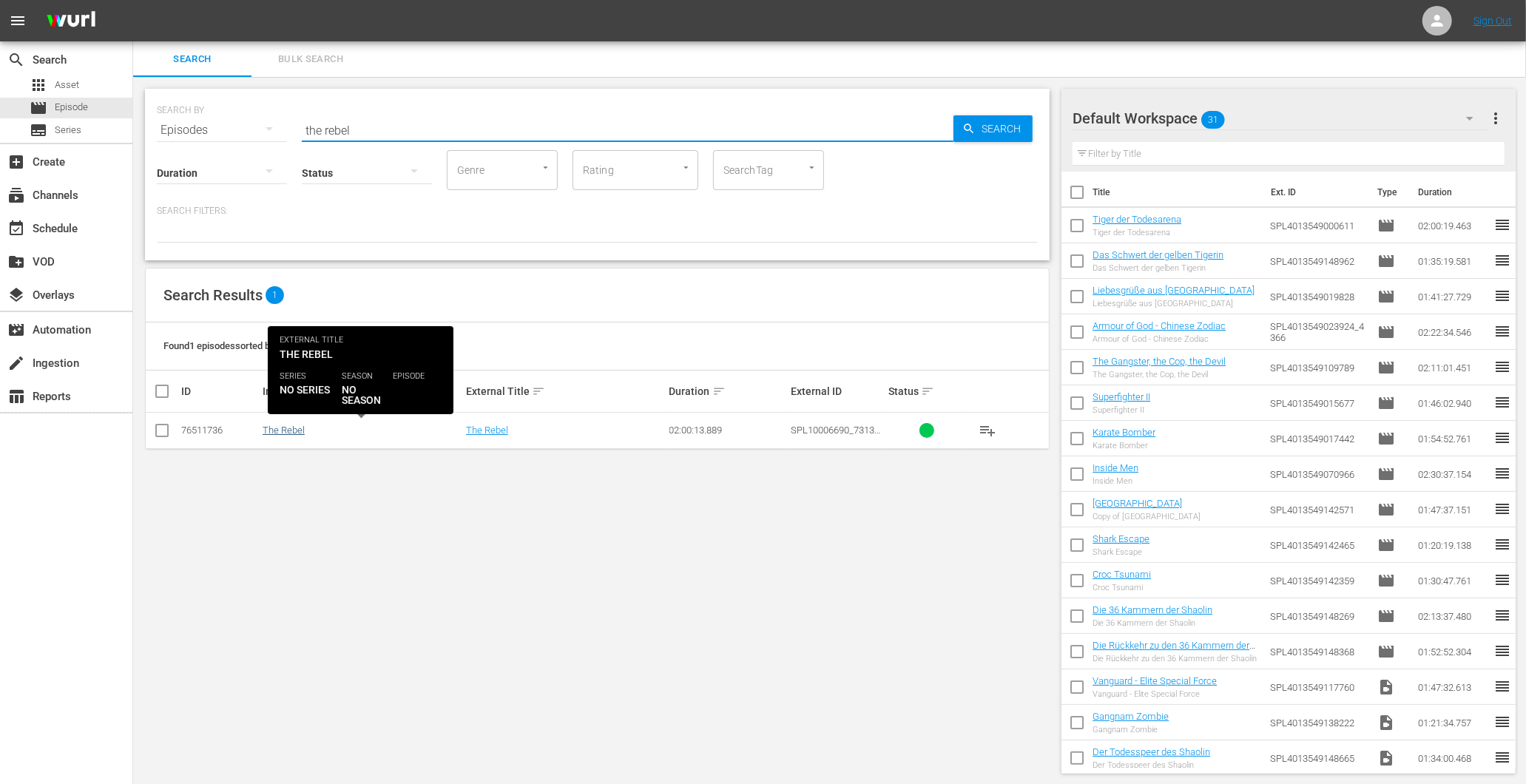
type input "the rebel"
click at [297, 428] on link "The Rebel" at bounding box center [283, 429] width 42 height 11
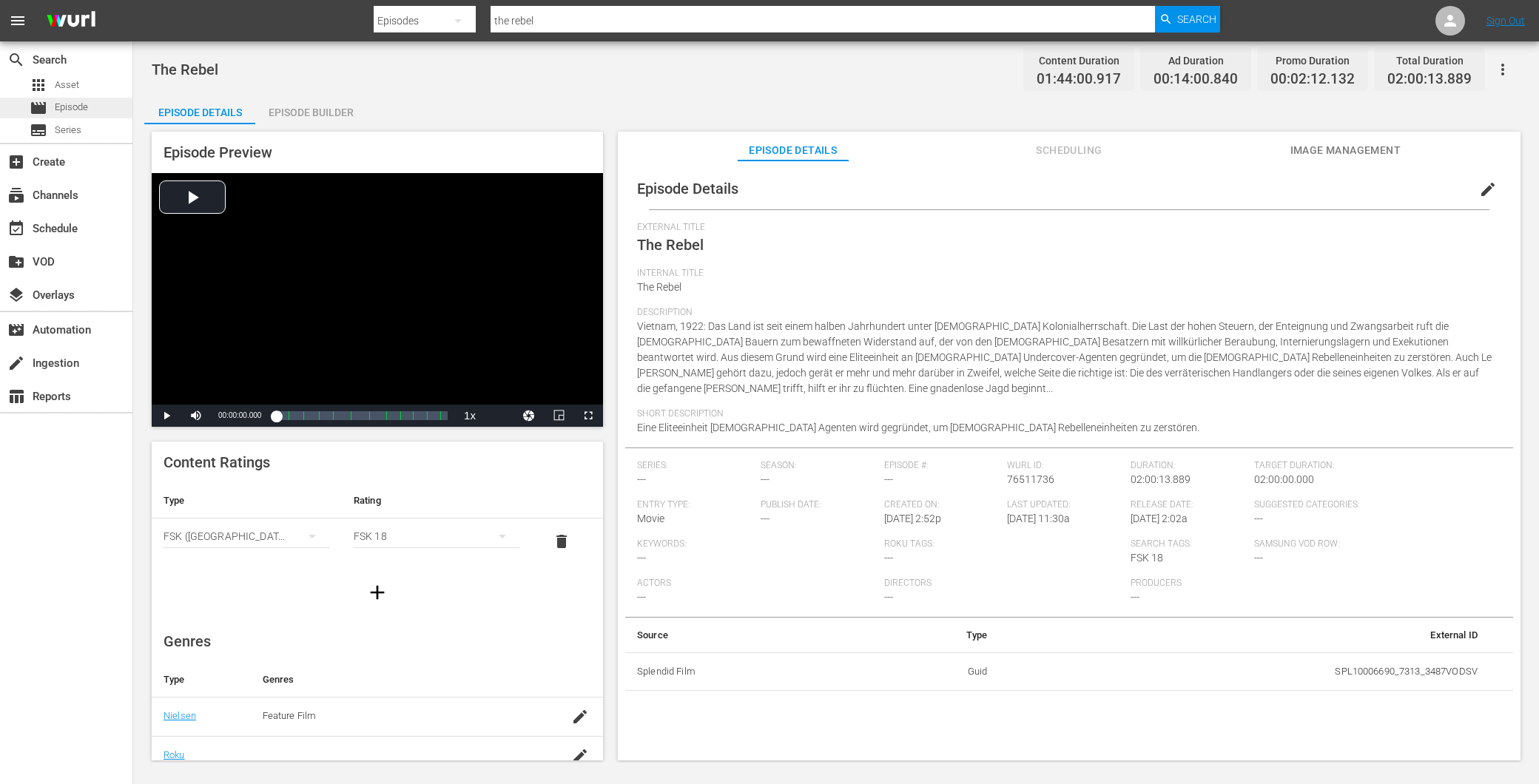
click at [83, 105] on span "Episode" at bounding box center [71, 107] width 33 height 15
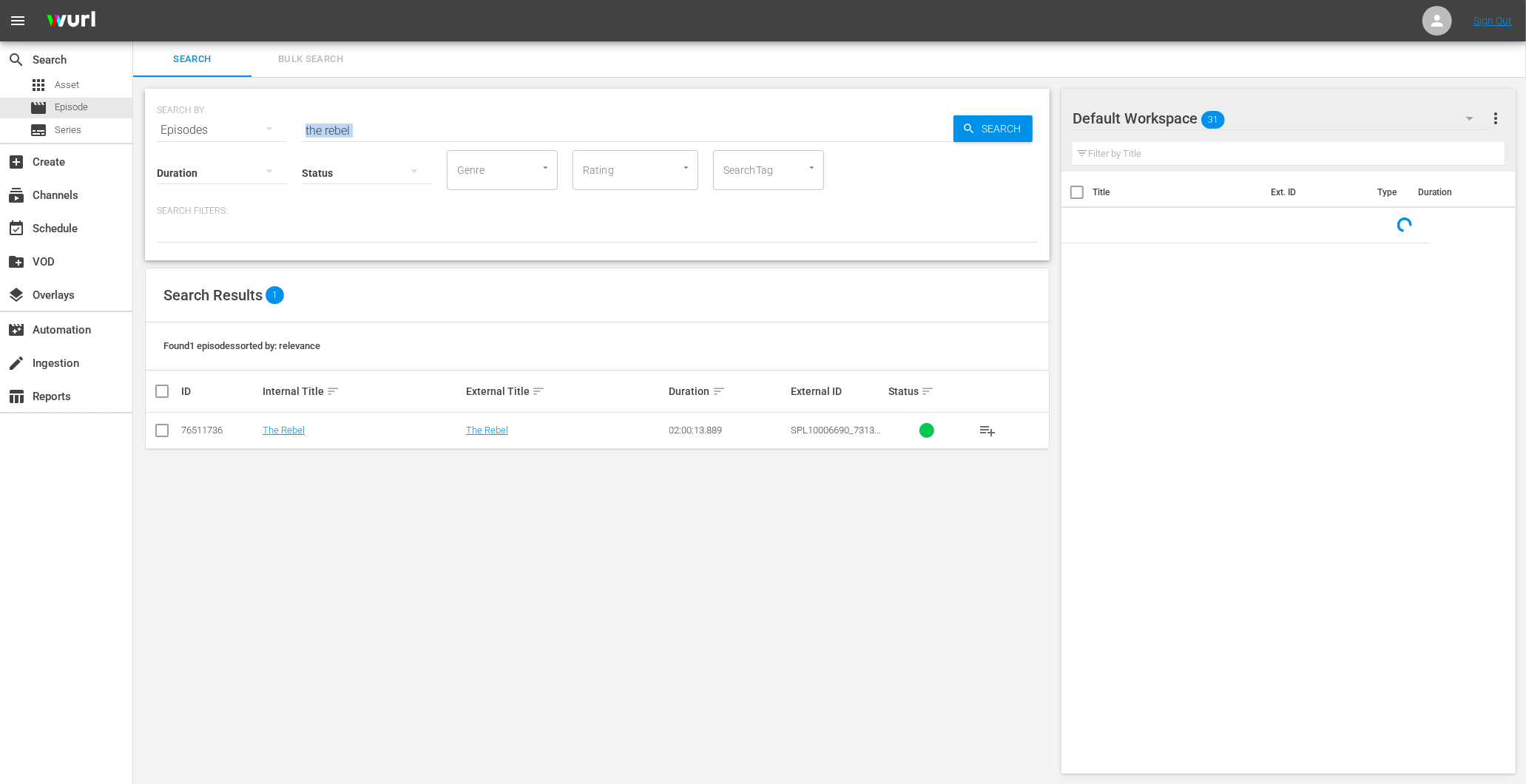
drag, startPoint x: 409, startPoint y: 136, endPoint x: 241, endPoint y: 125, distance: 168.4
click at [241, 125] on div "SEARCH BY Search By Episodes Search ID, Title, Description, Keywords, or Catego…" at bounding box center [597, 174] width 905 height 172
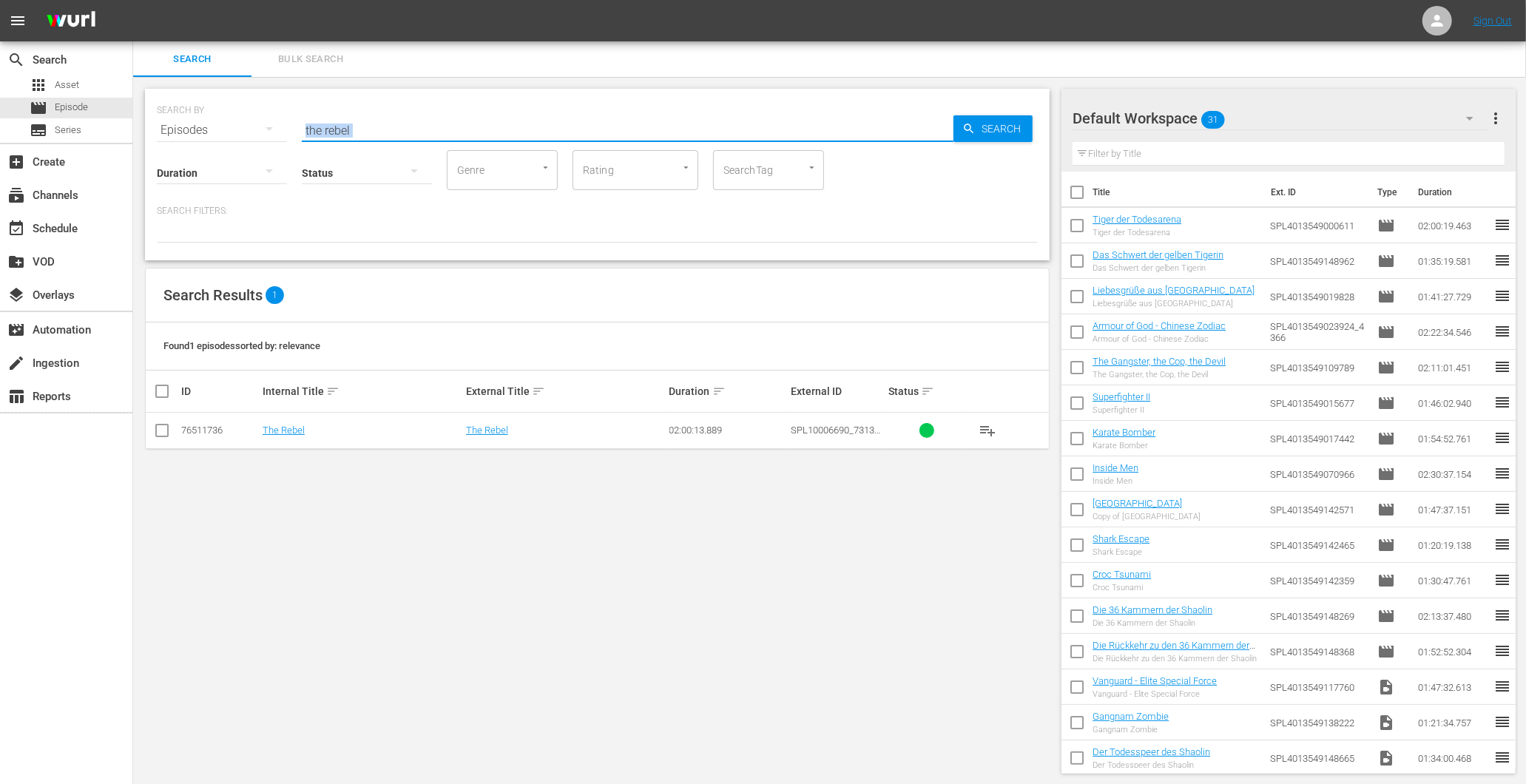
click at [395, 122] on input "the rebel" at bounding box center [627, 130] width 652 height 36
click at [395, 122] on input "the rebel" at bounding box center [627, 130] width 652 height 36
paste input "The Restless - Kampf um Midheaven"
type input "The Restless - Kampf um Midheaven"
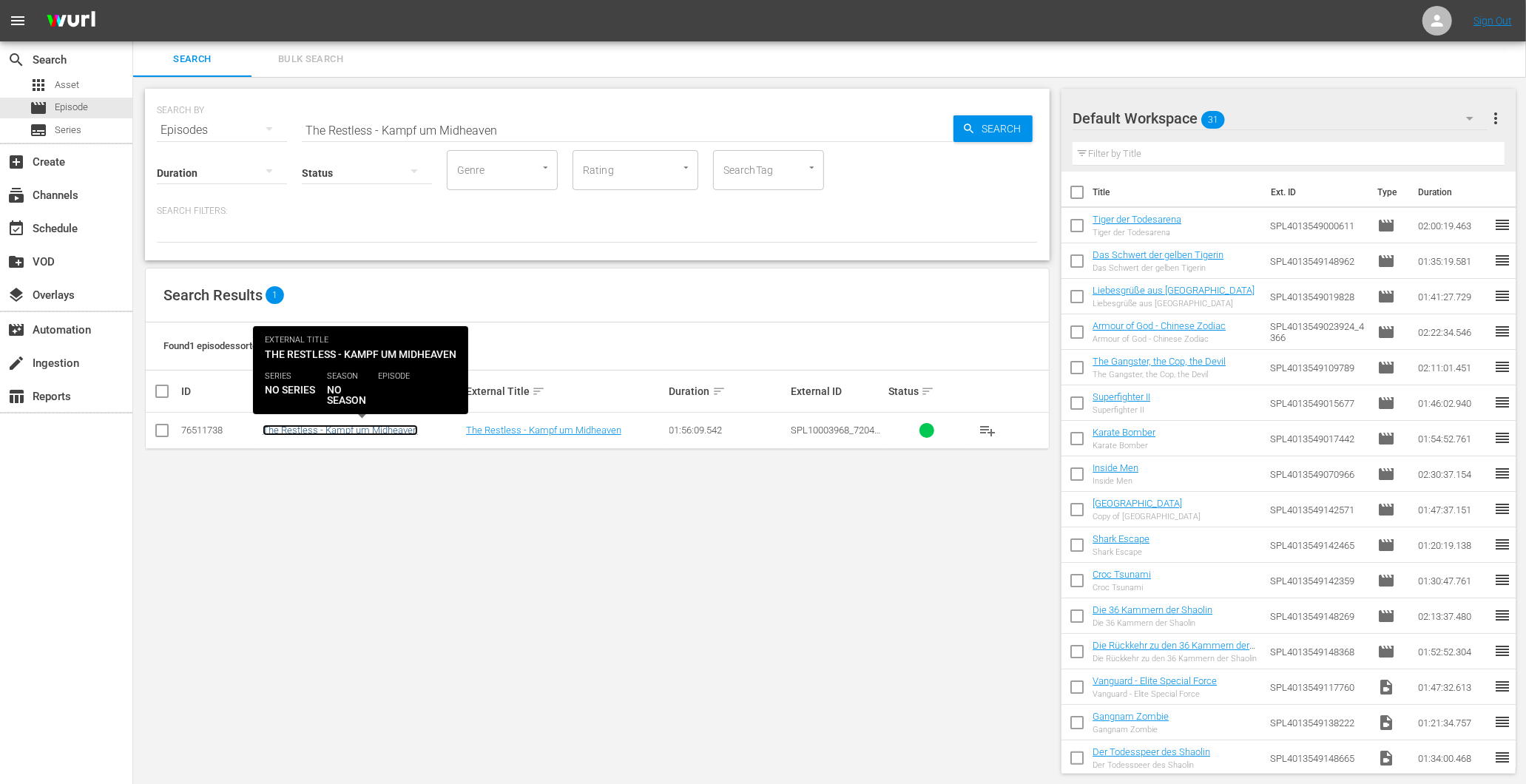
click at [393, 426] on link "The Restless - Kampf um Midheaven" at bounding box center [340, 429] width 155 height 11
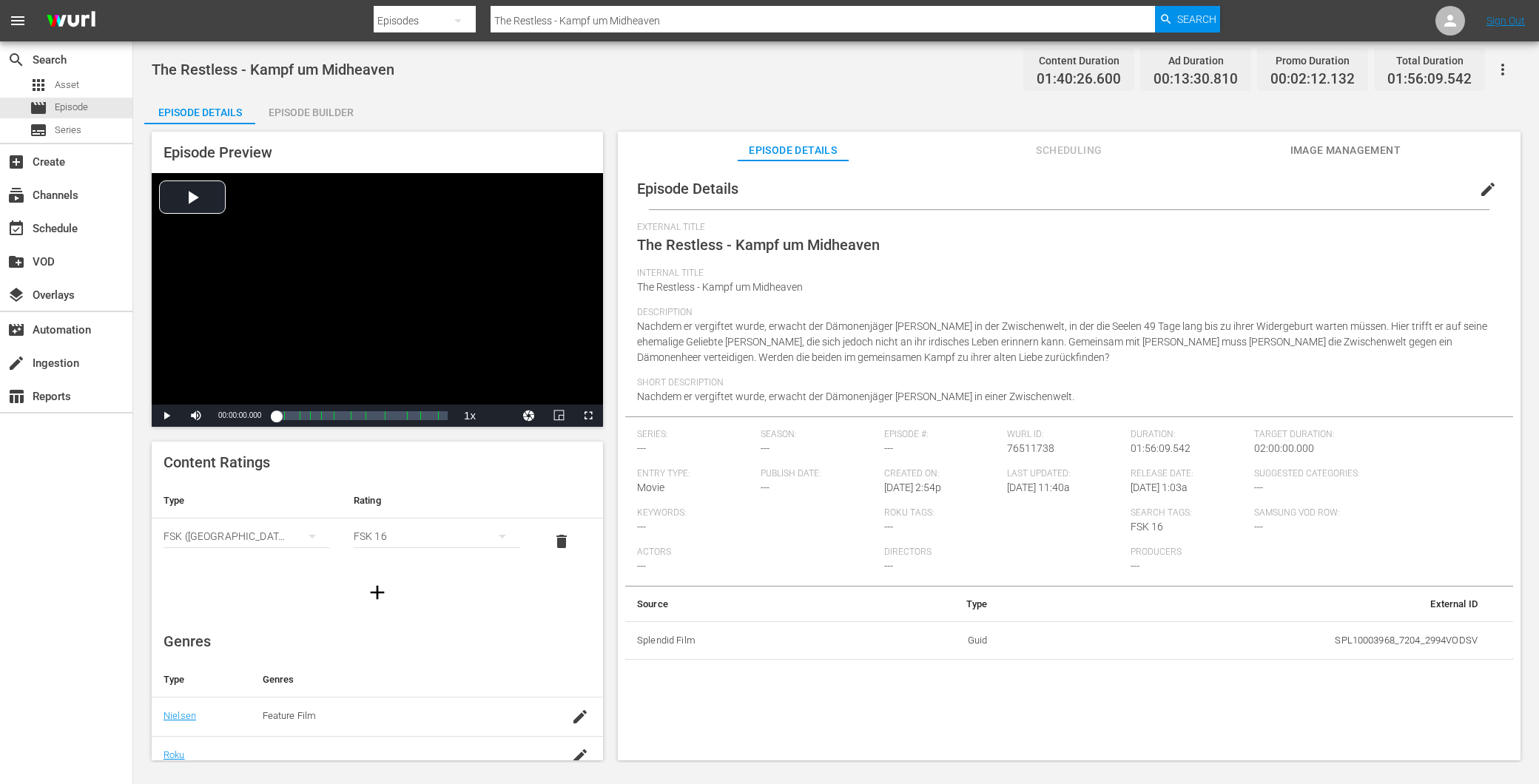
click at [380, 535] on div "FSK 16" at bounding box center [437, 537] width 166 height 42
click at [409, 588] on div "FSK 12" at bounding box center [429, 589] width 125 height 23
click at [1482, 193] on span "edit" at bounding box center [1487, 189] width 17 height 17
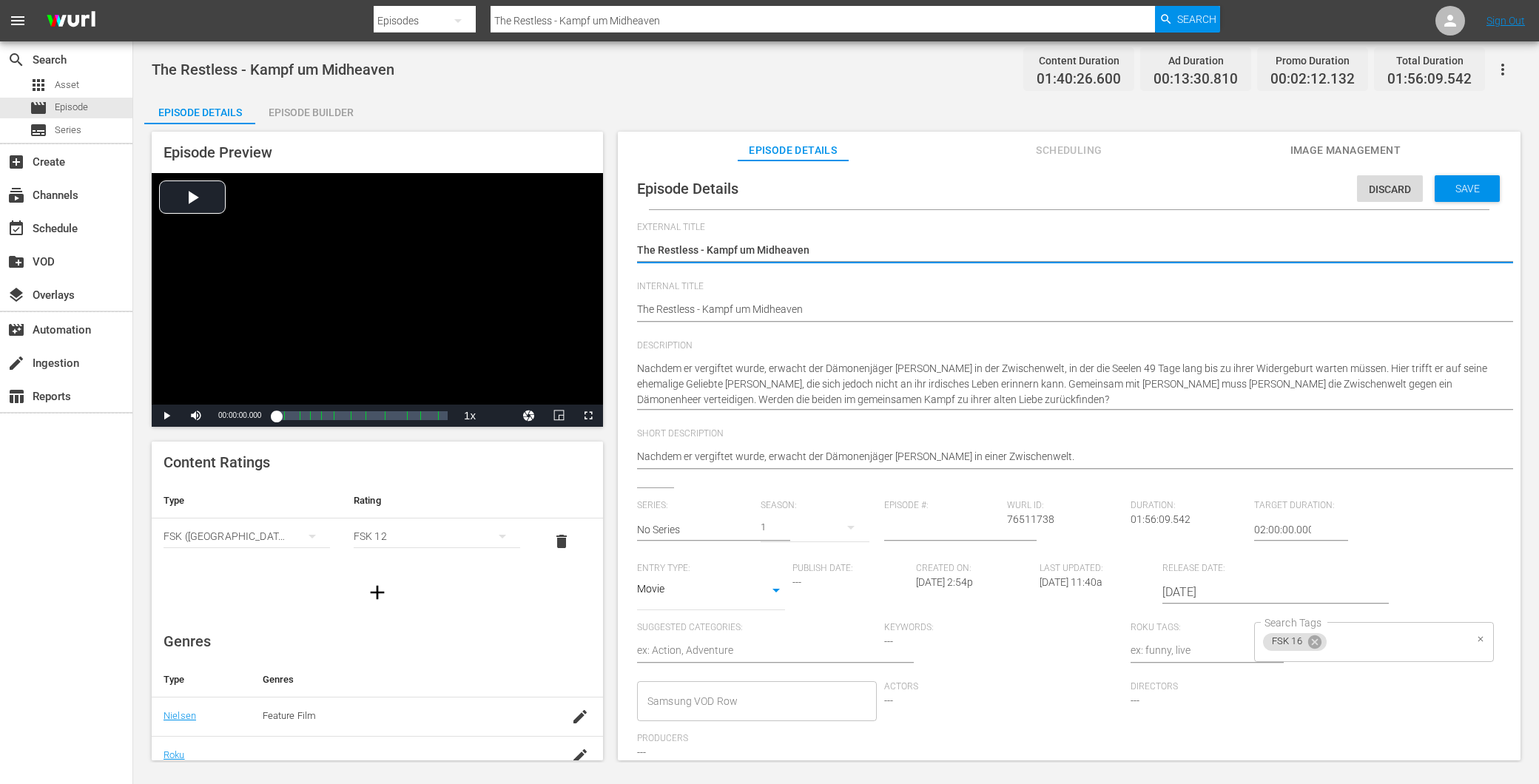
click at [1308, 637] on icon at bounding box center [1315, 642] width 13 height 13
type textarea "fThe Restless - Kampf um Midheaven"
type textarea "fsThe Restless - Kampf um Midheaven"
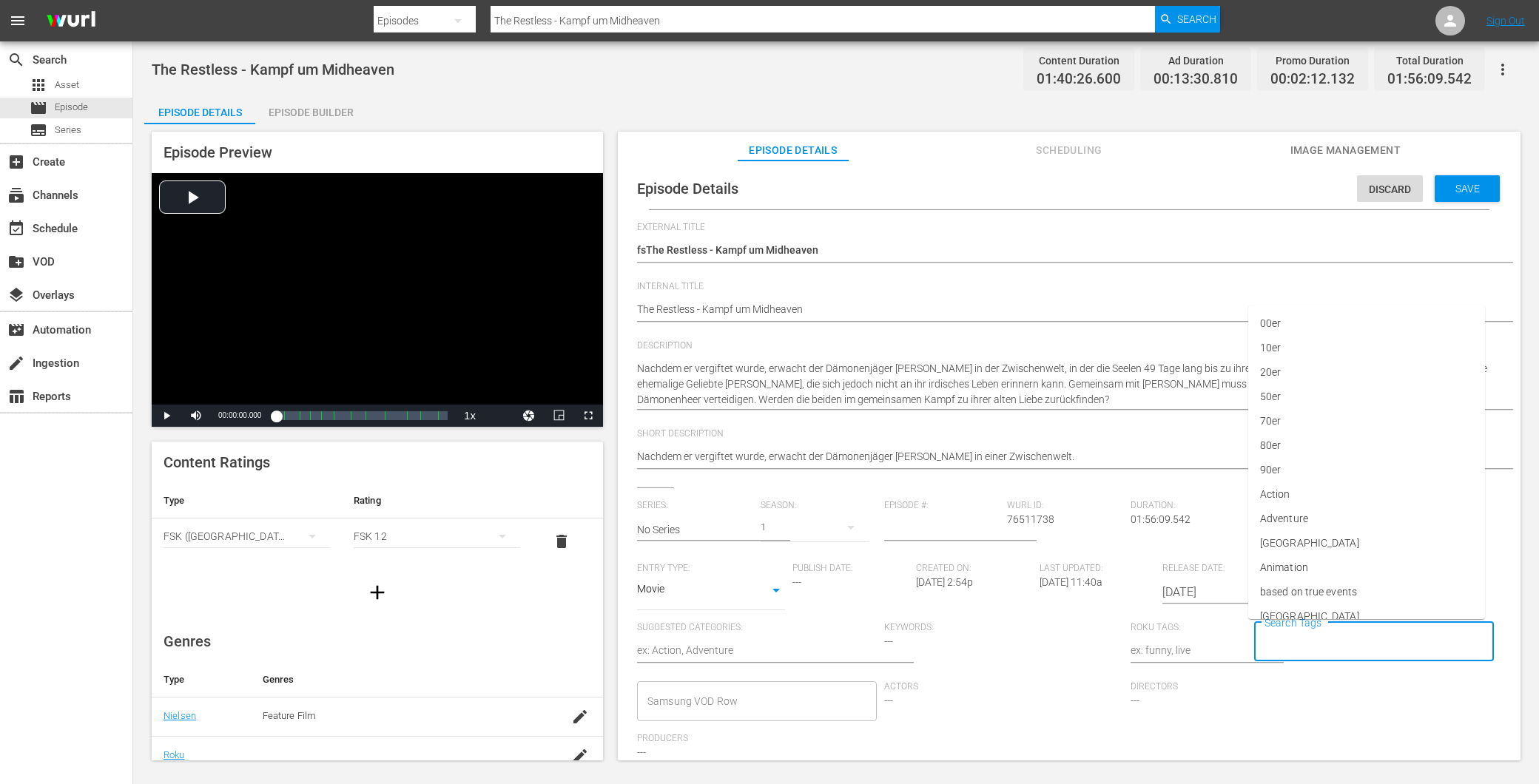
click at [1291, 645] on input "Search Tags" at bounding box center [1363, 642] width 204 height 27
type input "fs"
click at [1298, 407] on span "FSK 0-12" at bounding box center [1281, 405] width 42 height 16
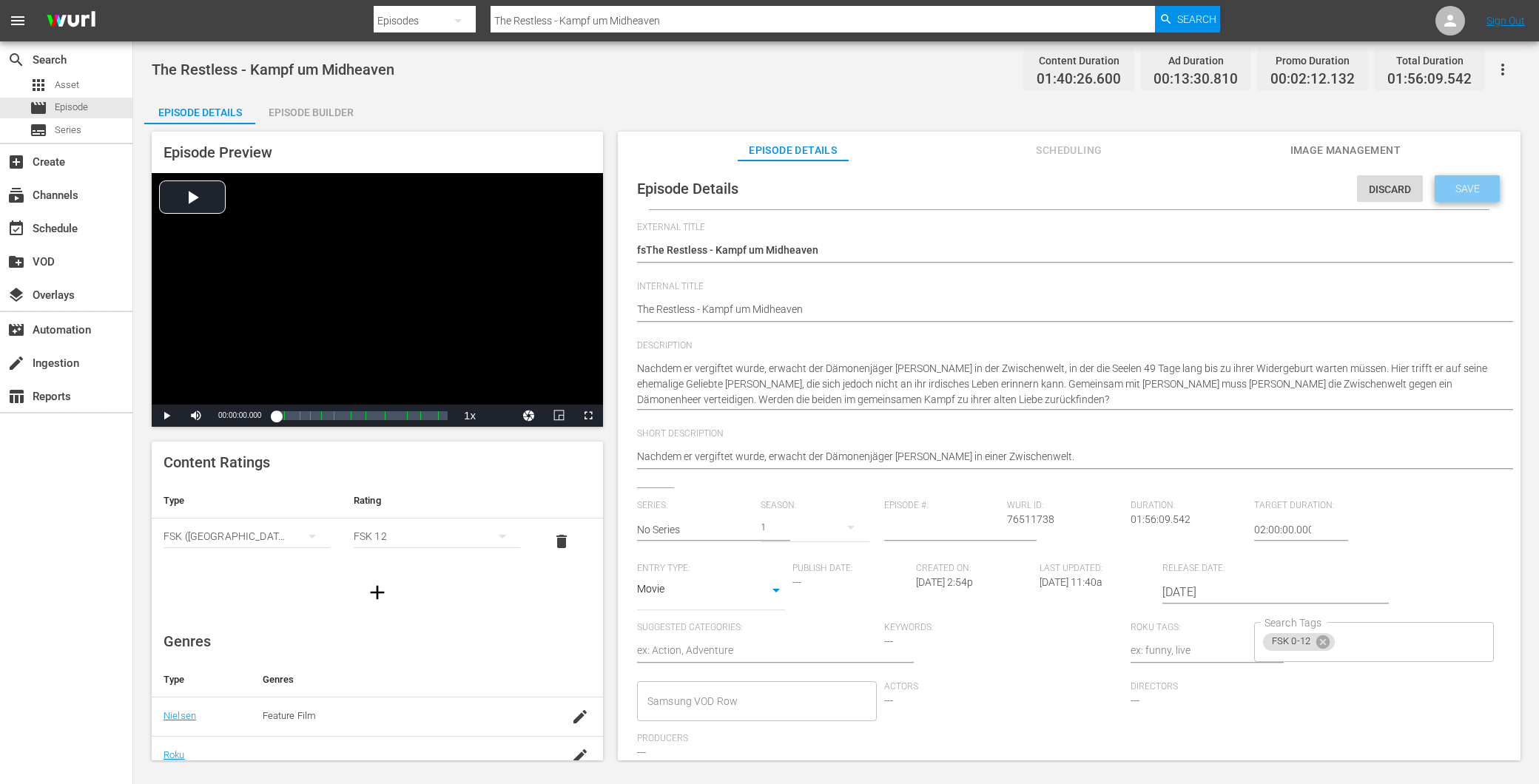
click at [1451, 183] on span "Save" at bounding box center [1468, 189] width 48 height 12
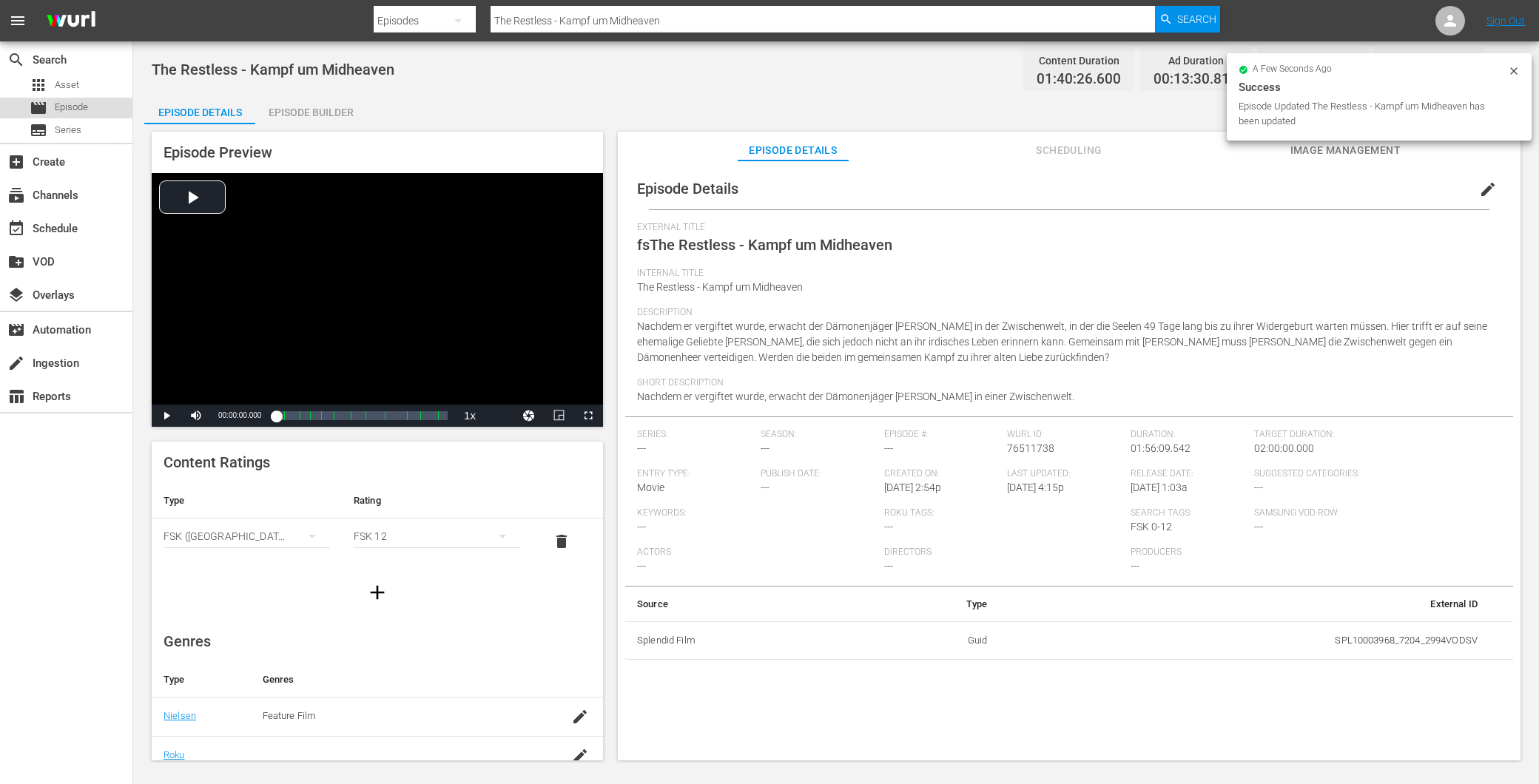
click at [82, 112] on span "Episode" at bounding box center [71, 107] width 33 height 15
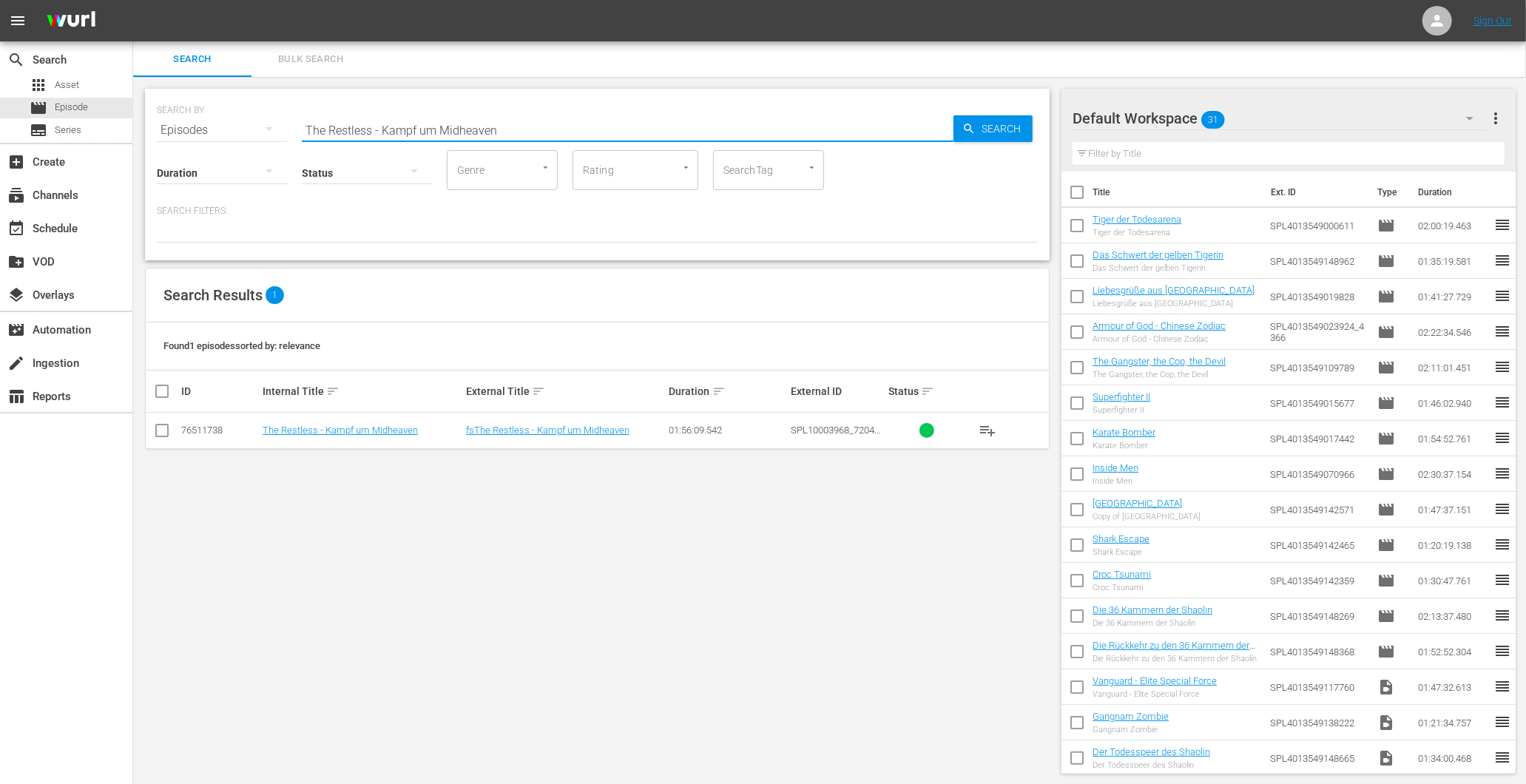
drag, startPoint x: 527, startPoint y: 130, endPoint x: 133, endPoint y: 133, distance: 394.0
click at [133, 133] on div "SEARCH BY Search By Episodes Search ID, Title, Description, Keywords, or Catego…" at bounding box center [597, 431] width 929 height 708
paste input "Space Battleship Yamato"
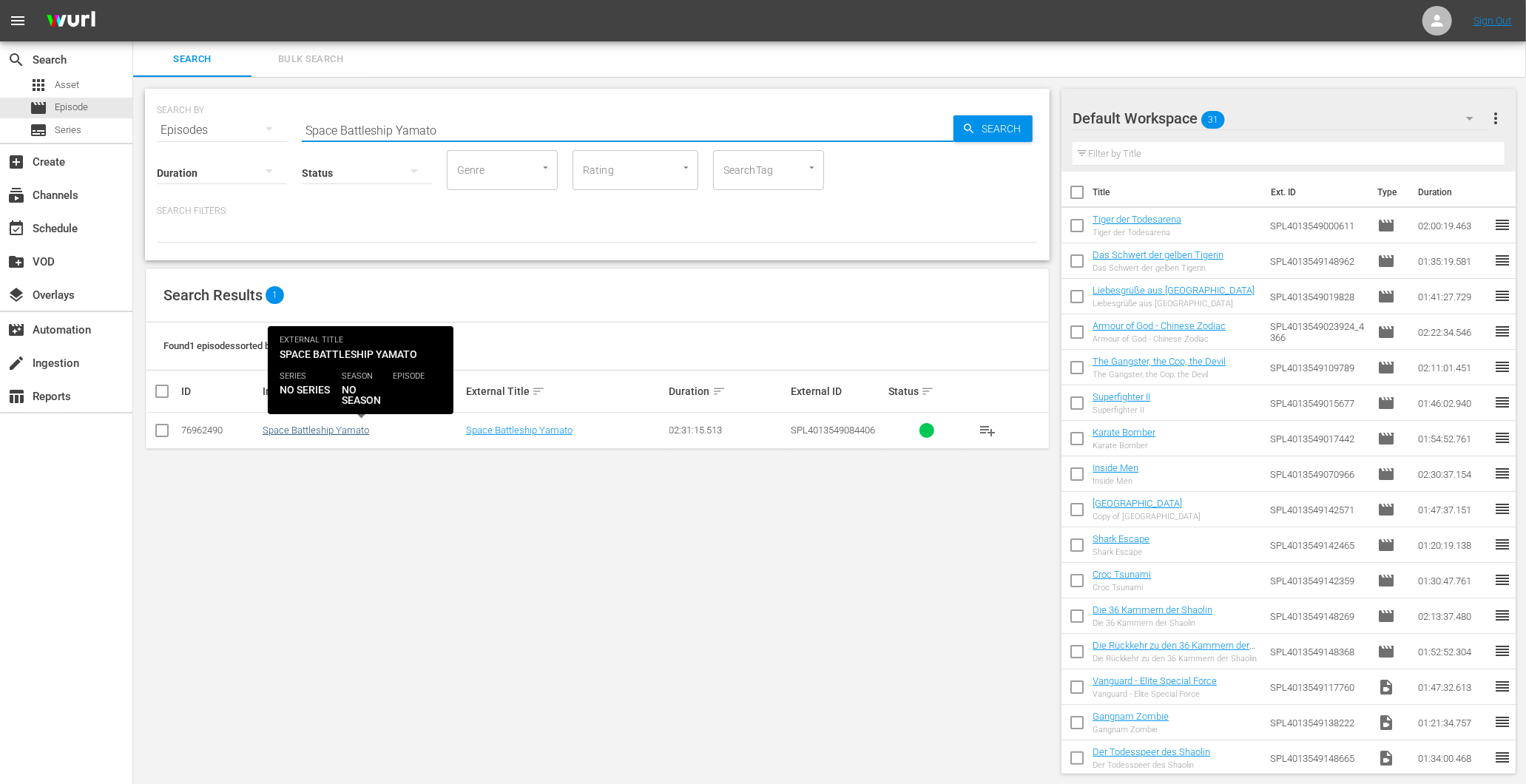
type input "Space Battleship Yamato"
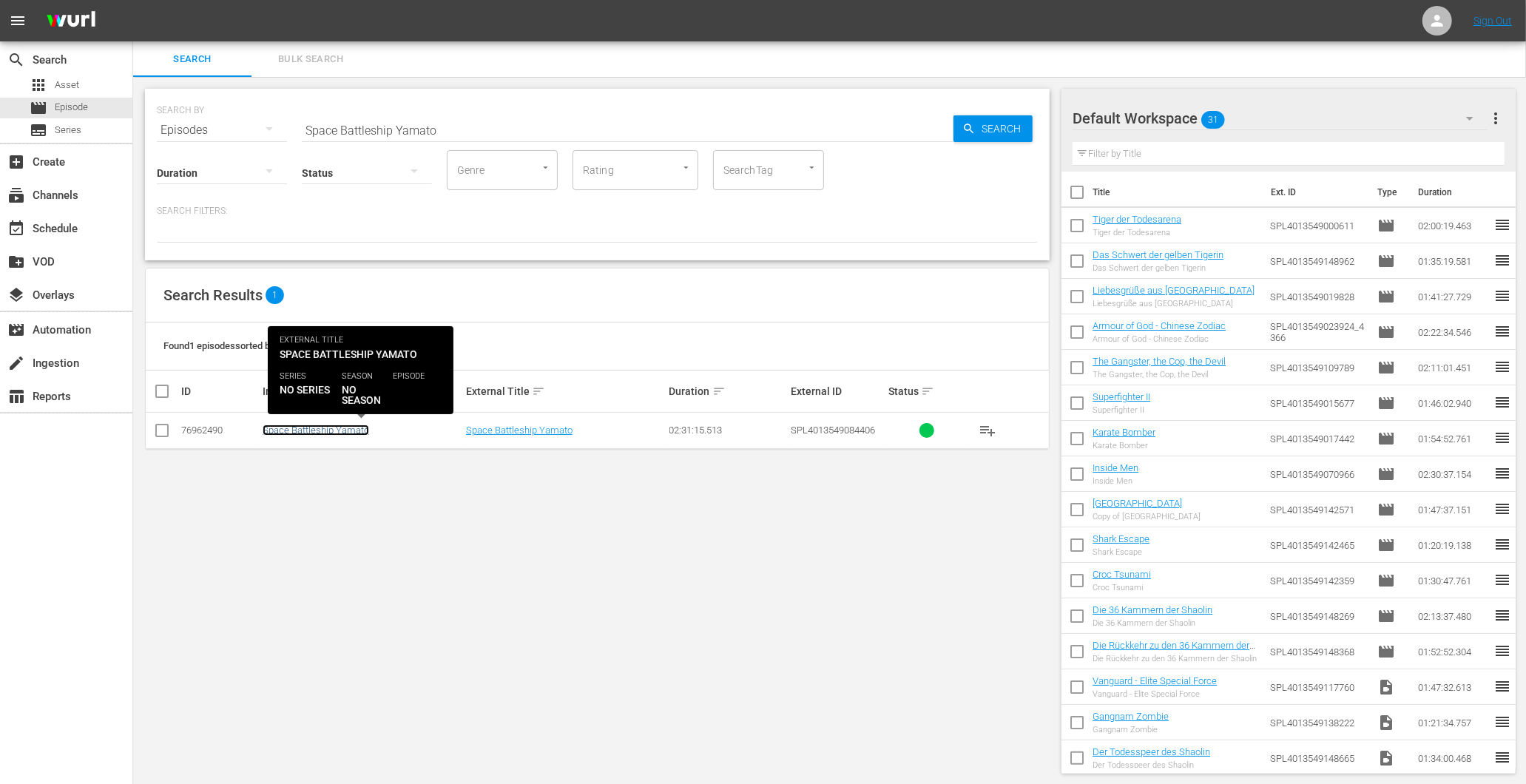
click at [321, 429] on link "Space Battleship Yamato" at bounding box center [316, 429] width 106 height 11
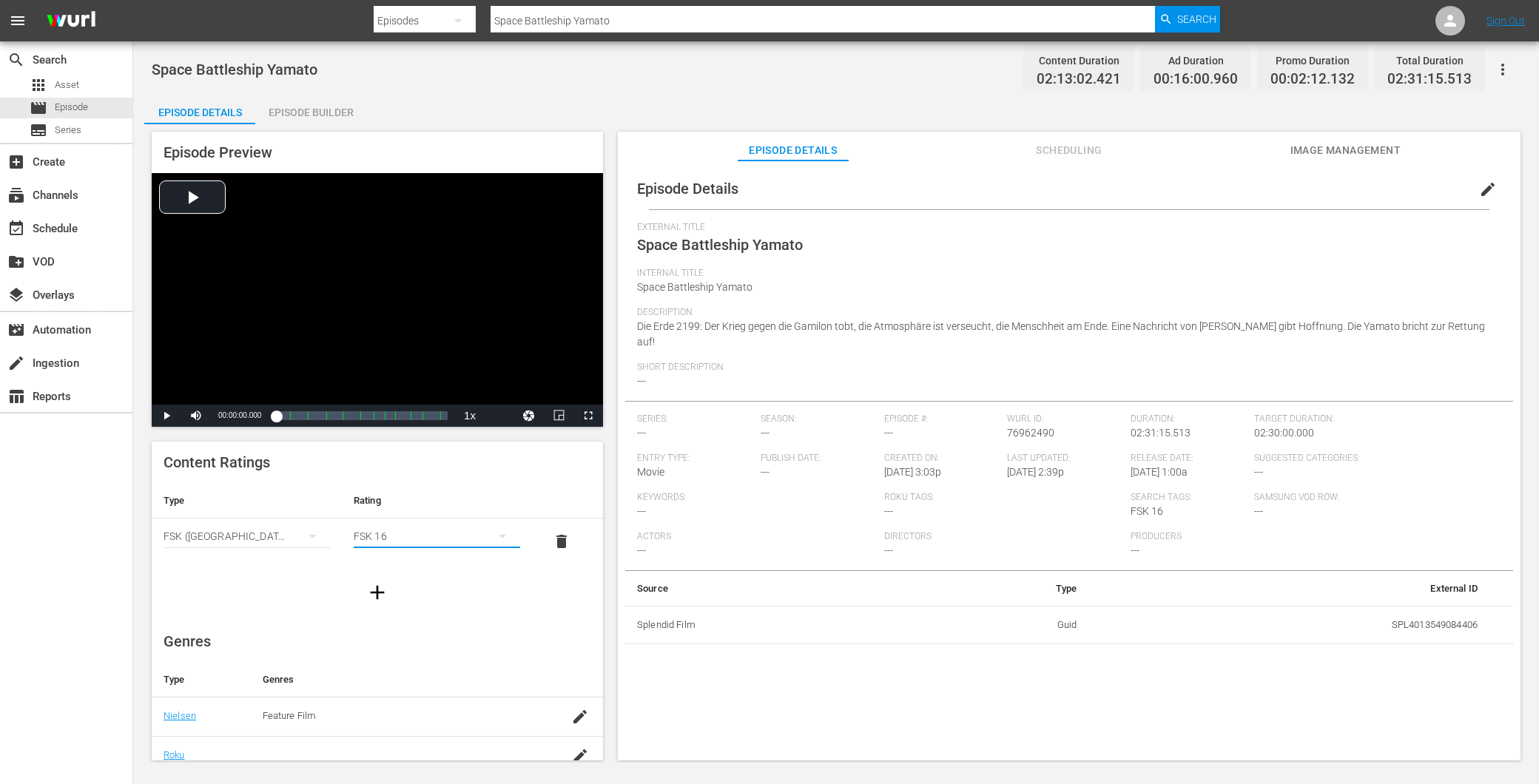
click at [484, 530] on button "simple table" at bounding box center [502, 536] width 36 height 36
click at [429, 598] on div "FSK 12" at bounding box center [429, 589] width 125 height 23
click at [1470, 184] on button "edit" at bounding box center [1487, 189] width 36 height 36
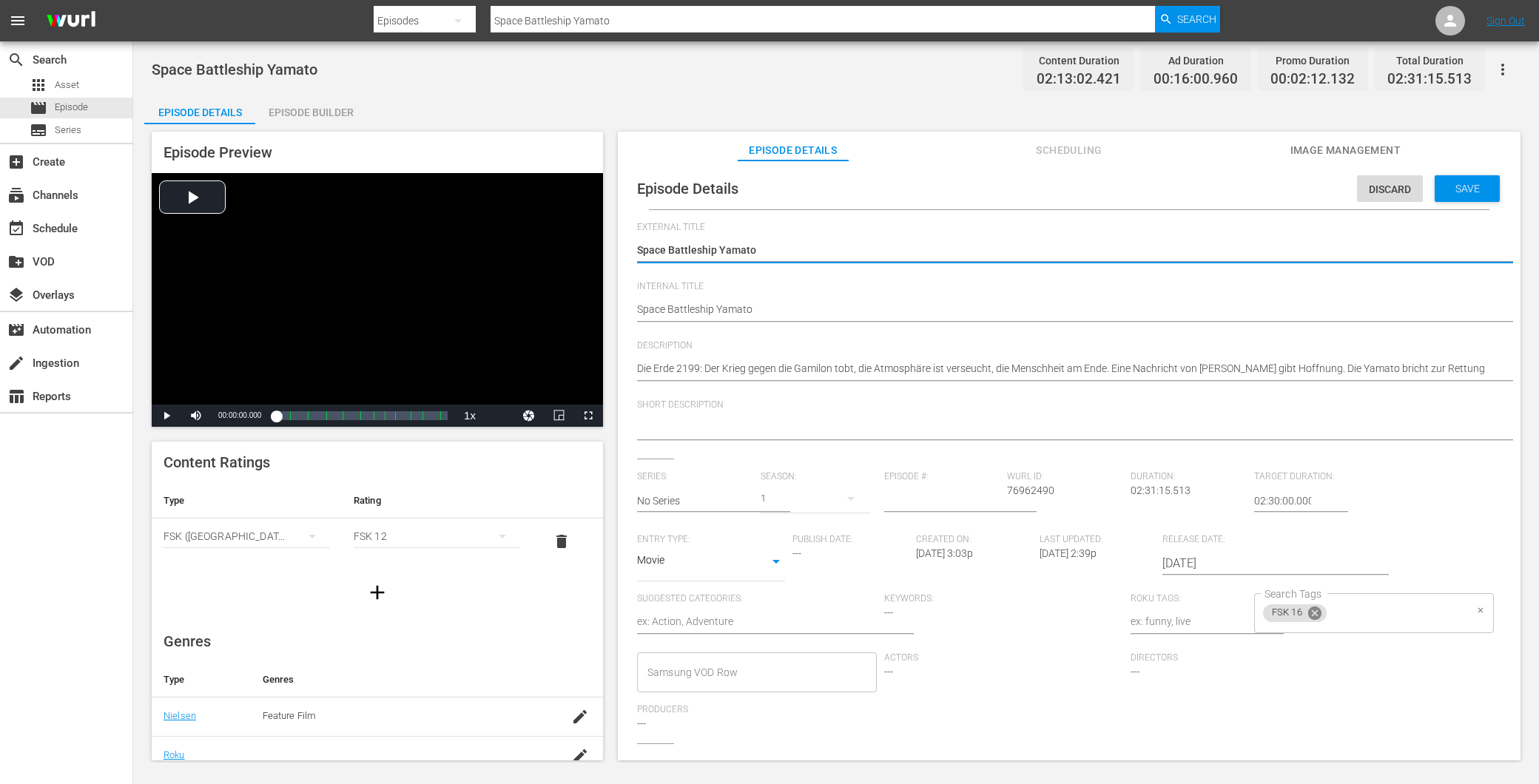
click at [1307, 610] on icon at bounding box center [1315, 613] width 17 height 17
click at [1301, 622] on input "Search Tags" at bounding box center [1363, 613] width 204 height 27
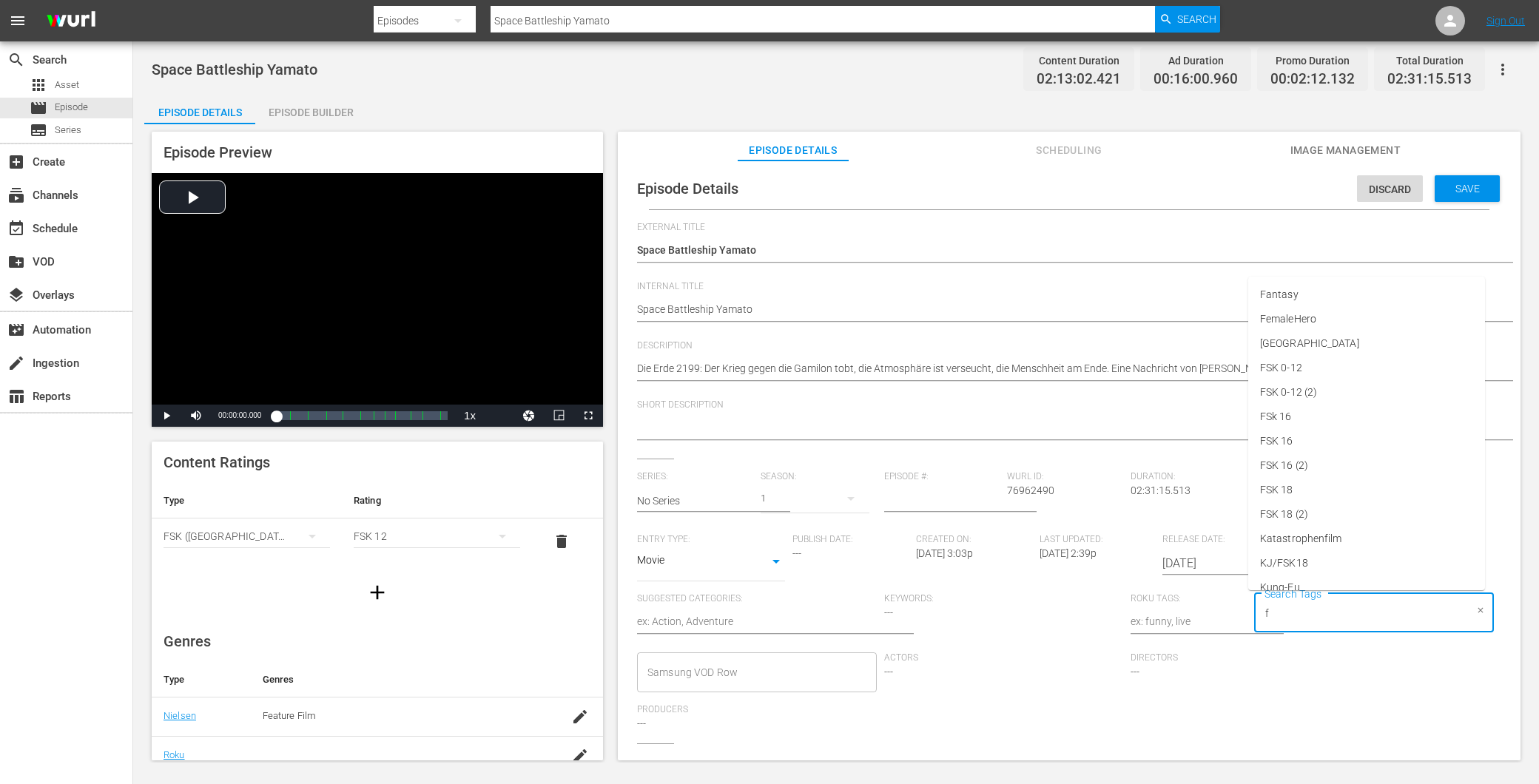
type input "fs"
click at [1297, 382] on span "FSK 0-12" at bounding box center [1281, 376] width 42 height 16
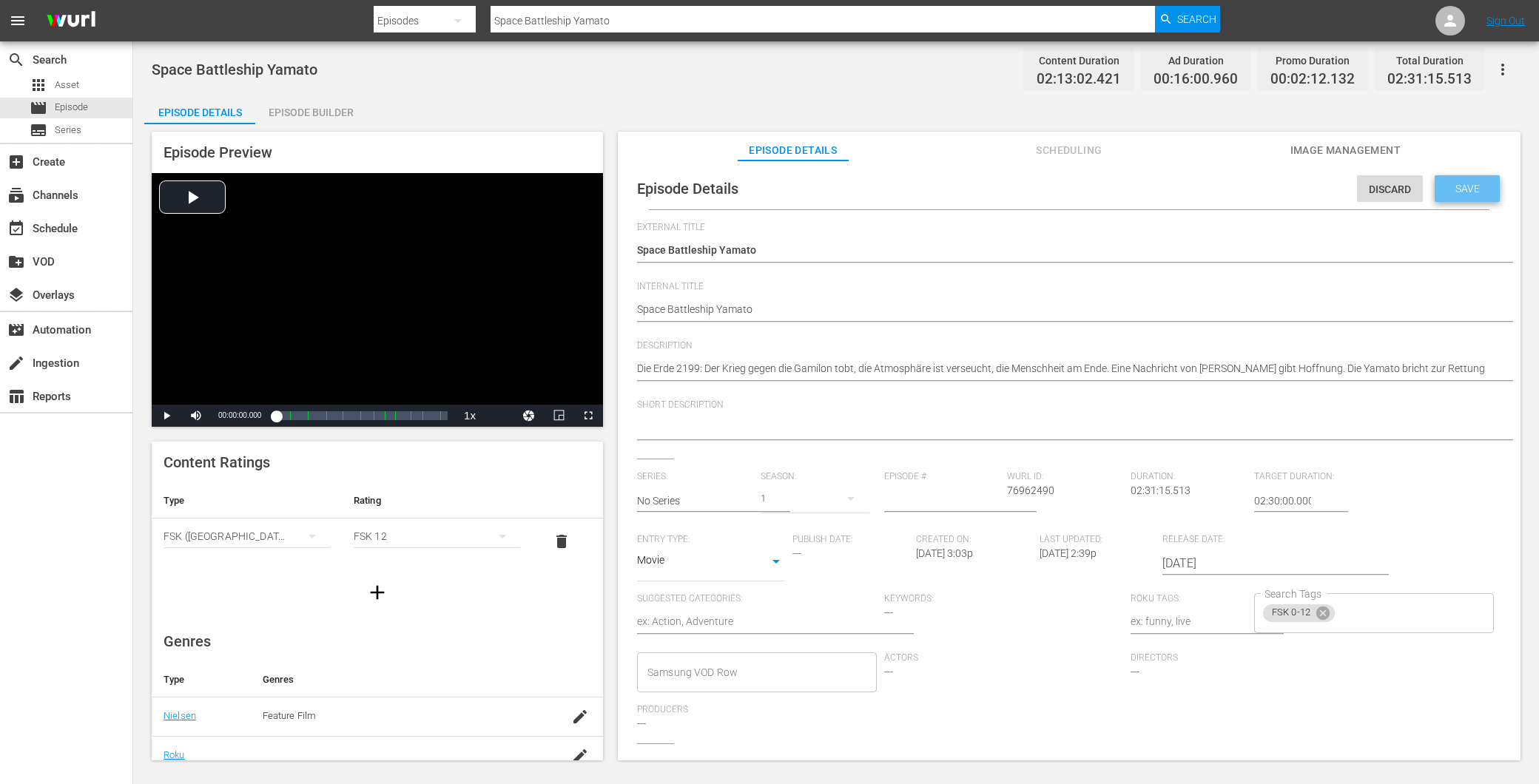
click at [1463, 176] on div "Save" at bounding box center [1468, 189] width 65 height 27
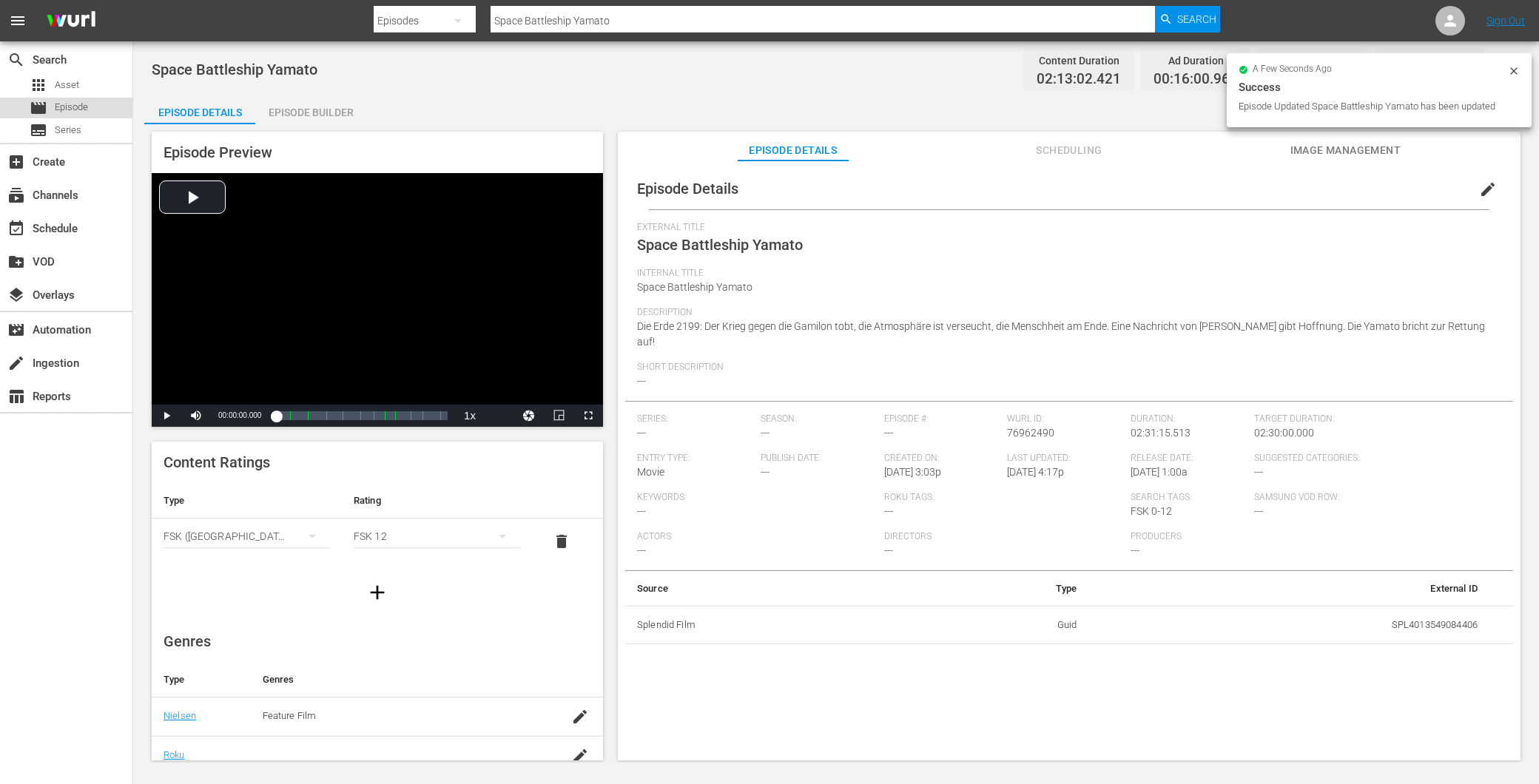
click at [66, 109] on span "Episode" at bounding box center [71, 107] width 33 height 15
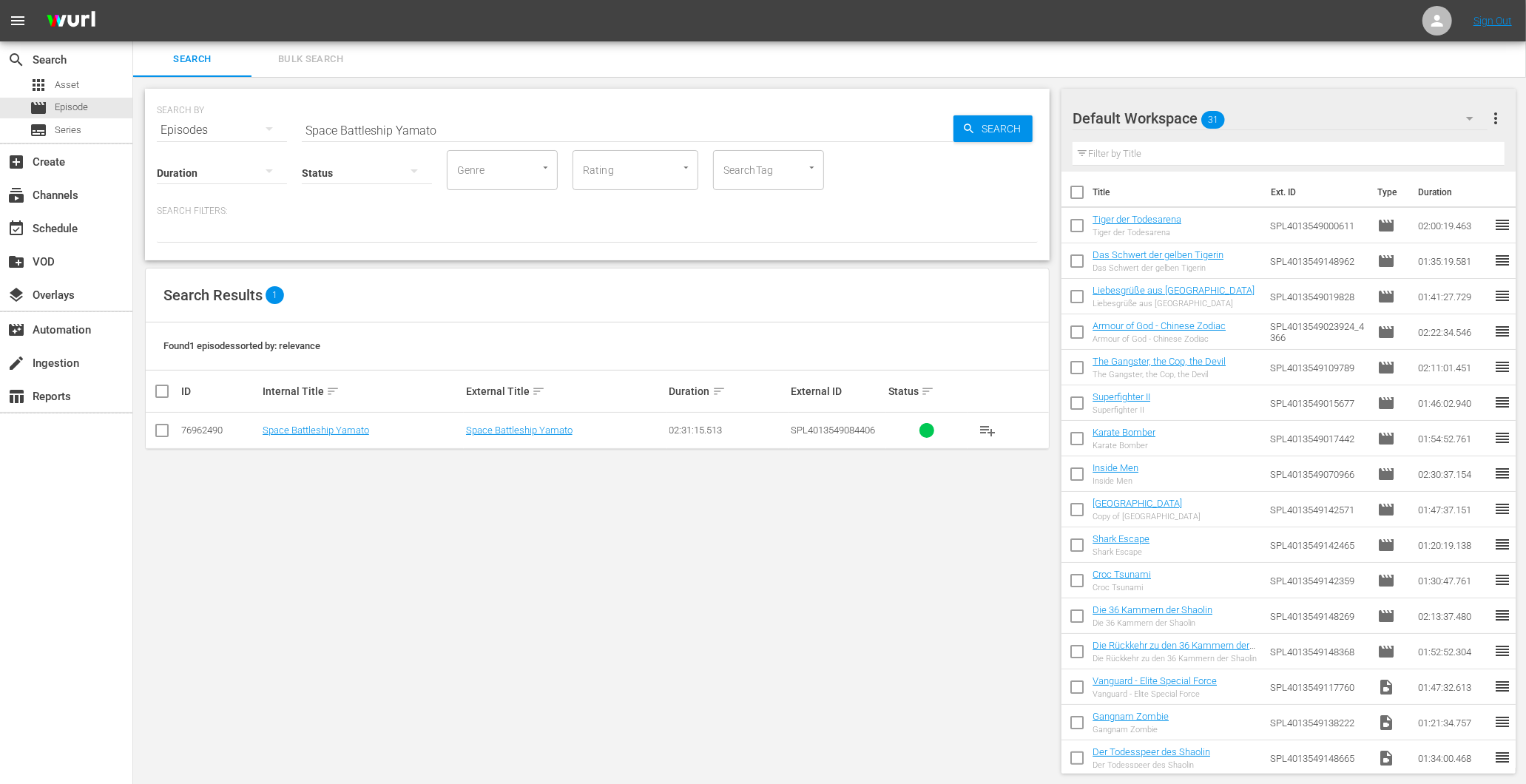
drag, startPoint x: 54, startPoint y: 117, endPoint x: 45, endPoint y: 118, distance: 9.1
click at [133, 0] on div "search Search apps Asset movie Episode subtitles Series add_box Create subscrip…" at bounding box center [829, 0] width 1393 height 0
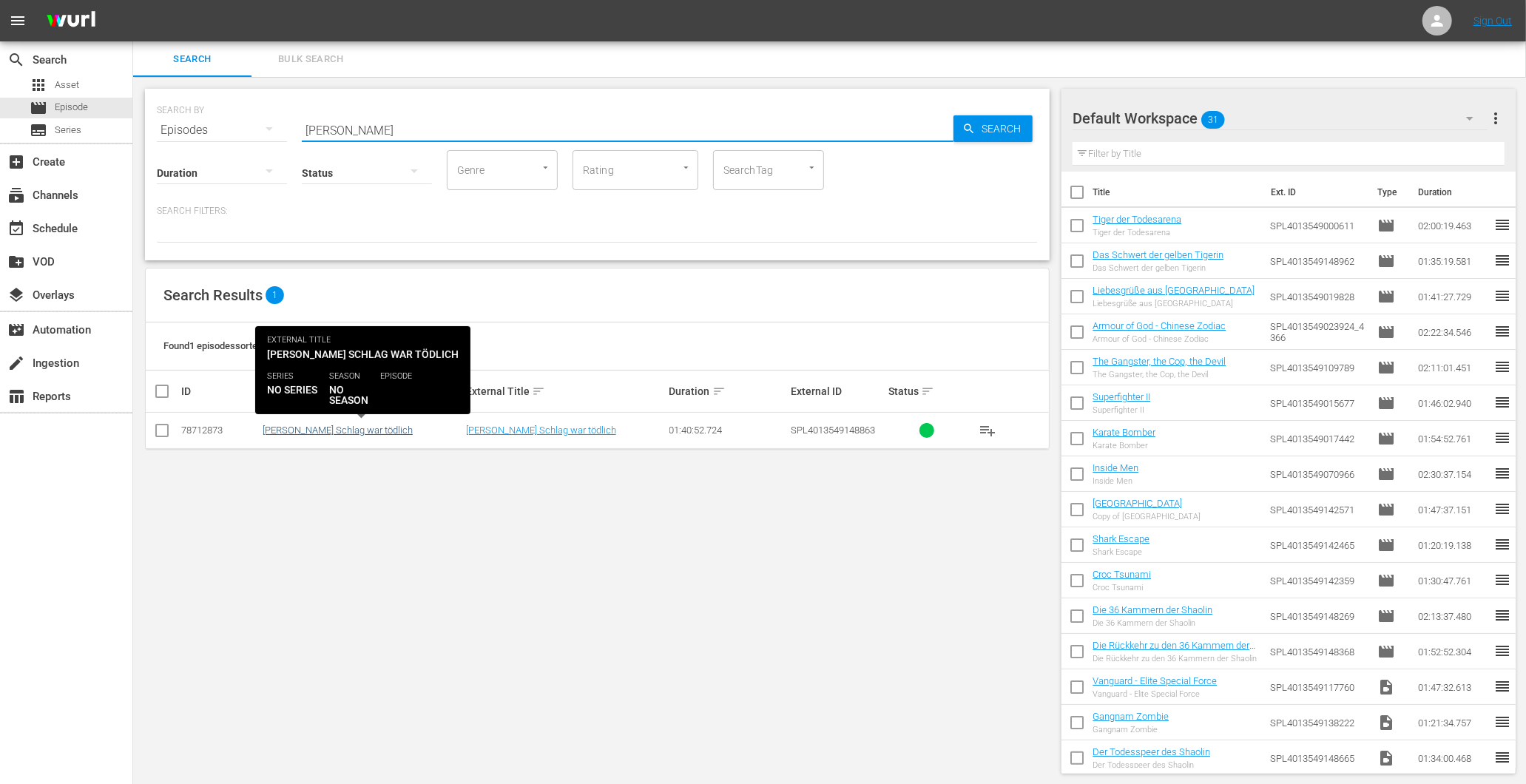
type input "[PERSON_NAME]"
click at [321, 433] on link "[PERSON_NAME] Schlag war tödlich" at bounding box center [337, 429] width 150 height 11
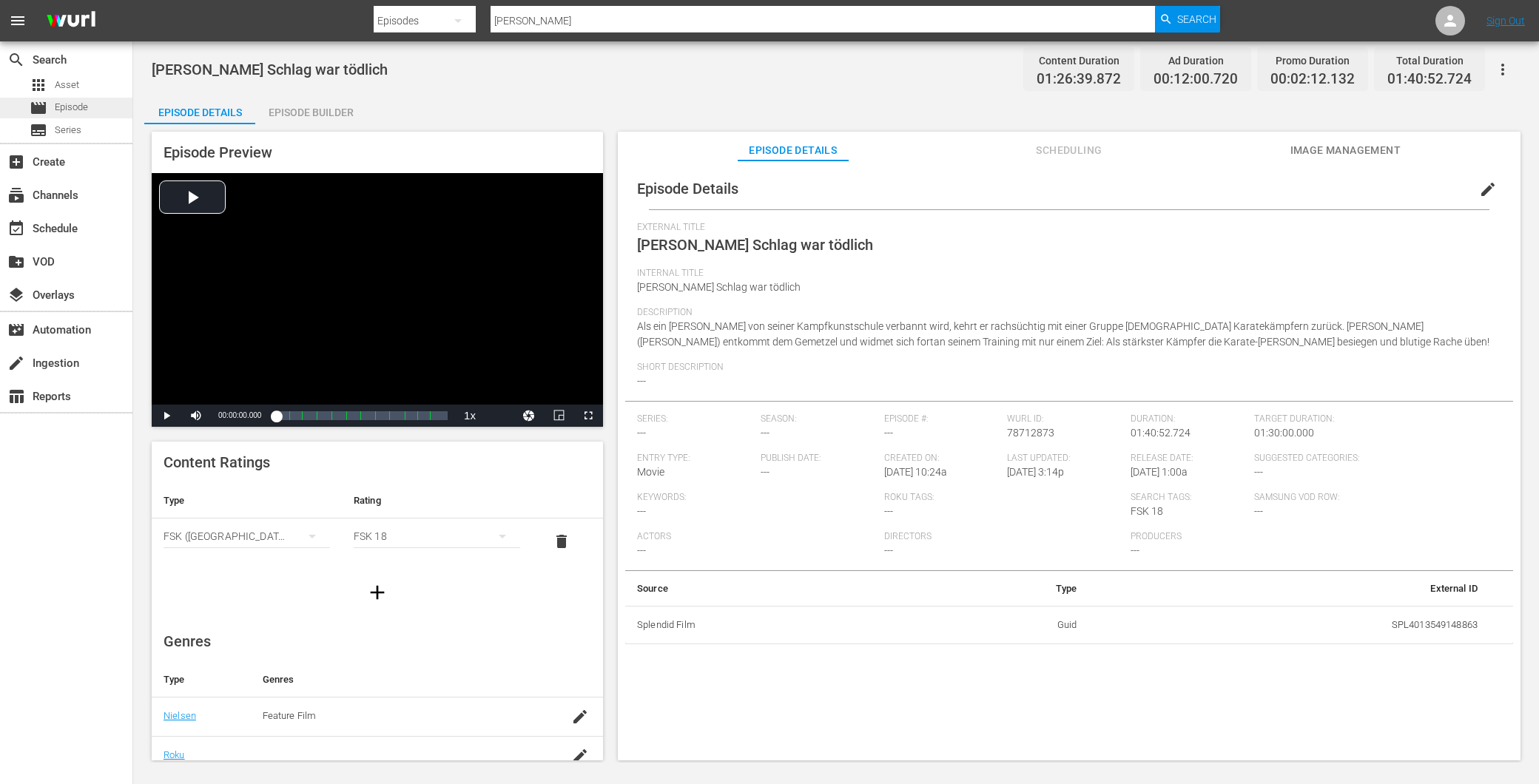
click at [90, 105] on div "movie Episode" at bounding box center [66, 108] width 132 height 21
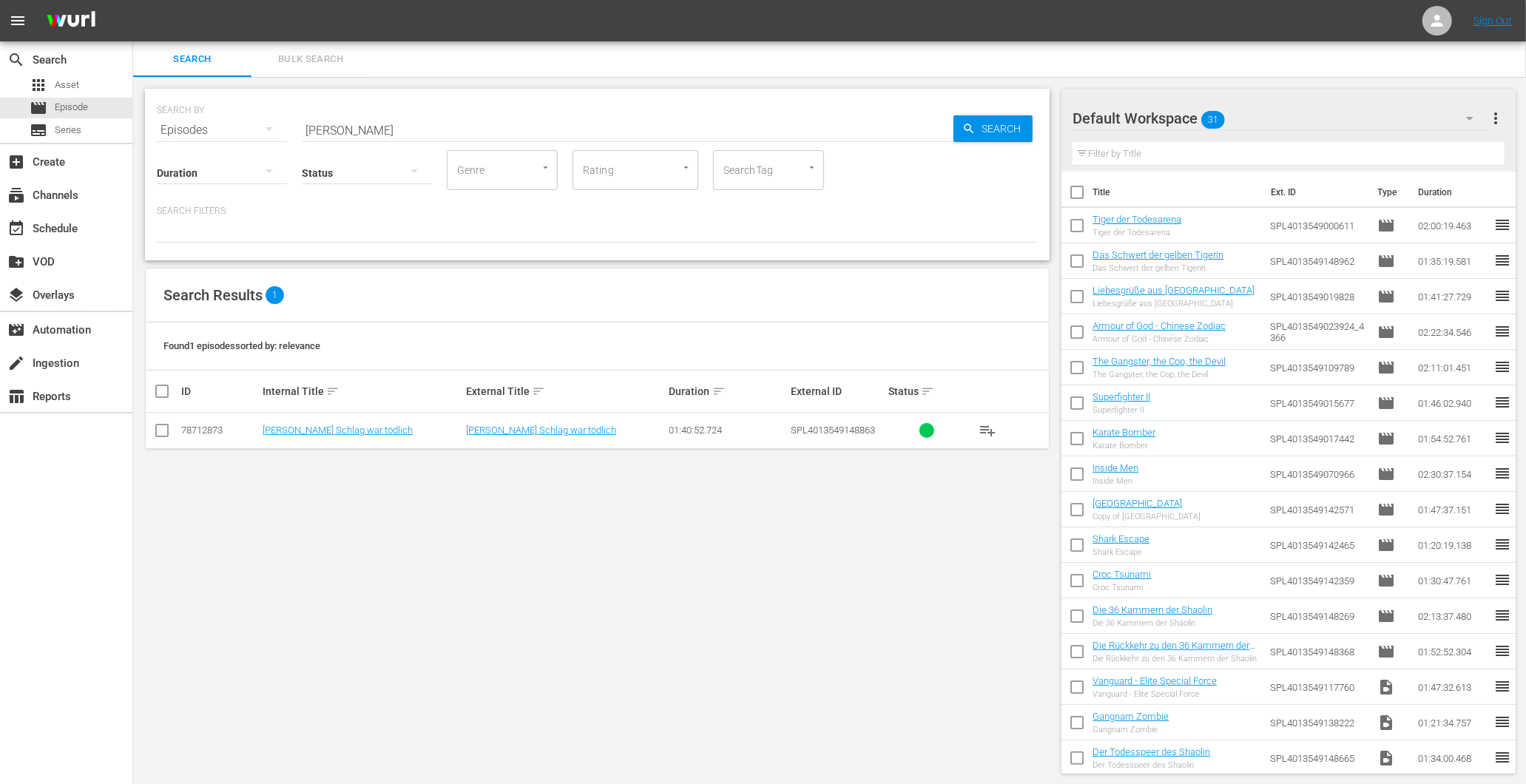
drag, startPoint x: 365, startPoint y: 117, endPoint x: 254, endPoint y: 117, distance: 111.0
click at [265, 115] on div "SEARCH BY Search By Episodes Search ID, Title, Description, Keywords, or Catego…" at bounding box center [597, 121] width 881 height 53
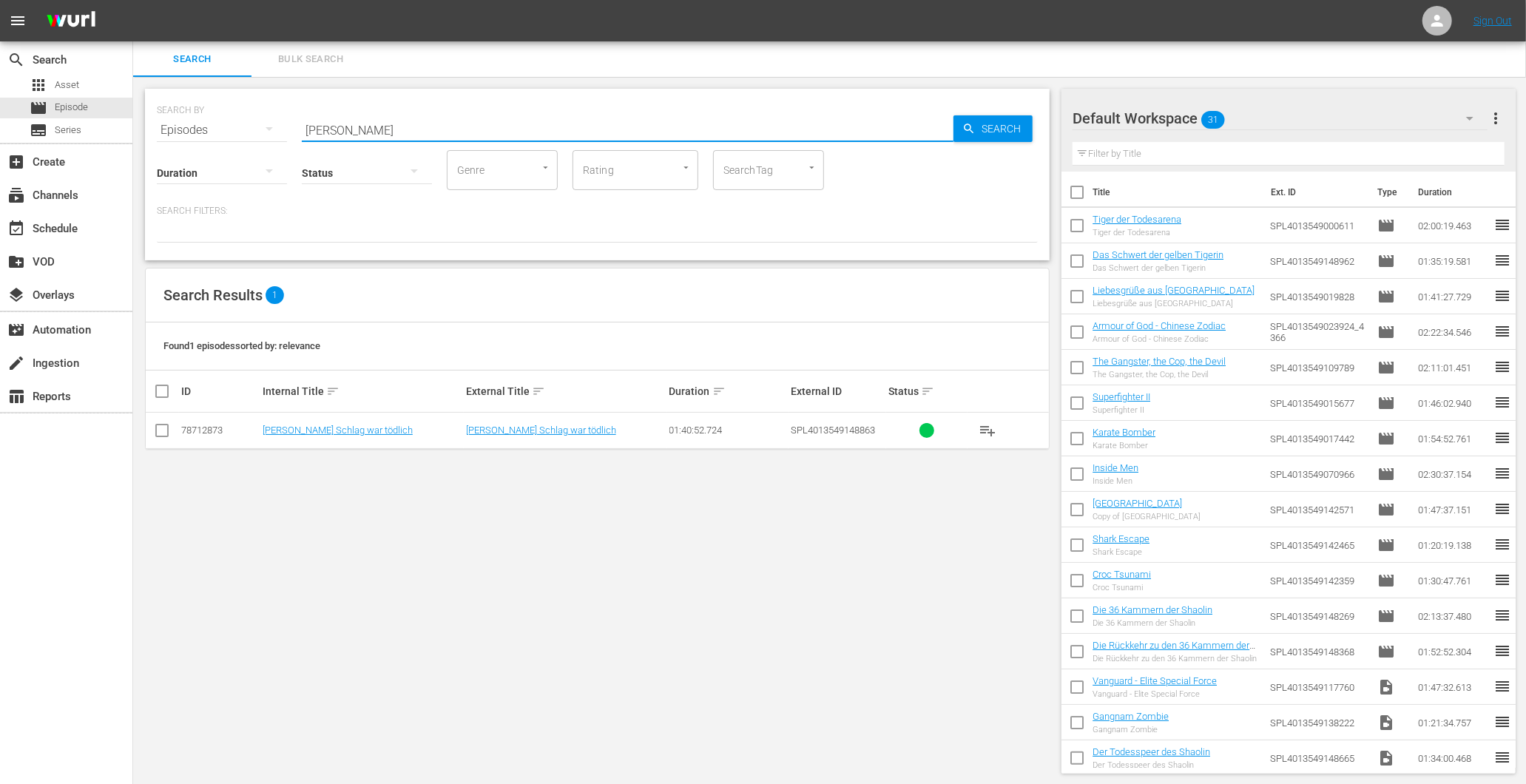
click at [351, 128] on input "[PERSON_NAME]" at bounding box center [627, 130] width 652 height 36
paste input "Die Rückkehr zu den 36 Kammern der Shaolin"
type input "Die Rückkehr zu den 36 Kammern der Shaolin"
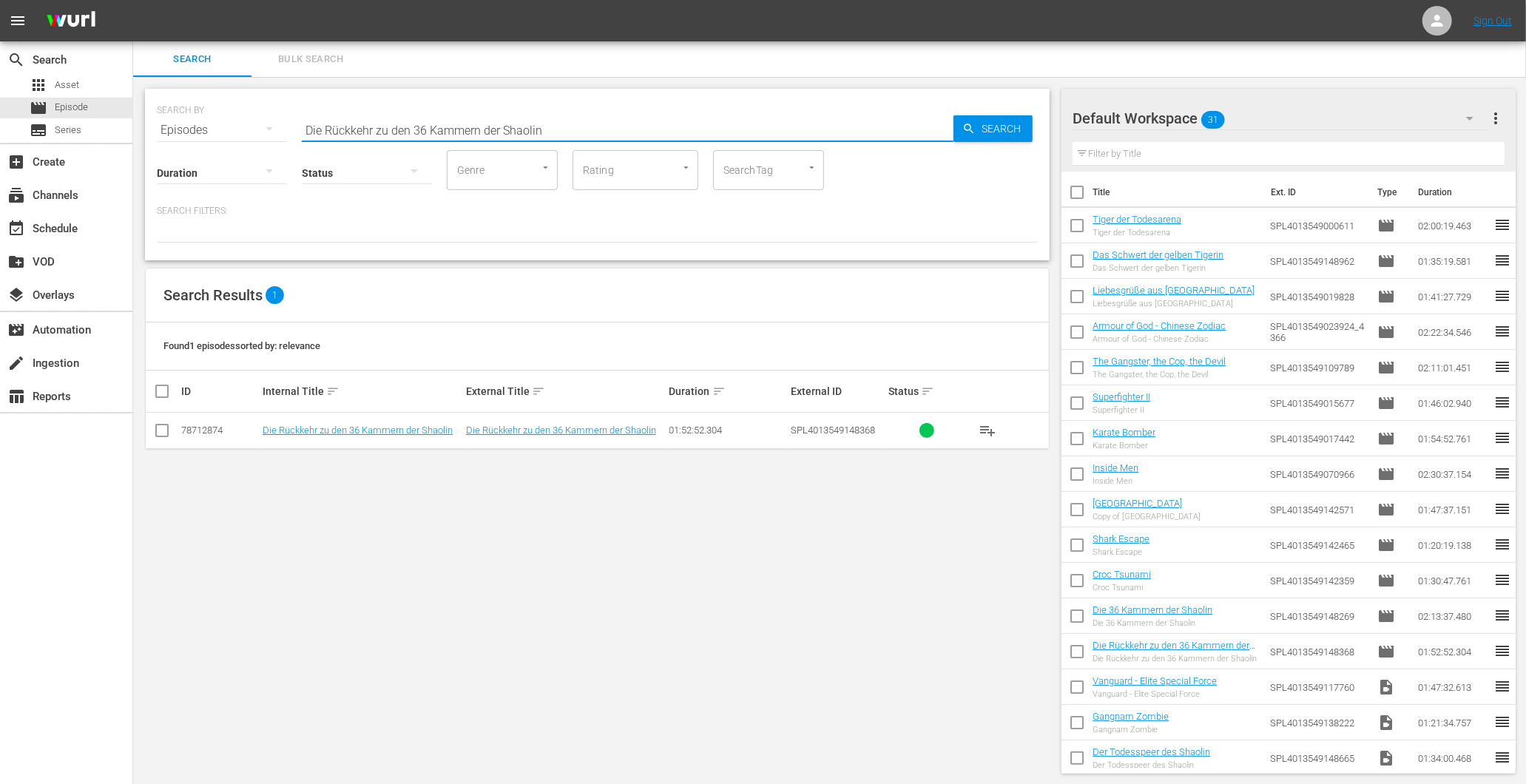
drag, startPoint x: 615, startPoint y: 137, endPoint x: 165, endPoint y: 114, distance: 450.6
click at [165, 114] on div "SEARCH BY Search By Episodes Search ID, Title, Description, Keywords, or Catego…" at bounding box center [597, 121] width 881 height 53
paste input "text"
click at [348, 124] on input "text" at bounding box center [627, 130] width 652 height 36
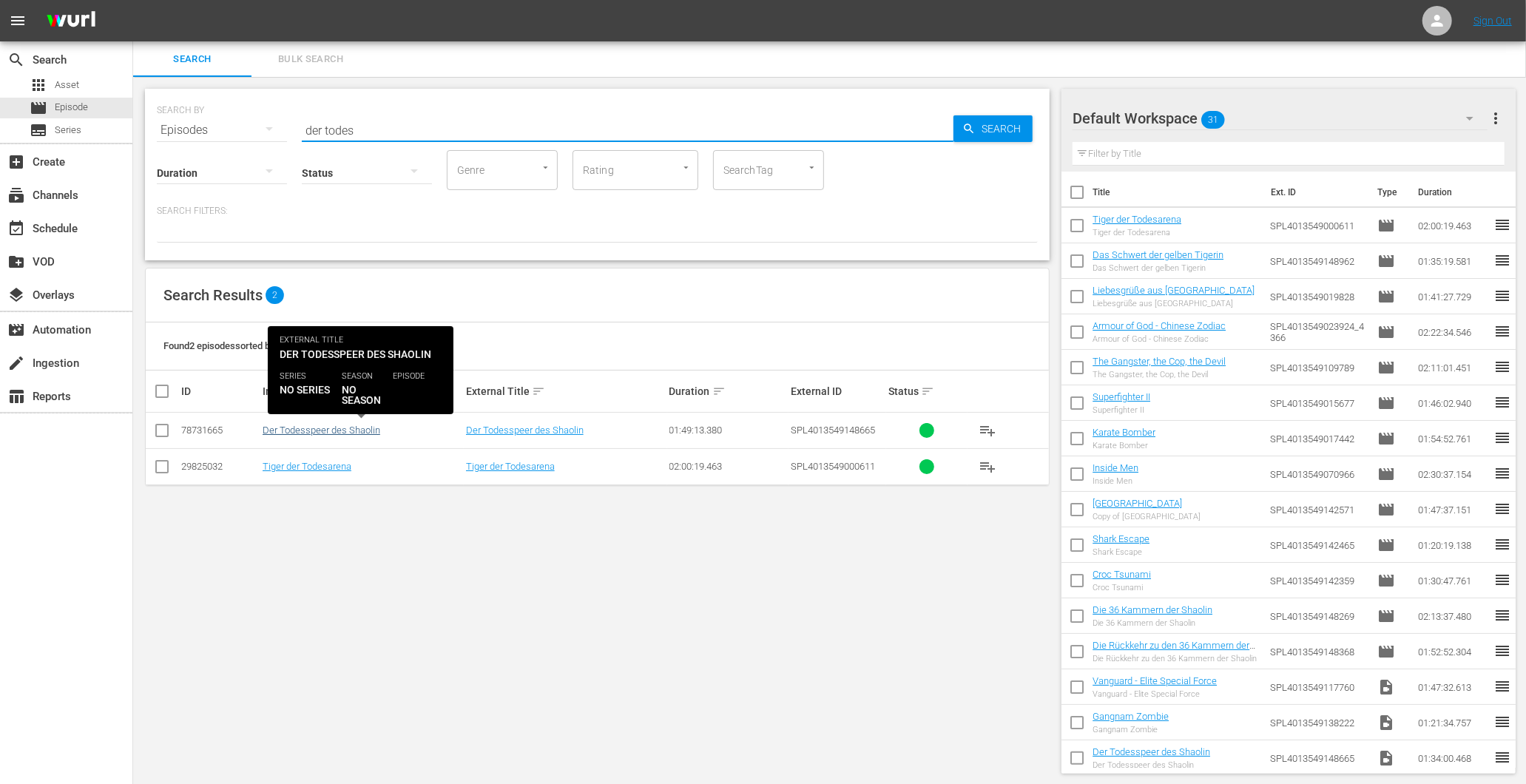
type input "der todes"
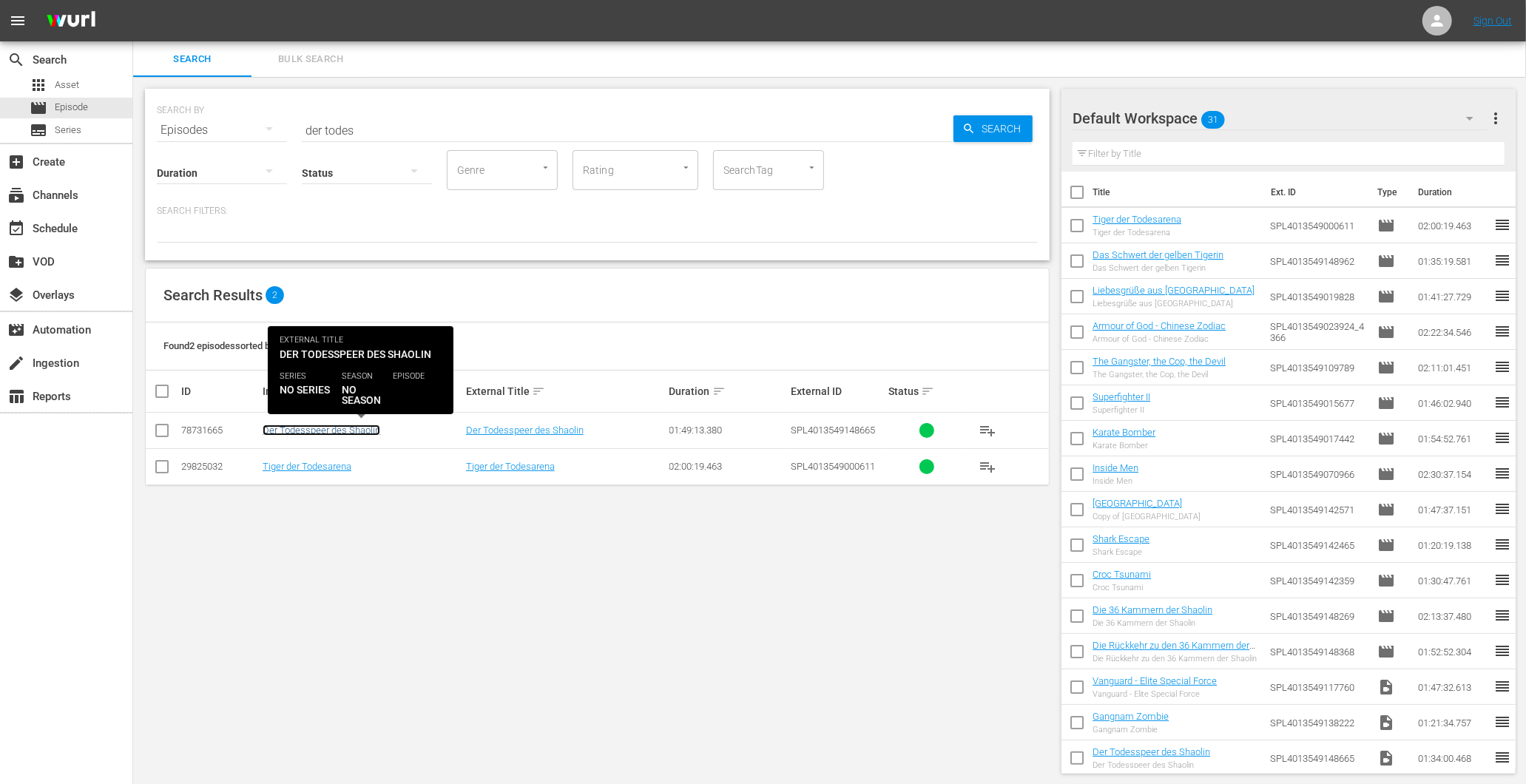
click at [342, 434] on link "Der Todesspeer des Shaolin" at bounding box center [321, 429] width 118 height 11
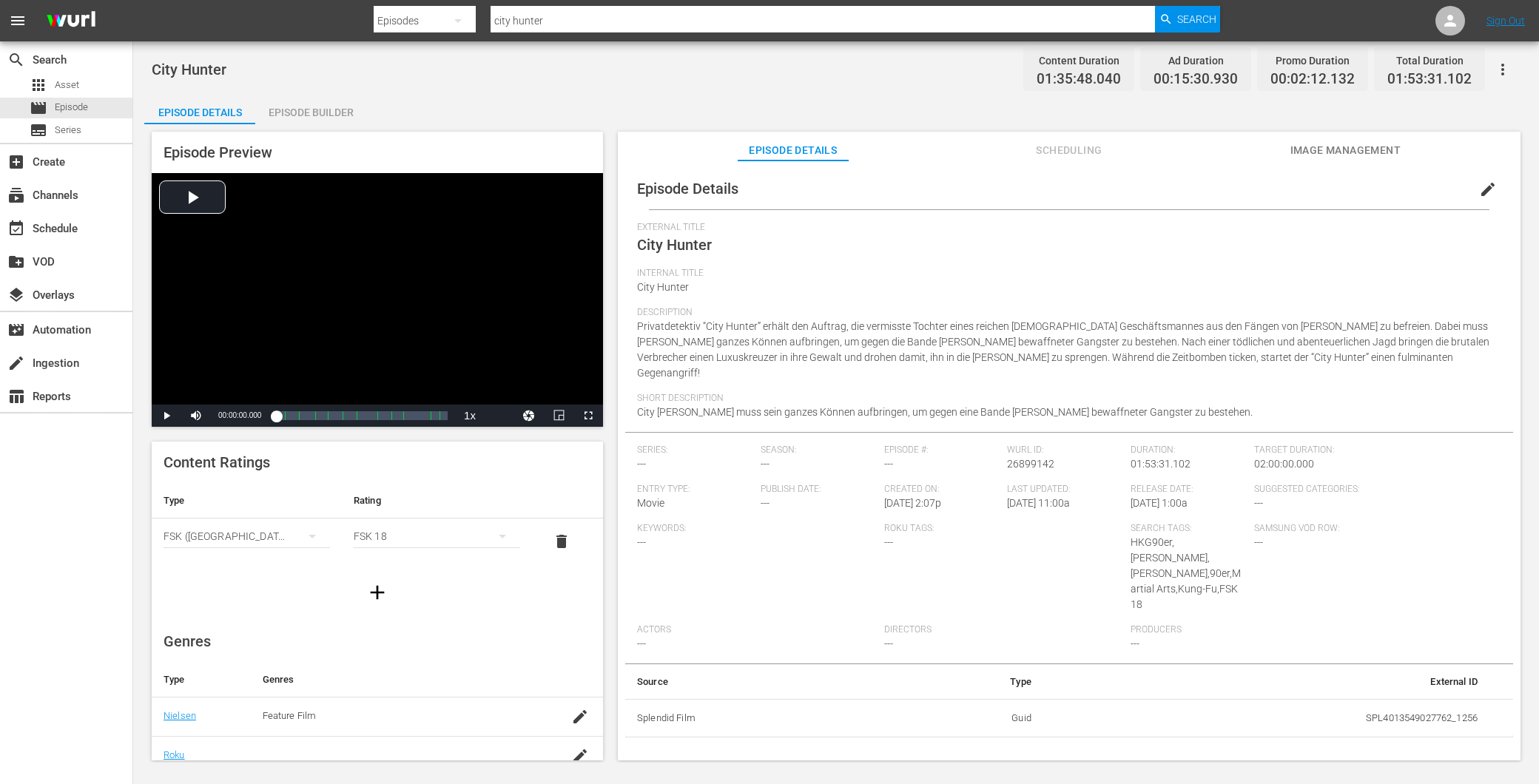
drag, startPoint x: 319, startPoint y: 111, endPoint x: 409, endPoint y: 194, distance: 122.4
click at [317, 111] on div "Episode Builder" at bounding box center [311, 112] width 111 height 36
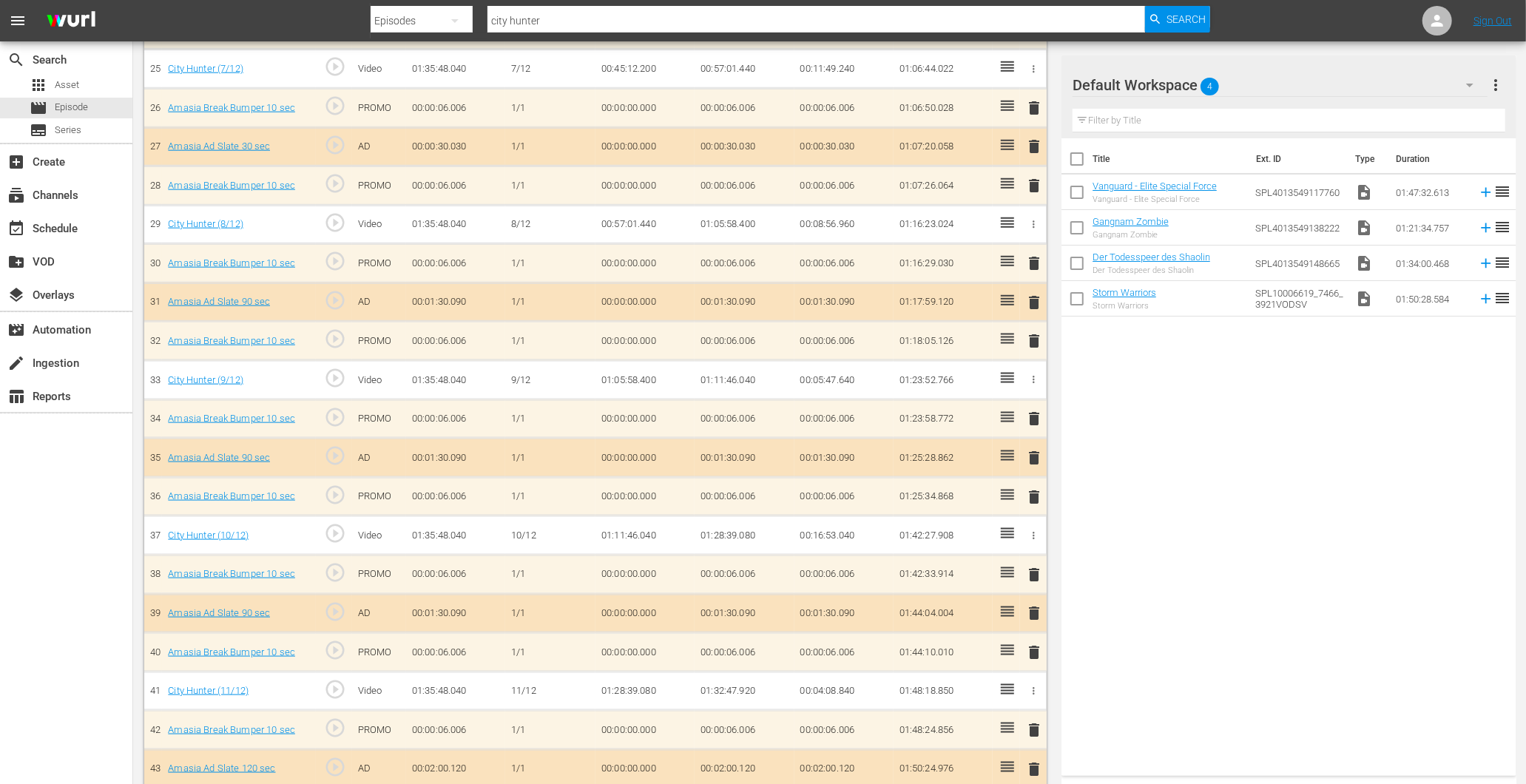
scroll to position [1482, 0]
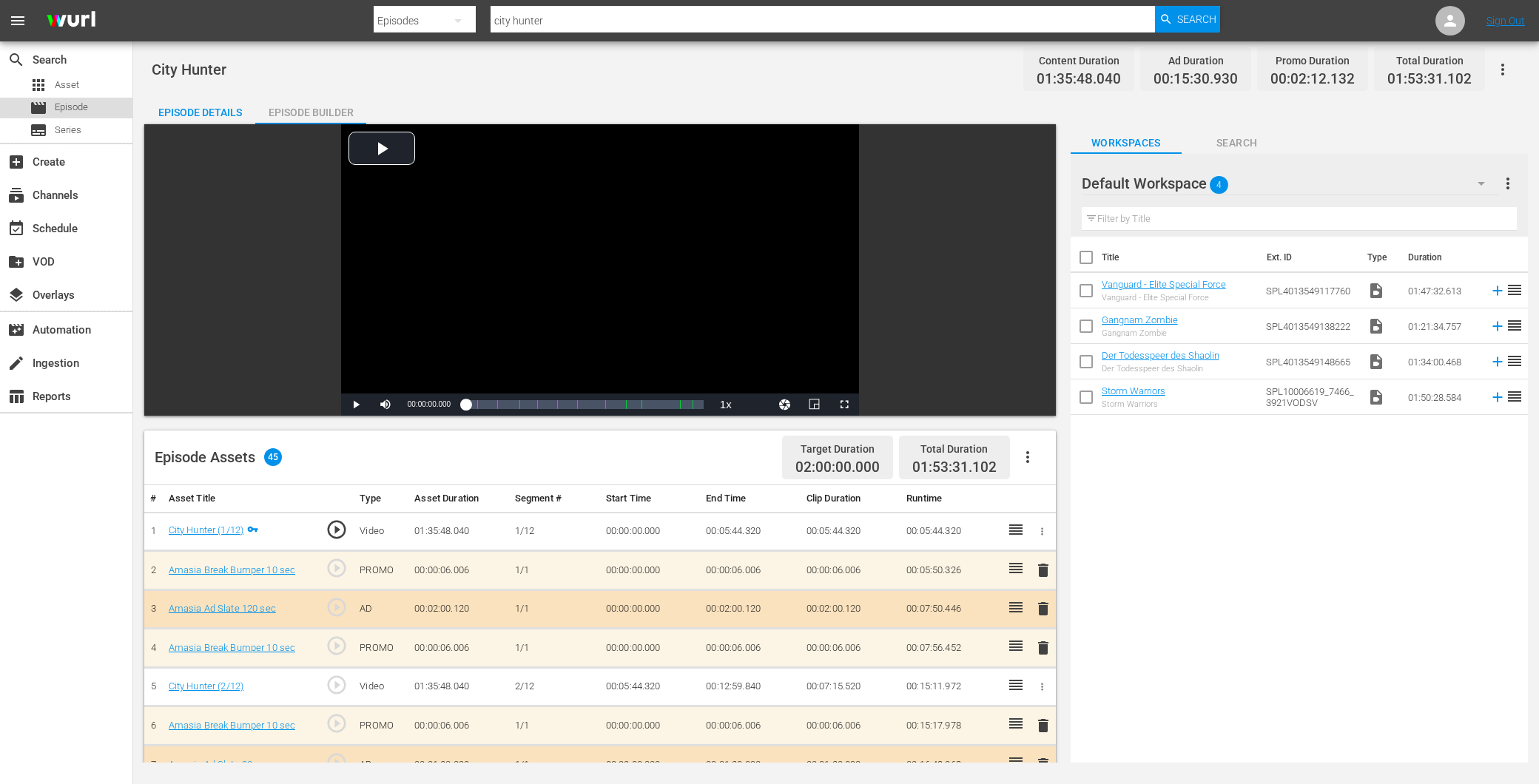
click at [79, 102] on span "Episode" at bounding box center [71, 107] width 33 height 15
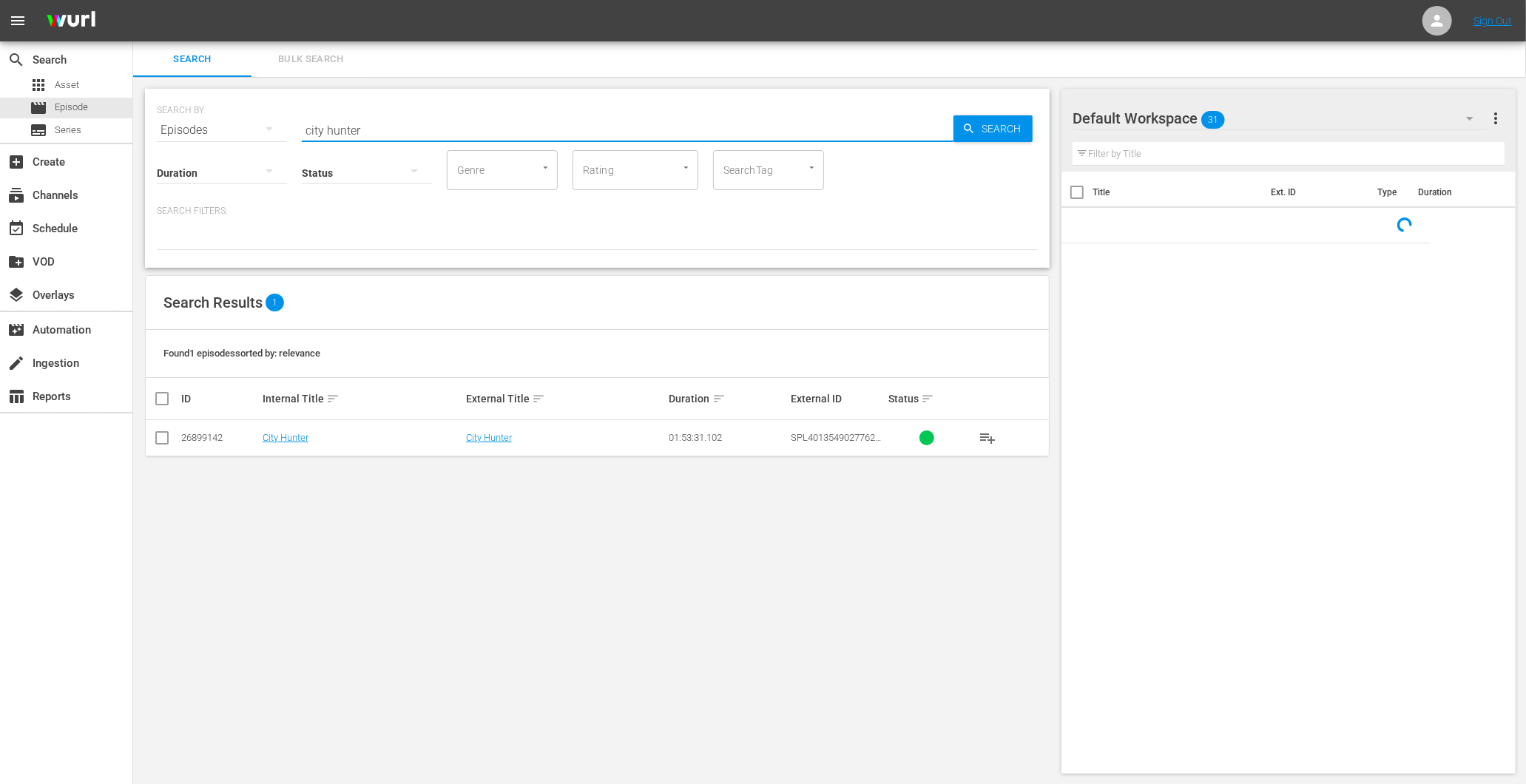
drag, startPoint x: 361, startPoint y: 115, endPoint x: 227, endPoint y: 268, distance: 203.4
click at [189, 114] on div "SEARCH BY Search By Episodes Search ID, Title, Description, Keywords, or Catego…" at bounding box center [597, 121] width 881 height 53
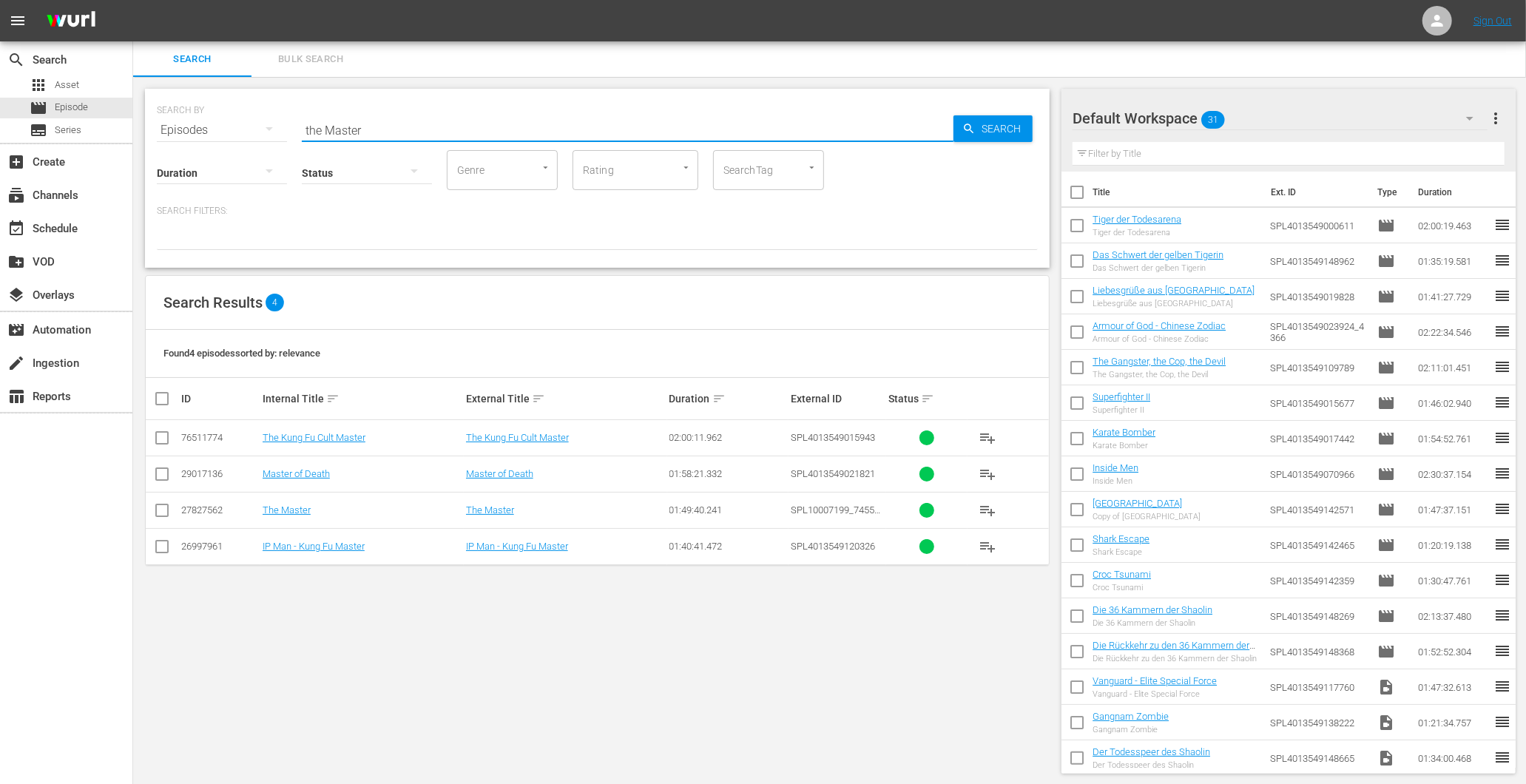
type input "the Master"
click at [292, 497] on td "The Master" at bounding box center [361, 510] width 204 height 37
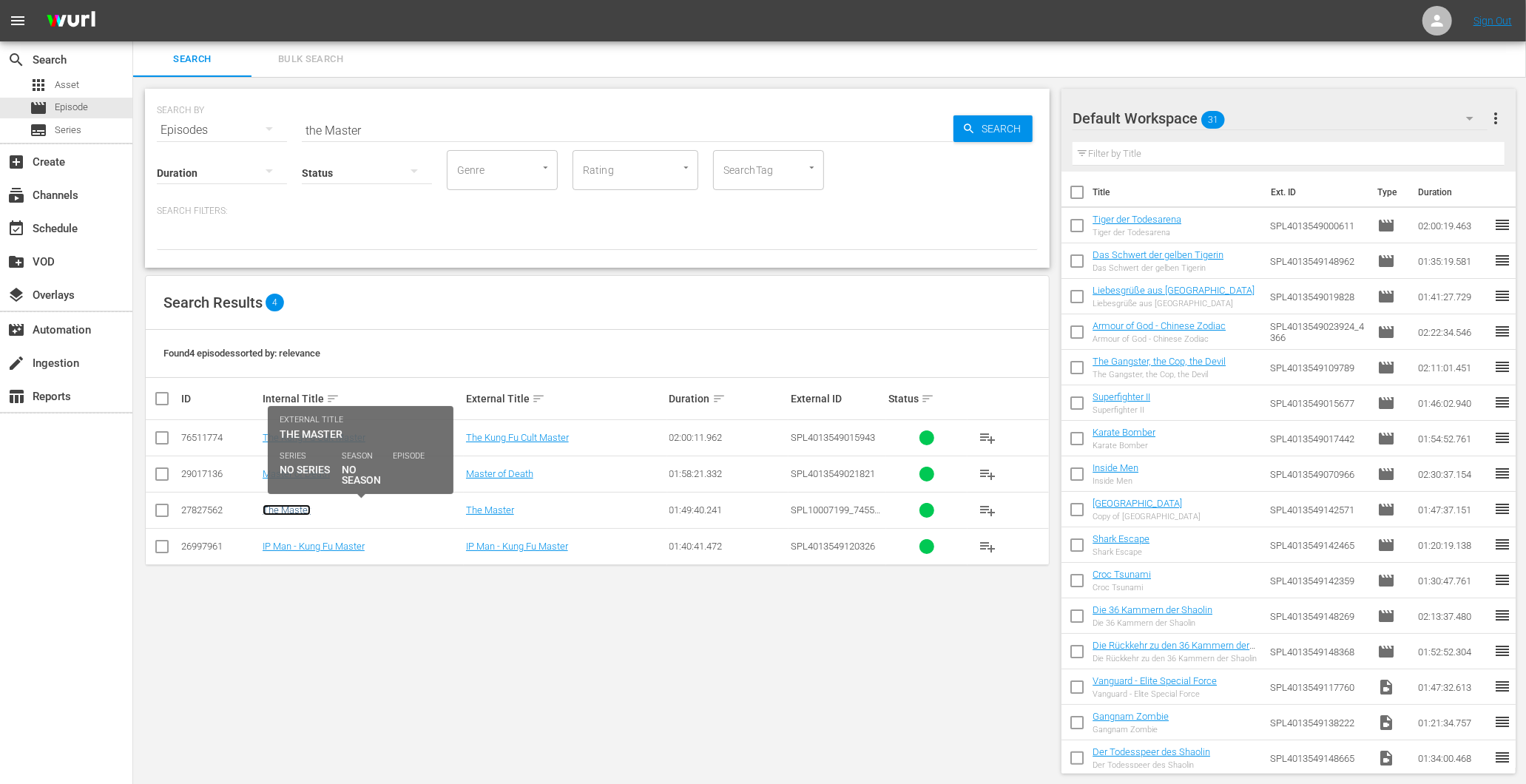
click at [288, 508] on link "The Master" at bounding box center [287, 509] width 48 height 11
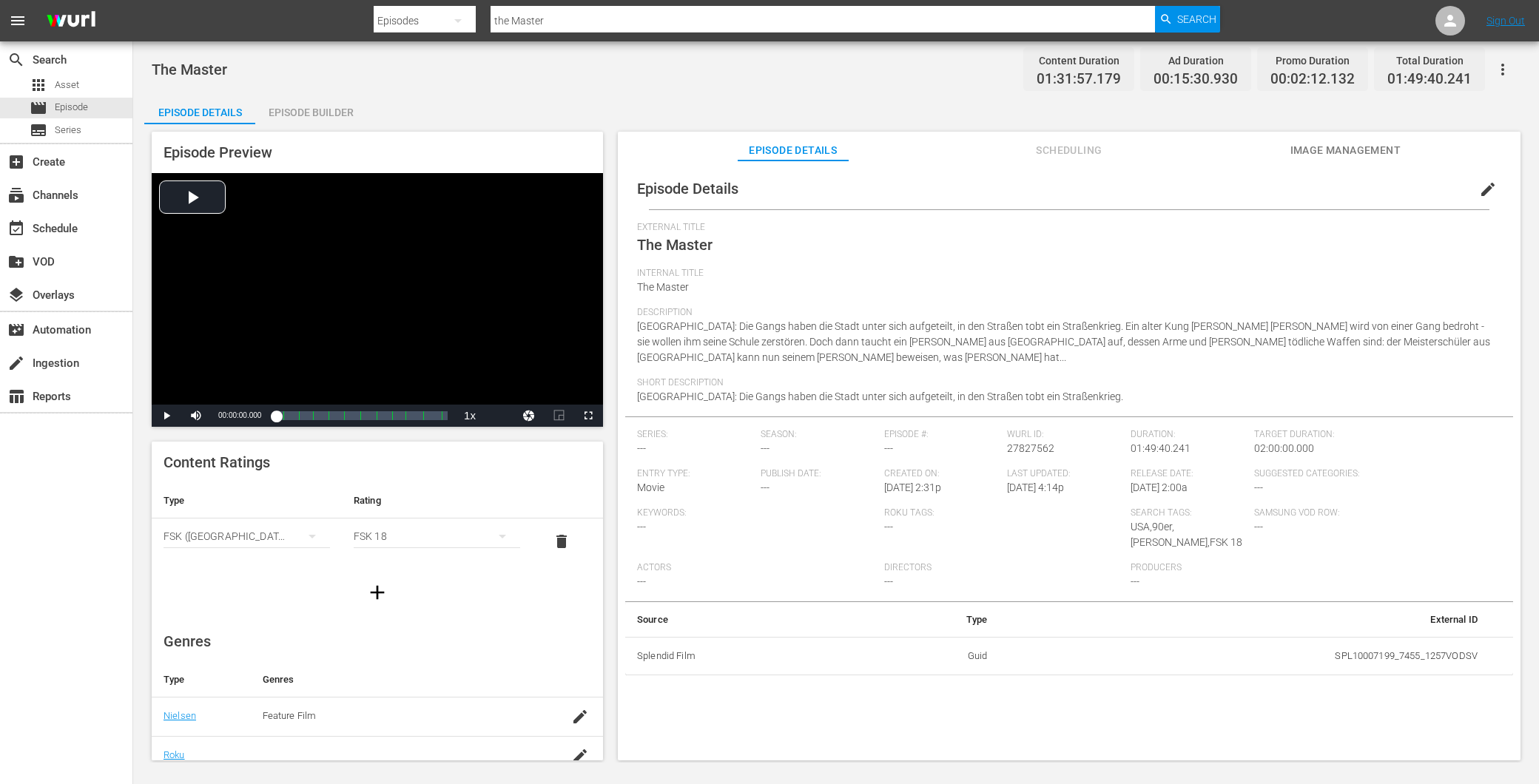
click at [312, 105] on div "Episode Builder" at bounding box center [311, 112] width 111 height 36
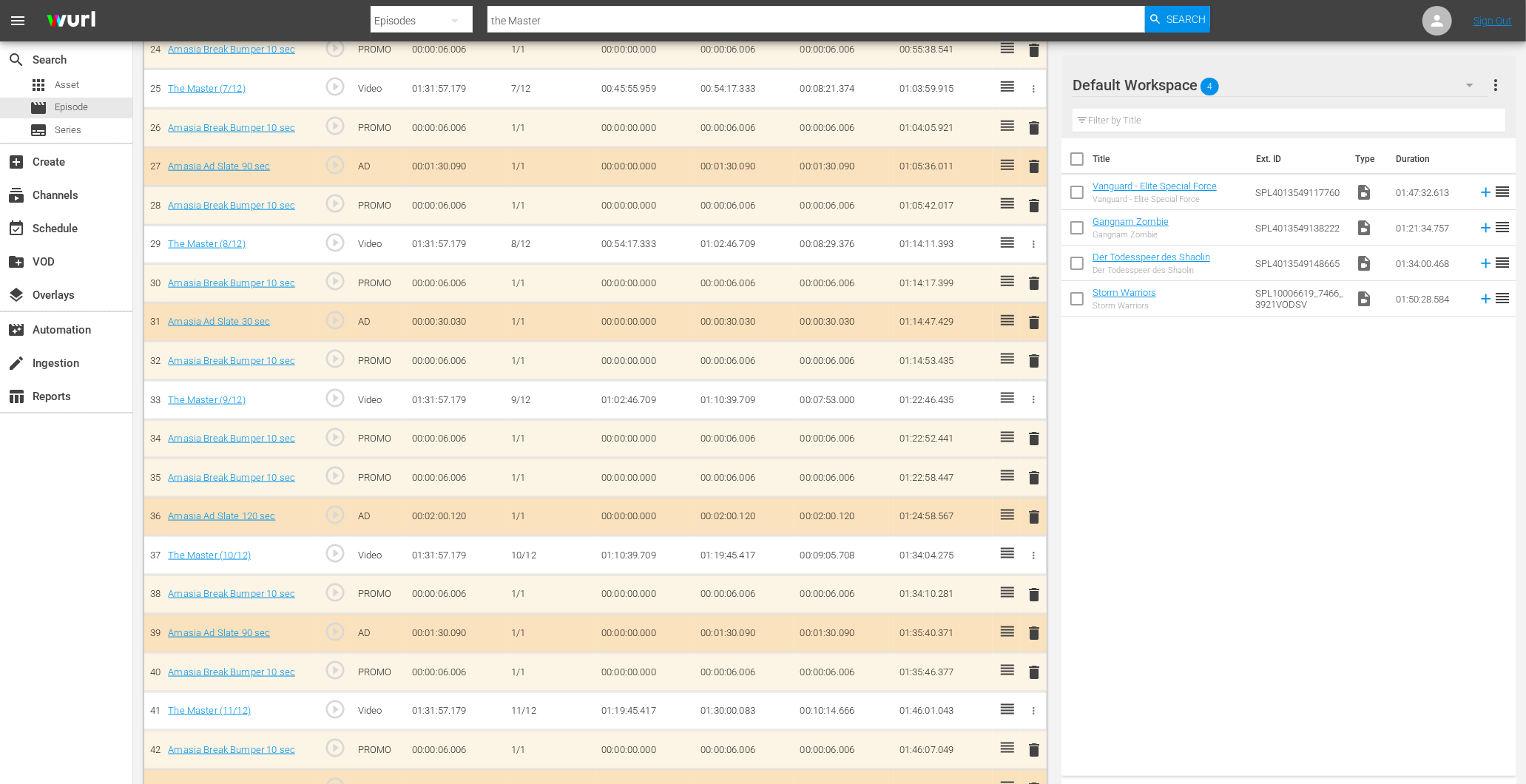
scroll to position [1482, 0]
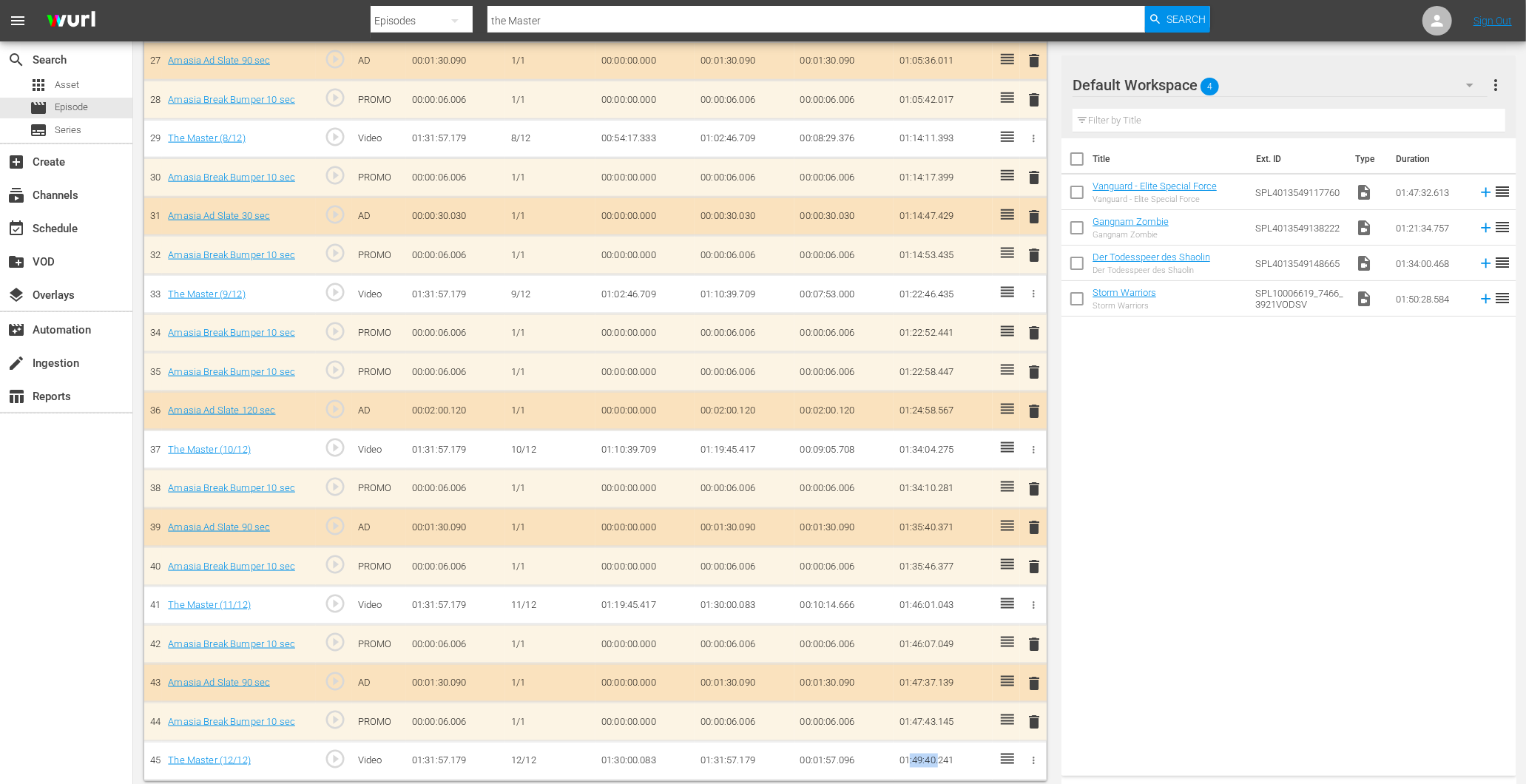
drag, startPoint x: 910, startPoint y: 755, endPoint x: 941, endPoint y: 755, distance: 31.0
click at [941, 755] on td "01:49:40.241" at bounding box center [943, 760] width 99 height 39
drag, startPoint x: 941, startPoint y: 755, endPoint x: 894, endPoint y: 750, distance: 47.3
click at [894, 750] on td "01:49:40.241" at bounding box center [943, 760] width 99 height 39
drag, startPoint x: 964, startPoint y: 743, endPoint x: 801, endPoint y: 750, distance: 163.2
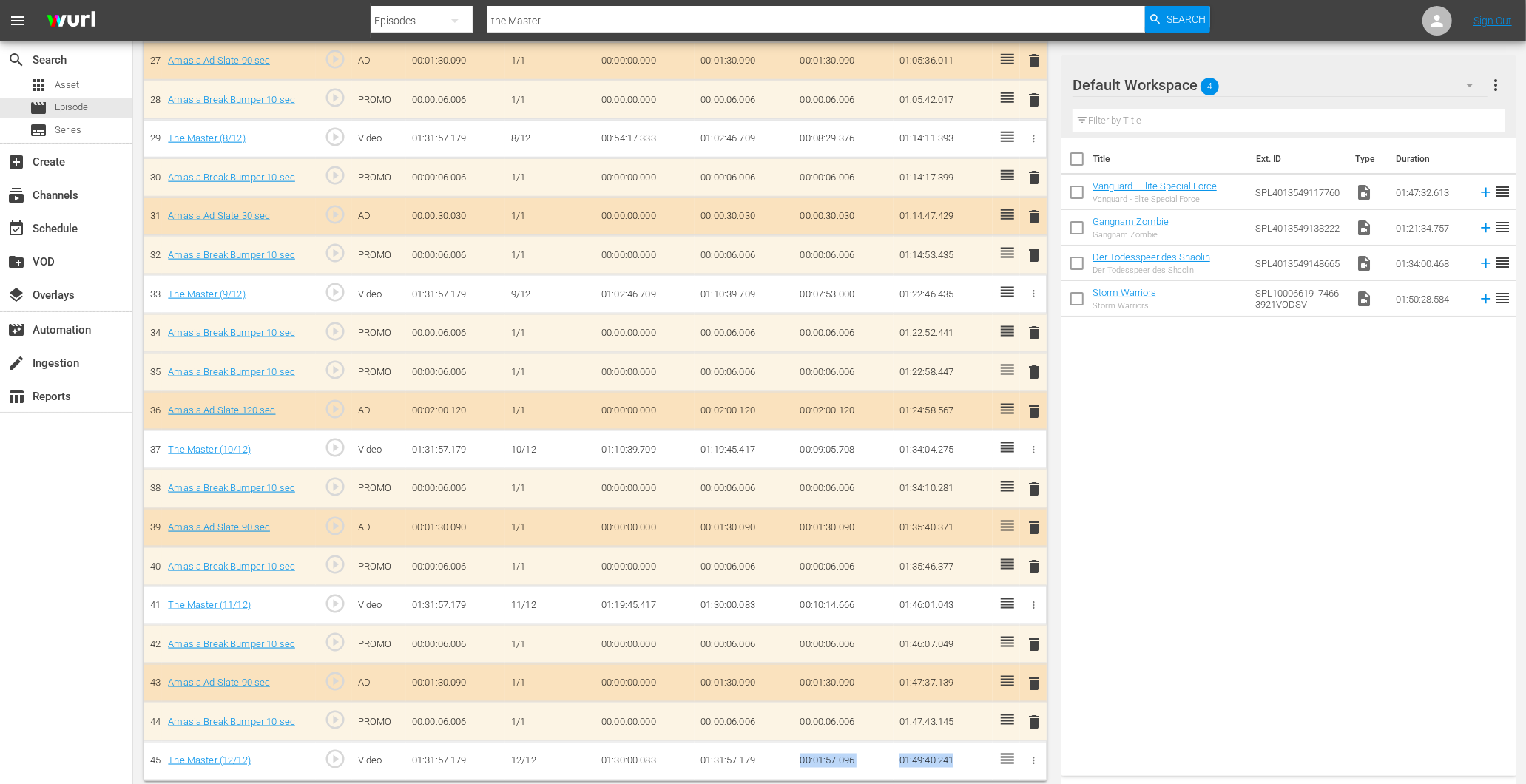
click at [801, 750] on tr "45 The Master (12/12) play_circle_outline Video 01:31:57.179 12/12 01:30:00.083…" at bounding box center [596, 760] width 902 height 39
drag, startPoint x: 801, startPoint y: 750, endPoint x: 861, endPoint y: 752, distance: 60.0
click at [861, 752] on td "00:01:57.096" at bounding box center [843, 760] width 99 height 39
drag, startPoint x: 881, startPoint y: 750, endPoint x: 963, endPoint y: 751, distance: 82.0
click at [963, 751] on tr "45 The Master (12/12) play_circle_outline Video 01:31:57.179 12/12 01:30:00.083…" at bounding box center [596, 760] width 902 height 39
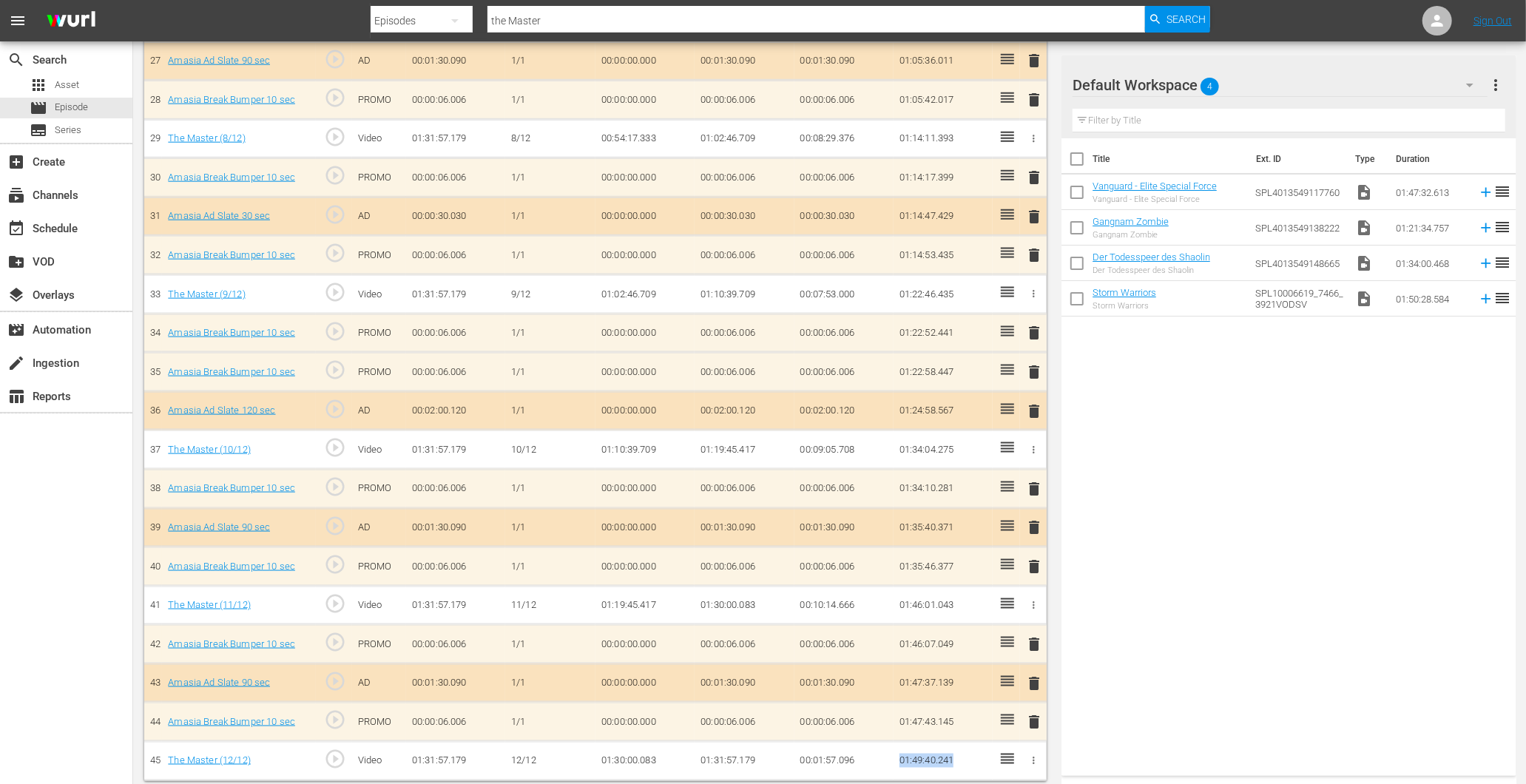
drag, startPoint x: 963, startPoint y: 751, endPoint x: 915, endPoint y: 752, distance: 48.0
click at [915, 752] on td "01:49:40.241" at bounding box center [943, 760] width 99 height 39
click at [83, 111] on span "Episode" at bounding box center [71, 107] width 33 height 15
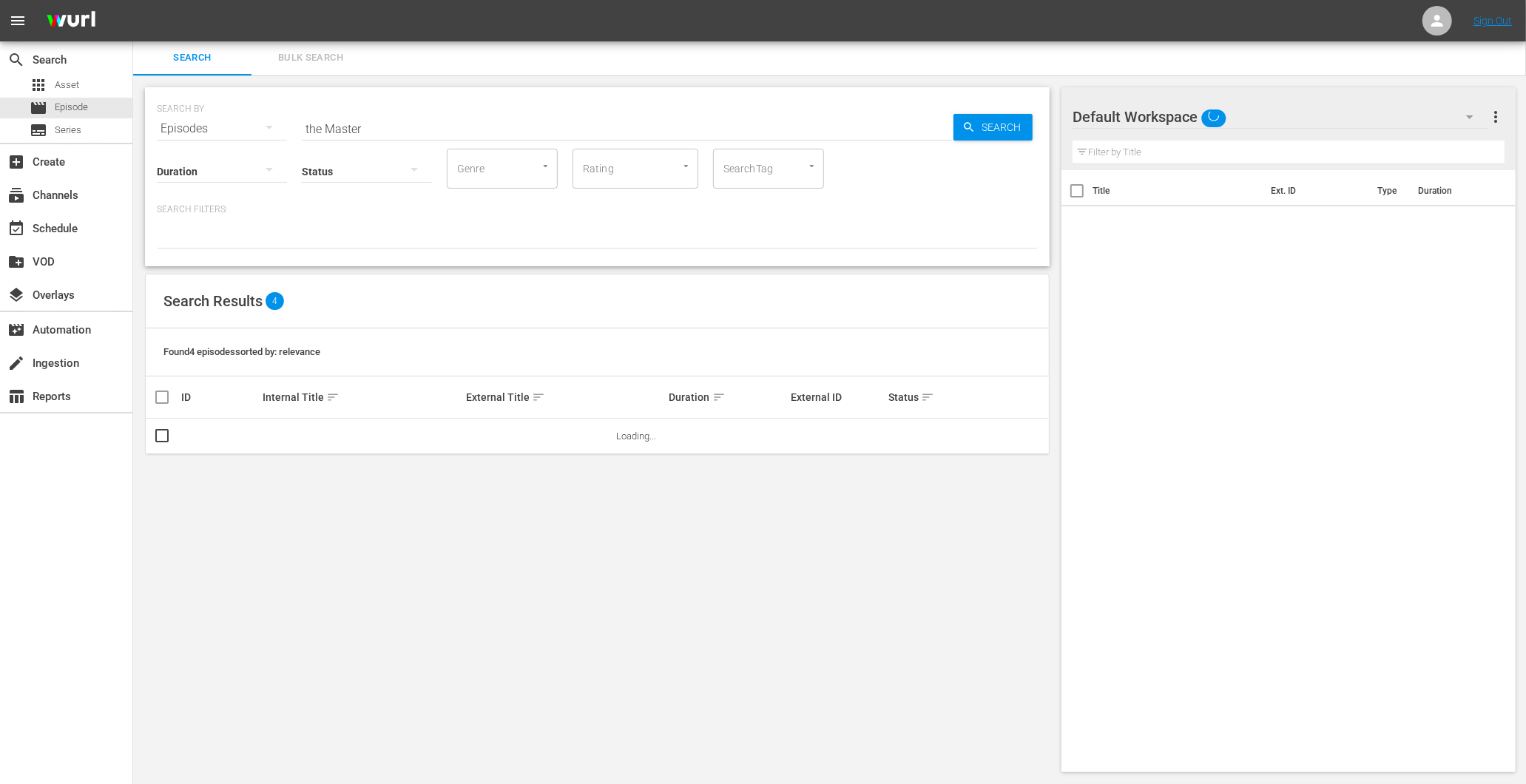
scroll to position [2, 0]
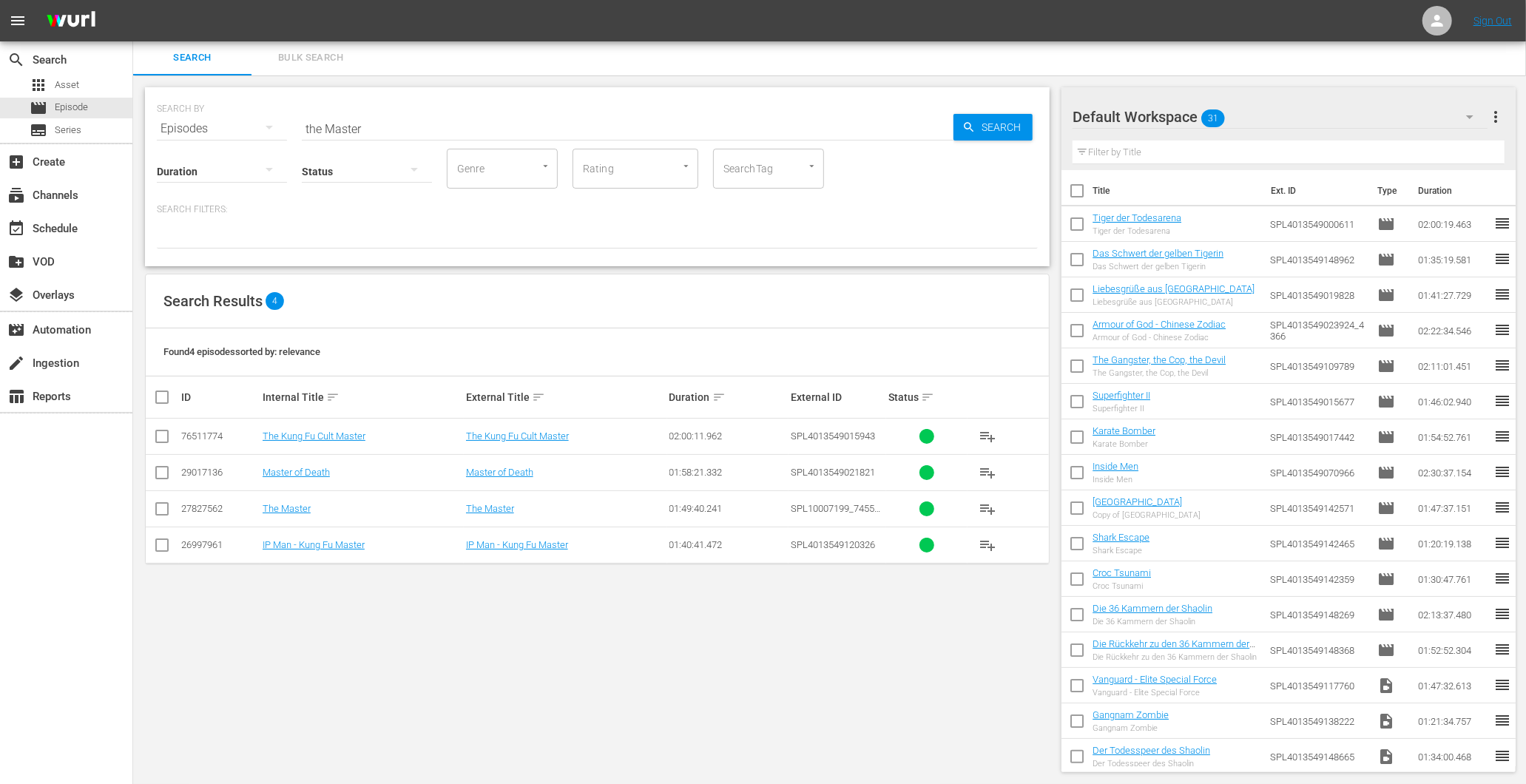
click at [307, 555] on td "IP Man - Kung Fu Master" at bounding box center [361, 545] width 204 height 37
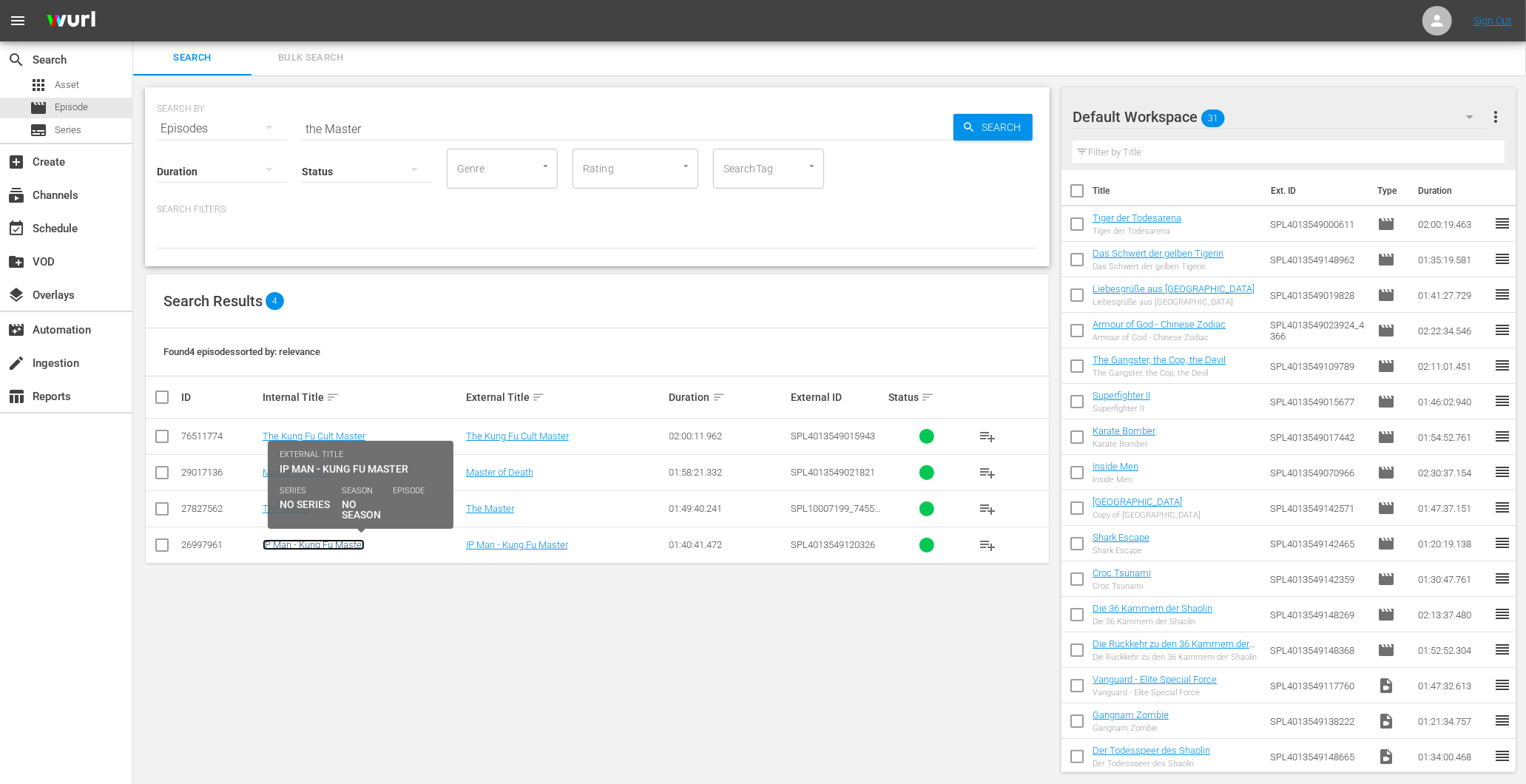
click at [312, 544] on link "IP Man - Kung Fu Master" at bounding box center [313, 544] width 102 height 11
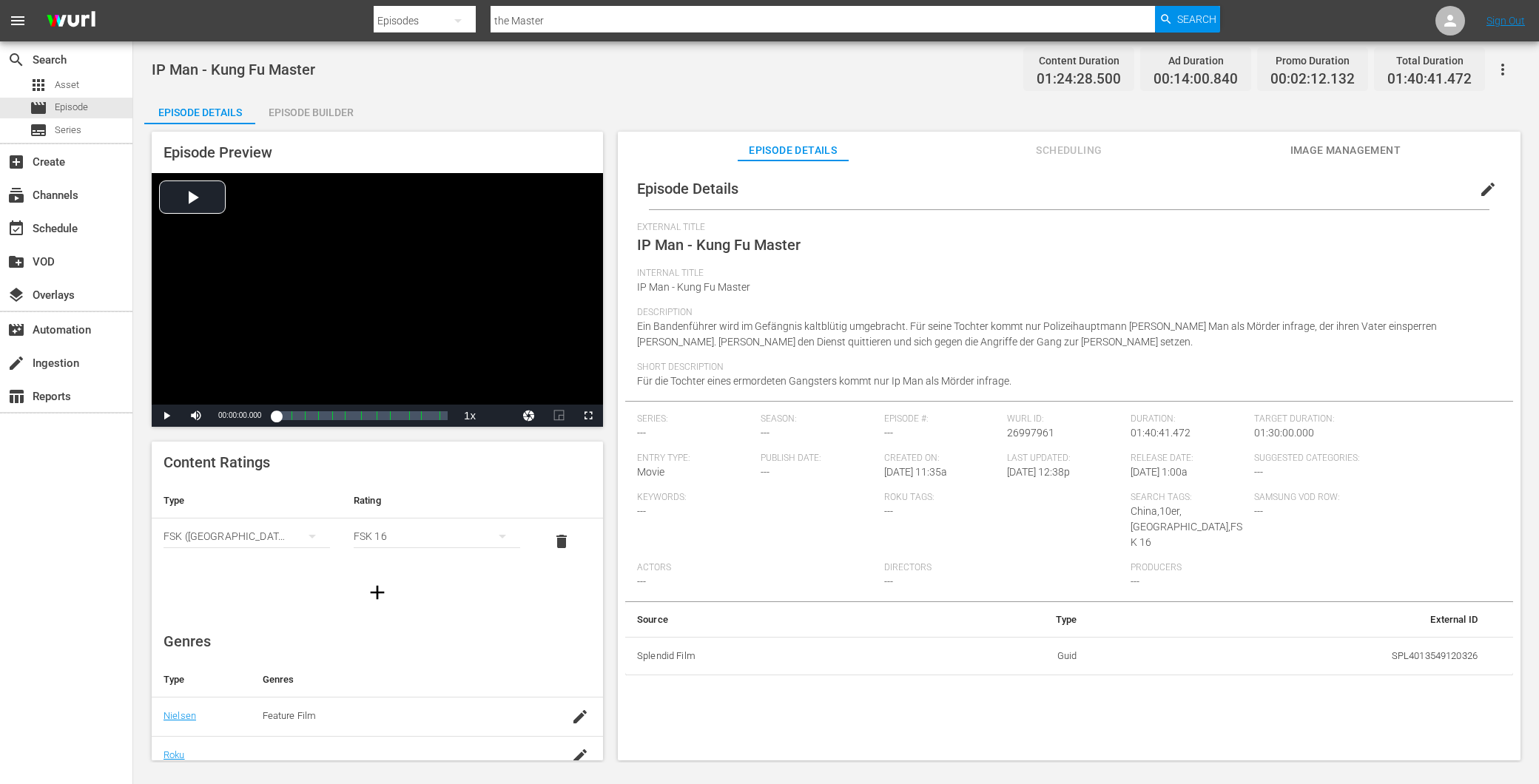
click at [313, 111] on div "Episode Builder" at bounding box center [311, 112] width 111 height 36
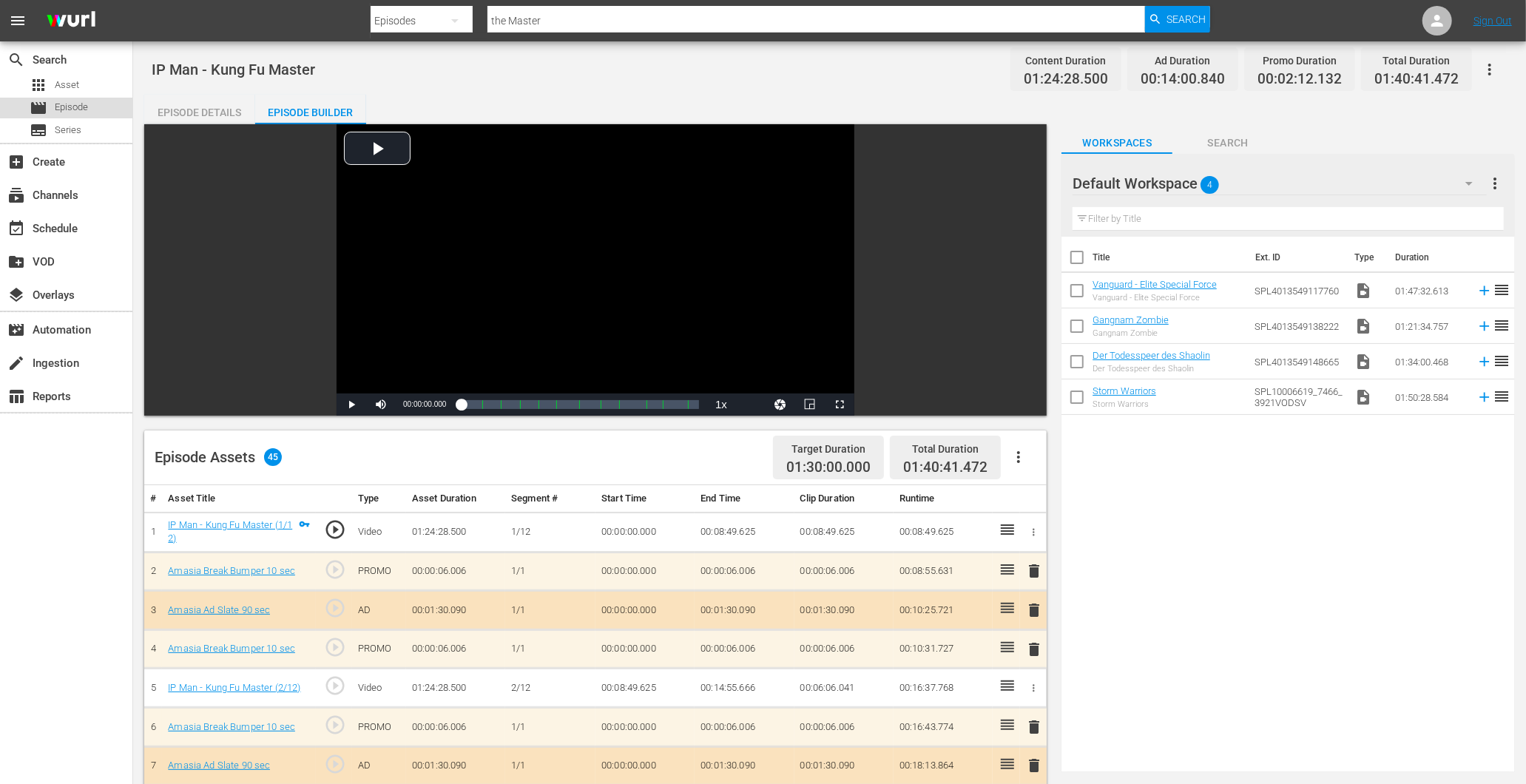
click at [76, 105] on span "Episode" at bounding box center [71, 107] width 33 height 15
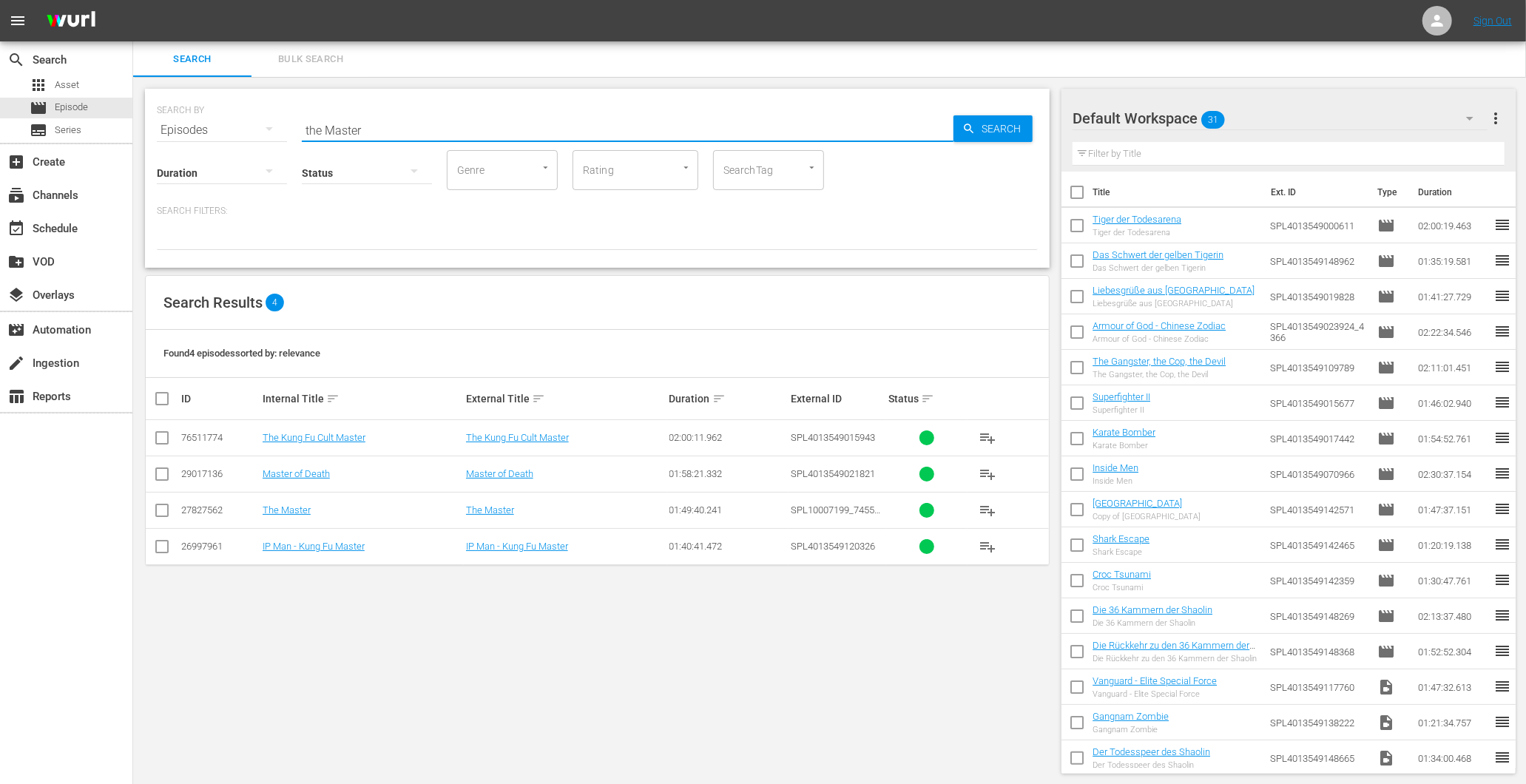
drag, startPoint x: 409, startPoint y: 118, endPoint x: 253, endPoint y: 132, distance: 156.6
click at [257, 130] on div "SEARCH BY Search By Episodes Search ID, Title, Description, Keywords, or Catego…" at bounding box center [597, 121] width 881 height 53
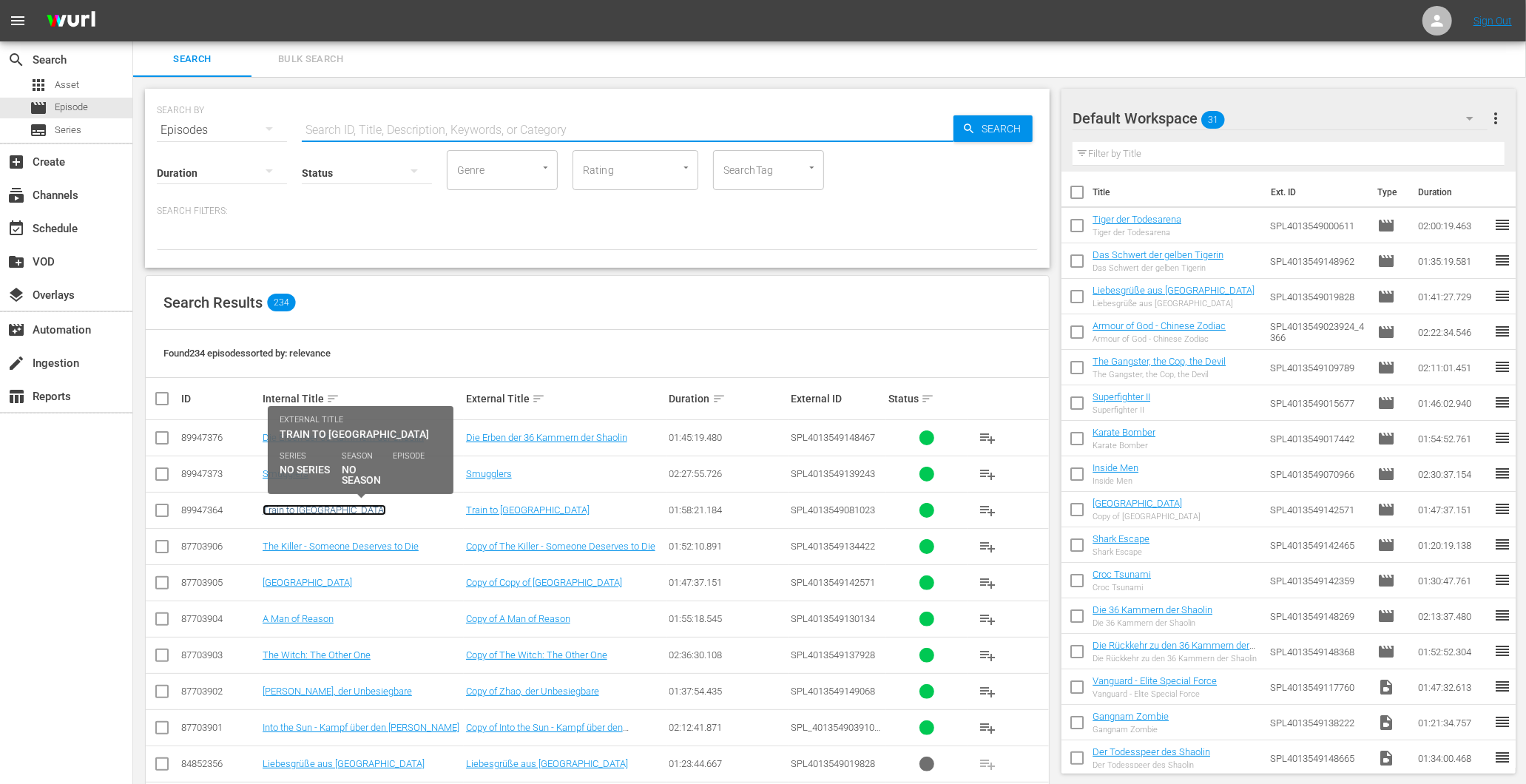
click at [272, 512] on link "Train to [GEOGRAPHIC_DATA]" at bounding box center [324, 509] width 124 height 11
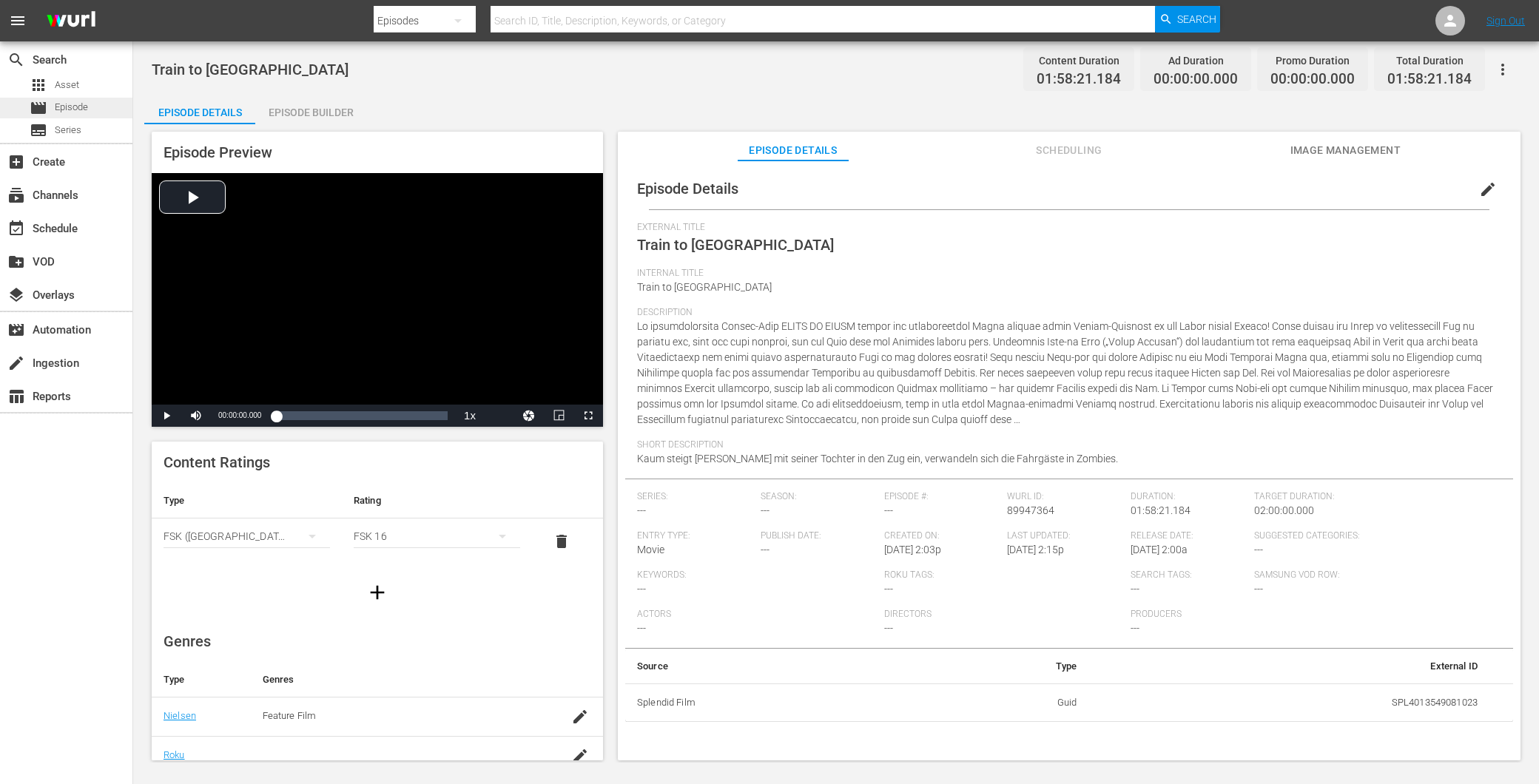
click at [106, 109] on div "movie Episode" at bounding box center [66, 108] width 132 height 21
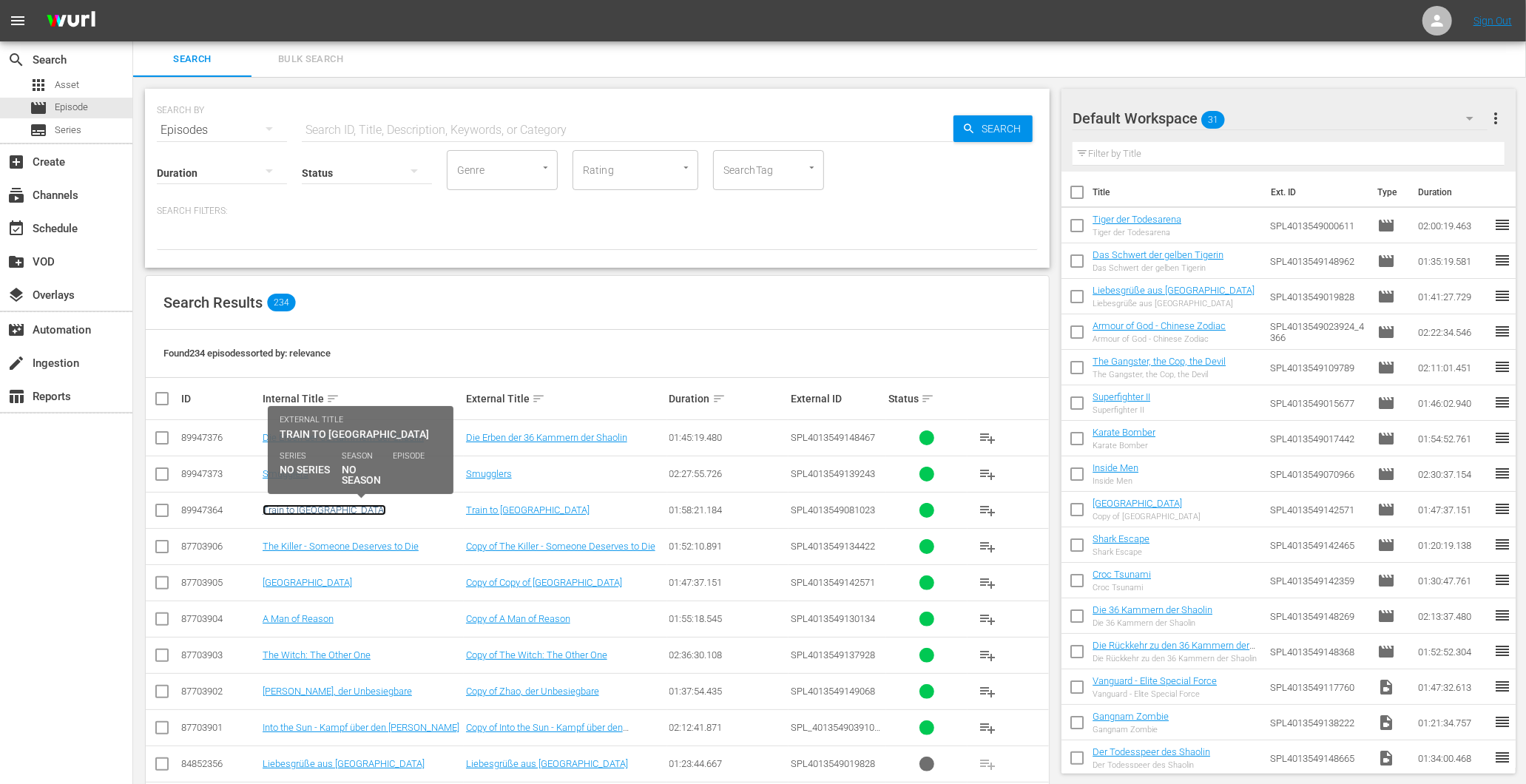
click at [291, 510] on link "Train to [GEOGRAPHIC_DATA]" at bounding box center [324, 509] width 124 height 11
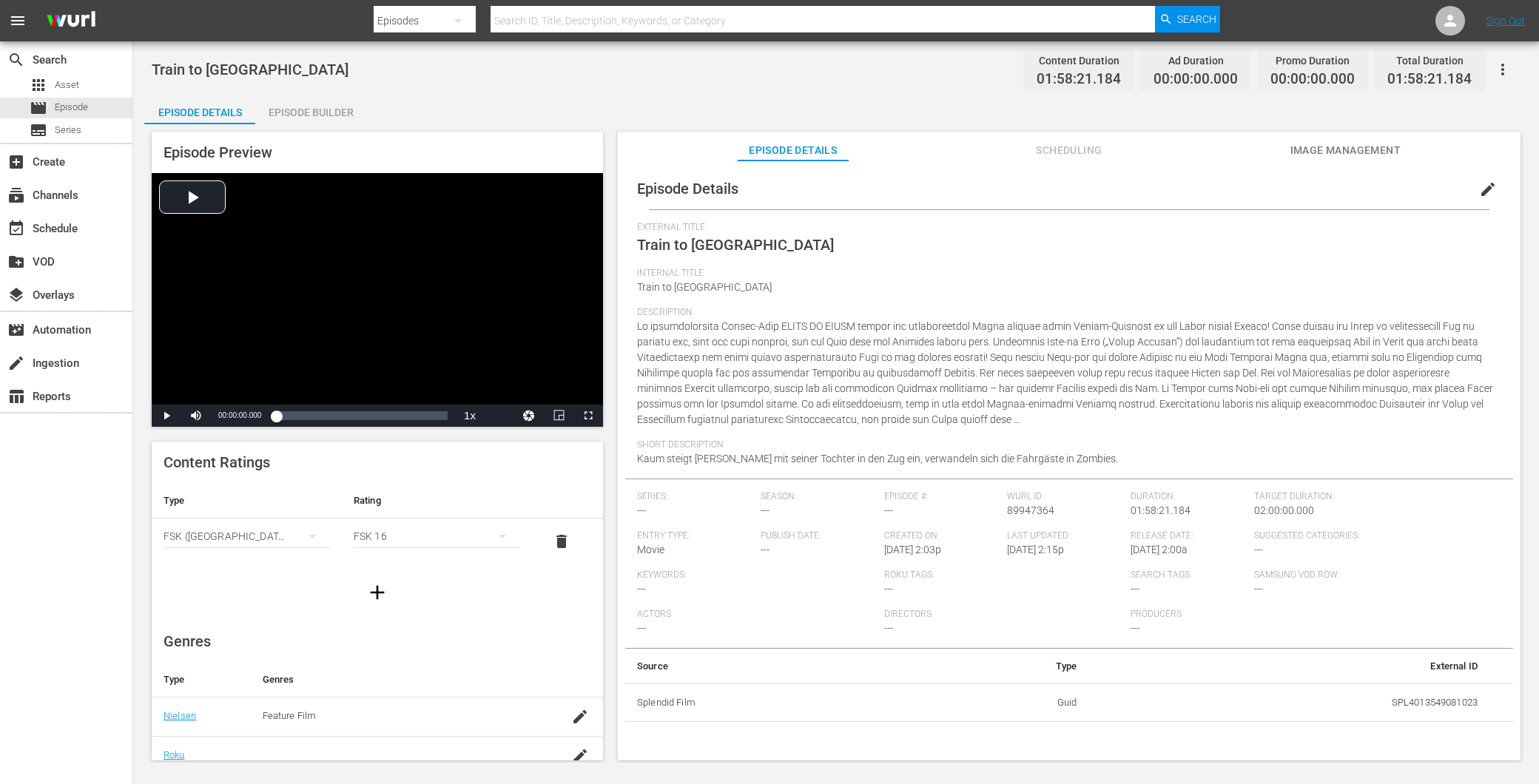
click at [307, 116] on div "Episode Builder" at bounding box center [311, 112] width 111 height 36
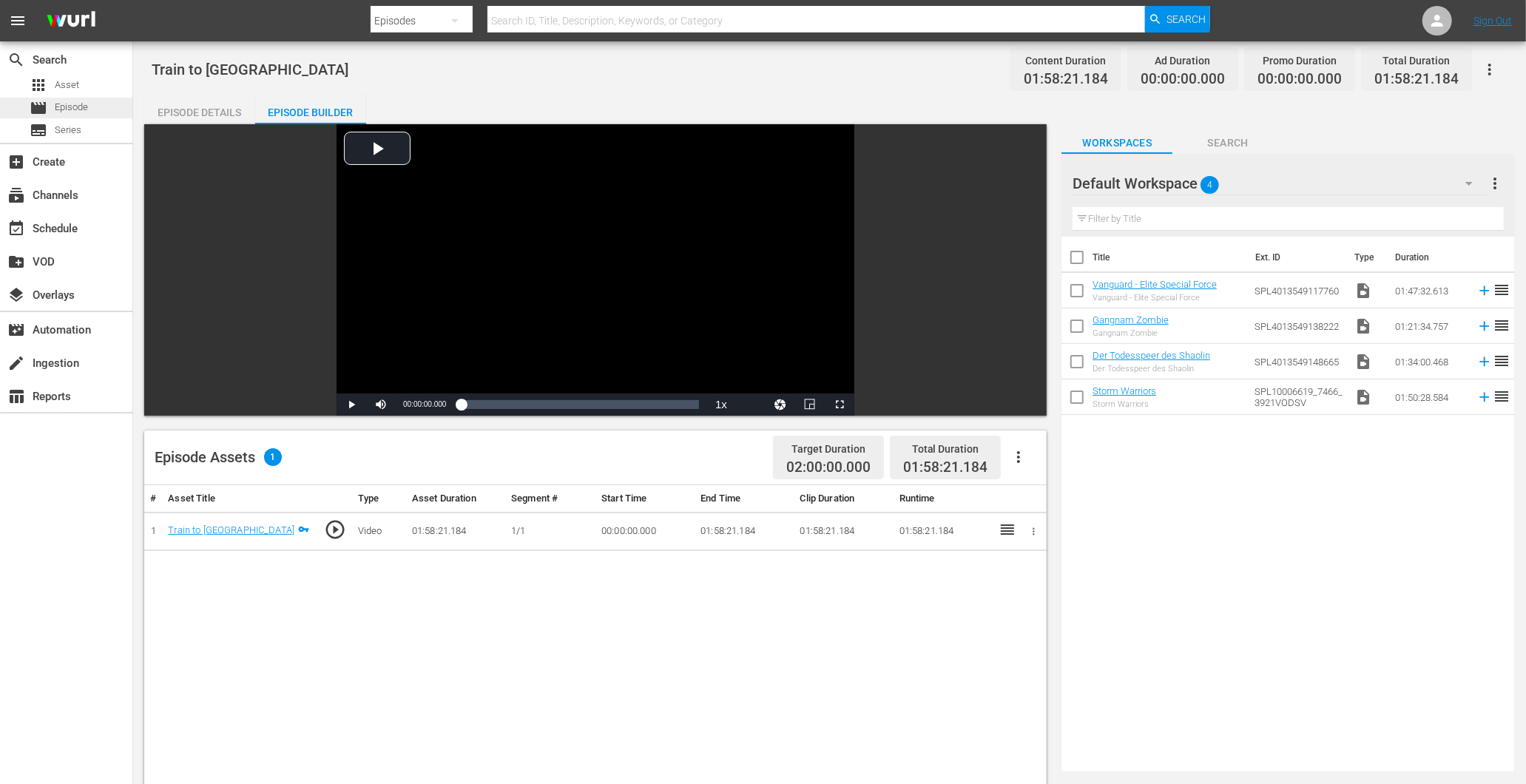
click at [74, 106] on span "Episode" at bounding box center [71, 107] width 33 height 15
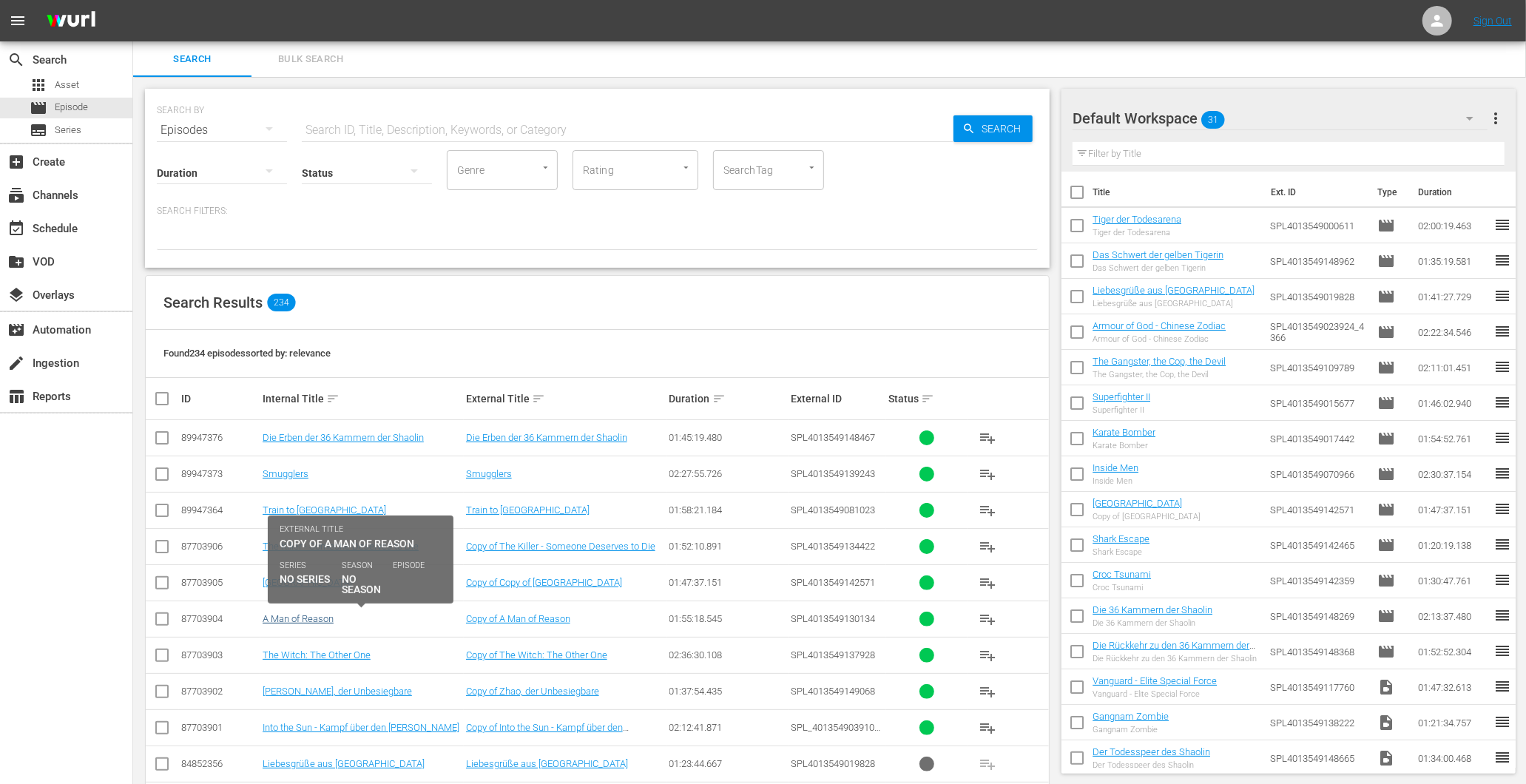
drag, startPoint x: 307, startPoint y: 611, endPoint x: 307, endPoint y: 620, distance: 9.0
click at [307, 616] on td "A Man of Reason" at bounding box center [361, 619] width 204 height 37
click at [307, 620] on link "A Man of Reason" at bounding box center [297, 618] width 71 height 11
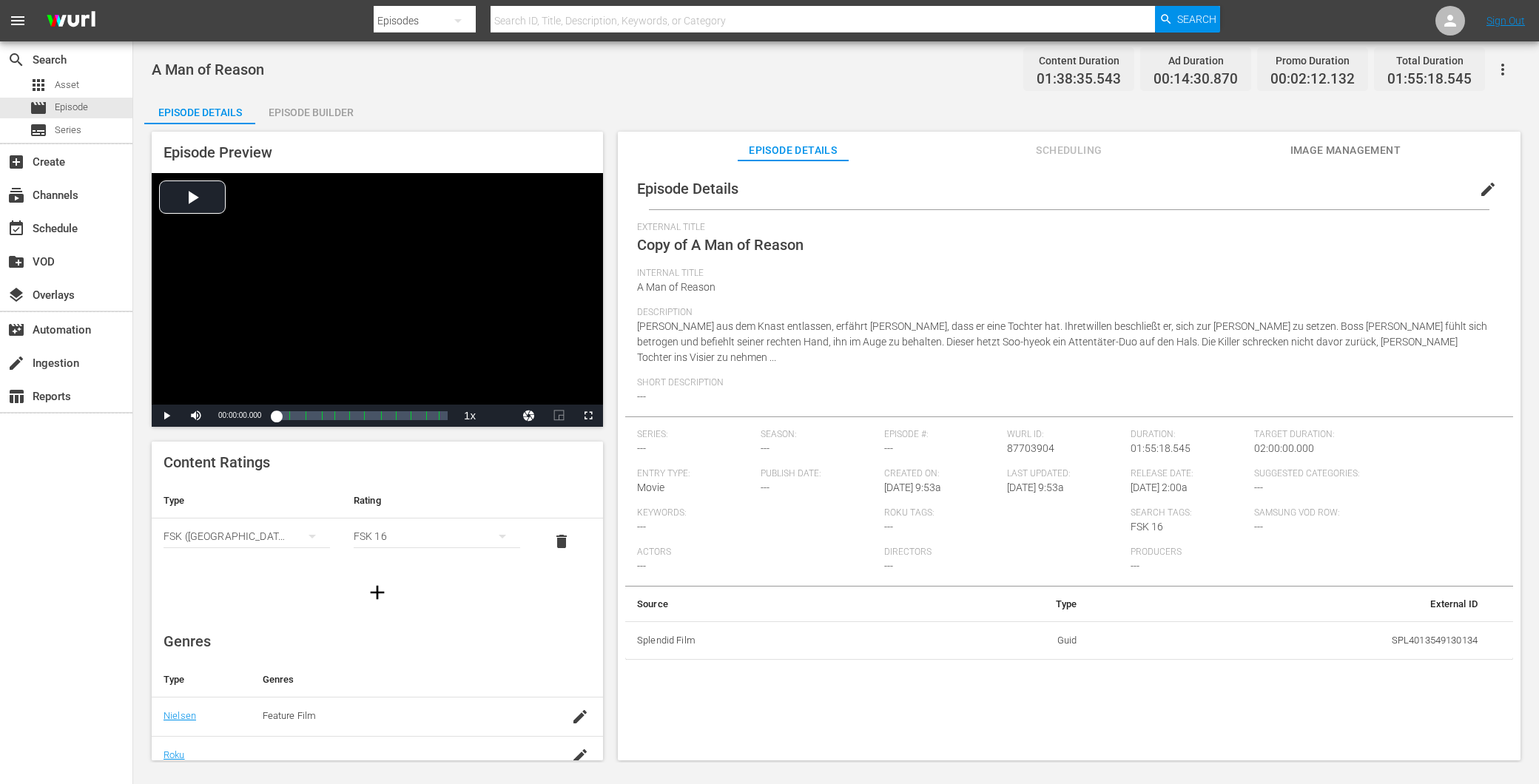
click at [296, 109] on div "Episode Builder" at bounding box center [311, 112] width 111 height 36
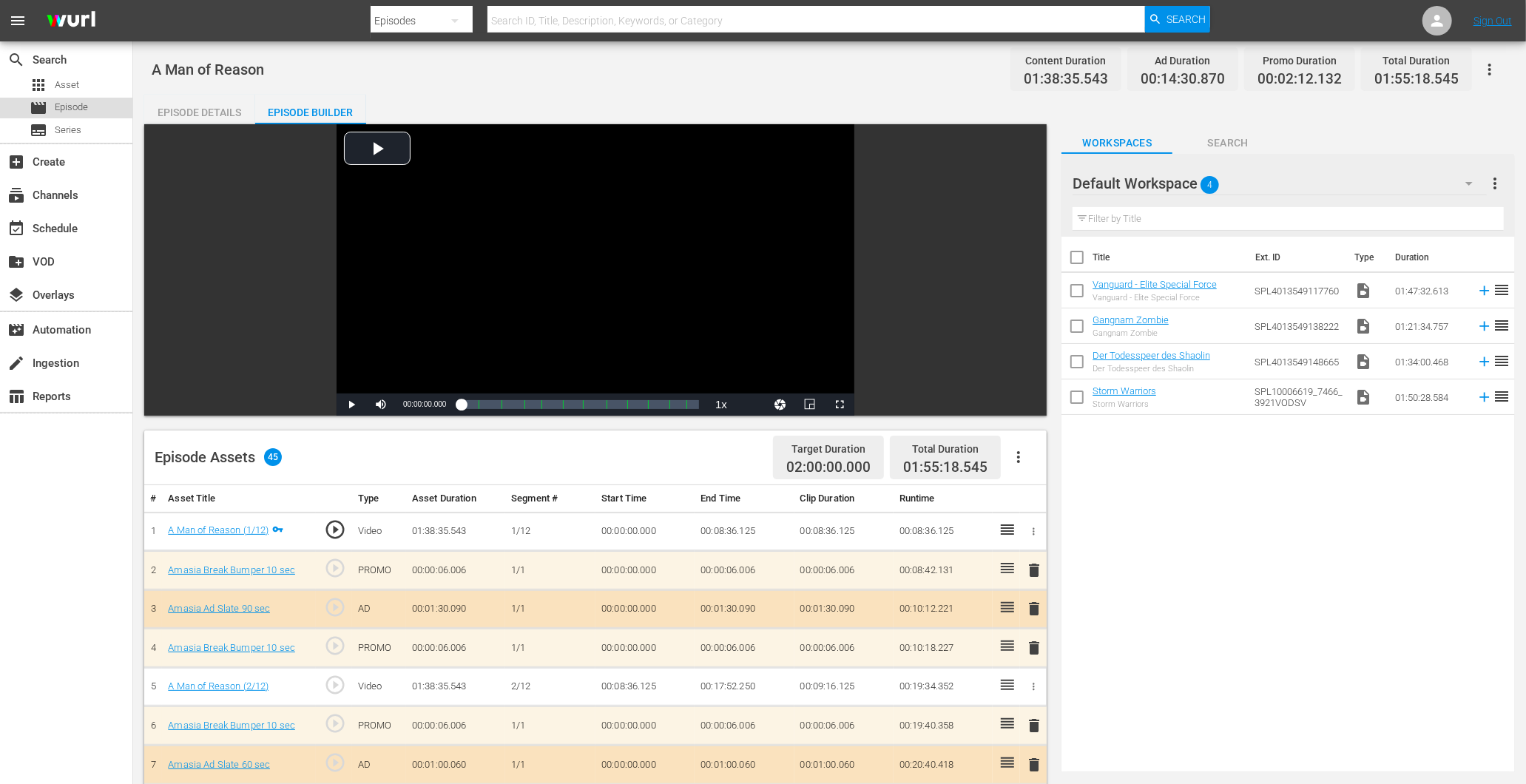
click at [61, 115] on div "movie Episode" at bounding box center [59, 108] width 58 height 21
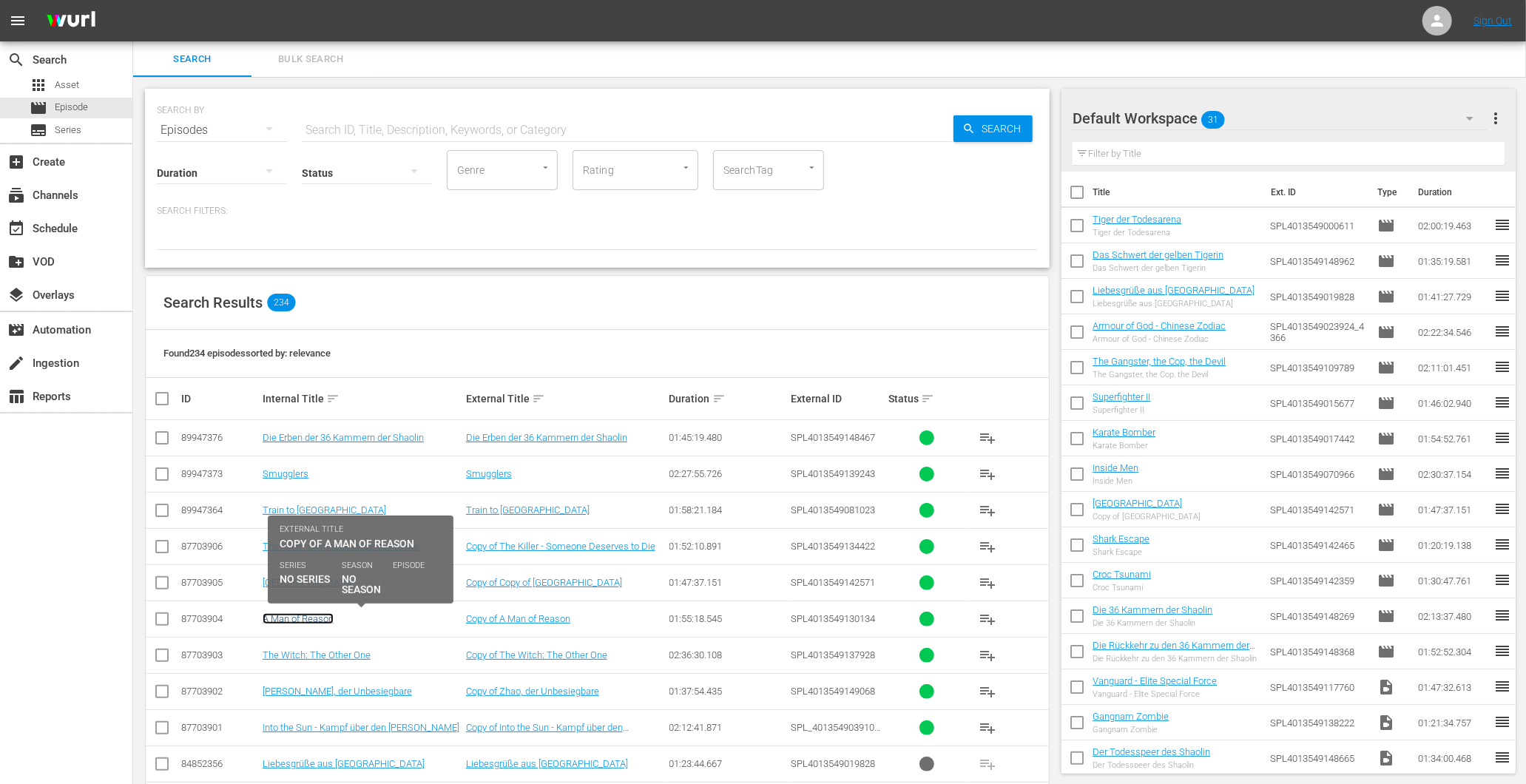
click at [315, 616] on link "A Man of Reason" at bounding box center [297, 618] width 71 height 11
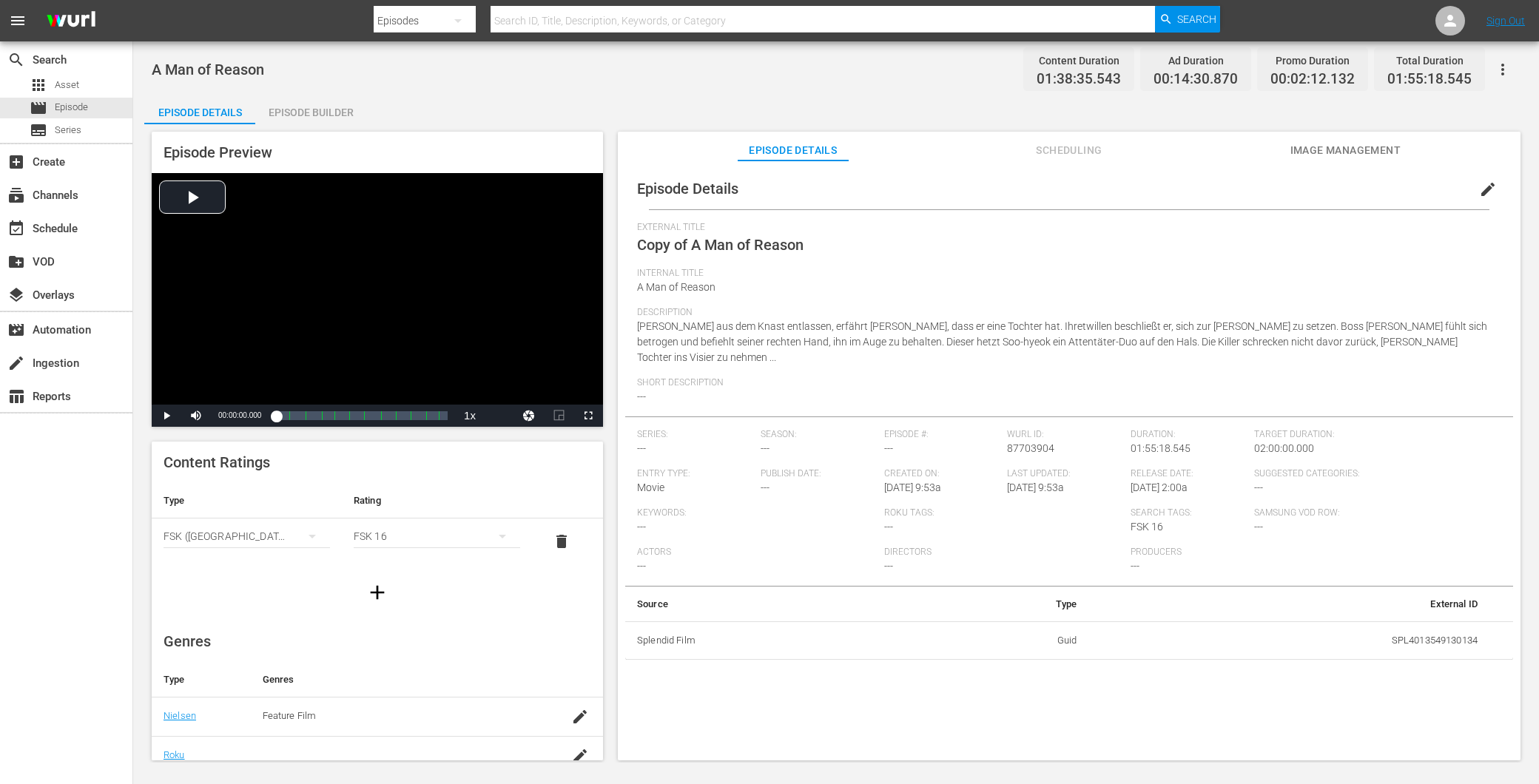
drag, startPoint x: 284, startPoint y: 114, endPoint x: 289, endPoint y: 124, distance: 11.2
click at [285, 114] on div "Episode Builder" at bounding box center [311, 112] width 111 height 36
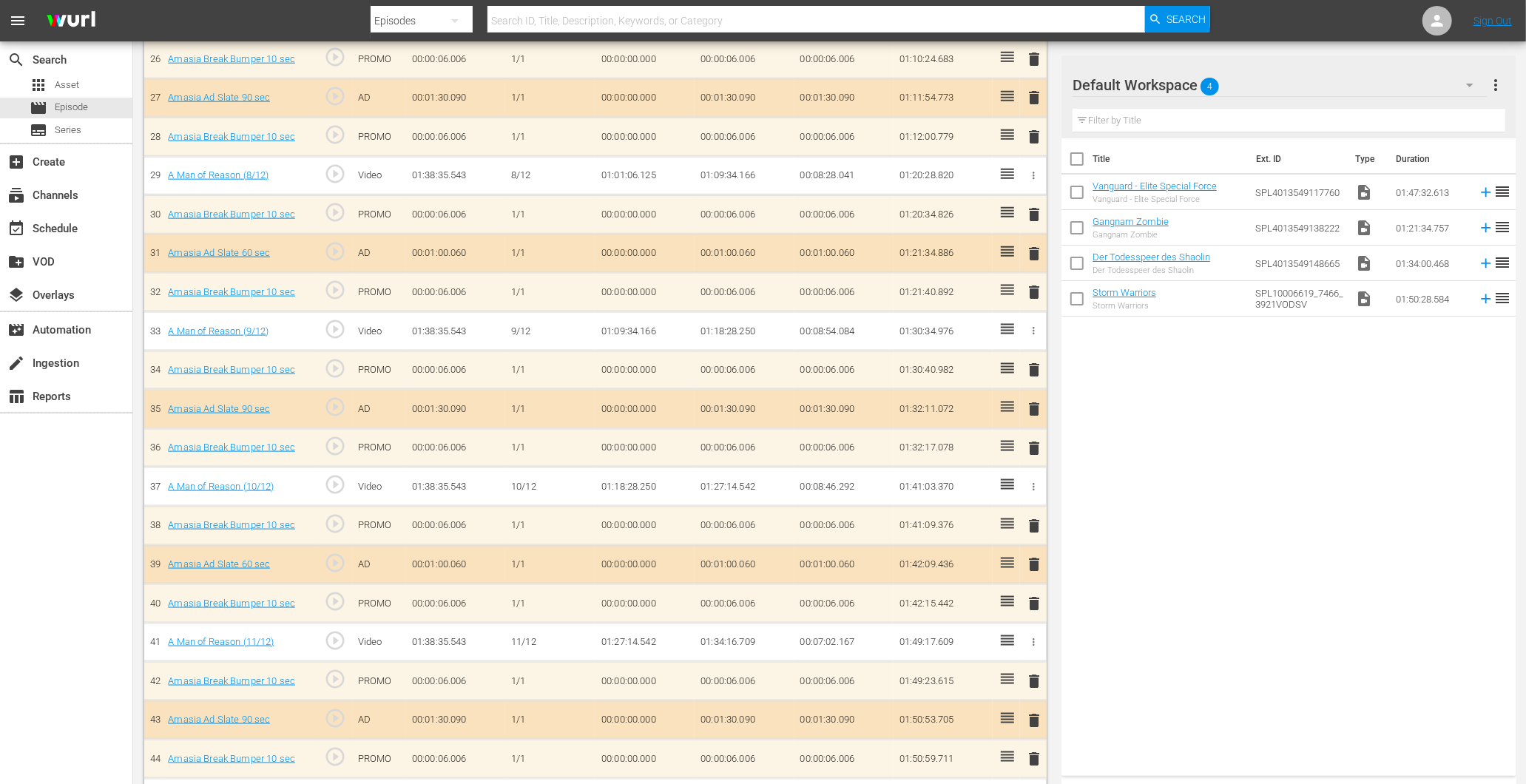
scroll to position [1482, 0]
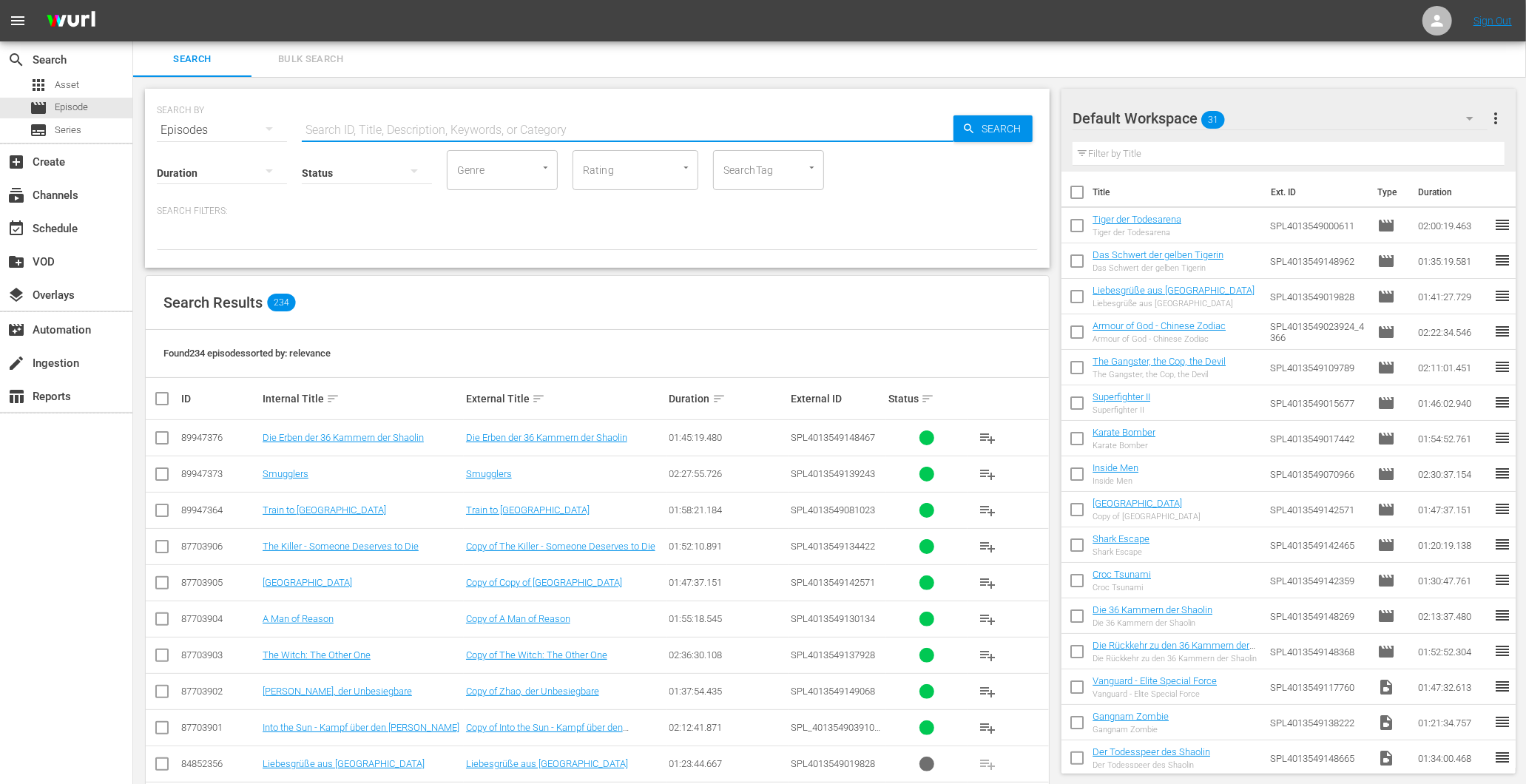
click at [360, 123] on input "text" at bounding box center [627, 130] width 652 height 36
paste input "Cutey Honey: Tears"
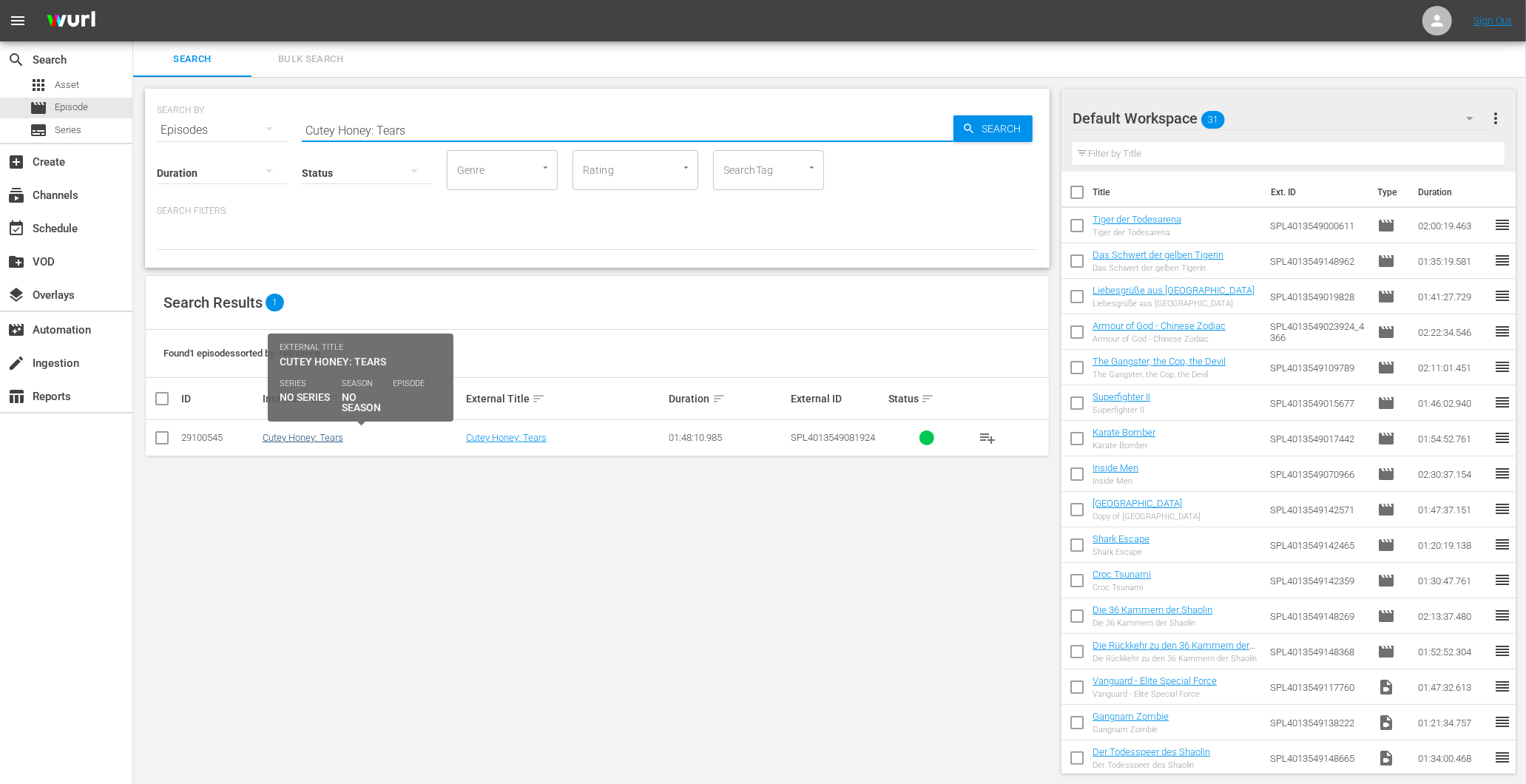
type input "Cutey Honey: Tears"
click at [312, 434] on link "Cutey Honey: Tears" at bounding box center [302, 437] width 81 height 11
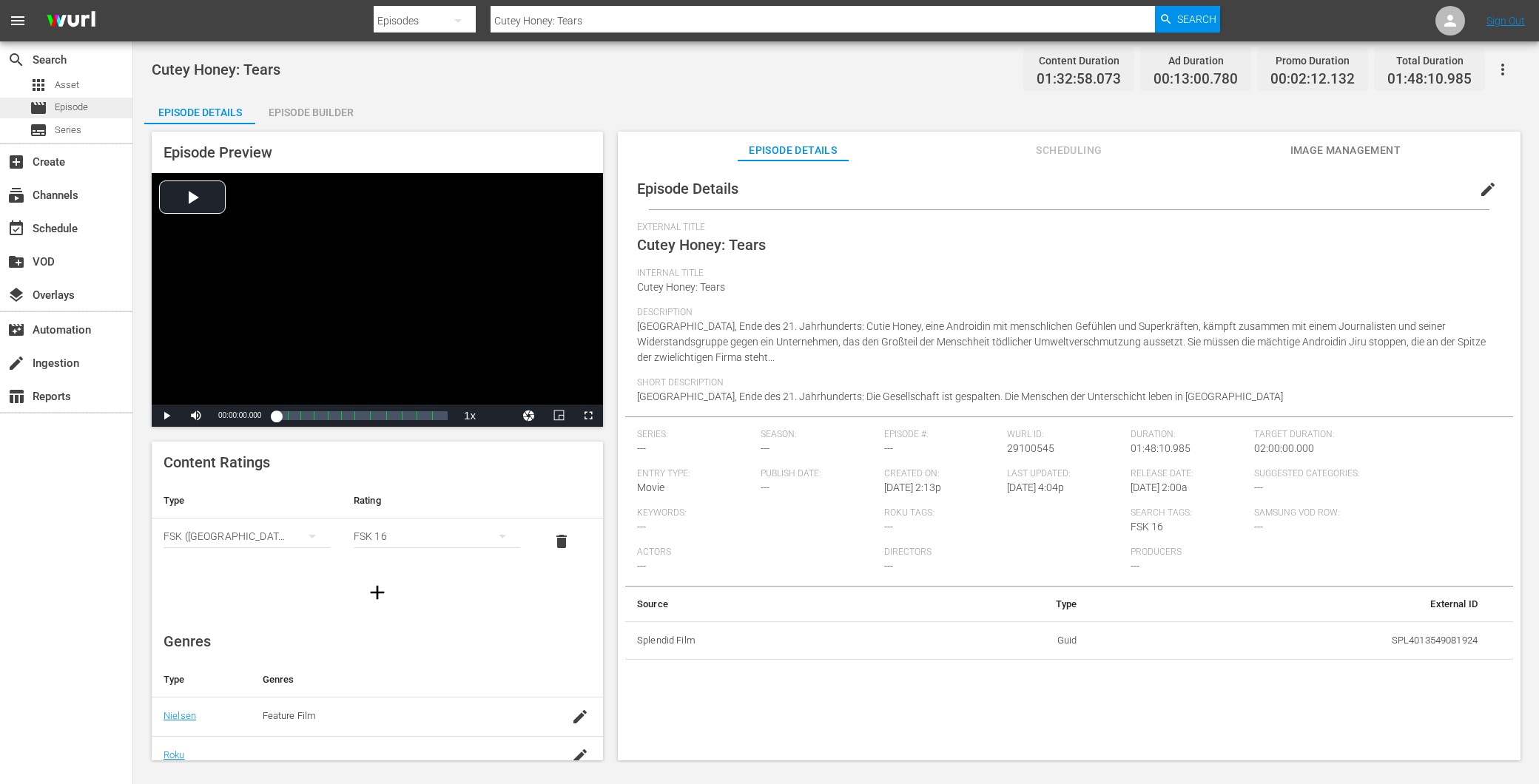
click at [52, 99] on div "movie Episode" at bounding box center [59, 108] width 58 height 21
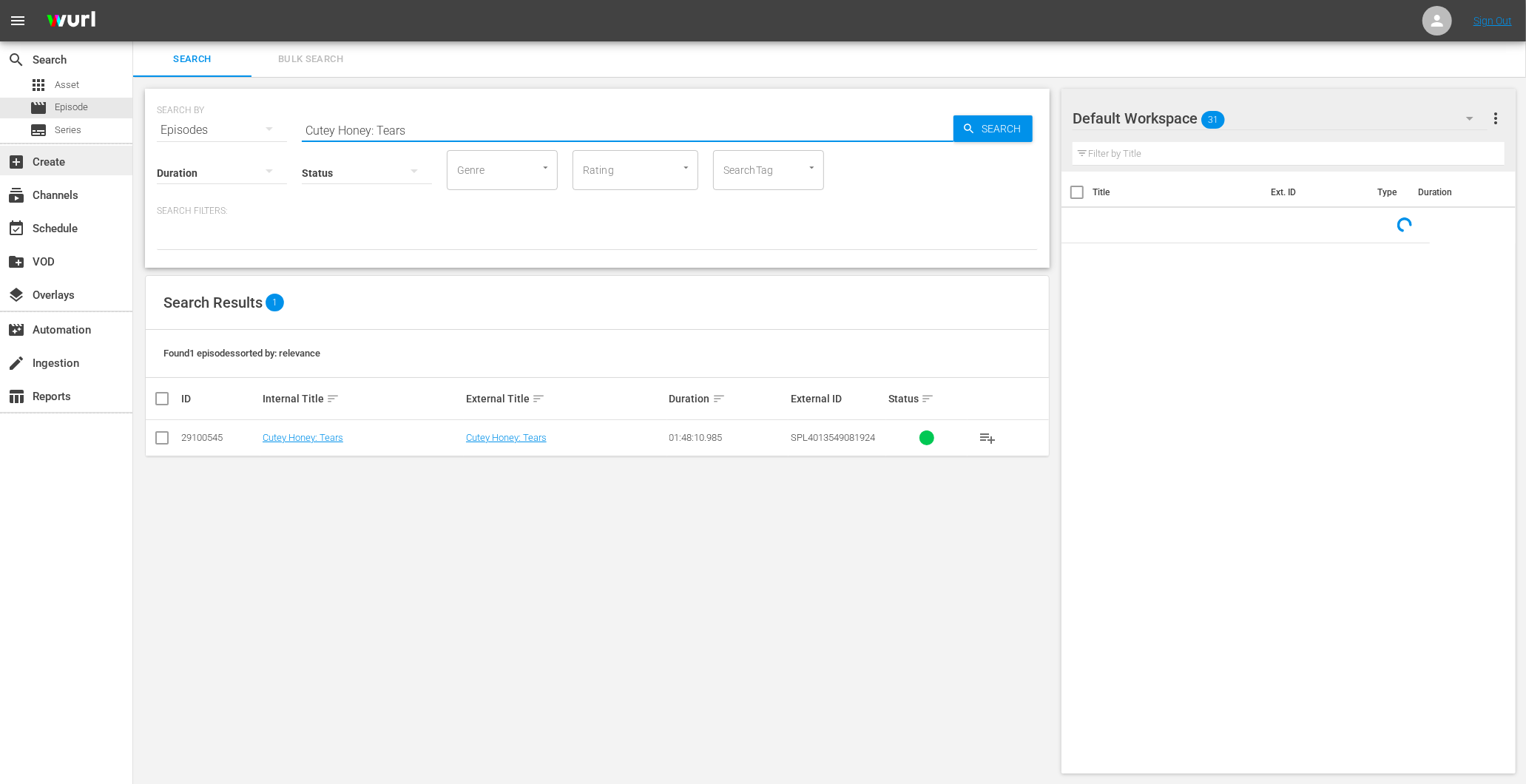
drag, startPoint x: 214, startPoint y: 150, endPoint x: 83, endPoint y: 146, distance: 131.1
click at [133, 0] on div "search Search apps Asset movie Episode subtitles Series add_box Create subscrip…" at bounding box center [829, 0] width 1393 height 0
paste input "The Man from Nowhere"
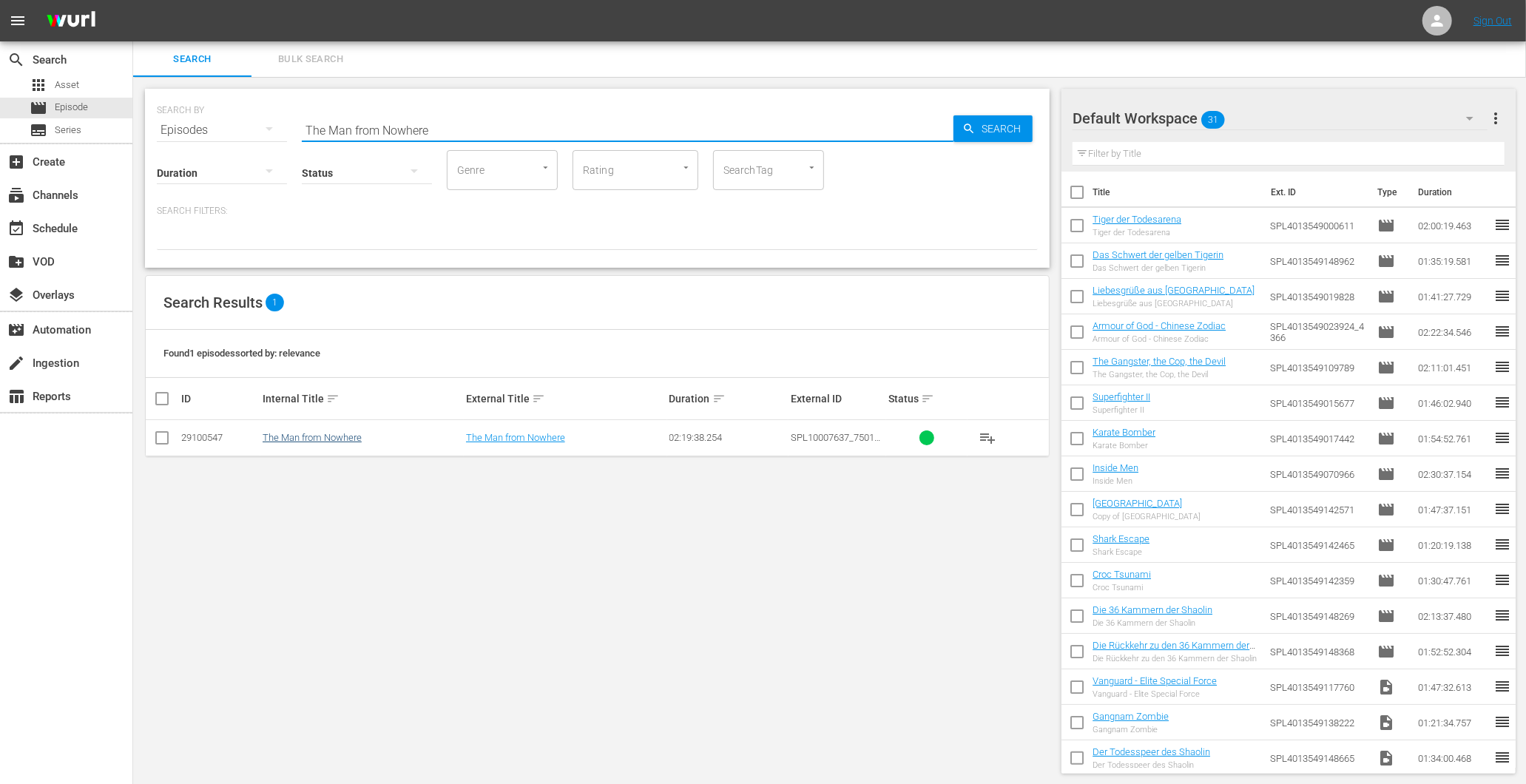
type input "The Man from Nowhere"
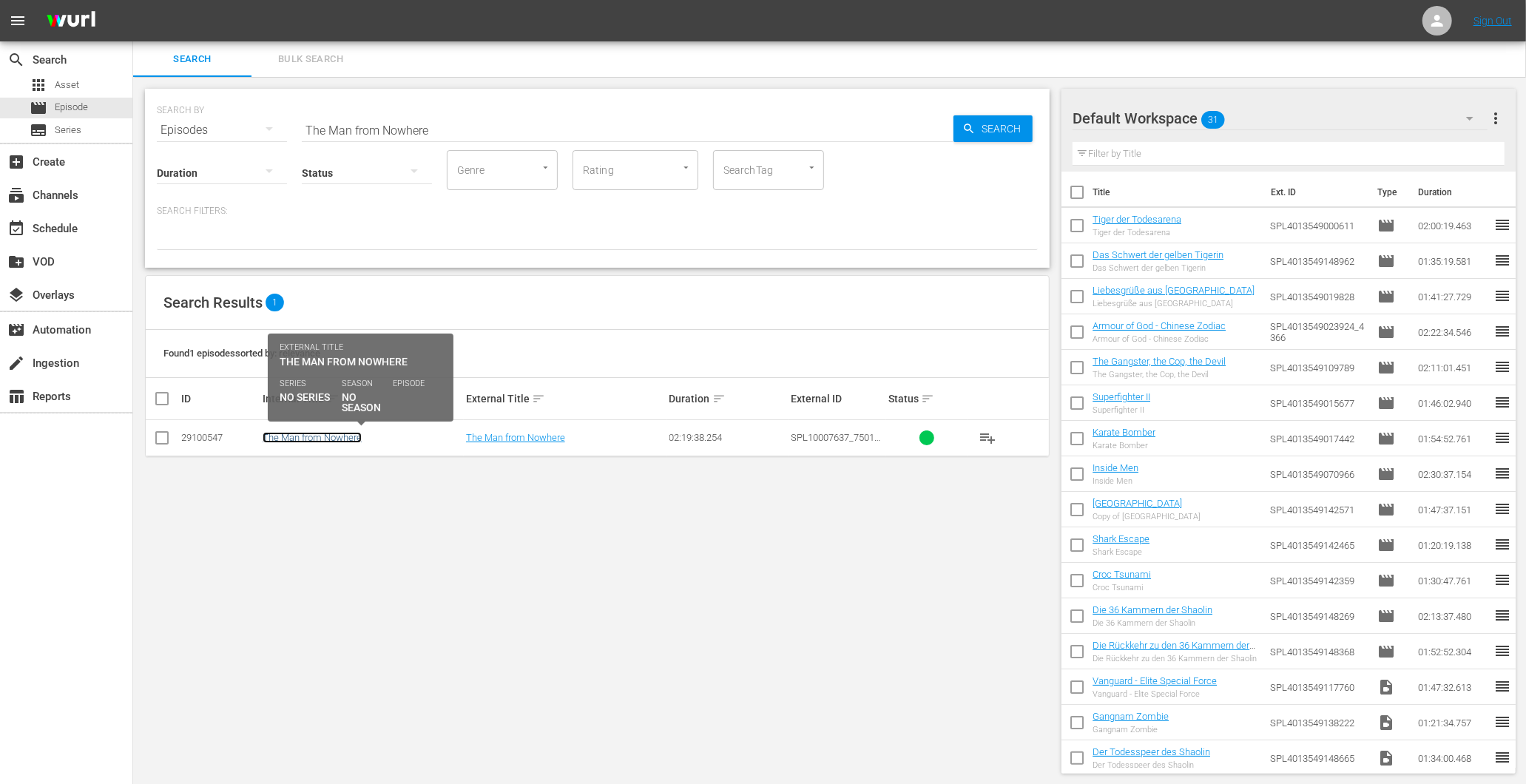
click at [299, 436] on link "The Man from Nowhere" at bounding box center [312, 437] width 99 height 11
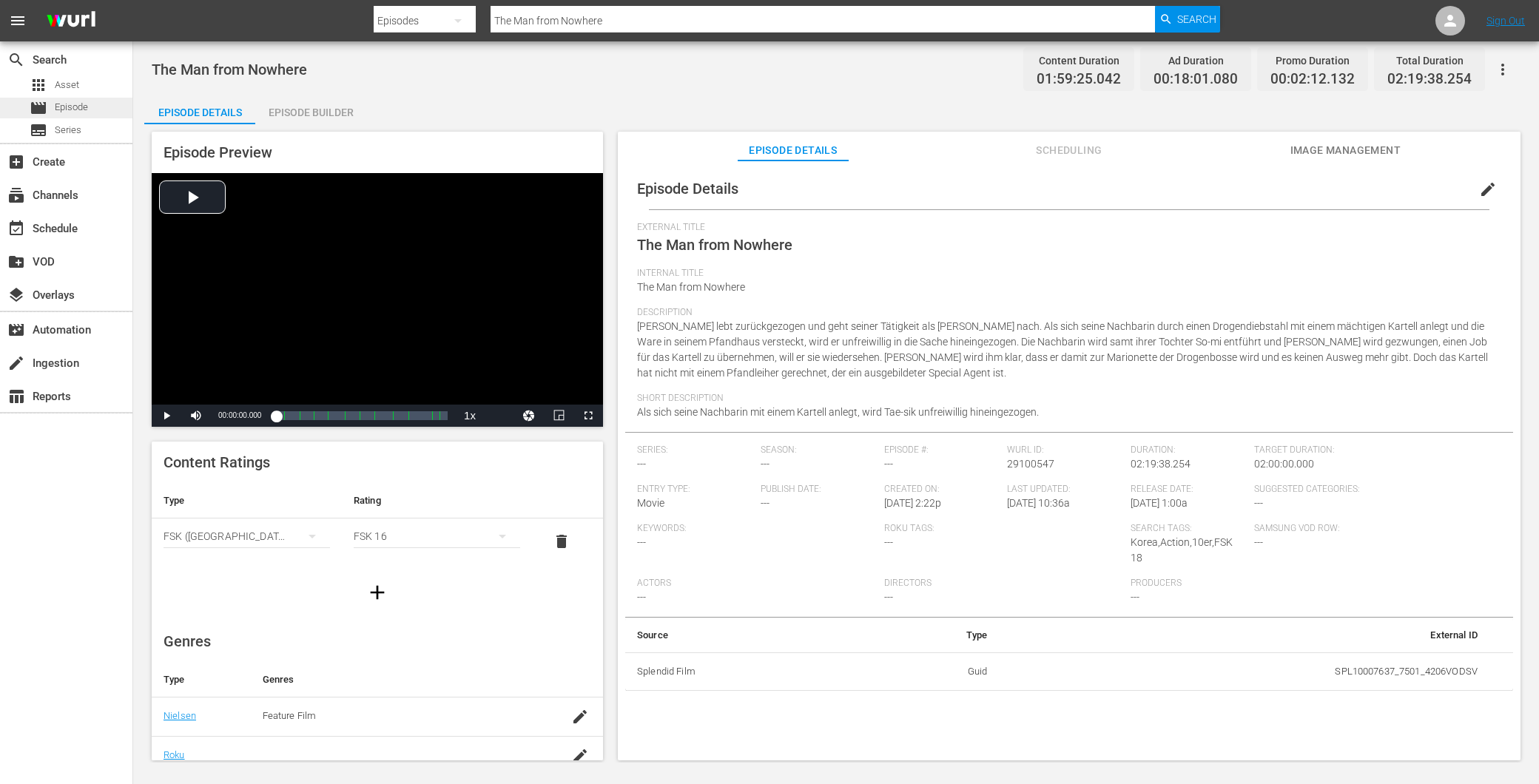
click at [68, 105] on span "Episode" at bounding box center [71, 107] width 33 height 15
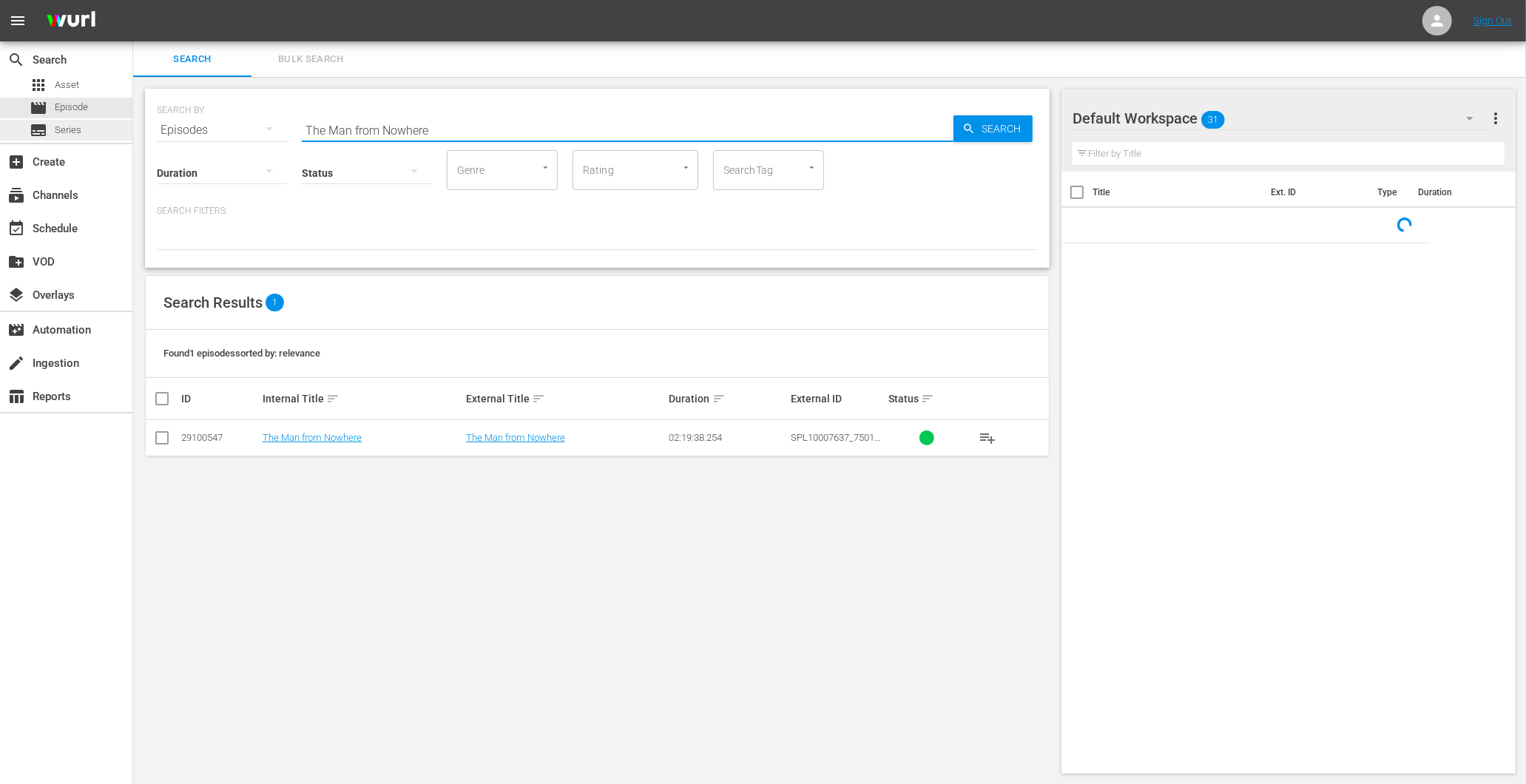
drag, startPoint x: 449, startPoint y: 131, endPoint x: 105, endPoint y: 121, distance: 344.1
click at [133, 0] on div "search Search apps Asset movie Episode subtitles Series add_box Create subscrip…" at bounding box center [829, 0] width 1393 height 0
paste input "Knight of Shadows"
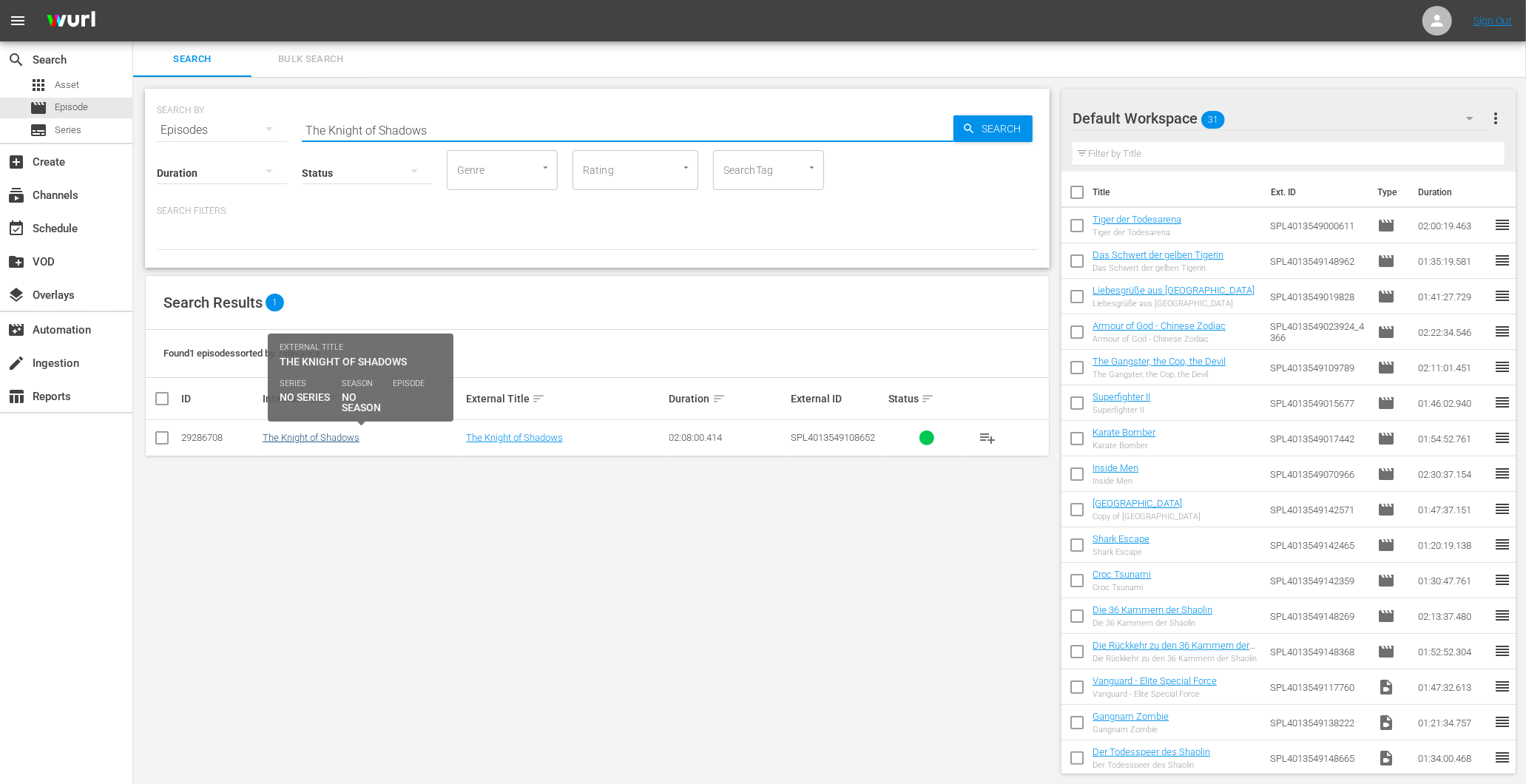
type input "The Knight of Shadows"
click at [324, 434] on link "The Knight of Shadows" at bounding box center [311, 437] width 97 height 11
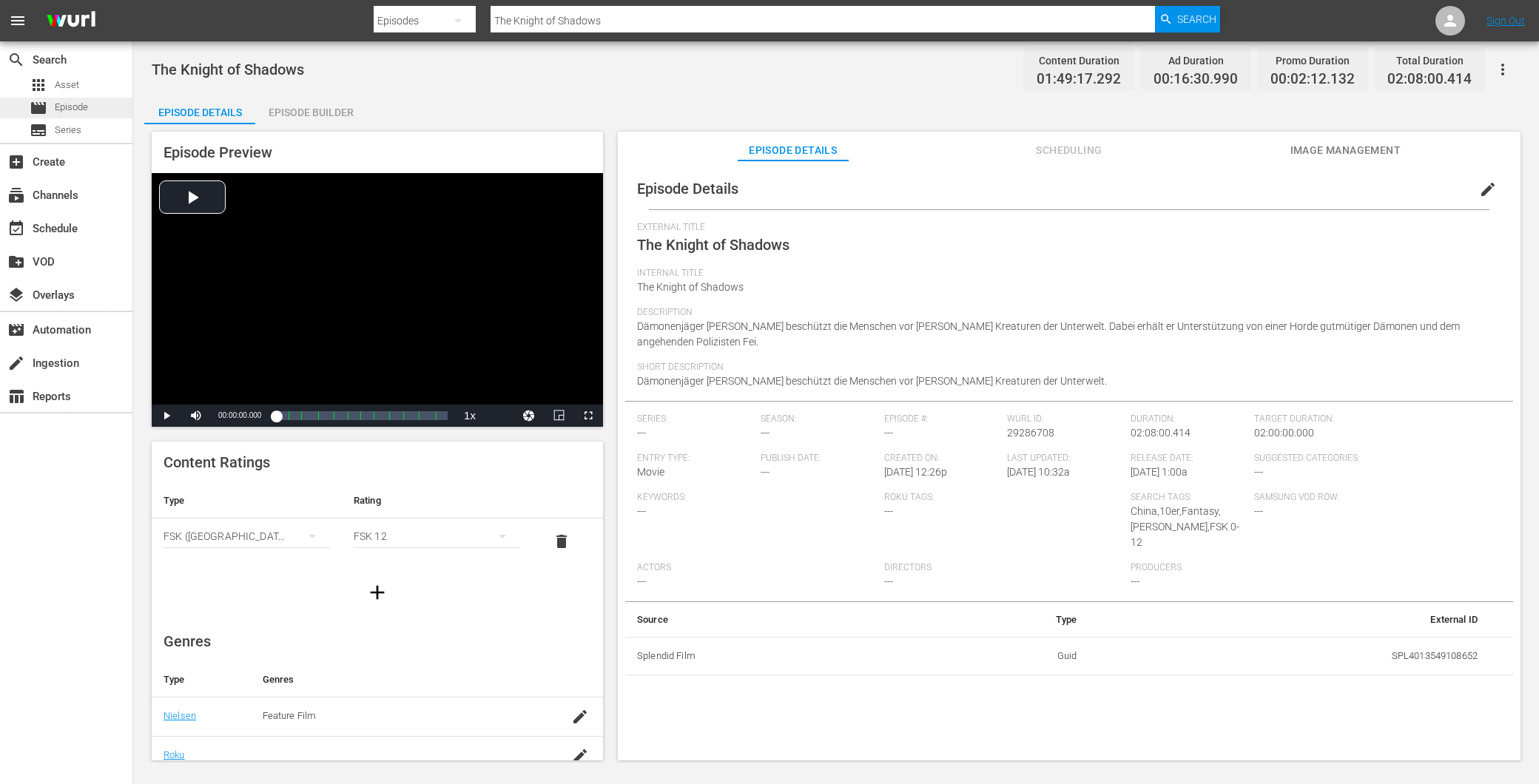
click at [55, 107] on span "Episode" at bounding box center [71, 107] width 33 height 15
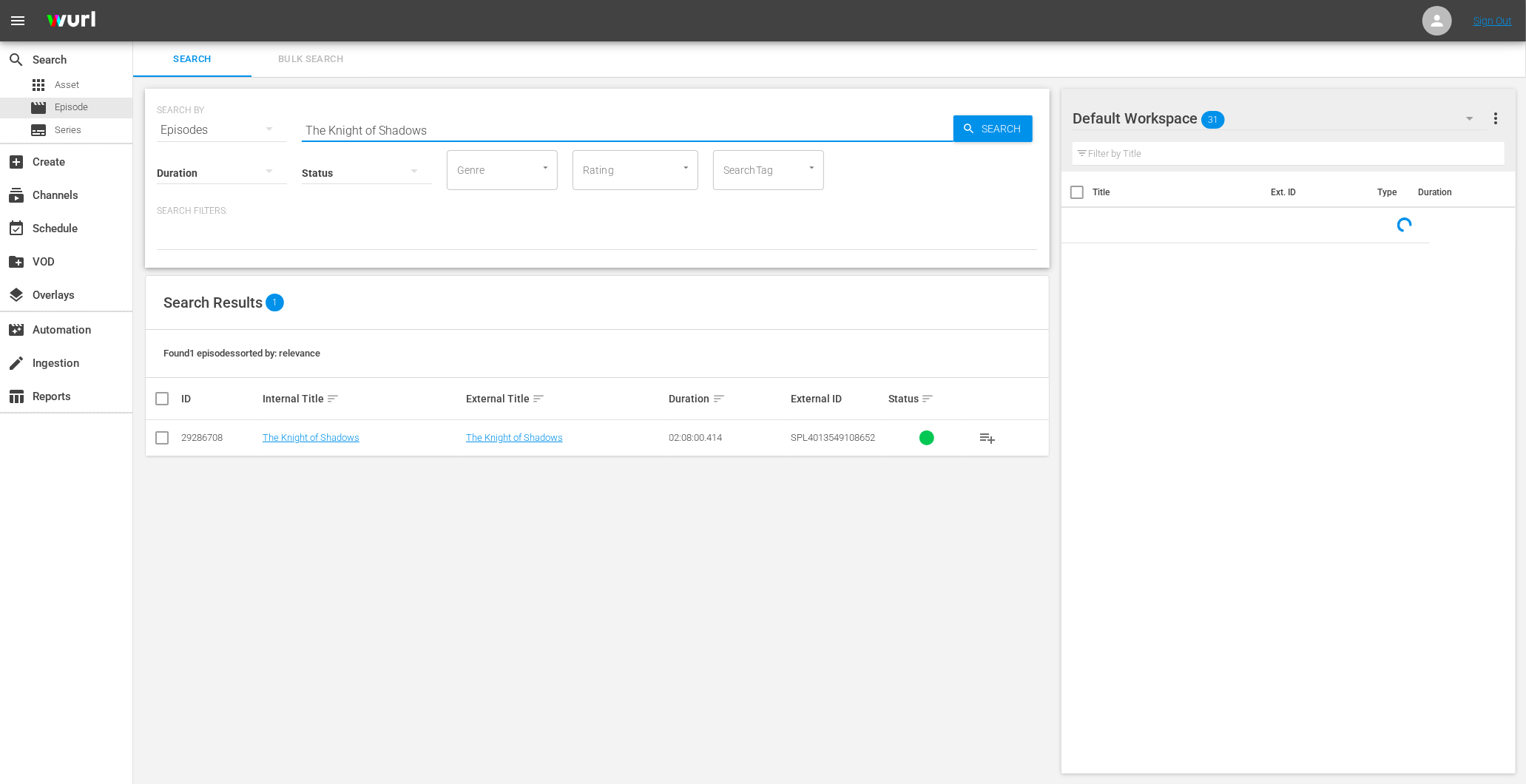
drag, startPoint x: 471, startPoint y: 130, endPoint x: 186, endPoint y: 130, distance: 285.0
click at [186, 130] on div "SEARCH BY Search By Episodes Search ID, Title, Description, Keywords, or Catego…" at bounding box center [597, 121] width 881 height 53
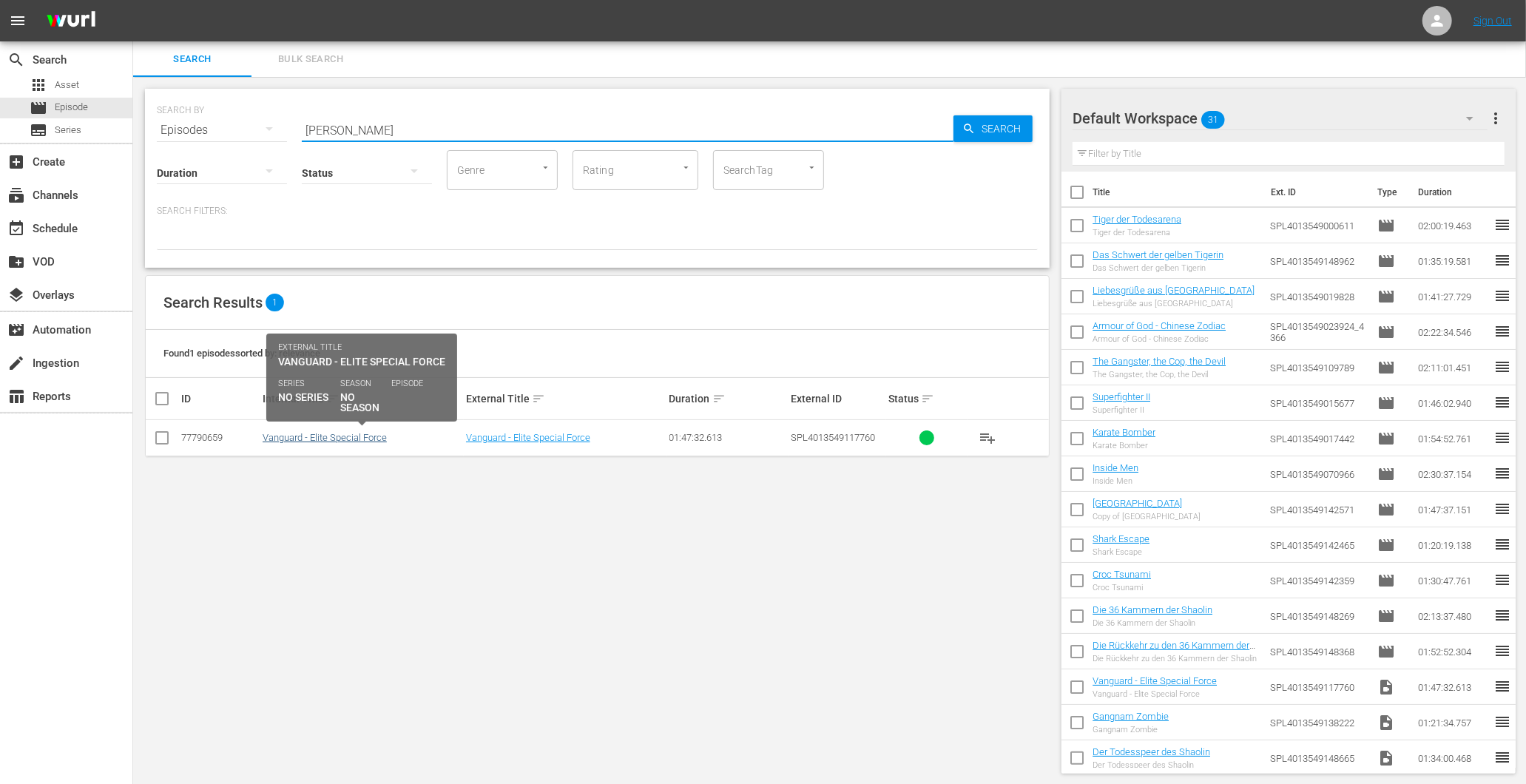
type input "vang"
click at [320, 434] on link "Vanguard - Elite Special Force" at bounding box center [325, 437] width 125 height 11
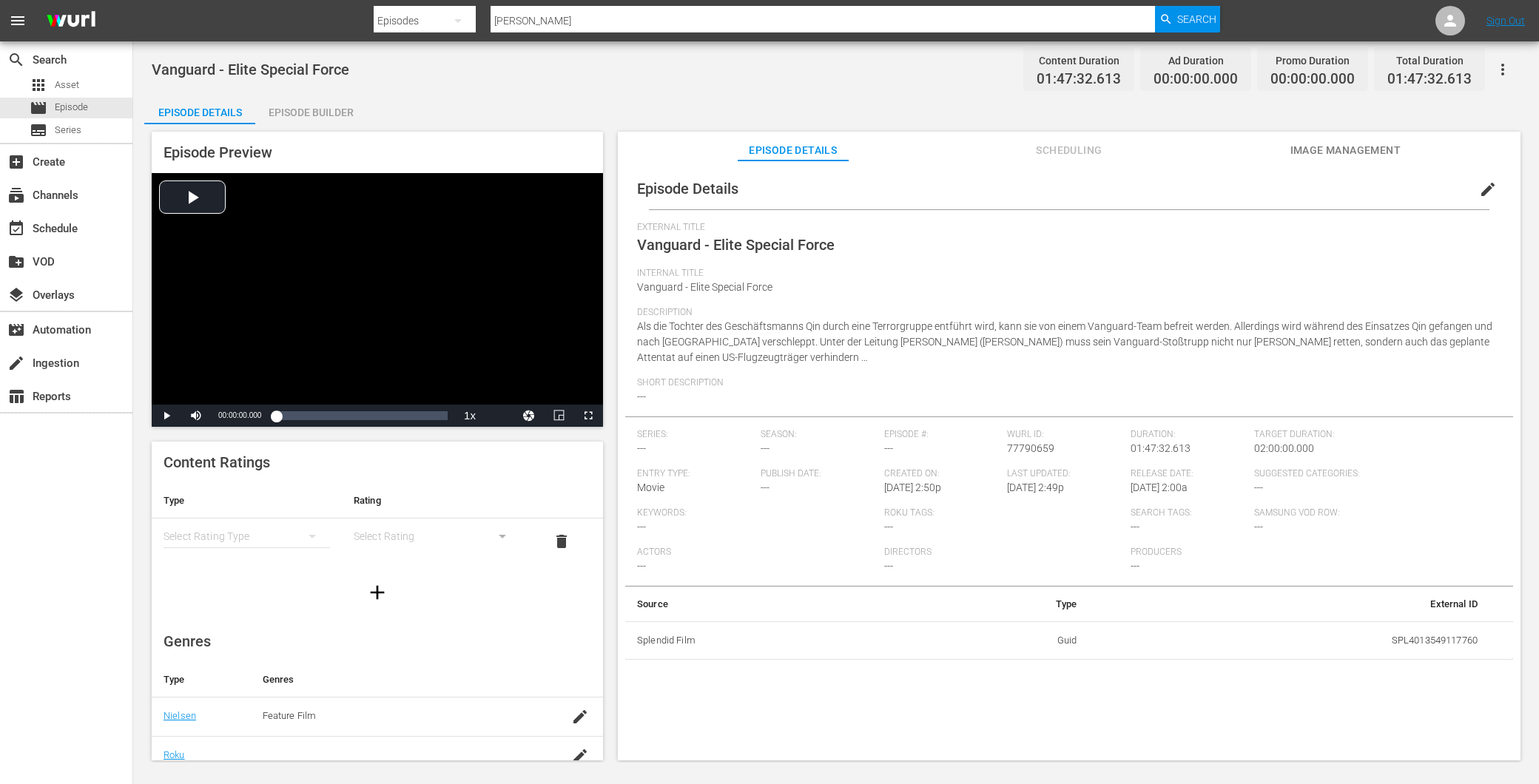
click at [313, 120] on div "Episode Builder" at bounding box center [311, 112] width 111 height 36
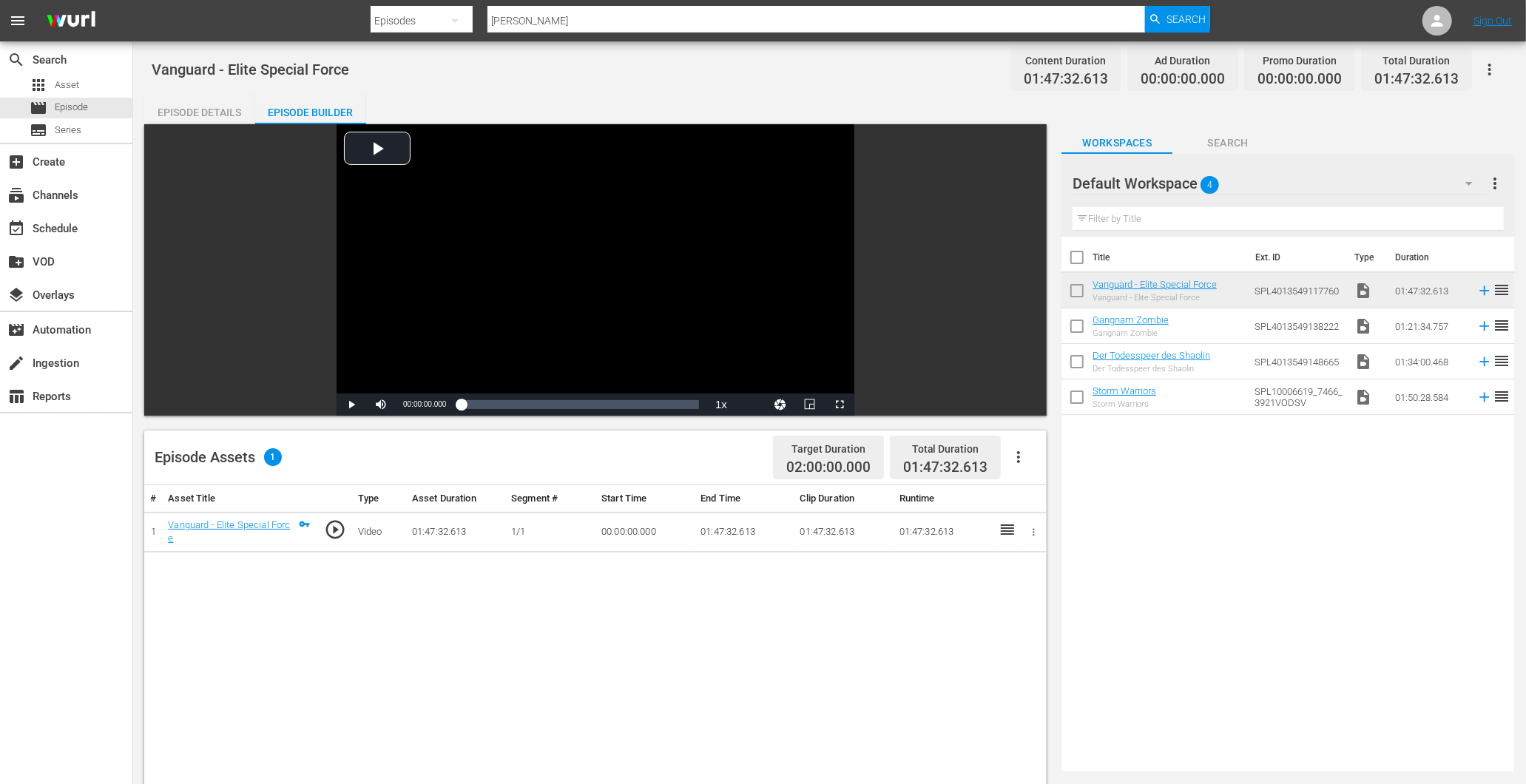
click at [229, 111] on div "Episode Details" at bounding box center [200, 112] width 111 height 36
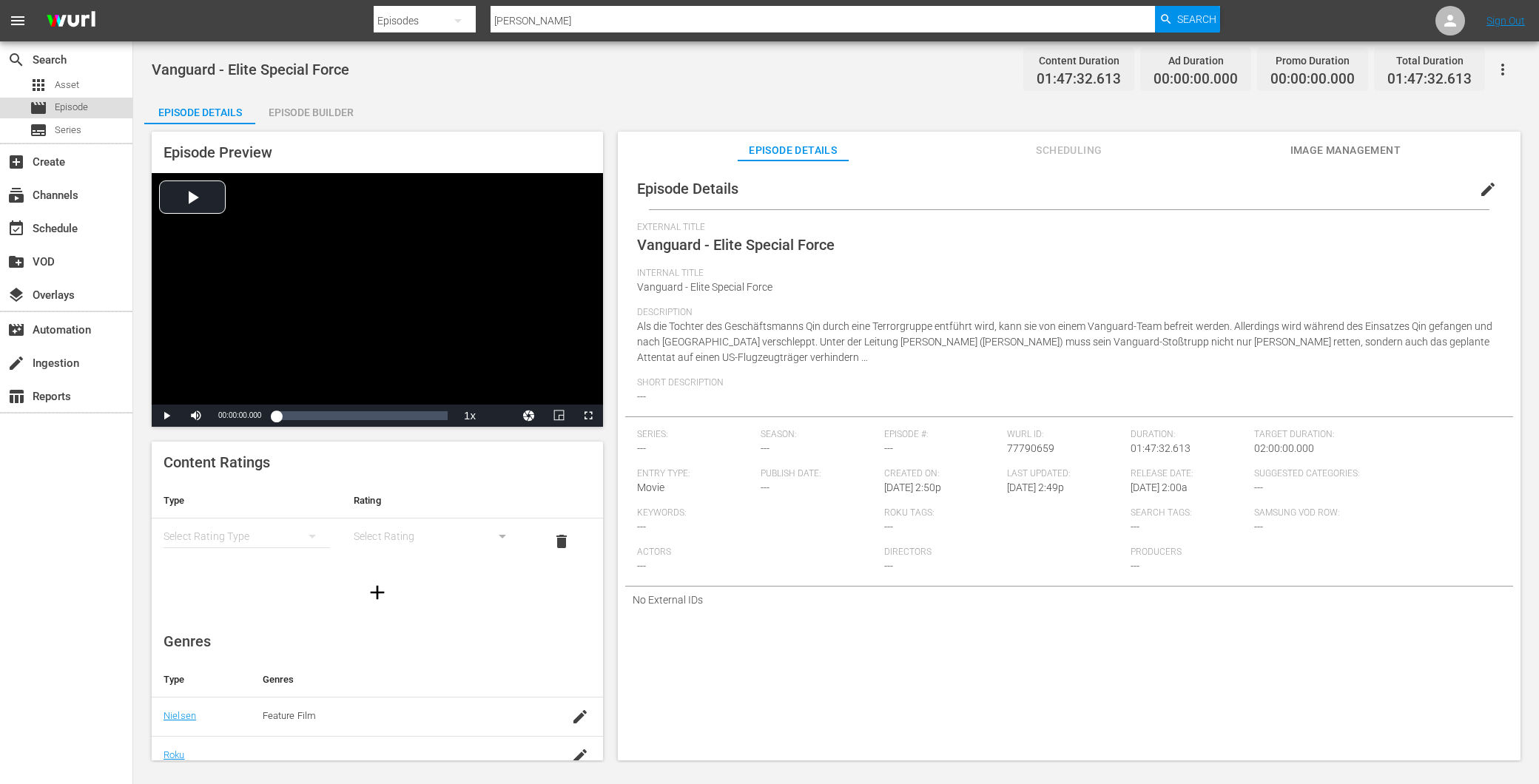
click at [71, 100] on span "Episode" at bounding box center [71, 107] width 33 height 15
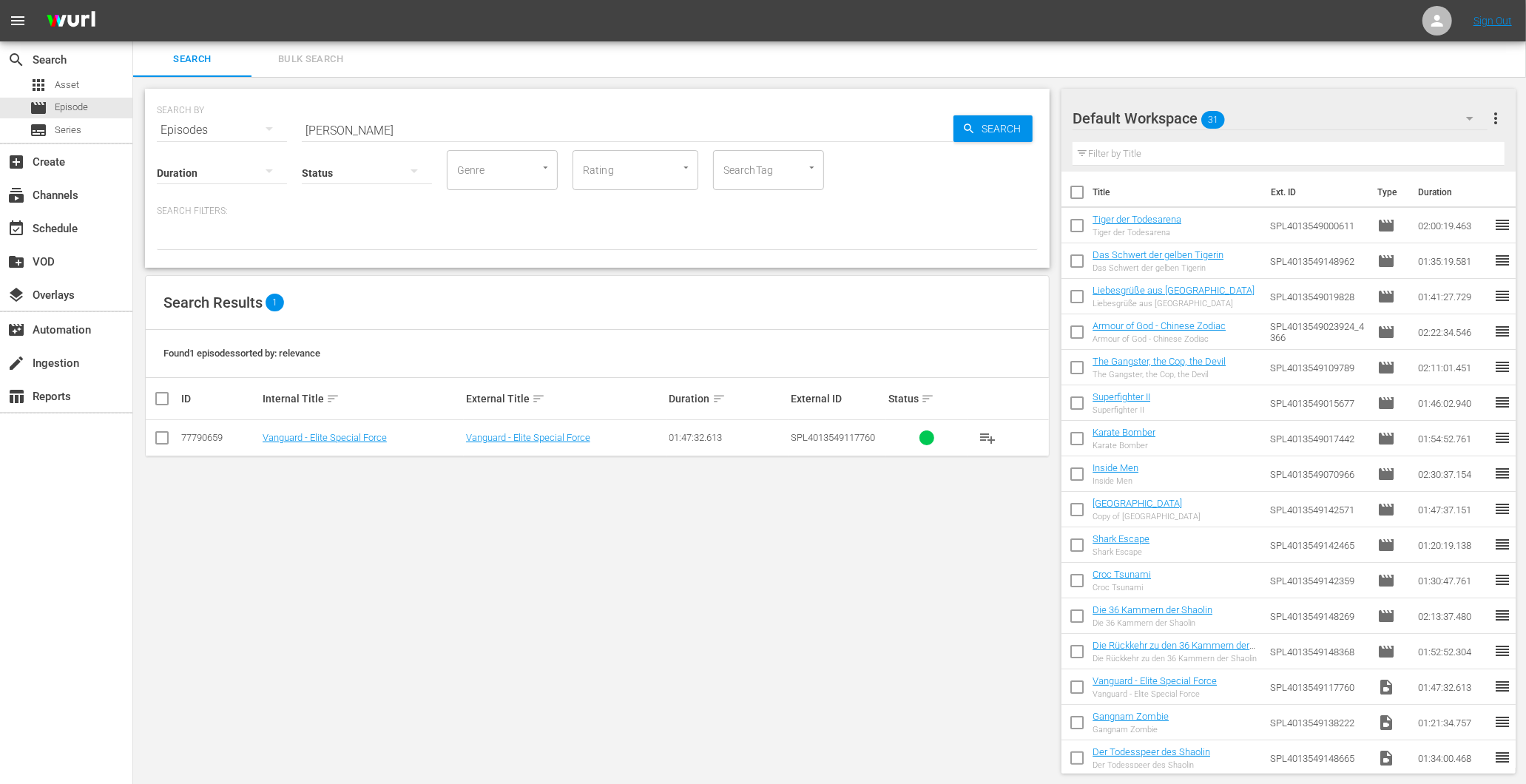
drag, startPoint x: 327, startPoint y: 124, endPoint x: 254, endPoint y: 120, distance: 73.1
click at [254, 120] on div "SEARCH BY Search By Episodes Search ID, Title, Description, Keywords, or Catego…" at bounding box center [597, 121] width 881 height 53
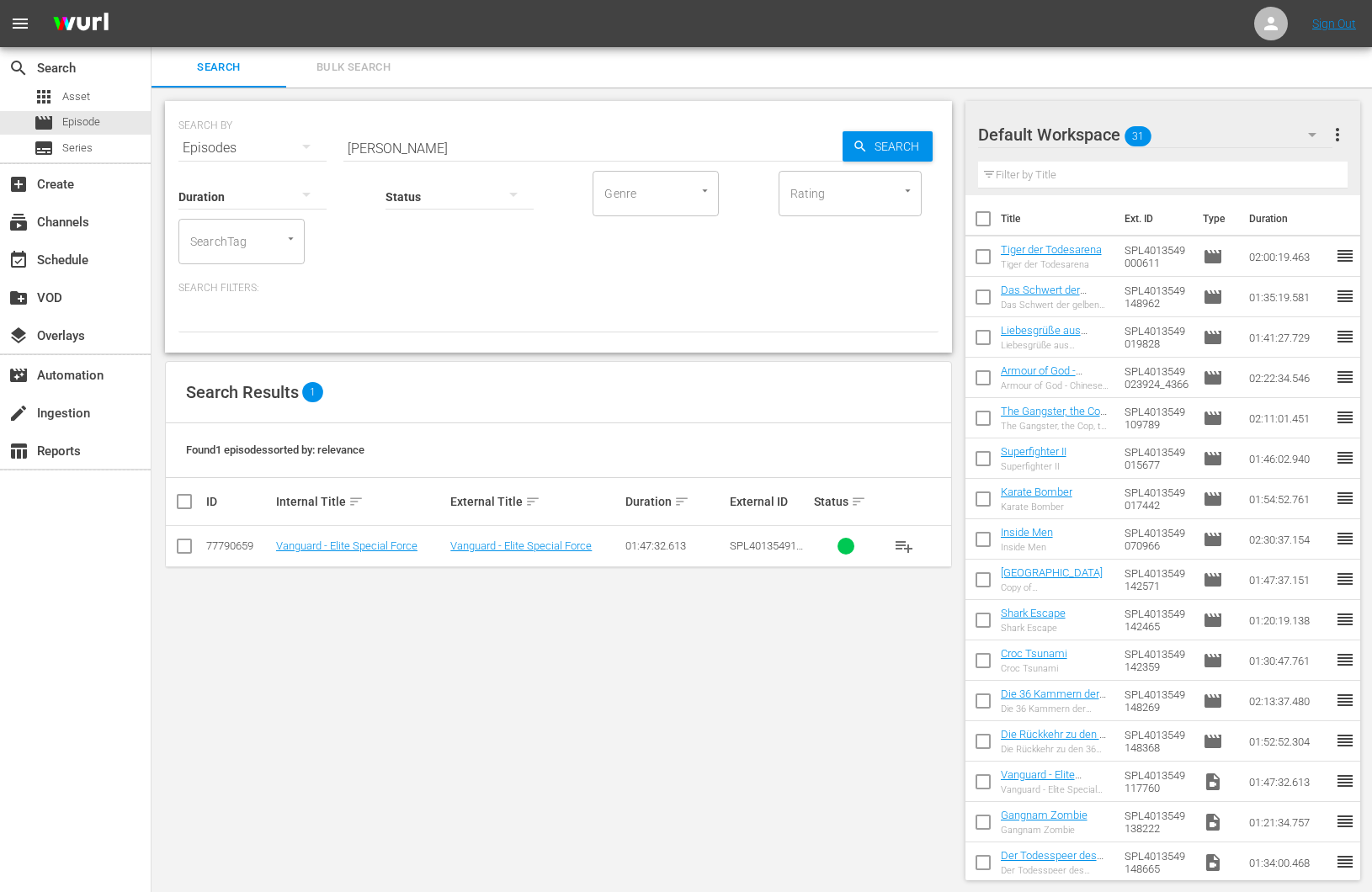
click at [404, 147] on input "vang" at bounding box center [592, 147] width 499 height 41
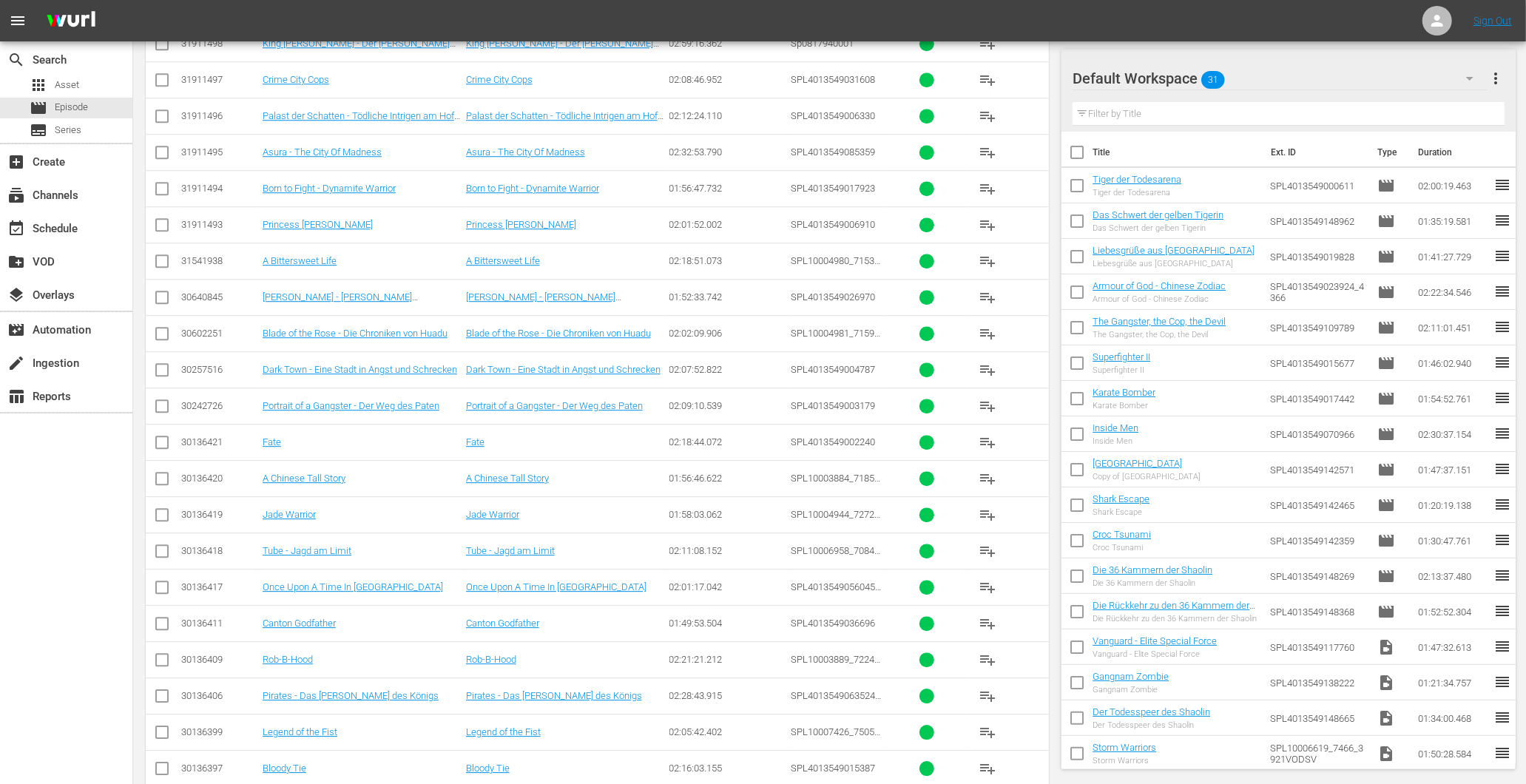
scroll to position [4055, 0]
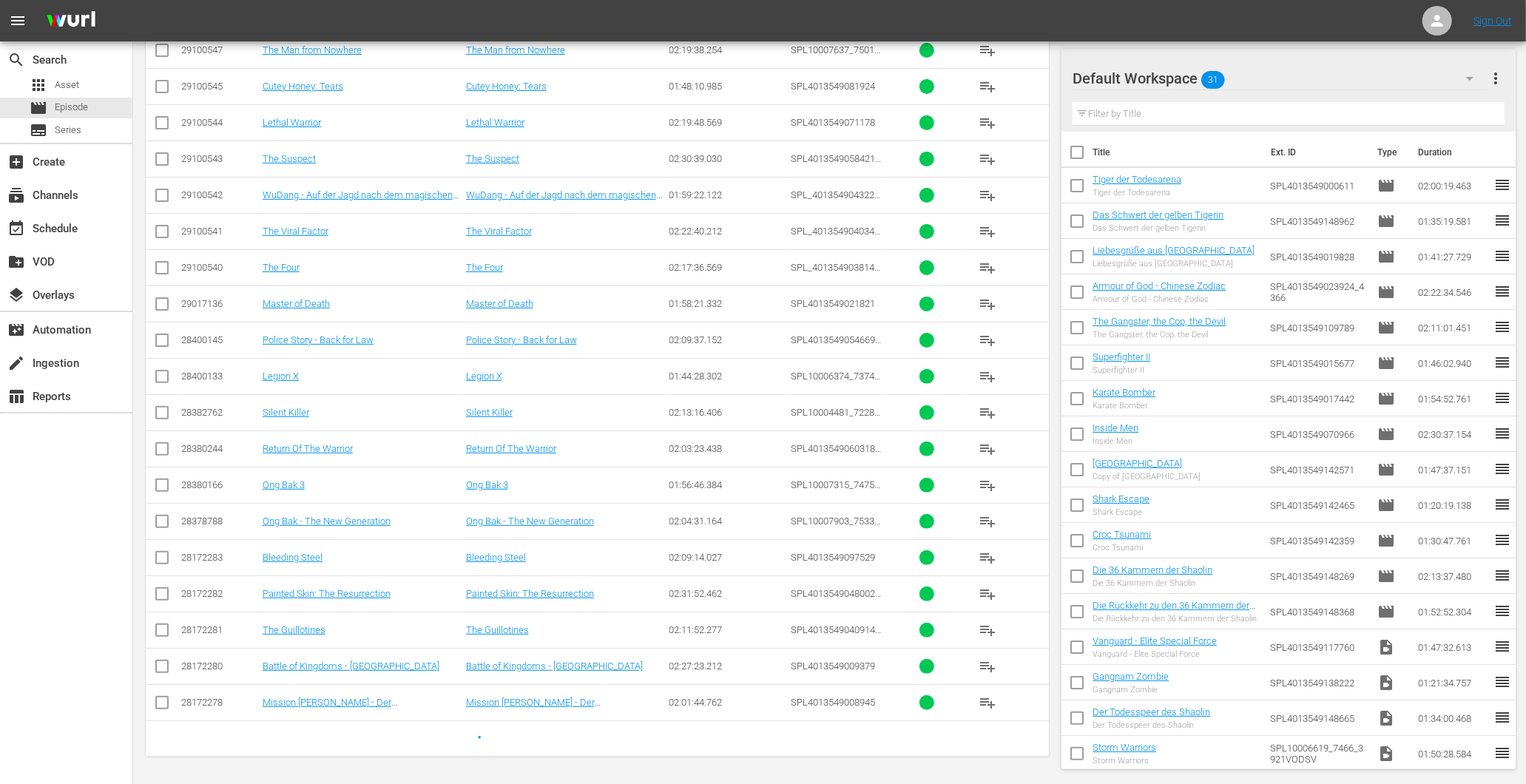
drag, startPoint x: 252, startPoint y: 434, endPoint x: 726, endPoint y: 777, distance: 585.1
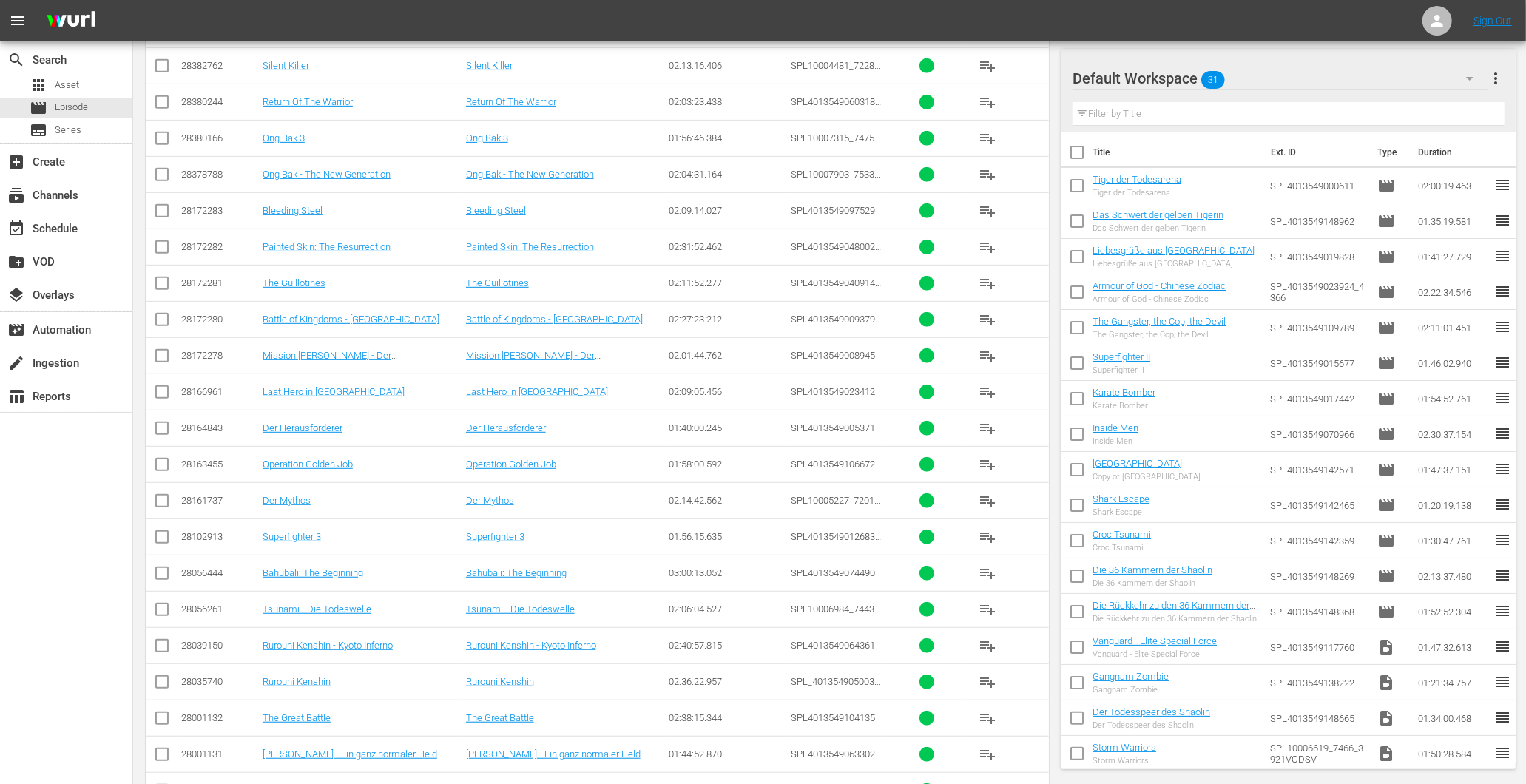
scroll to position [4626, 0]
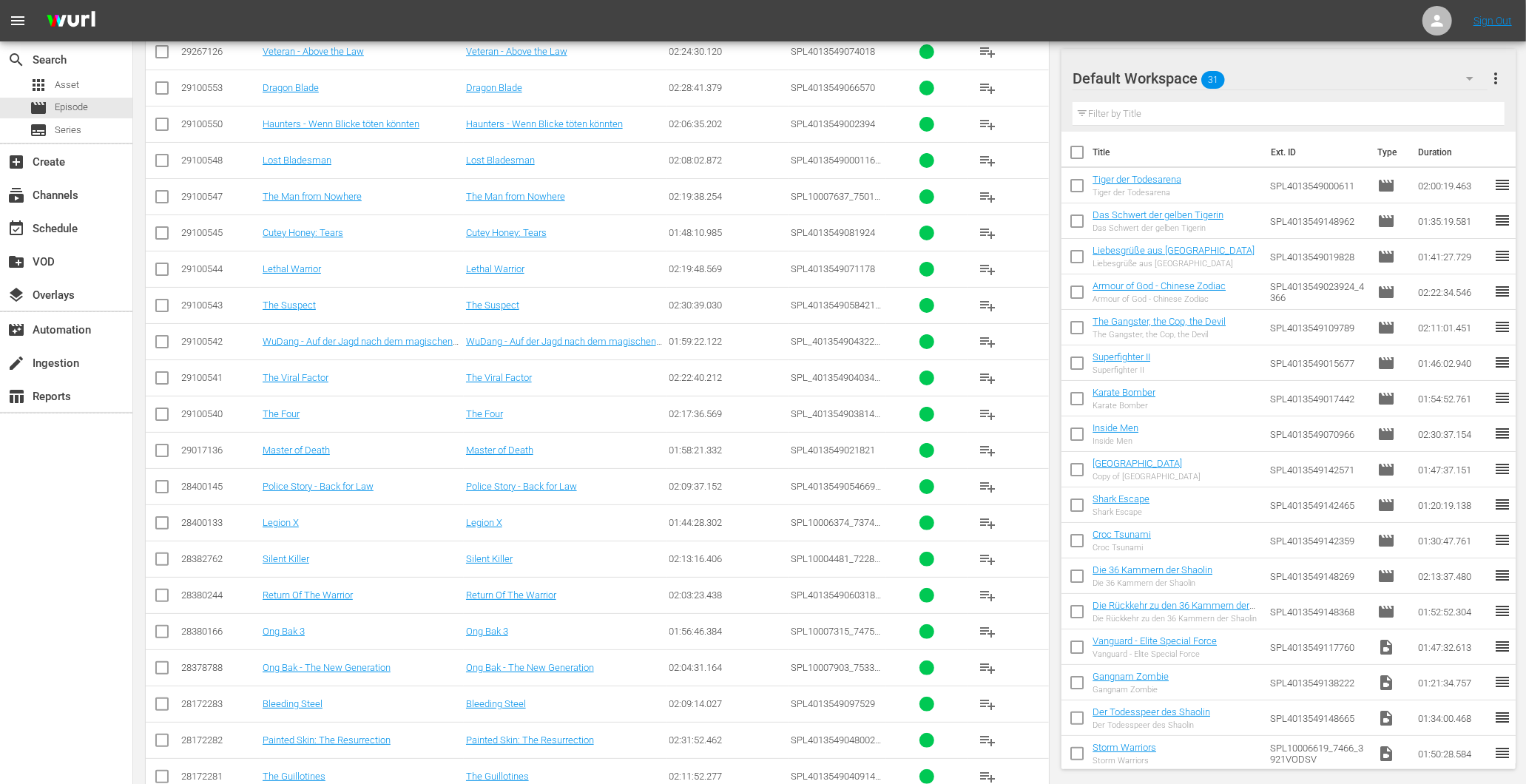
click at [507, 360] on td "WuDang - Auf der Jagd nach dem magischen Schwert" at bounding box center [565, 341] width 204 height 37
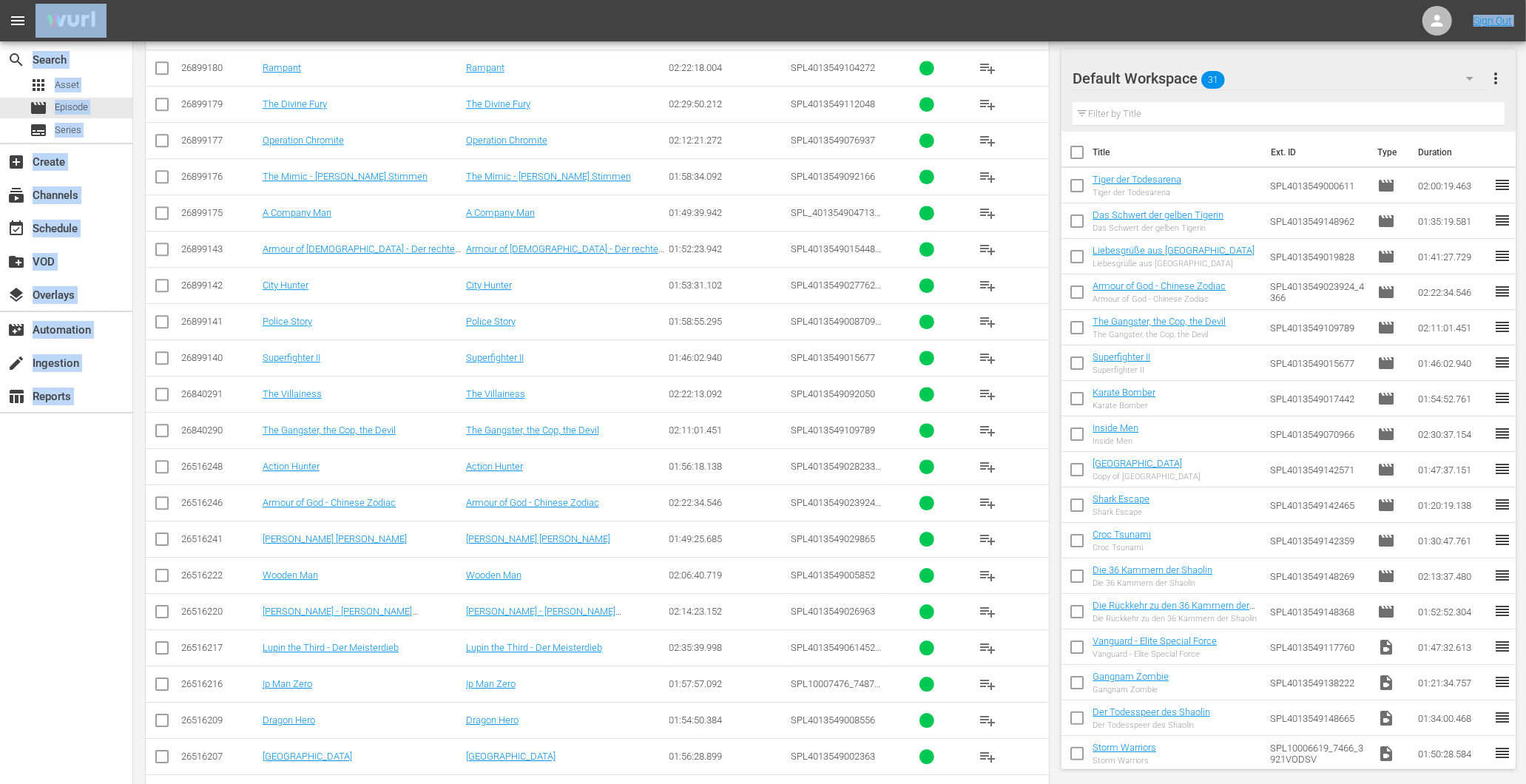
scroll to position [8160, 0]
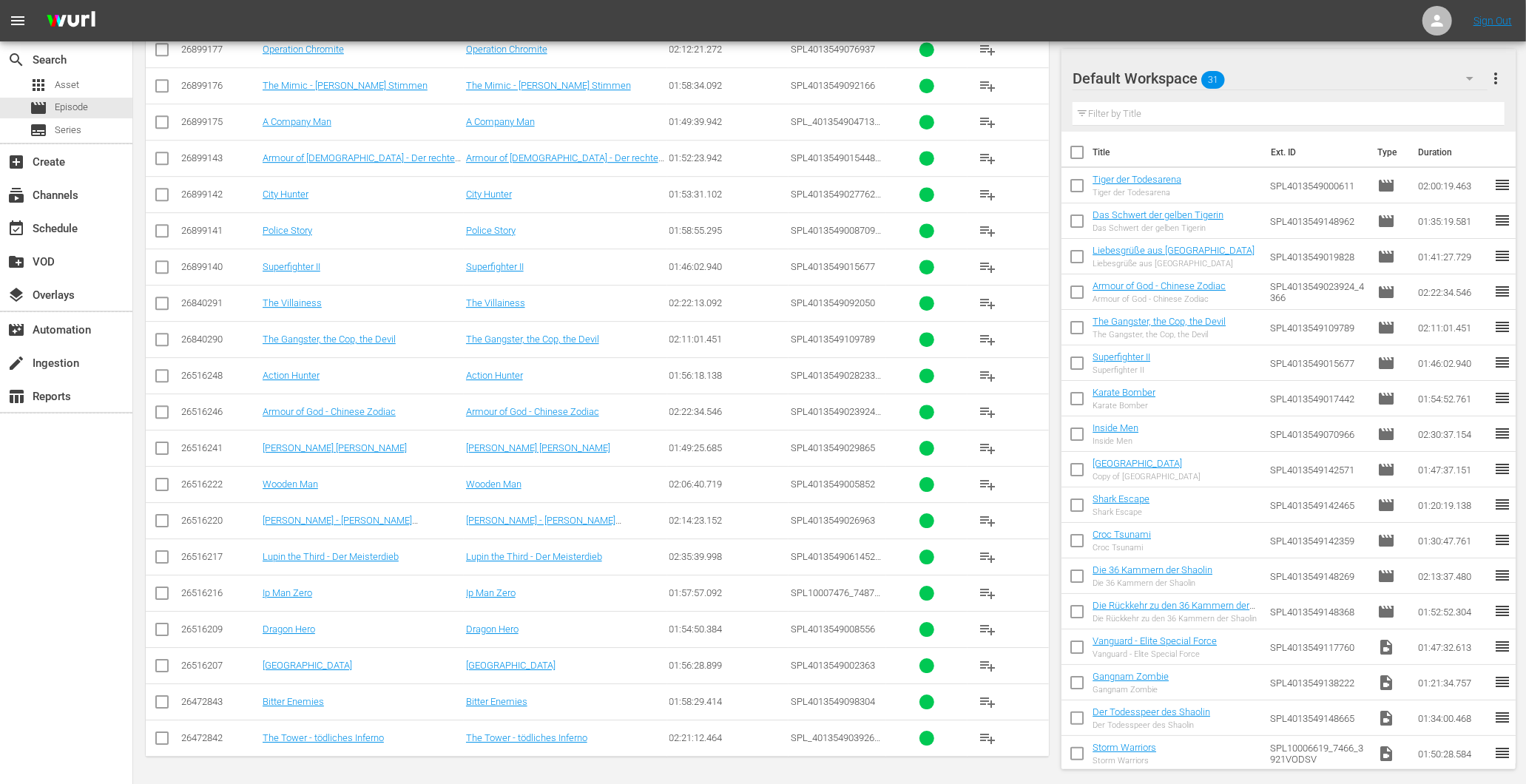
drag, startPoint x: 255, startPoint y: 437, endPoint x: 905, endPoint y: 757, distance: 724.5
copy tbody "89947376"
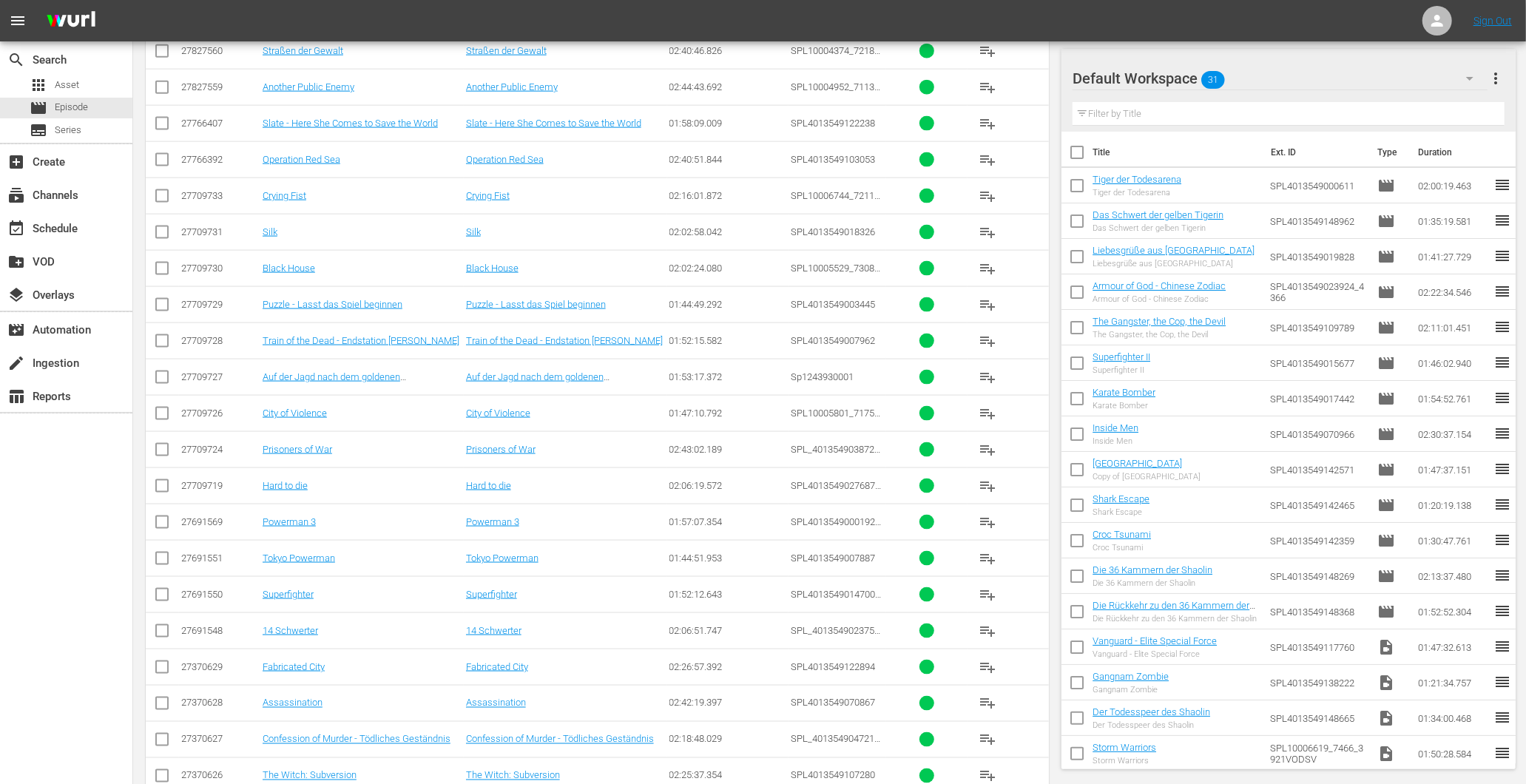
scroll to position [5530, 0]
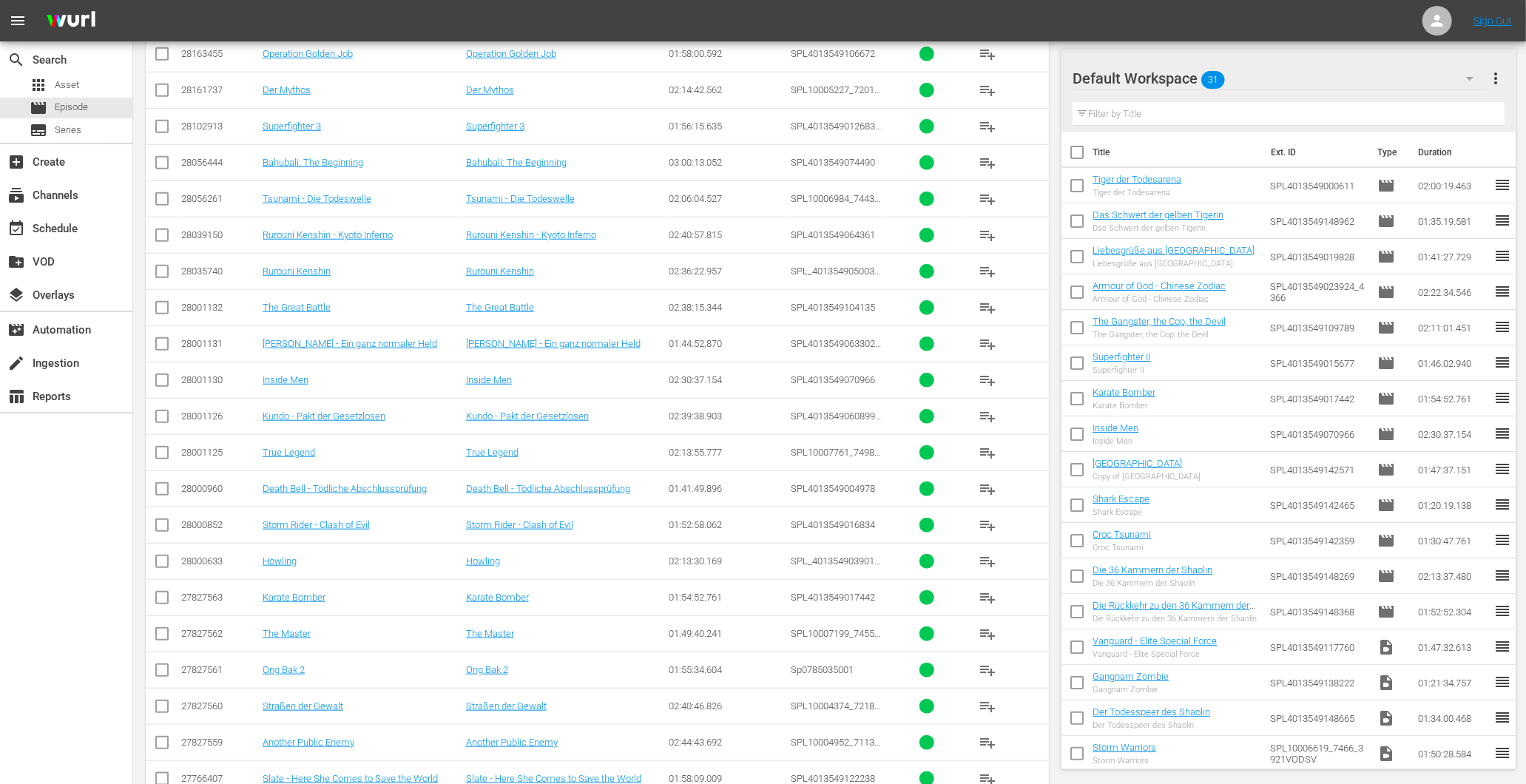
click at [404, 381] on td "Inside Men" at bounding box center [361, 380] width 204 height 37
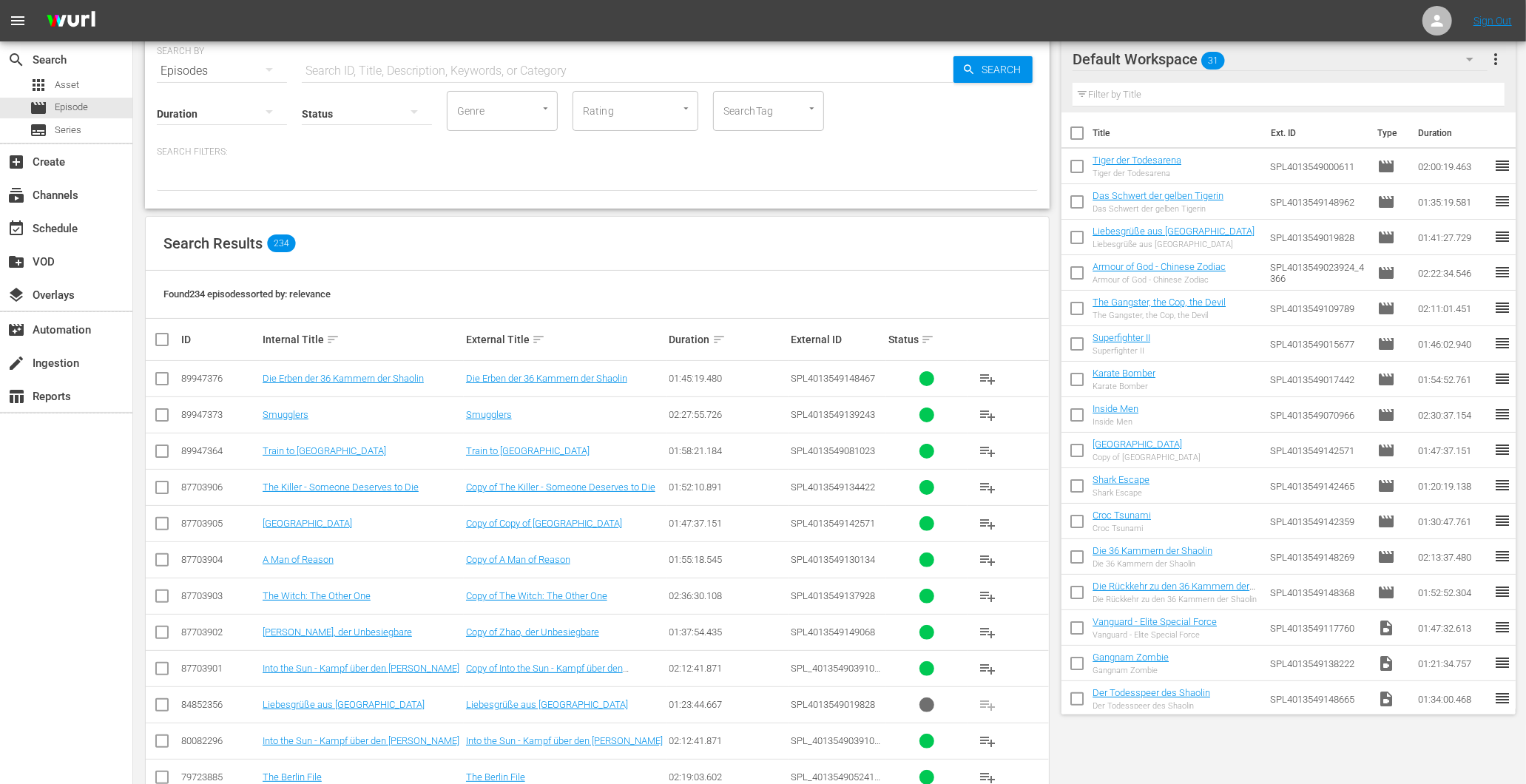
scroll to position [0, 0]
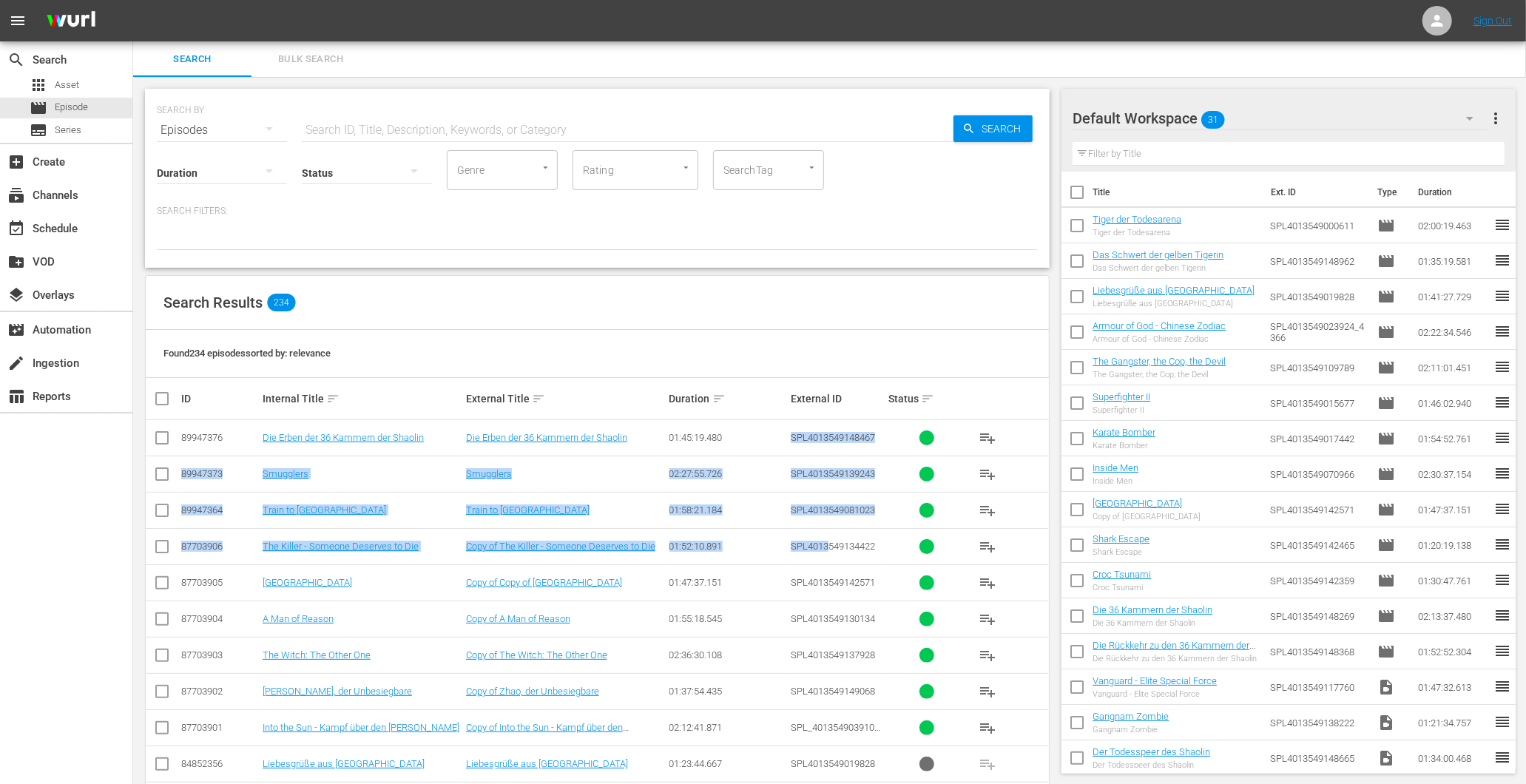
drag, startPoint x: 785, startPoint y: 433, endPoint x: 829, endPoint y: 543, distance: 118.5
drag, startPoint x: 829, startPoint y: 543, endPoint x: 767, endPoint y: 448, distance: 113.4
click at [777, 460] on td "02:27:55.726" at bounding box center [728, 474] width 122 height 37
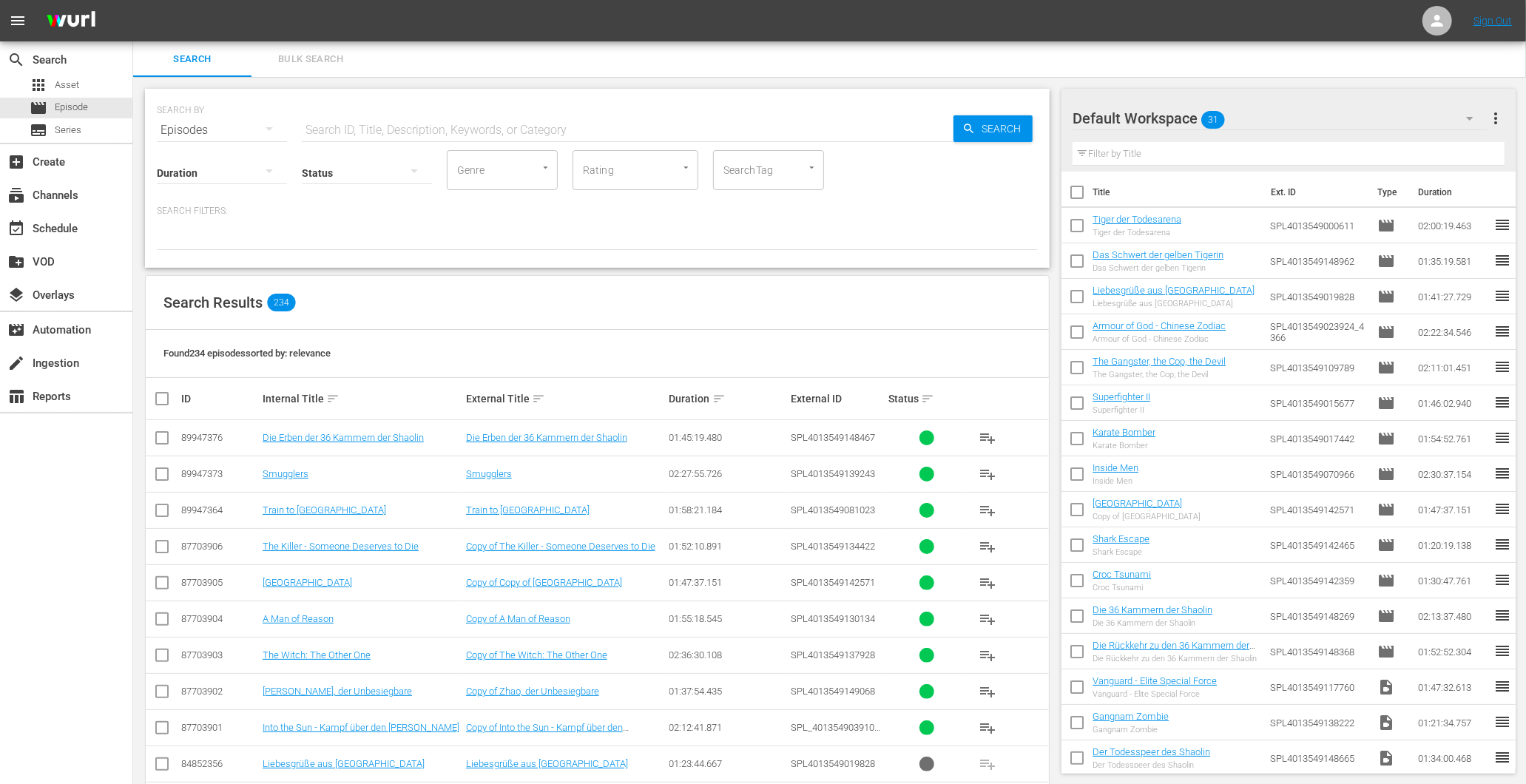
click at [415, 120] on input "text" at bounding box center [627, 130] width 652 height 36
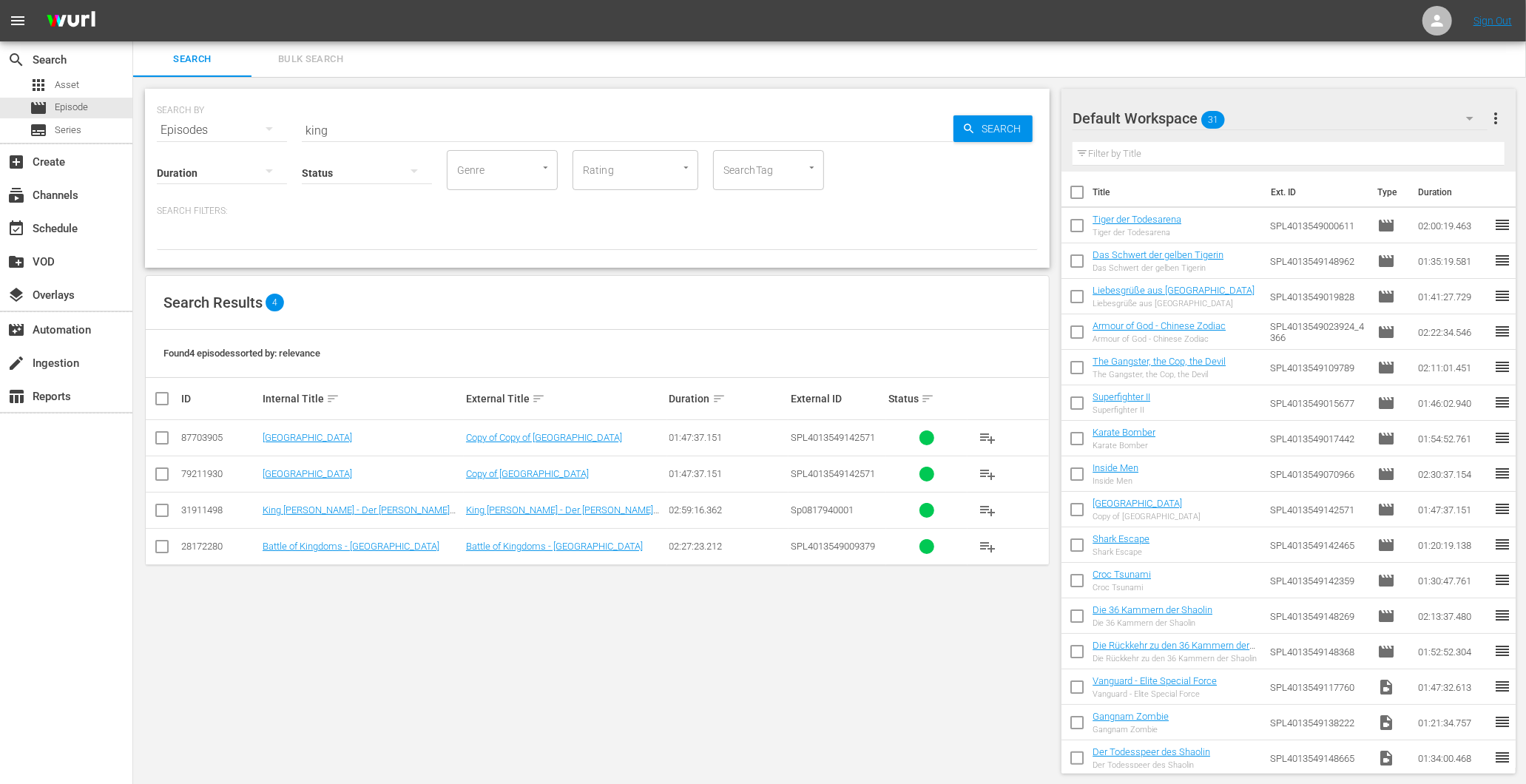
drag, startPoint x: 415, startPoint y: 133, endPoint x: 204, endPoint y: 87, distance: 216.0
click at [205, 85] on div "SEARCH BY Search By Episodes Search ID, Title, Description, Keywords, or Catego…" at bounding box center [597, 431] width 929 height 708
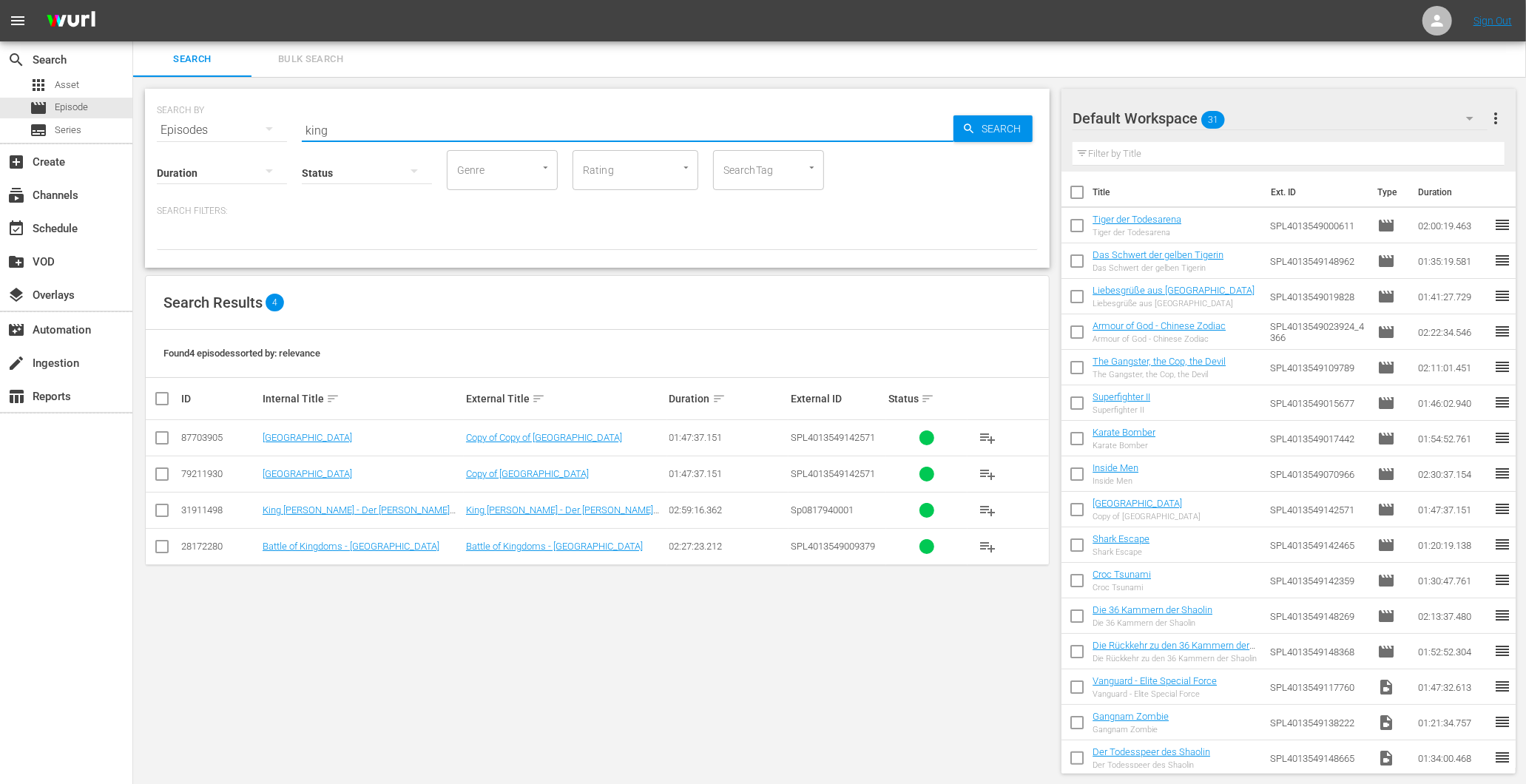
paste input "Vanguard - Elite Special Force"
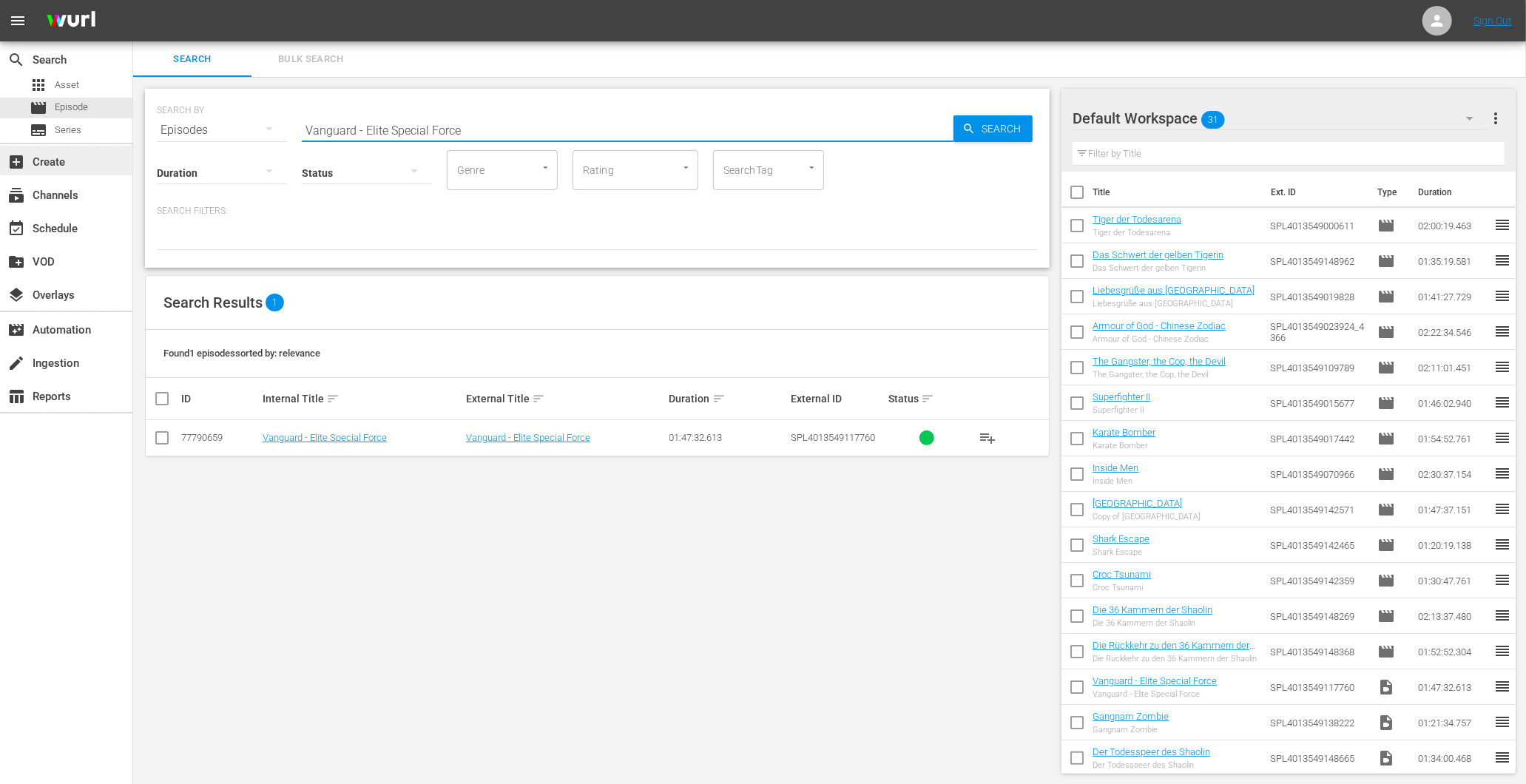
drag, startPoint x: 285, startPoint y: 121, endPoint x: 89, endPoint y: 148, distance: 197.9
click at [133, 0] on div "search Search apps Asset movie Episode subtitles Series add_box Create subscrip…" at bounding box center [829, 0] width 1393 height 0
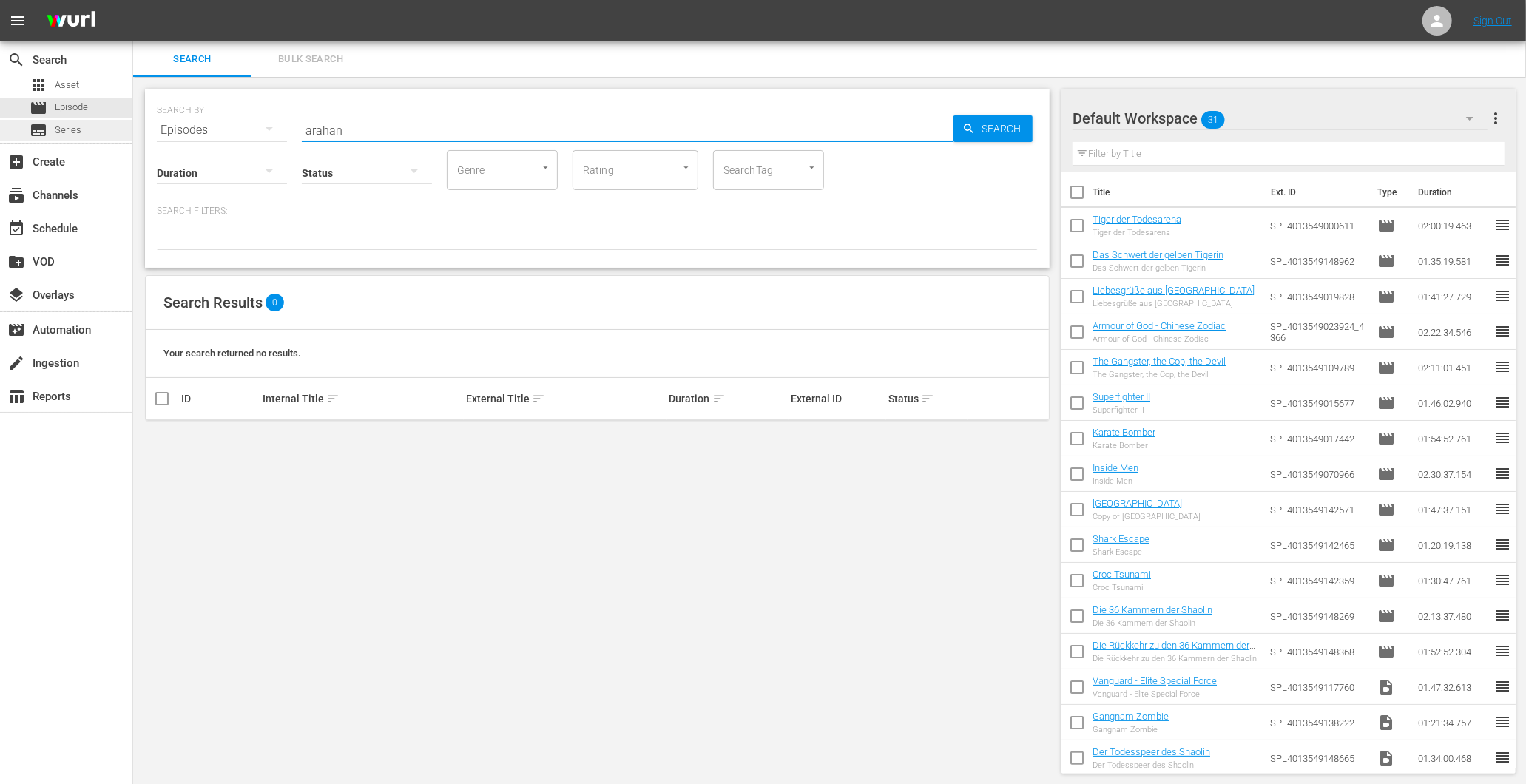
drag, startPoint x: 289, startPoint y: 120, endPoint x: 61, endPoint y: 122, distance: 228.0
click at [133, 0] on div "search Search apps Asset movie Episode subtitles Series add_box Create subscrip…" at bounding box center [829, 0] width 1393 height 0
type input "Gang fight"
drag, startPoint x: 294, startPoint y: 135, endPoint x: 229, endPoint y: 152, distance: 67.2
click at [229, 154] on div "SEARCH BY Search By Episodes Search ID, Title, Description, Keywords, or Catego…" at bounding box center [597, 178] width 905 height 179
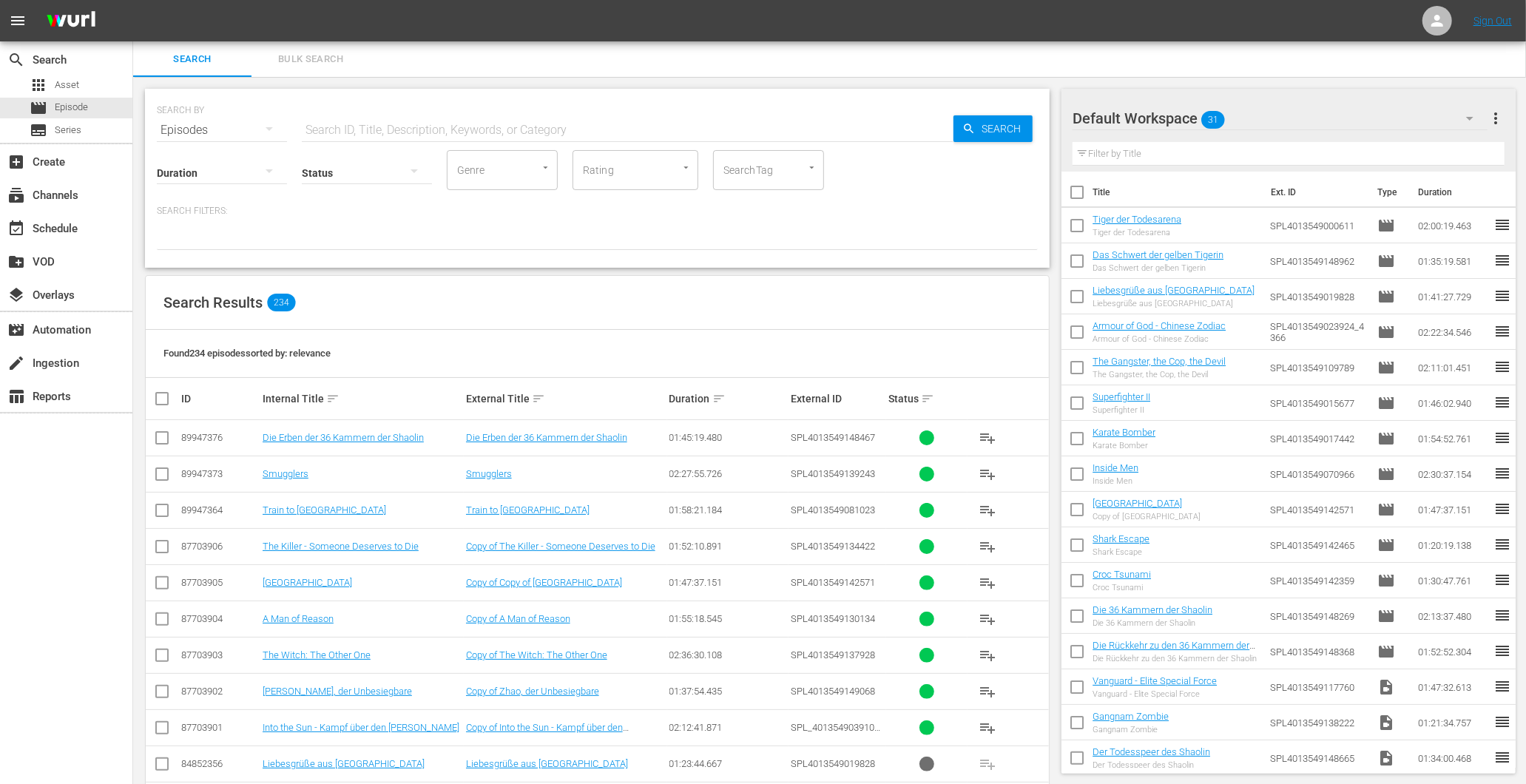
click at [1290, 56] on div "Search Bulk Search" at bounding box center [829, 59] width 1393 height 36
click at [324, 111] on div "SEARCH BY Search By Episodes Search ID, Title, Description, Keywords, or Catego…" at bounding box center [597, 121] width 881 height 53
drag, startPoint x: 331, startPoint y: 120, endPoint x: 352, endPoint y: 120, distance: 21.0
click at [331, 121] on input "text" at bounding box center [627, 130] width 652 height 36
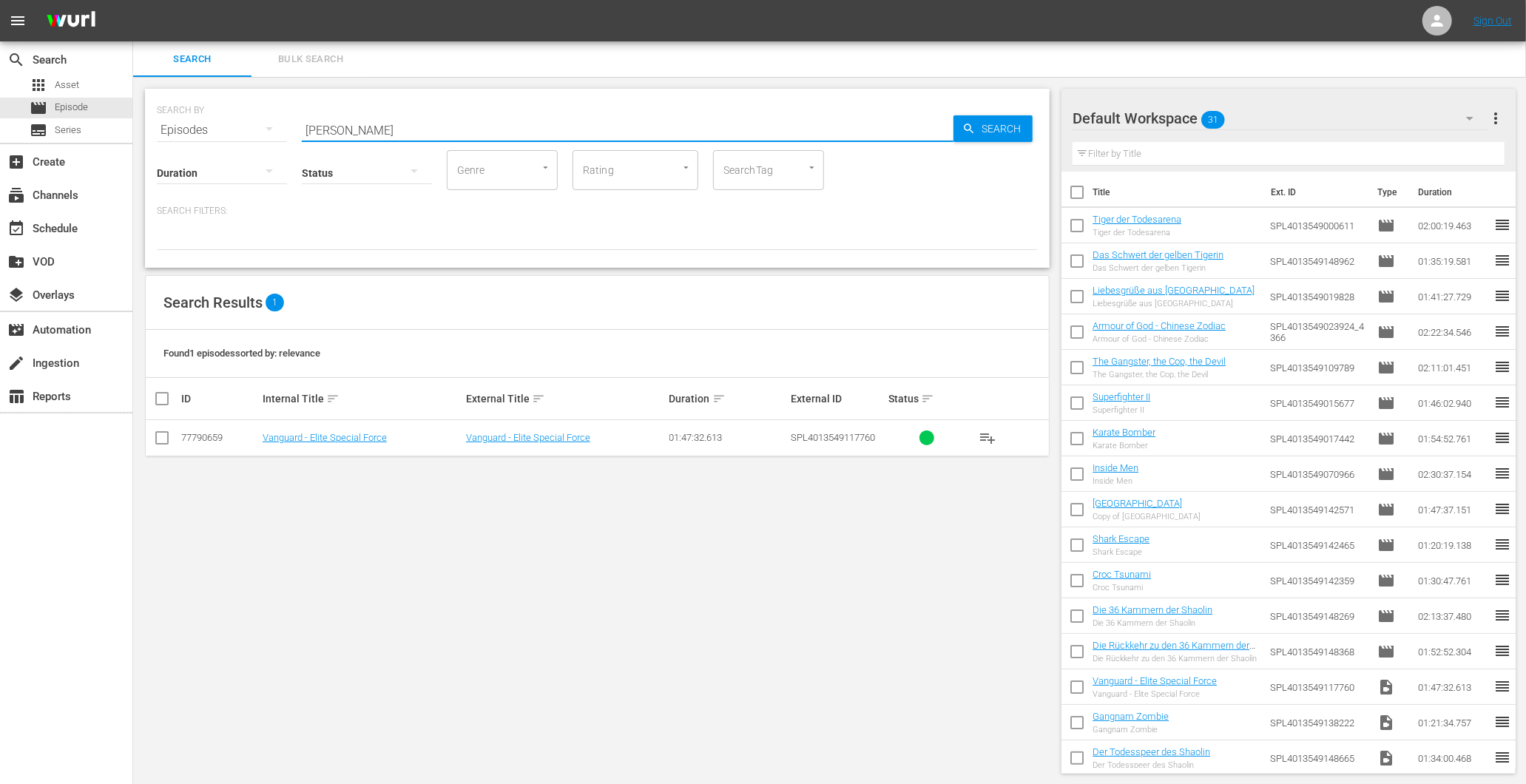
type input "vang"
